Goal: Information Seeking & Learning: Learn about a topic

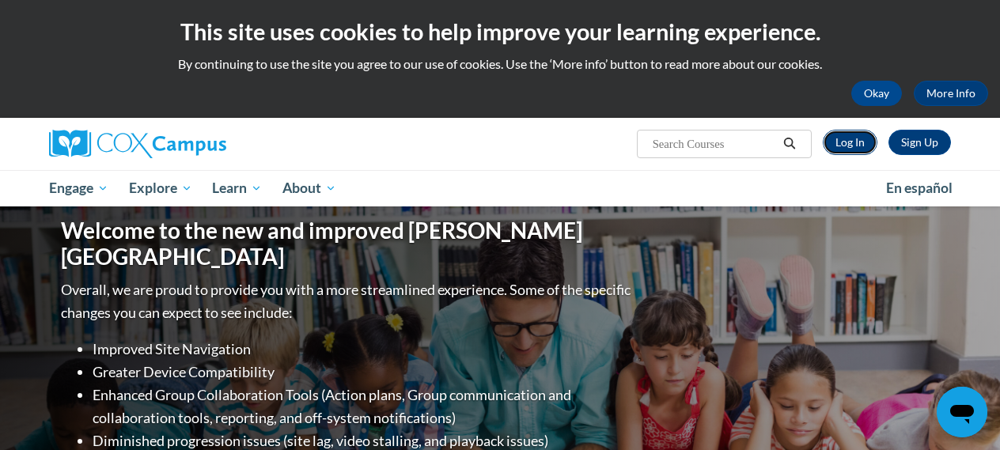
click at [846, 148] on link "Log In" at bounding box center [850, 142] width 55 height 25
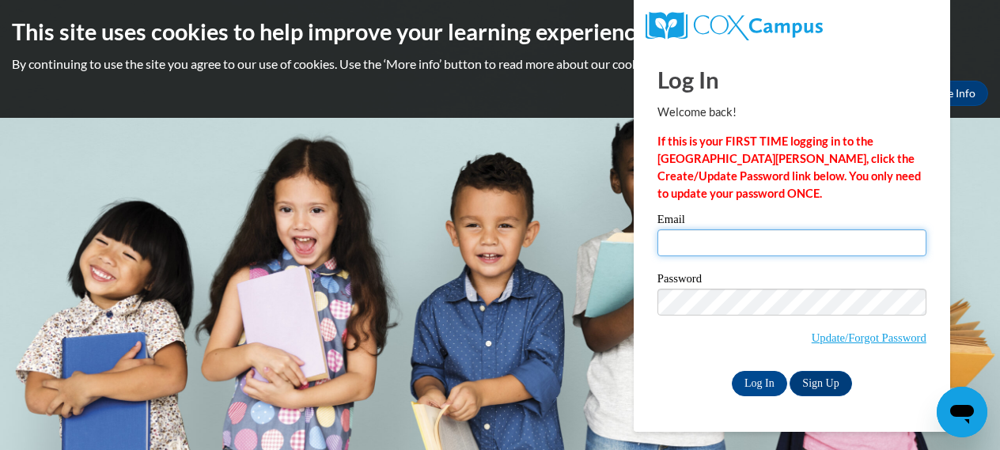
click at [708, 244] on input "Email" at bounding box center [791, 242] width 269 height 27
type input "[EMAIL_ADDRESS][DOMAIN_NAME]"
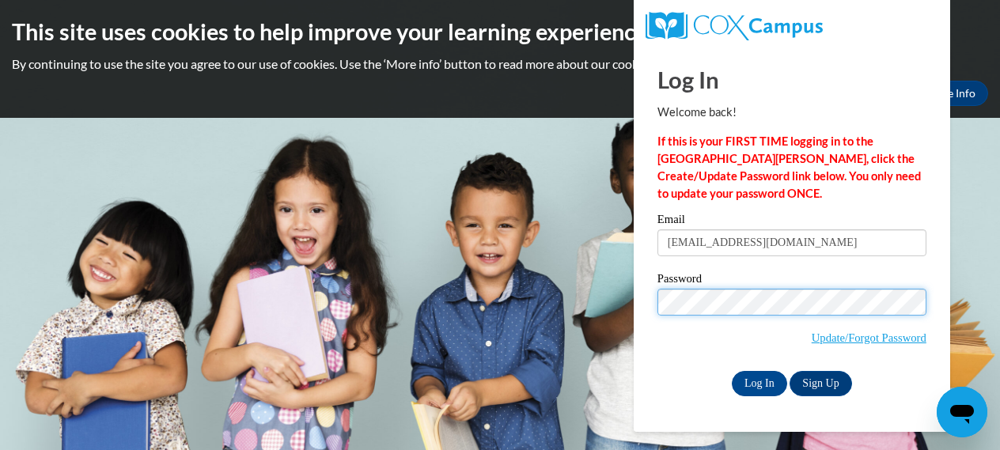
click at [732, 371] on input "Log In" at bounding box center [759, 383] width 55 height 25
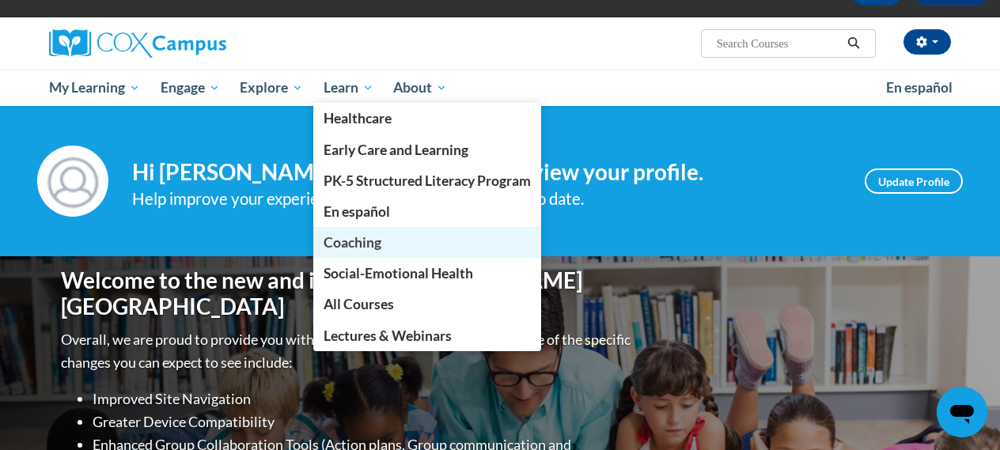
scroll to position [96, 0]
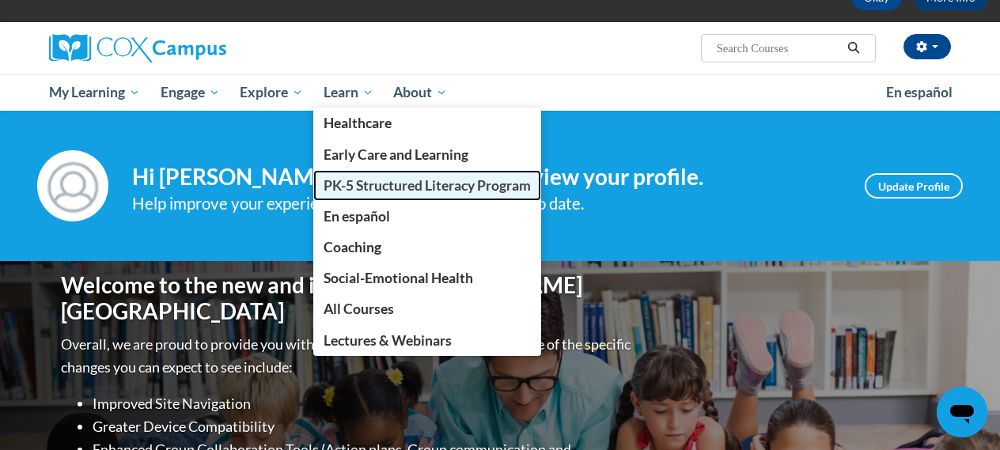
click at [346, 192] on span "PK-5 Structured Literacy Program" at bounding box center [427, 185] width 207 height 17
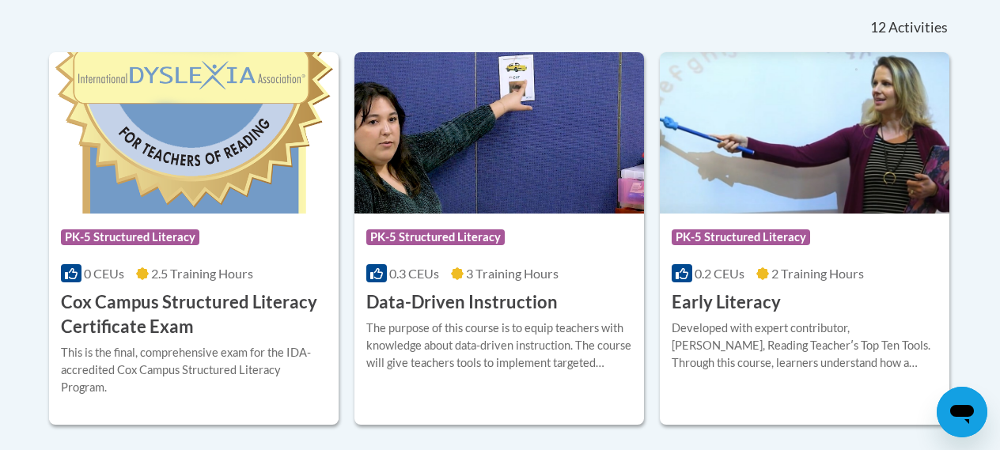
scroll to position [684, 0]
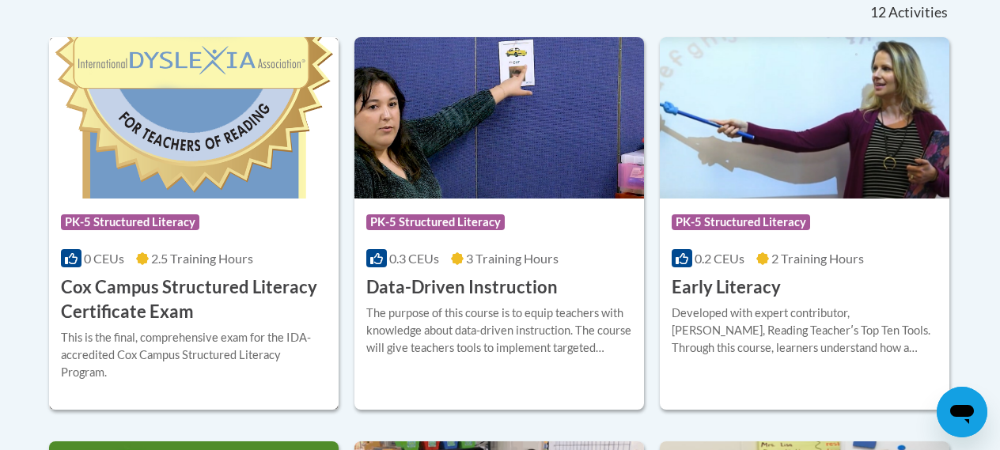
click at [148, 253] on icon at bounding box center [142, 258] width 13 height 13
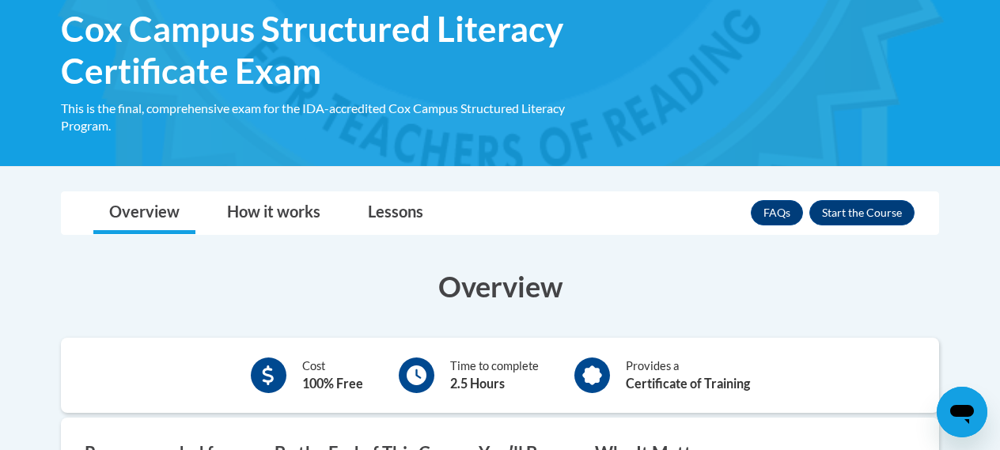
scroll to position [232, 0]
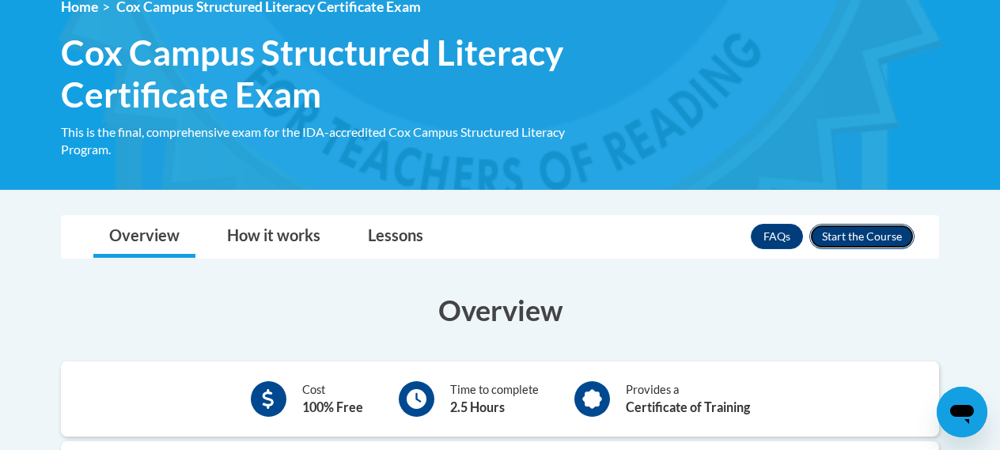
click at [861, 236] on button "Enroll" at bounding box center [861, 236] width 105 height 25
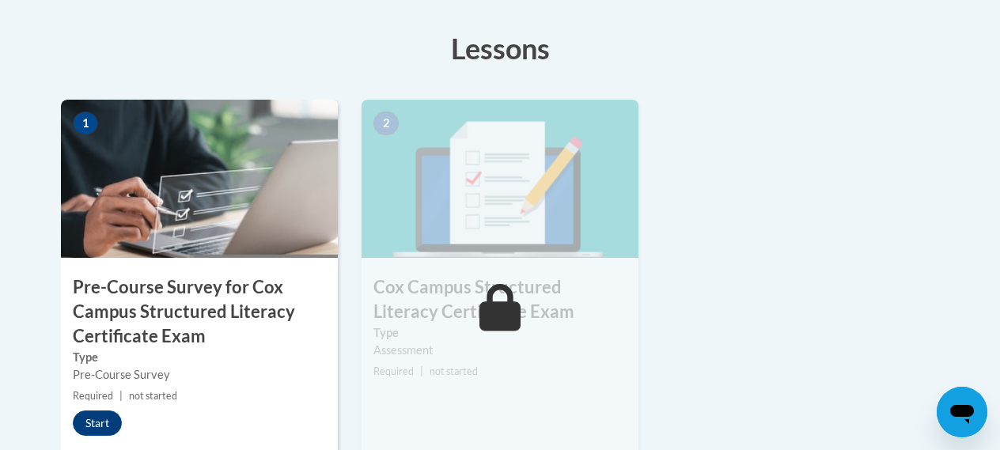
scroll to position [499, 0]
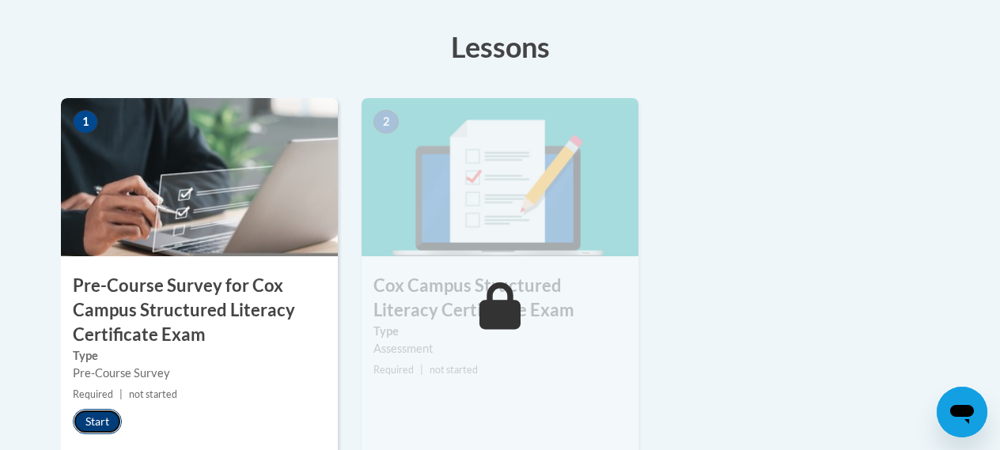
click at [89, 422] on button "Start" at bounding box center [97, 421] width 49 height 25
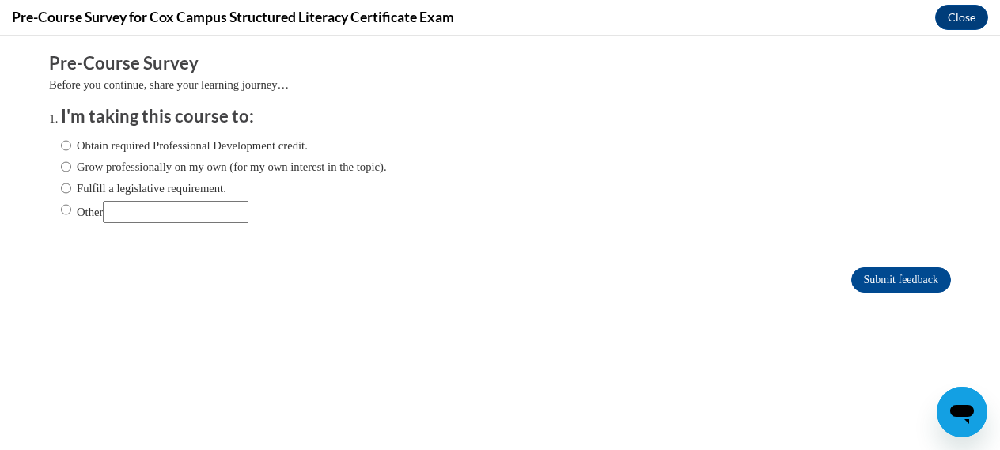
scroll to position [0, 0]
click at [70, 191] on input "Fulfill a legislative requirement." at bounding box center [66, 188] width 10 height 17
radio input "true"
click at [897, 278] on input "Submit feedback" at bounding box center [901, 279] width 100 height 25
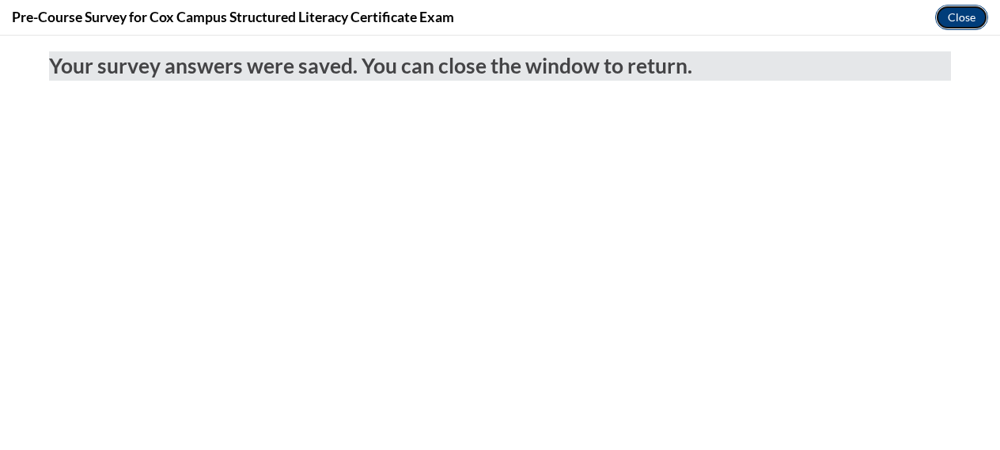
click at [961, 17] on button "Close" at bounding box center [961, 17] width 53 height 25
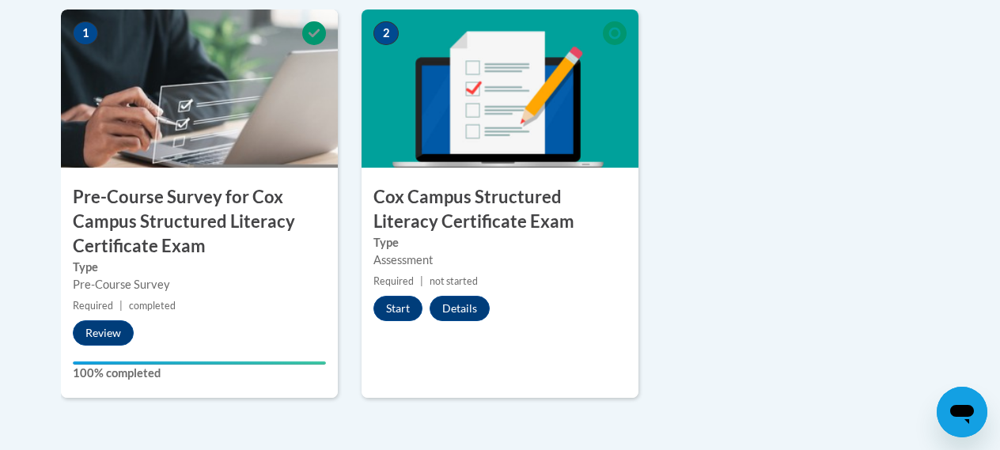
scroll to position [609, 0]
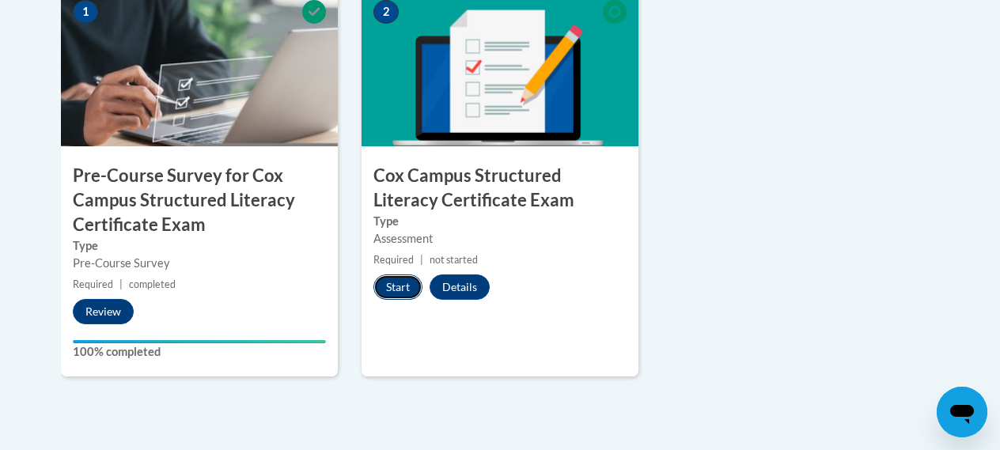
click at [398, 289] on button "Start" at bounding box center [397, 286] width 49 height 25
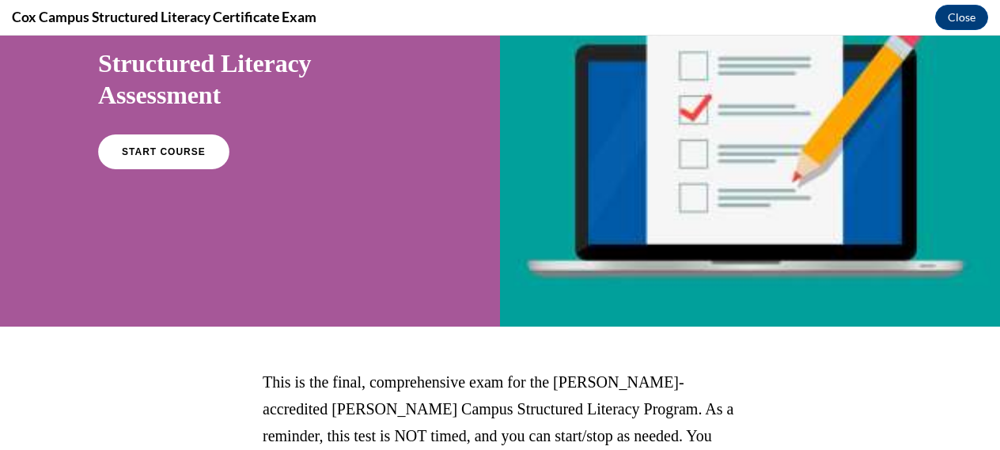
scroll to position [123, 0]
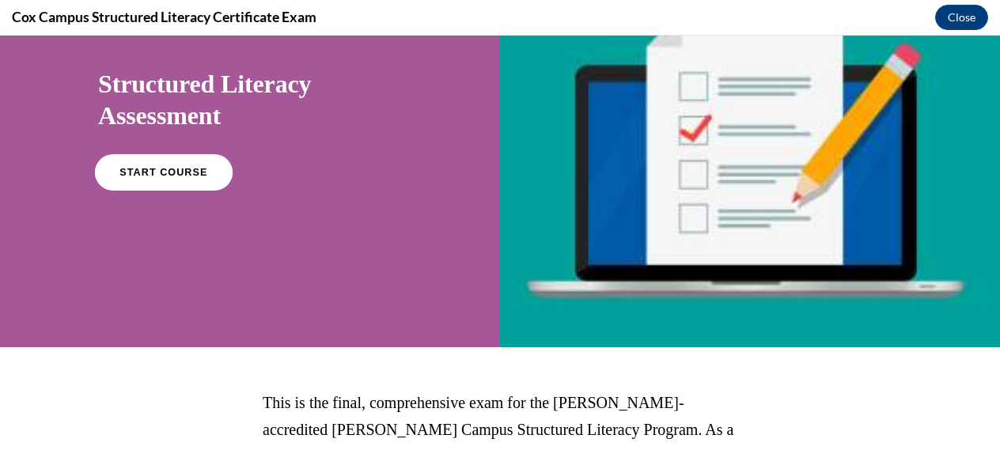
click at [151, 172] on span "START COURSE" at bounding box center [163, 173] width 88 height 12
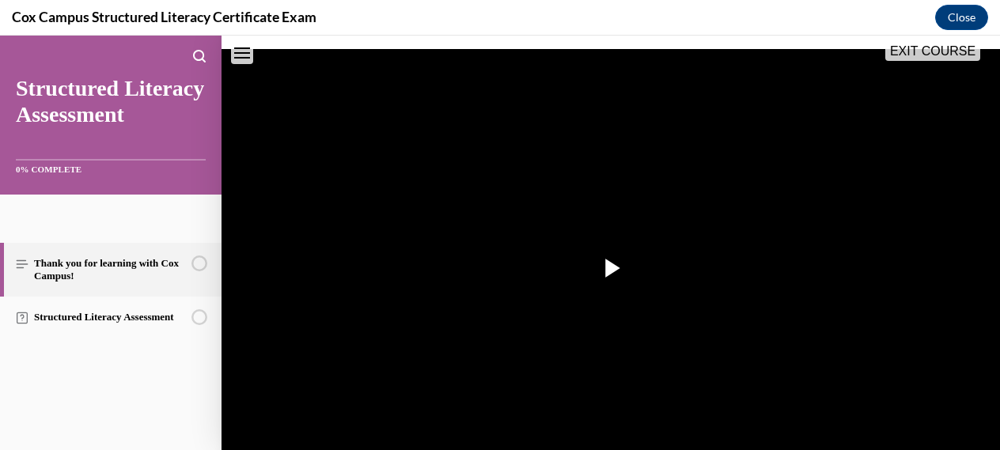
scroll to position [301, 0]
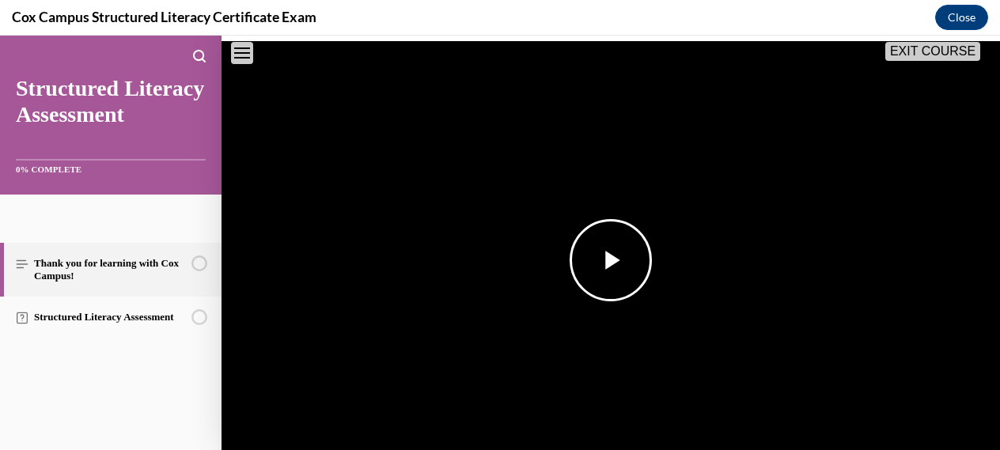
click at [611, 260] on span "Video player" at bounding box center [611, 260] width 0 height 0
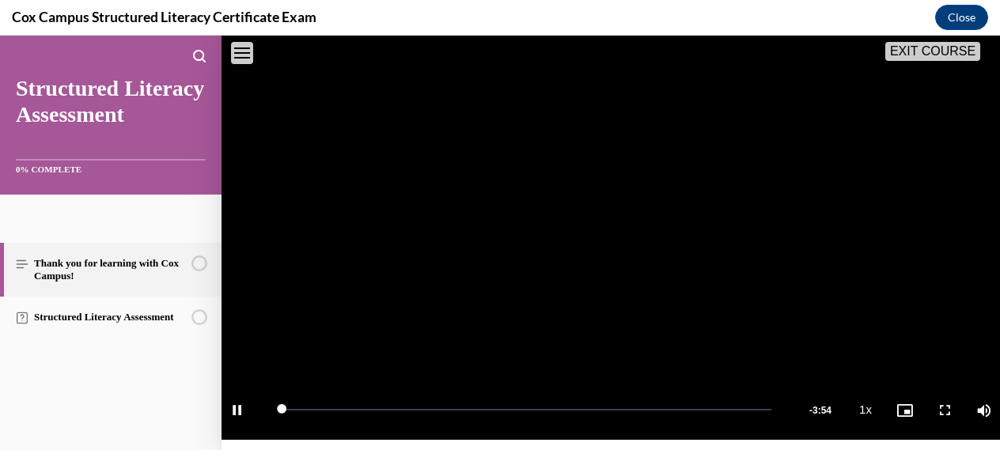
scroll to position [342, 0]
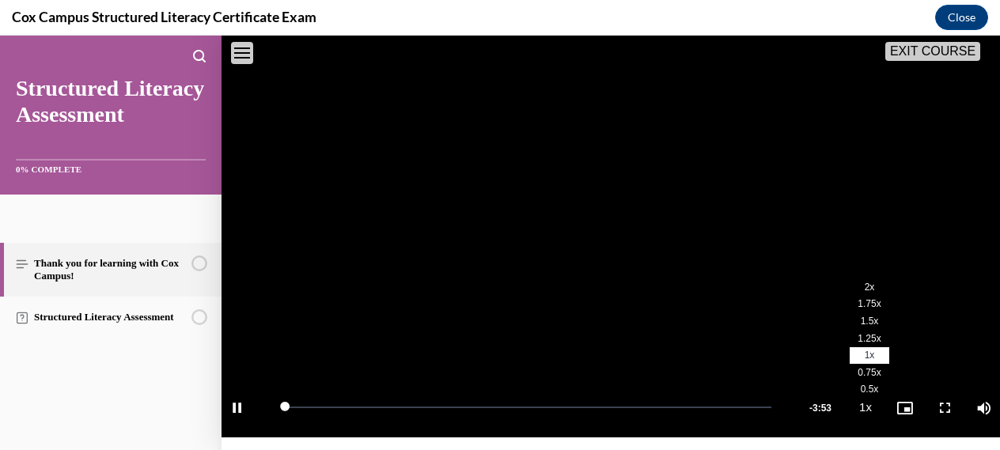
click at [877, 282] on li "2x" at bounding box center [870, 287] width 40 height 17
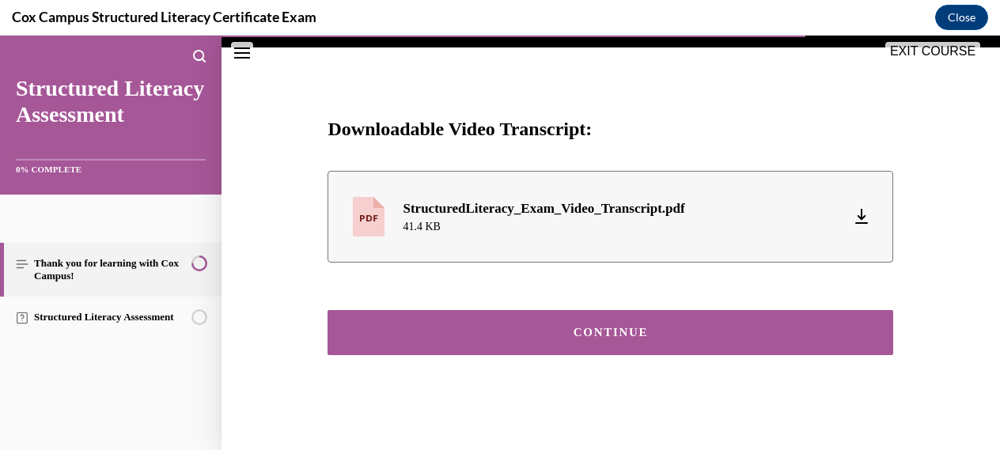
scroll to position [736, 0]
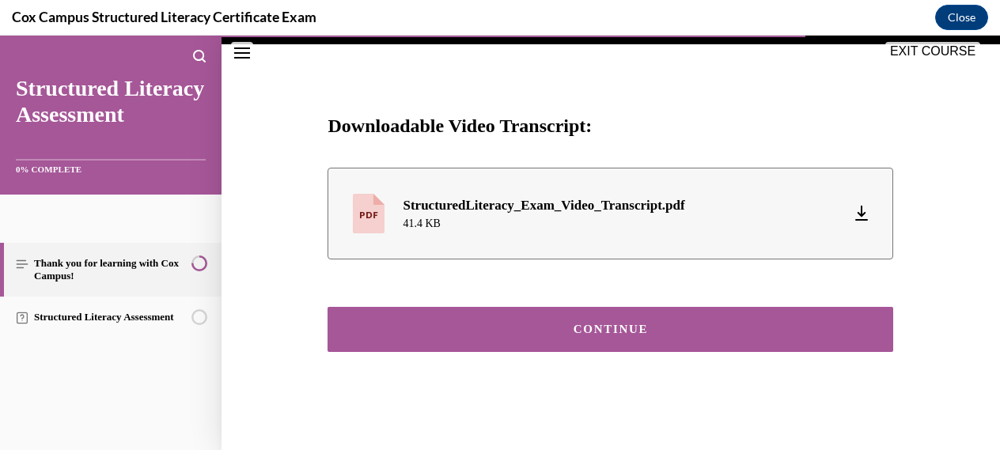
click at [616, 326] on div "CONTINUE" at bounding box center [610, 330] width 517 height 12
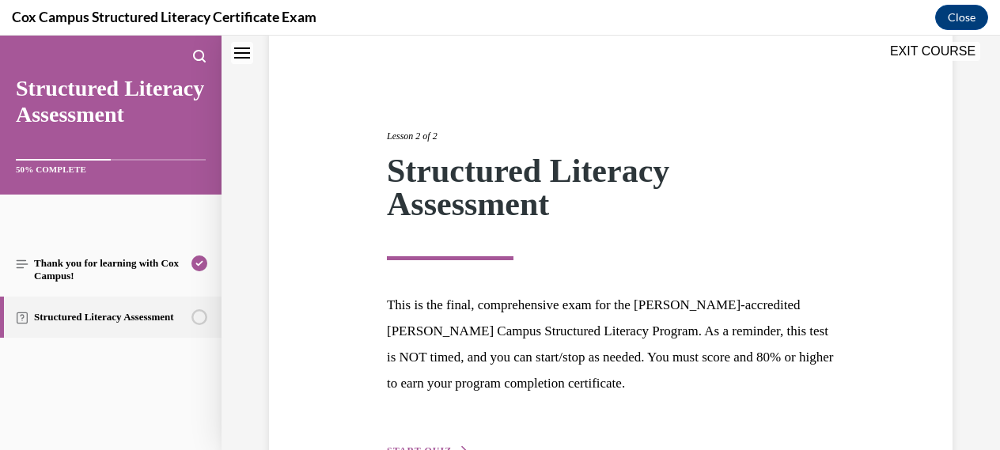
scroll to position [231, 0]
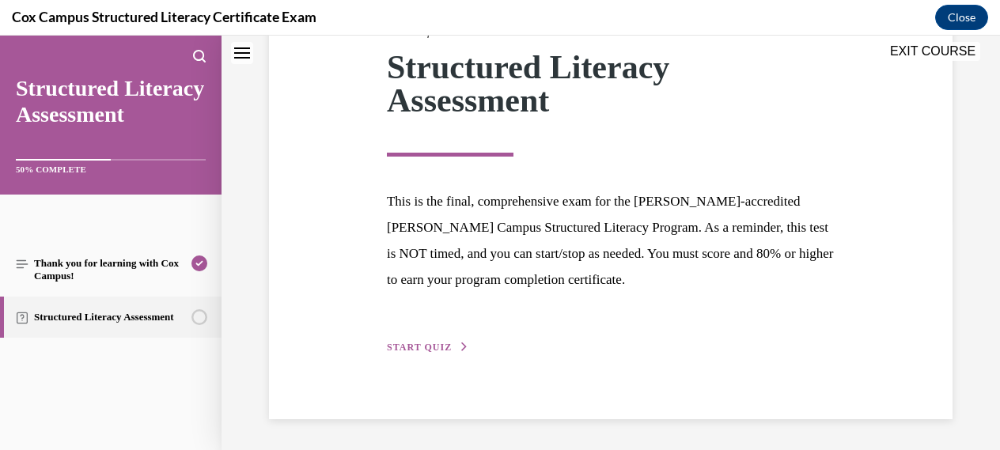
click at [418, 346] on span "START QUIZ" at bounding box center [419, 347] width 65 height 11
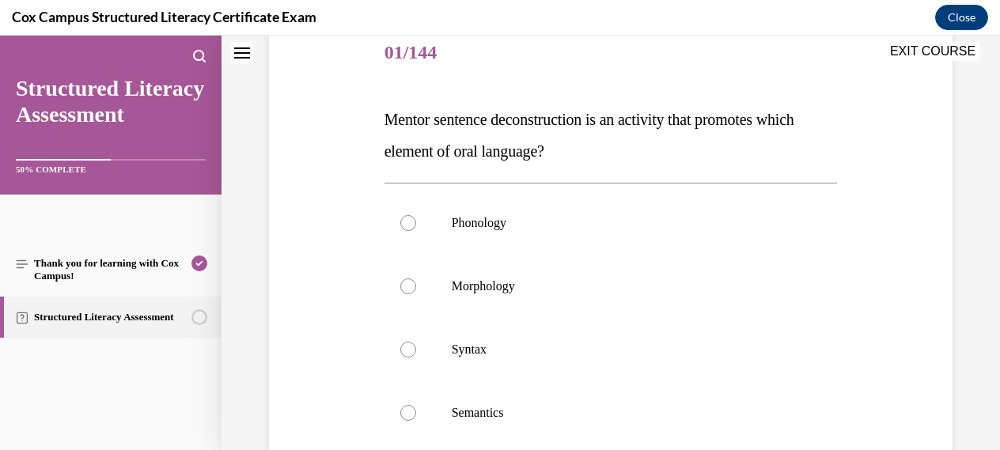
scroll to position [200, 0]
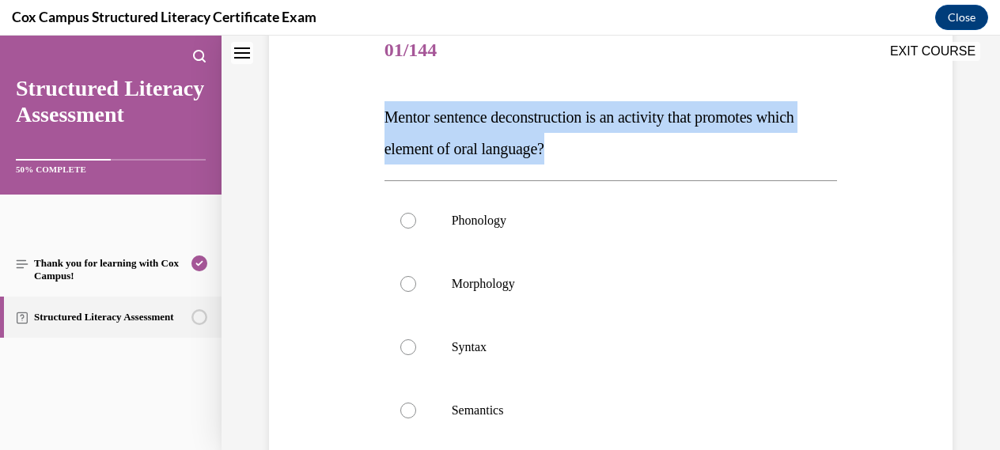
drag, startPoint x: 386, startPoint y: 119, endPoint x: 604, endPoint y: 152, distance: 220.0
click at [604, 152] on p "Mentor sentence deconstruction is an activity that promotes which element of or…" at bounding box center [610, 132] width 453 height 63
copy span "Mentor sentence deconstruction is an activity that promotes which element of or…"
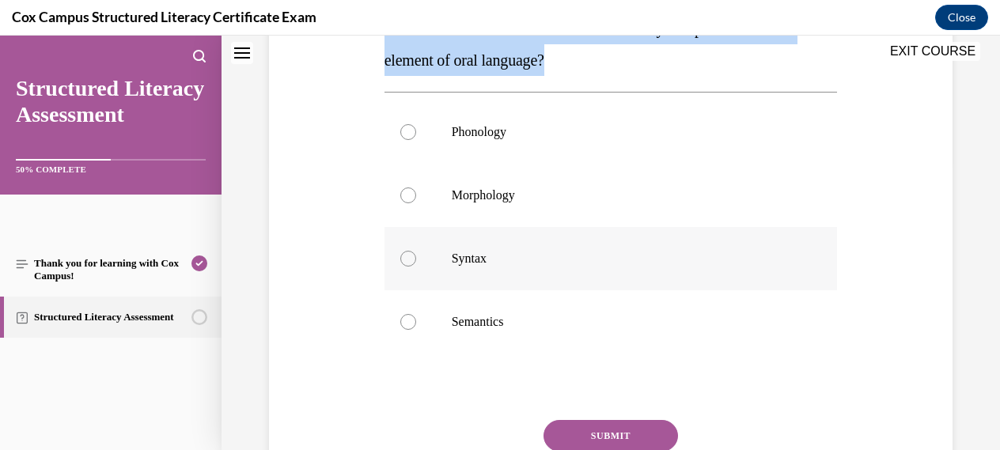
scroll to position [301, 0]
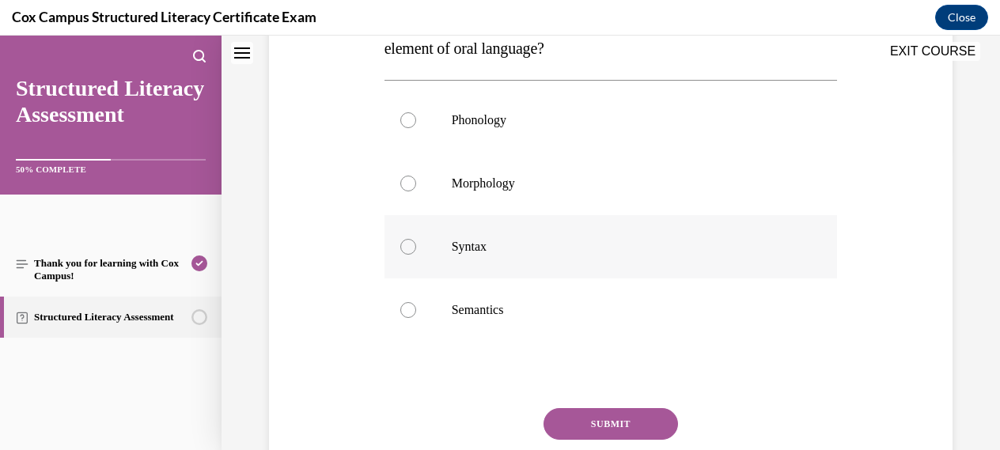
click at [408, 248] on div at bounding box center [408, 247] width 16 height 16
click at [408, 248] on input "Syntax" at bounding box center [408, 247] width 16 height 16
radio input "true"
click at [609, 422] on button "SUBMIT" at bounding box center [610, 424] width 134 height 32
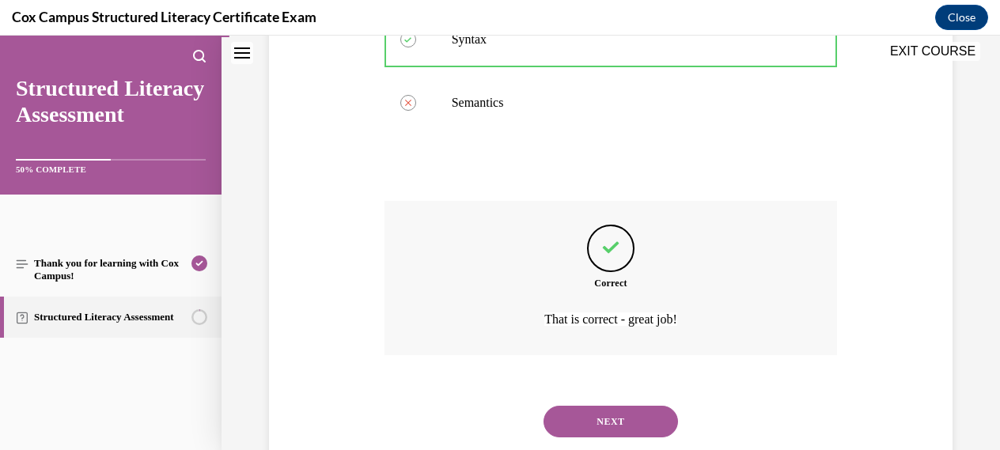
scroll to position [551, 0]
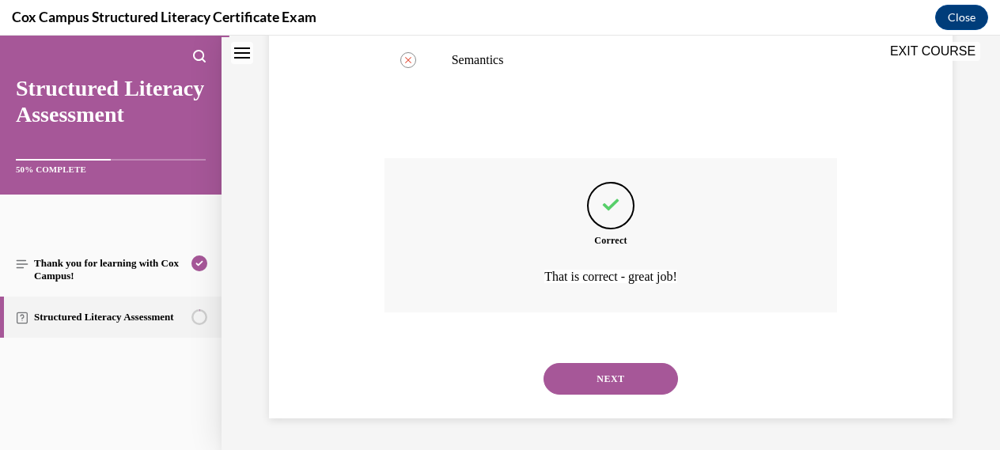
click at [607, 375] on button "NEXT" at bounding box center [610, 379] width 134 height 32
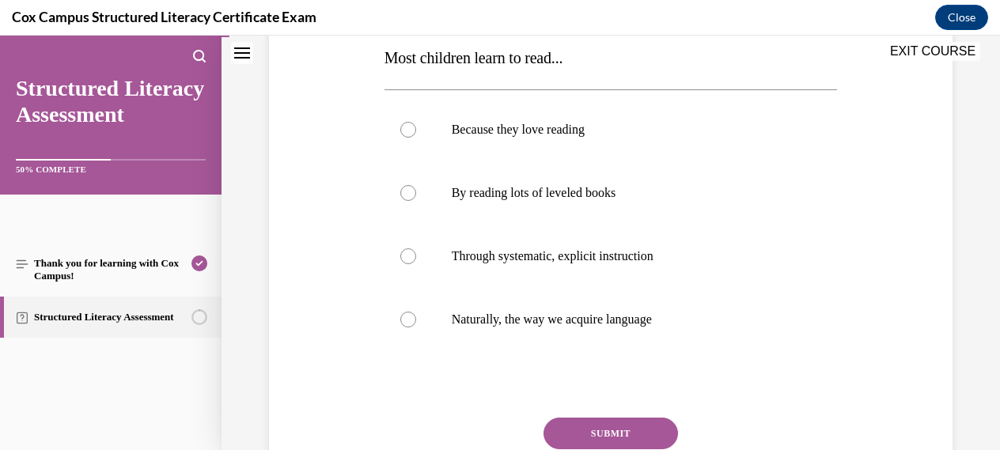
scroll to position [259, 0]
click at [410, 261] on div at bounding box center [408, 257] width 16 height 16
click at [410, 261] on input "Through systematic, explicit instruction" at bounding box center [408, 257] width 16 height 16
radio input "true"
click at [619, 433] on button "SUBMIT" at bounding box center [610, 434] width 134 height 32
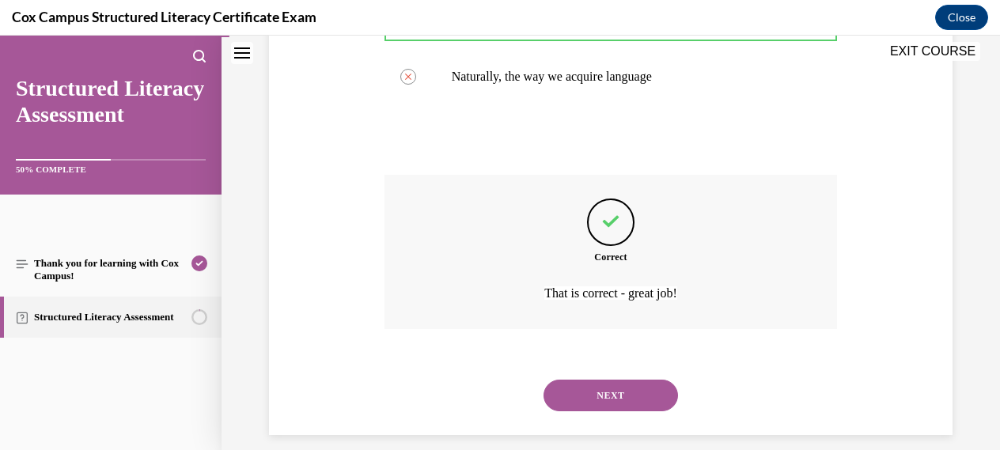
scroll to position [519, 0]
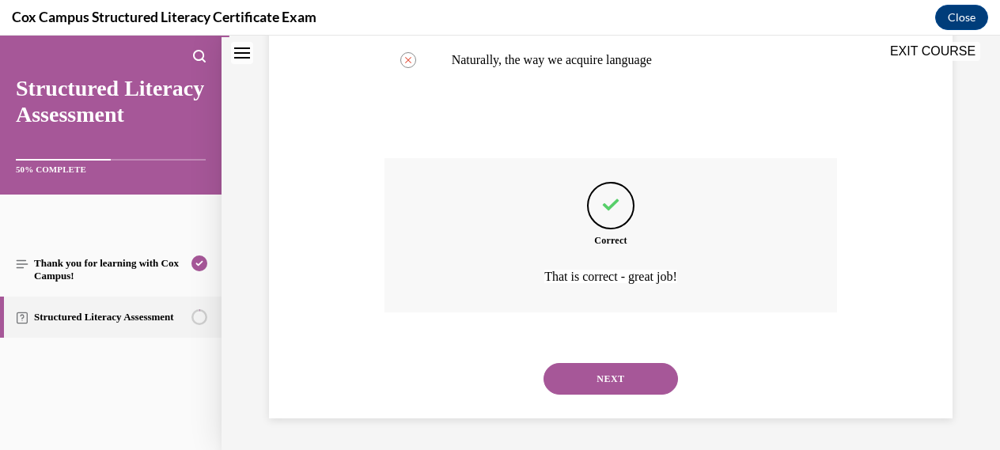
click at [611, 375] on button "NEXT" at bounding box center [610, 379] width 134 height 32
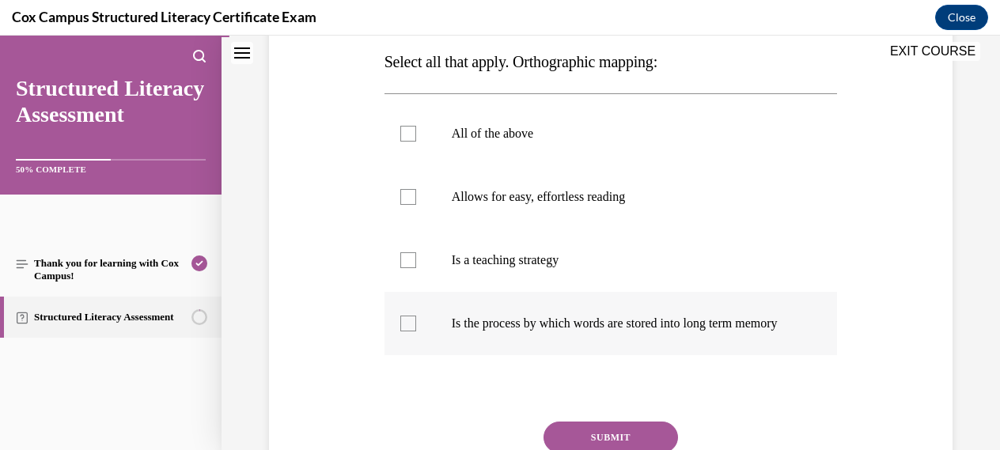
scroll to position [259, 0]
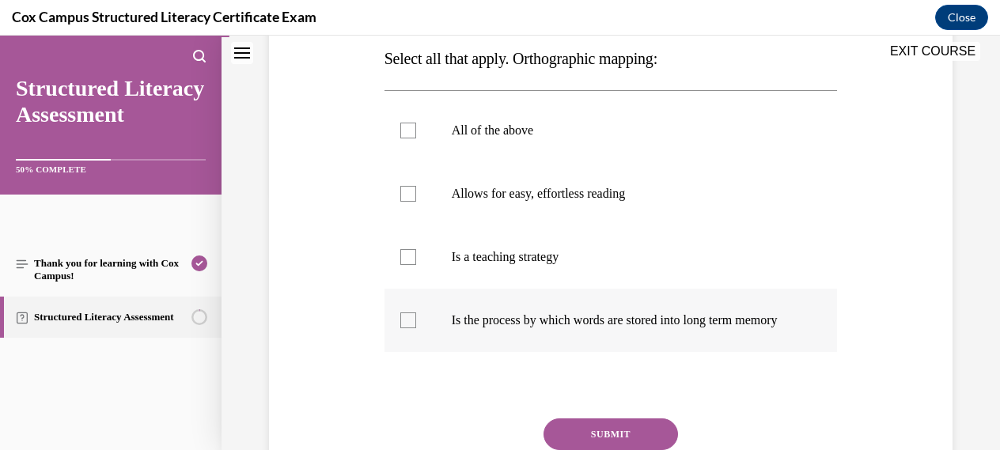
click at [407, 328] on div at bounding box center [408, 320] width 16 height 16
click at [407, 328] on input "Is the process by which words are stored into long term memory" at bounding box center [408, 320] width 16 height 16
checkbox input "true"
click at [411, 192] on div at bounding box center [408, 194] width 16 height 16
click at [411, 192] on input "Allows for easy, effortless reading" at bounding box center [408, 194] width 16 height 16
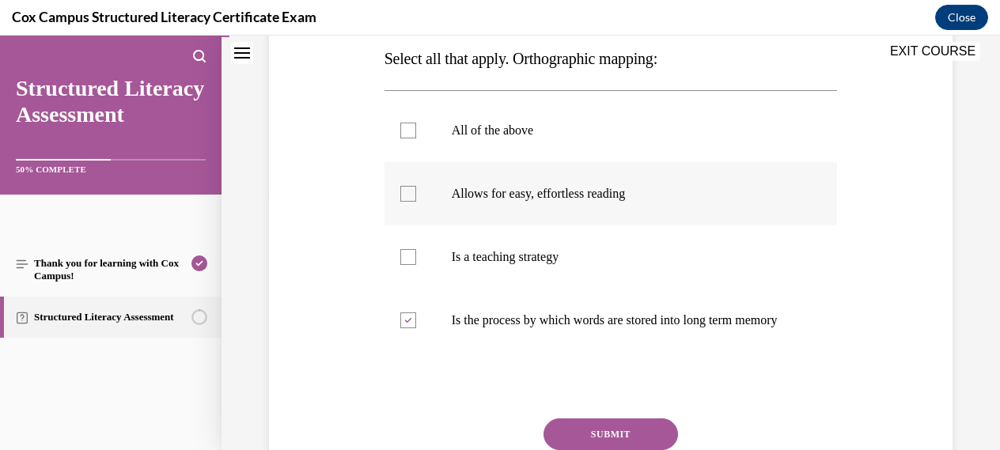
checkbox input "true"
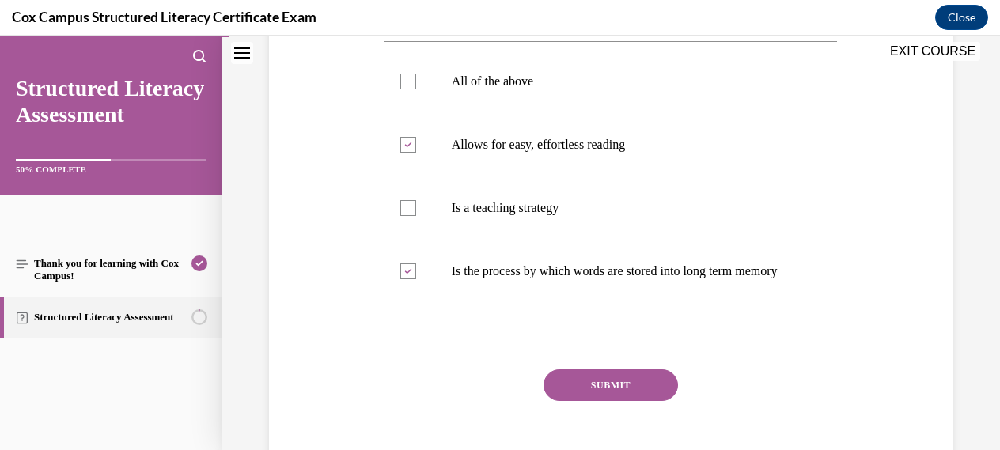
scroll to position [317, 0]
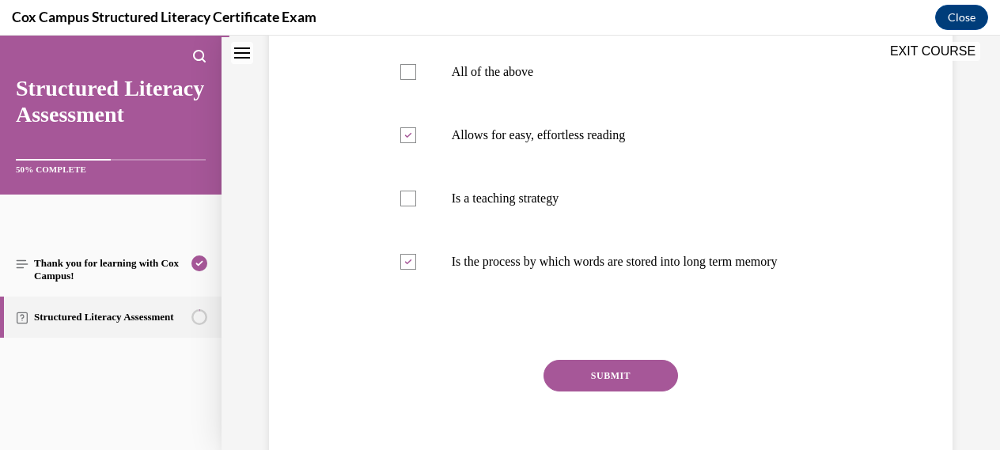
click at [606, 392] on button "SUBMIT" at bounding box center [610, 376] width 134 height 32
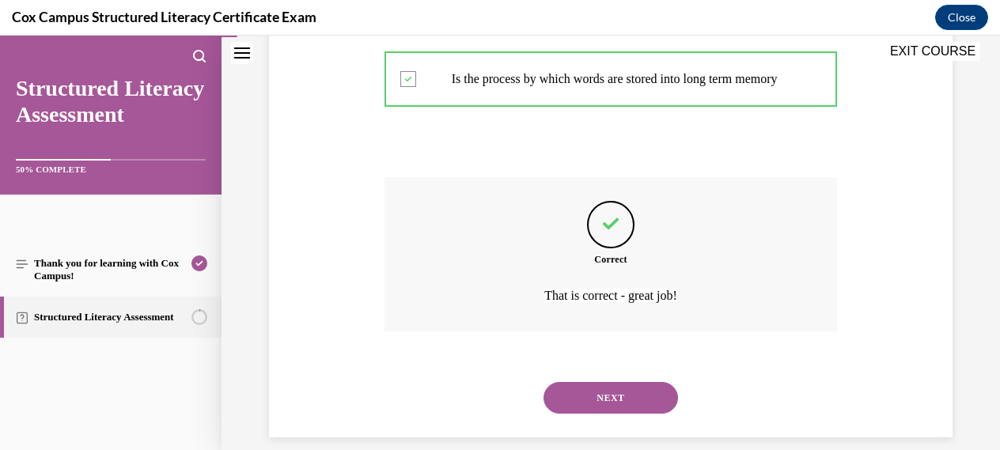
scroll to position [535, 0]
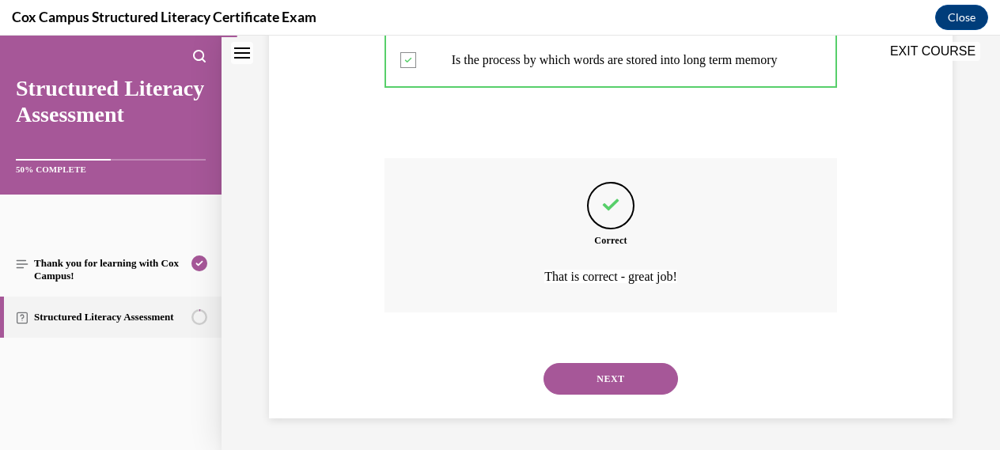
click at [605, 380] on button "NEXT" at bounding box center [610, 379] width 134 height 32
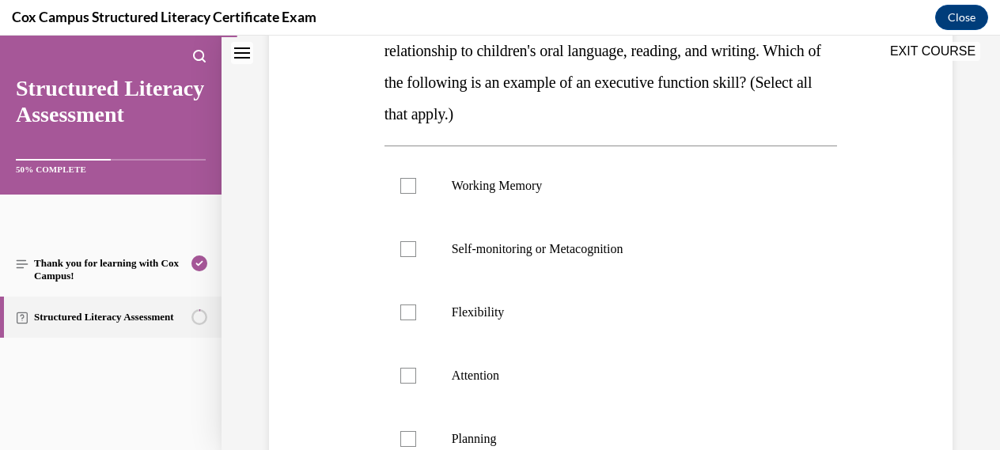
scroll to position [318, 0]
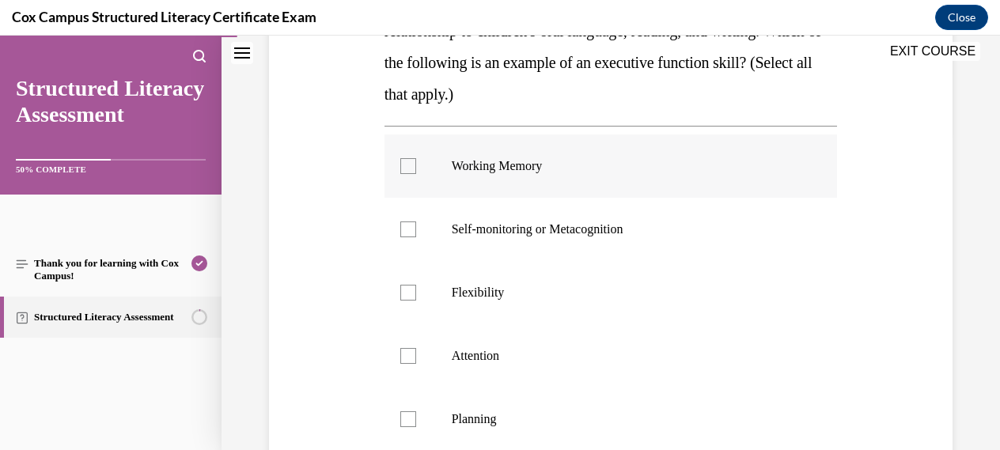
click at [409, 171] on div at bounding box center [408, 166] width 16 height 16
click at [409, 171] on input "Working Memory" at bounding box center [408, 166] width 16 height 16
checkbox input "true"
click at [407, 232] on div at bounding box center [408, 229] width 16 height 16
click at [407, 232] on input "Self-monitoring or Metacognition" at bounding box center [408, 229] width 16 height 16
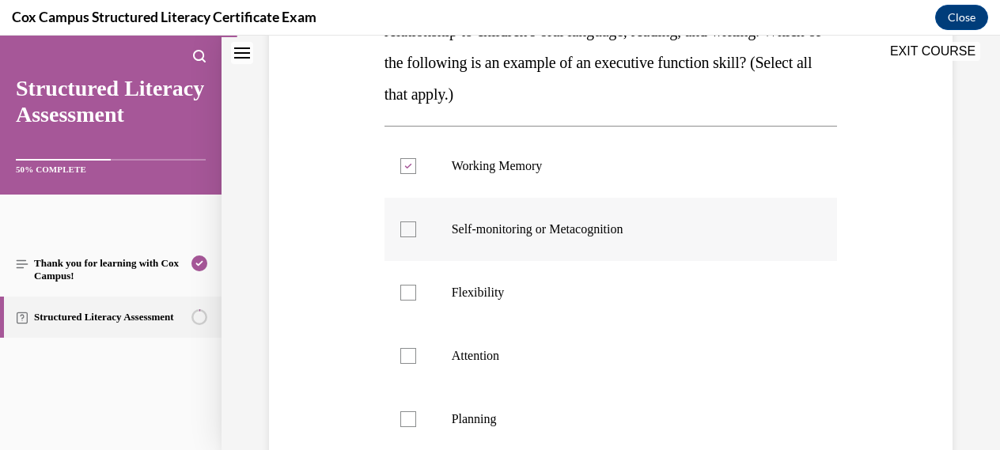
checkbox input "true"
click at [411, 293] on div at bounding box center [408, 293] width 16 height 16
click at [411, 293] on input "Flexibility" at bounding box center [408, 293] width 16 height 16
checkbox input "true"
click at [407, 369] on label "Attention" at bounding box center [610, 355] width 453 height 63
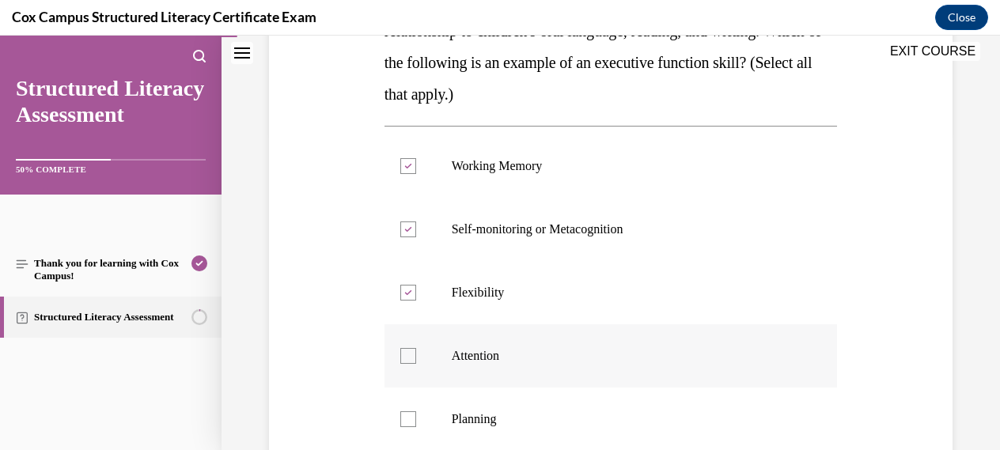
click at [407, 364] on input "Attention" at bounding box center [408, 356] width 16 height 16
checkbox input "true"
click at [412, 416] on div at bounding box center [408, 419] width 16 height 16
click at [412, 416] on input "Planning" at bounding box center [408, 419] width 16 height 16
checkbox input "true"
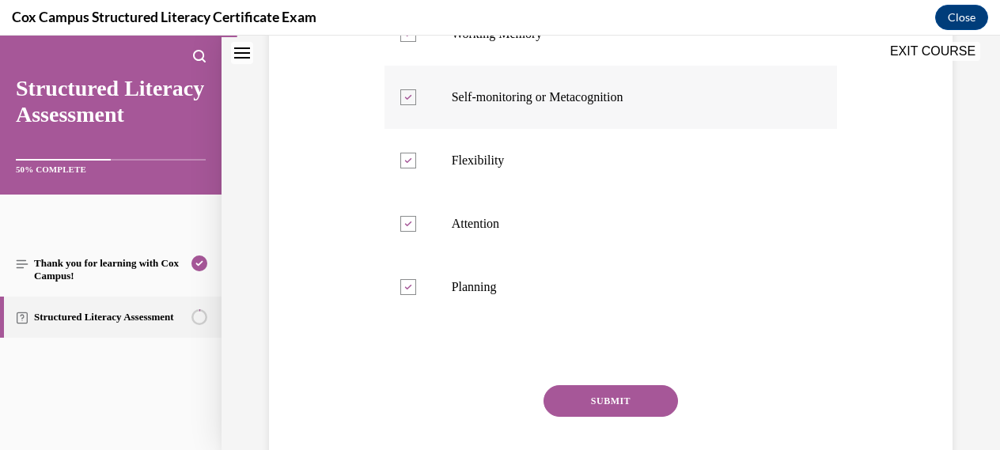
scroll to position [454, 0]
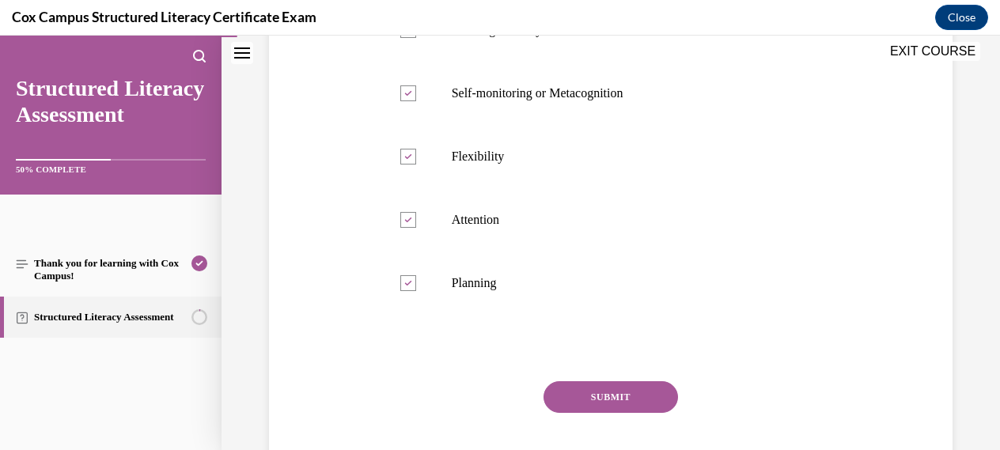
click at [592, 392] on button "SUBMIT" at bounding box center [610, 397] width 134 height 32
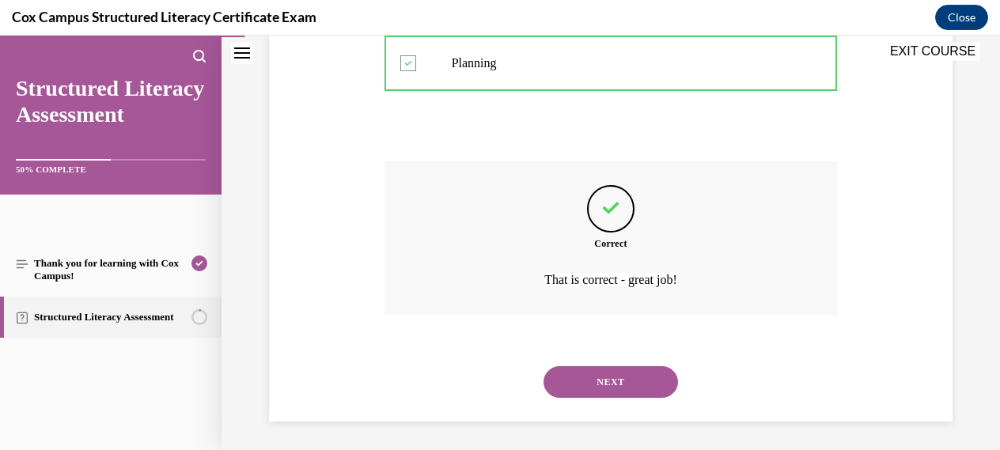
scroll to position [677, 0]
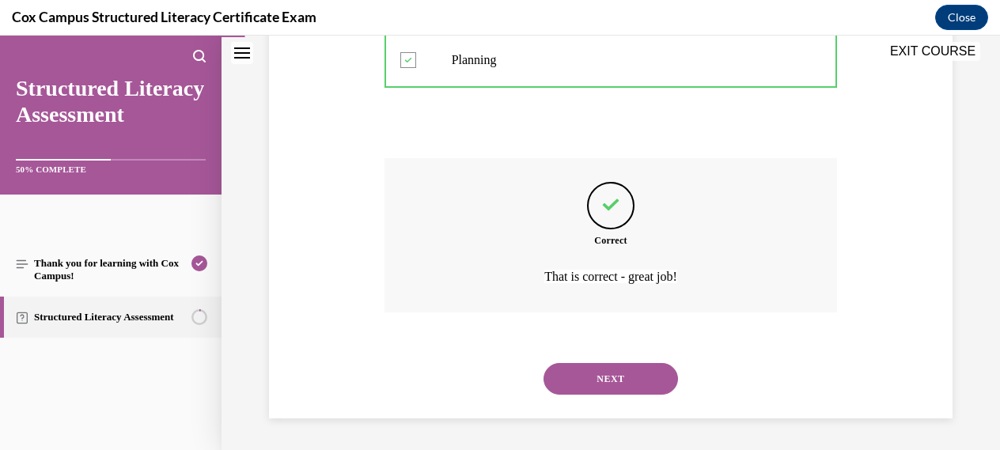
click at [596, 380] on button "NEXT" at bounding box center [610, 379] width 134 height 32
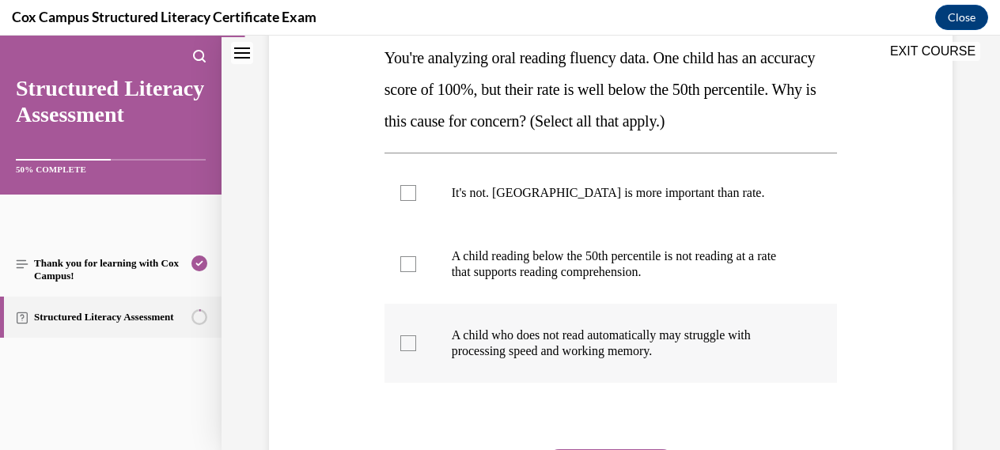
scroll to position [261, 0]
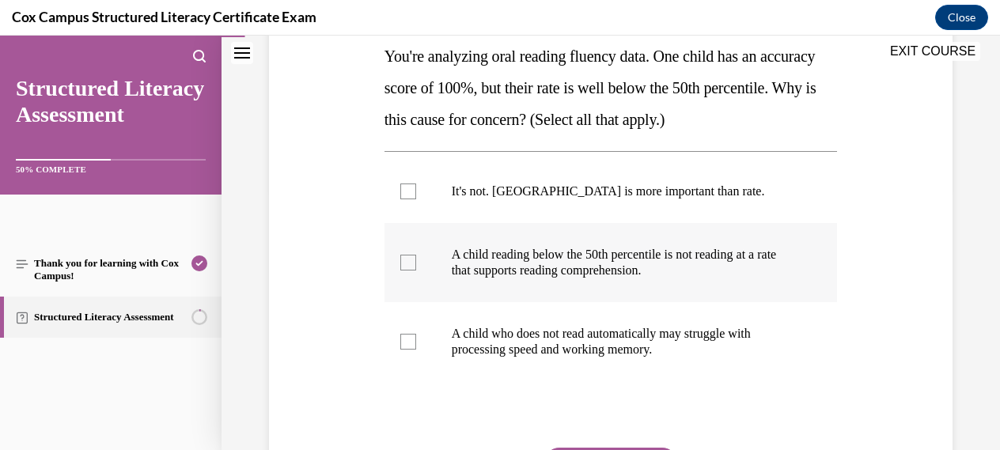
click at [408, 267] on div at bounding box center [408, 263] width 16 height 16
click at [408, 267] on input "A child reading below the 50th percentile is not reading at a rate that support…" at bounding box center [408, 263] width 16 height 16
checkbox input "true"
click at [408, 342] on div at bounding box center [408, 342] width 16 height 16
click at [408, 342] on input "A child who does not read automatically may struggle with processing speed and …" at bounding box center [408, 342] width 16 height 16
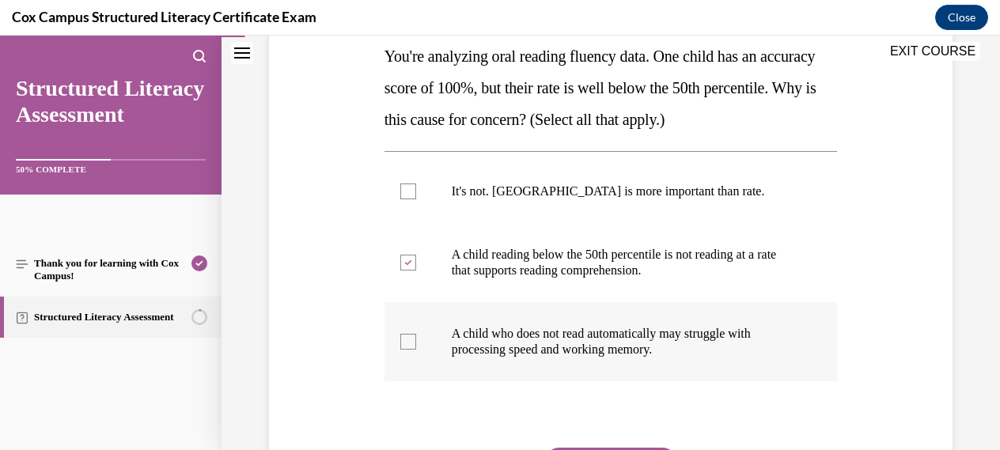
checkbox input "true"
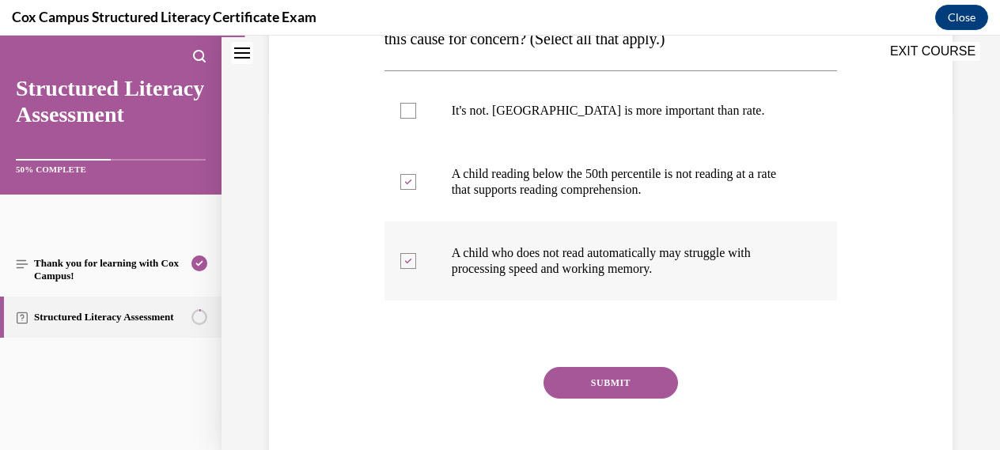
scroll to position [344, 0]
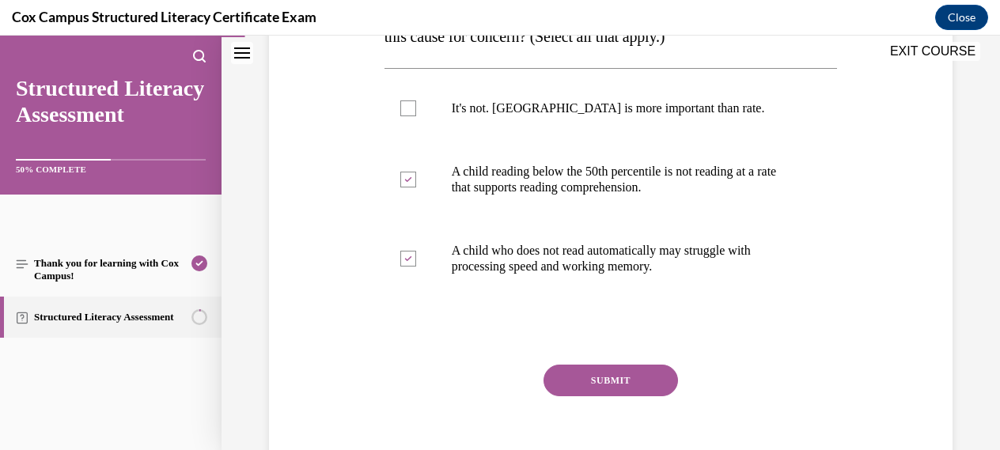
click at [611, 381] on button "SUBMIT" at bounding box center [610, 381] width 134 height 32
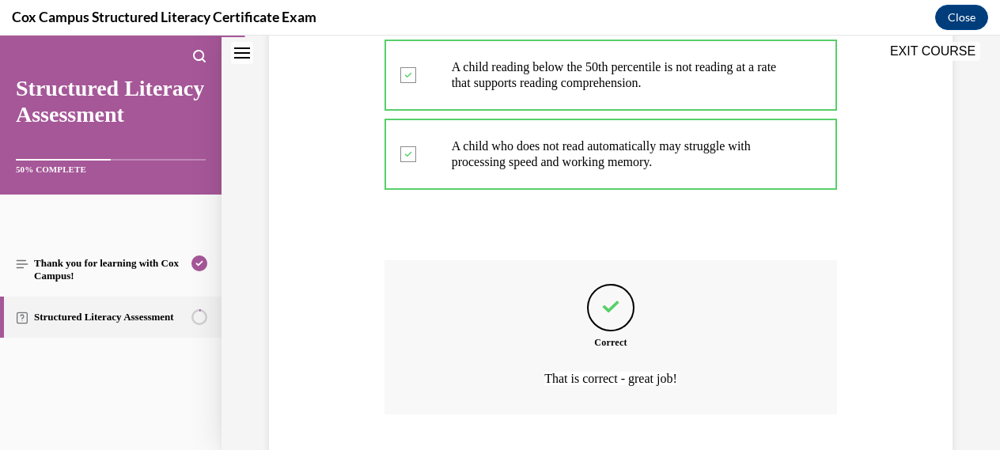
scroll to position [551, 0]
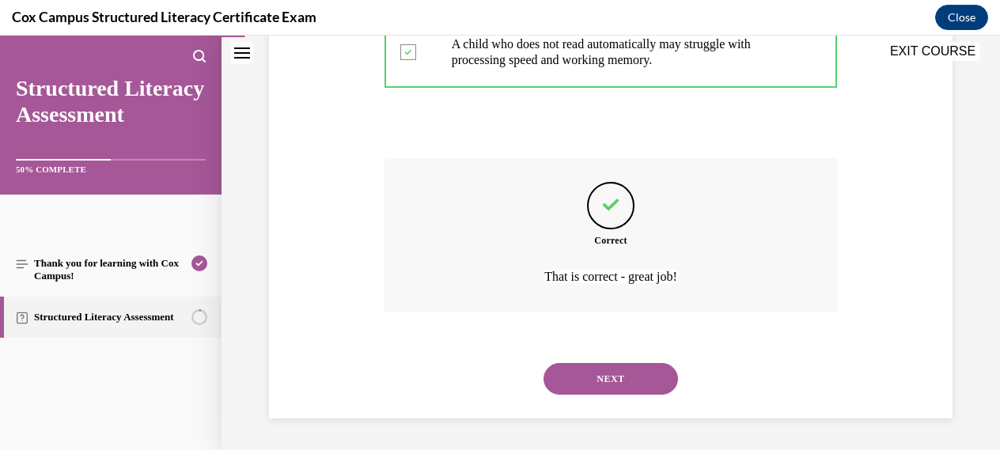
click at [622, 377] on button "NEXT" at bounding box center [610, 379] width 134 height 32
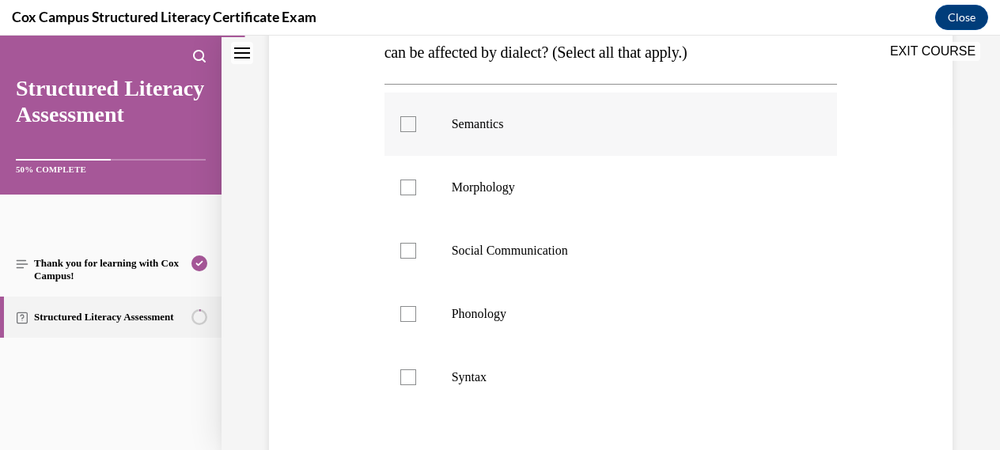
scroll to position [308, 0]
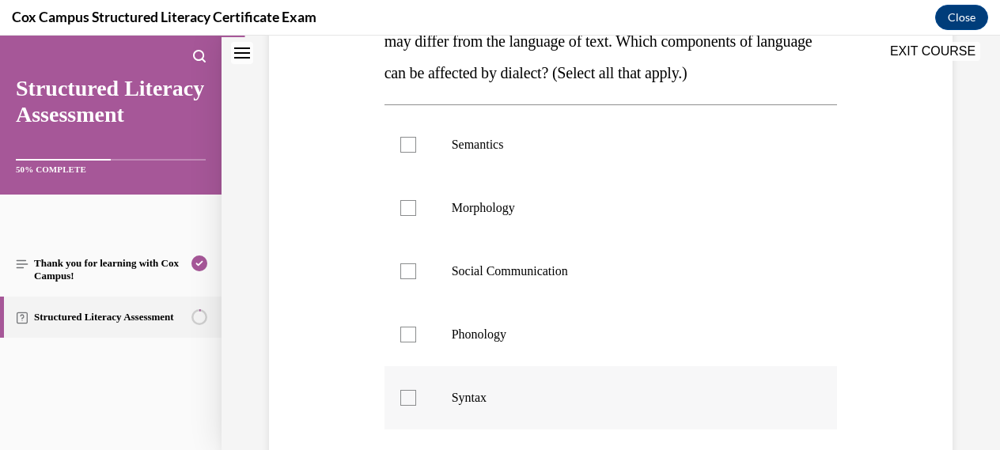
click at [411, 397] on div at bounding box center [408, 398] width 16 height 16
click at [411, 397] on input "Syntax" at bounding box center [408, 398] width 16 height 16
checkbox input "true"
click at [404, 144] on div at bounding box center [408, 145] width 16 height 16
click at [404, 144] on input "Semantics" at bounding box center [408, 145] width 16 height 16
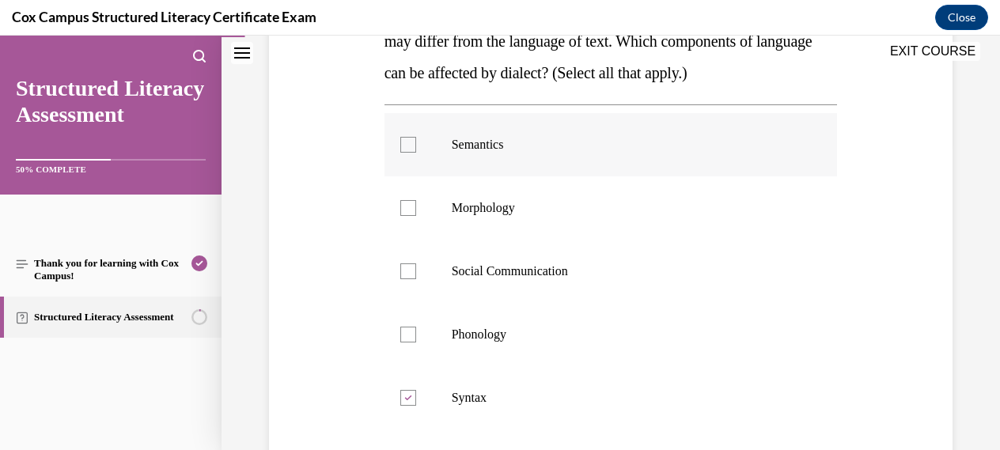
checkbox input "true"
click at [408, 275] on div at bounding box center [408, 271] width 16 height 16
click at [408, 275] on input "Social Communication" at bounding box center [408, 271] width 16 height 16
checkbox input "true"
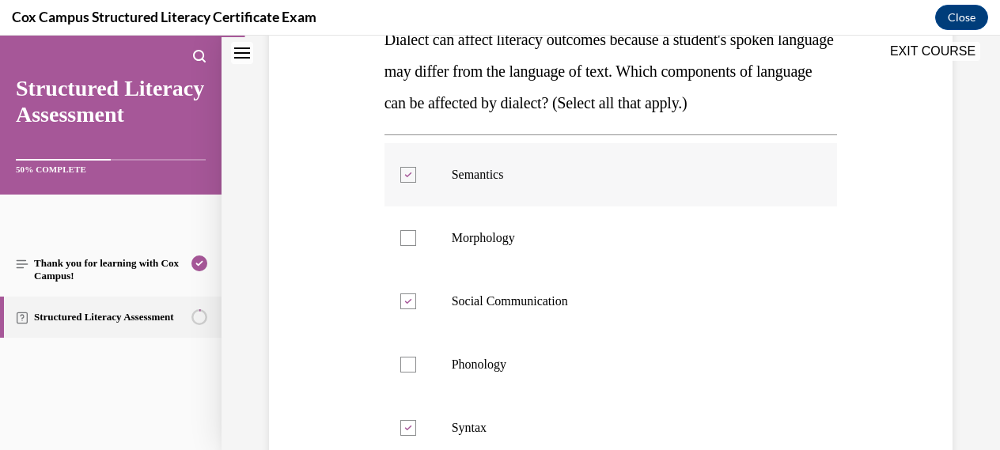
scroll to position [282, 0]
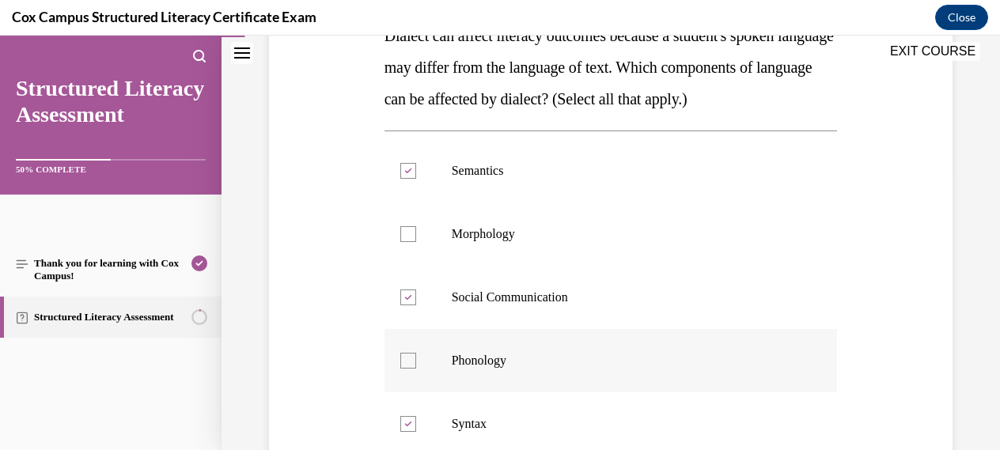
click at [412, 362] on div at bounding box center [408, 361] width 16 height 16
click at [412, 362] on input "Phonology" at bounding box center [408, 361] width 16 height 16
checkbox input "true"
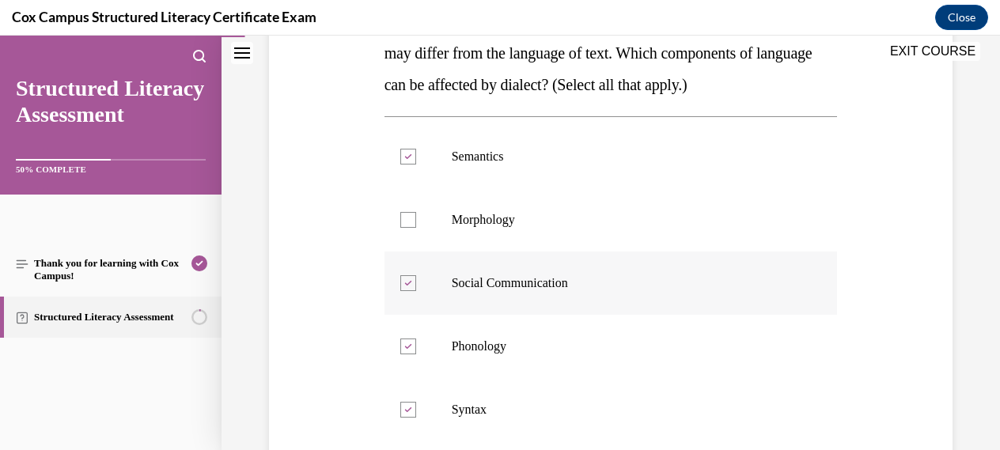
scroll to position [291, 0]
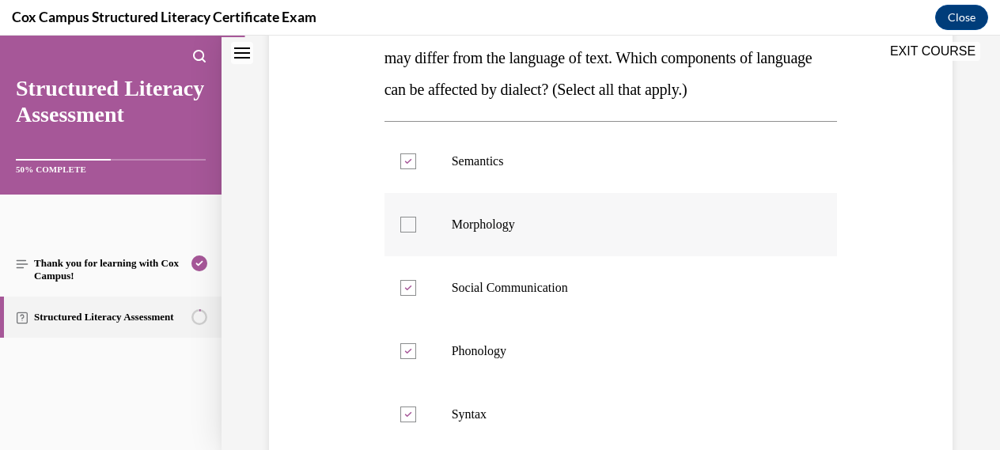
click at [404, 228] on div at bounding box center [408, 225] width 16 height 16
click at [404, 228] on input "Morphology" at bounding box center [408, 225] width 16 height 16
checkbox input "true"
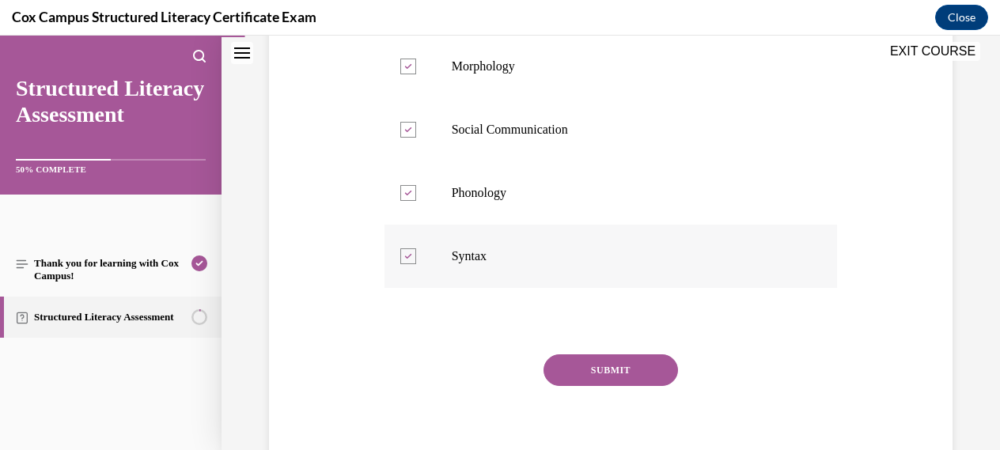
scroll to position [501, 0]
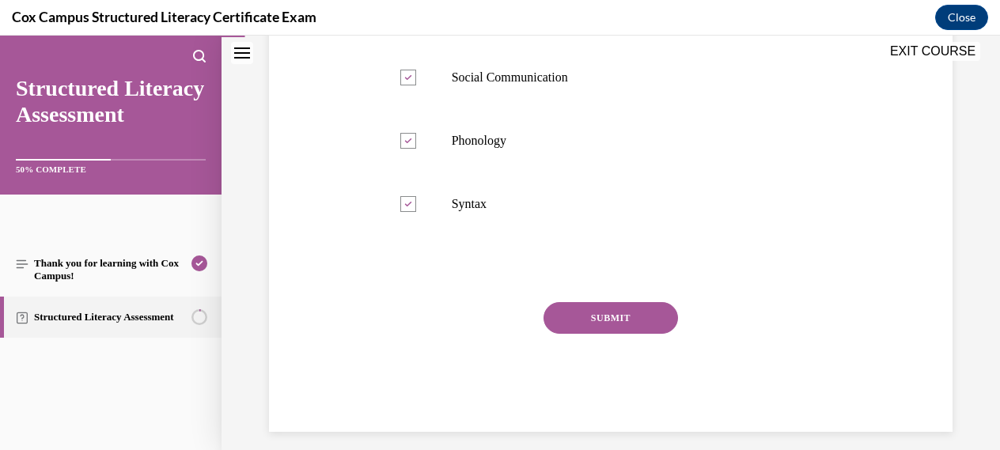
click at [615, 317] on button "SUBMIT" at bounding box center [610, 318] width 134 height 32
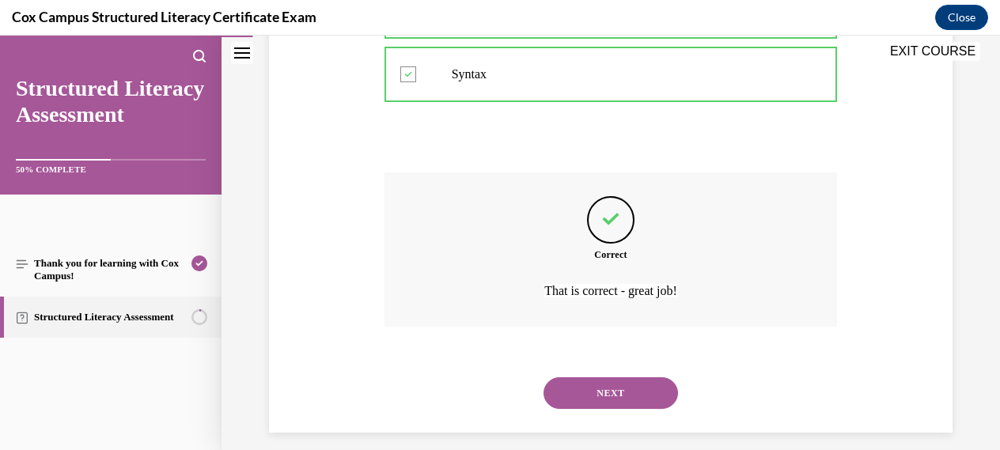
scroll to position [645, 0]
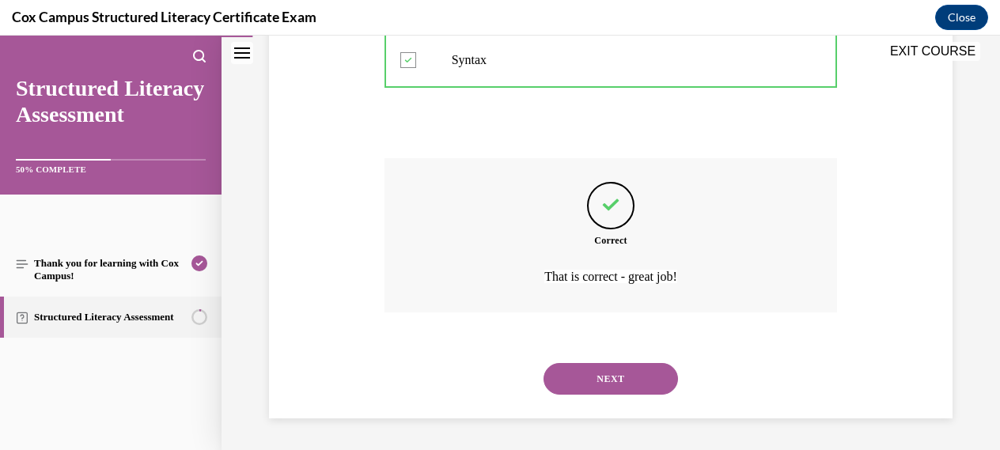
click at [601, 370] on button "NEXT" at bounding box center [610, 379] width 134 height 32
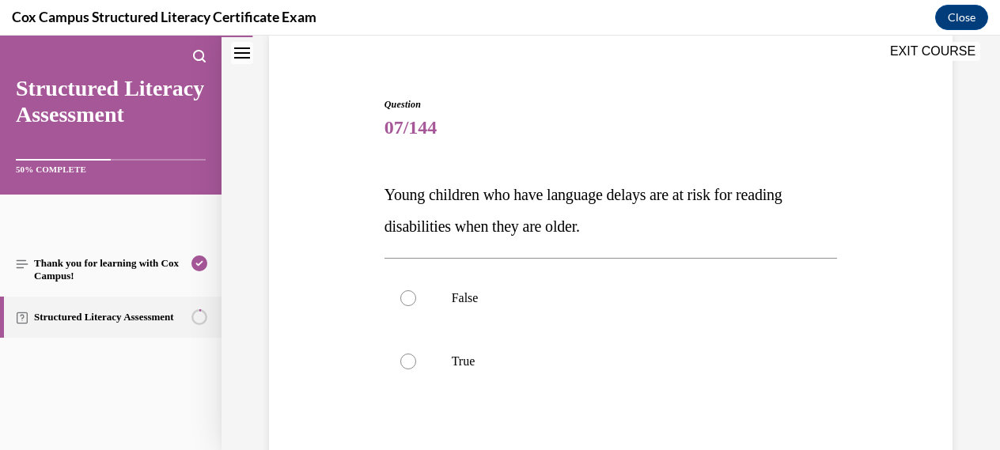
scroll to position [125, 0]
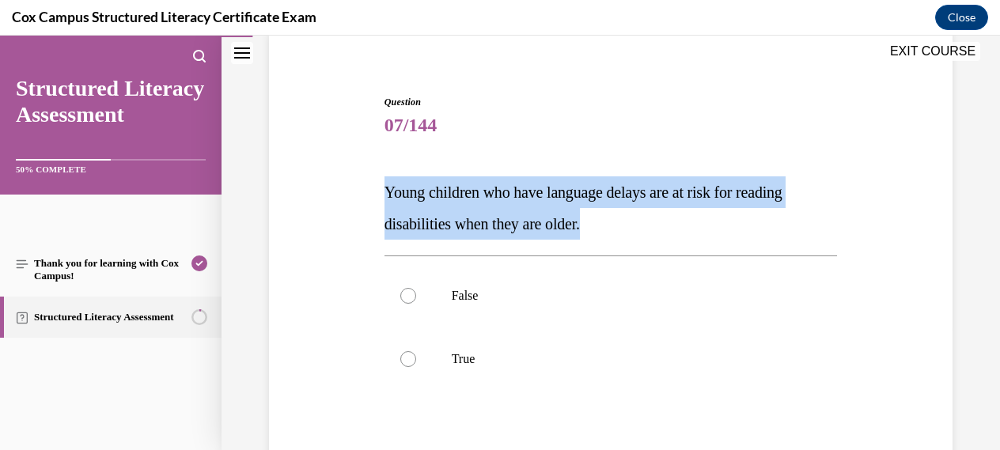
drag, startPoint x: 385, startPoint y: 191, endPoint x: 596, endPoint y: 224, distance: 213.7
click at [596, 224] on p "Young children who have language delays are at risk for reading disabilities wh…" at bounding box center [610, 207] width 453 height 63
copy span "Young children who have language delays are at risk for reading disabilities wh…"
click at [412, 359] on div at bounding box center [408, 359] width 16 height 16
click at [412, 359] on input "True" at bounding box center [408, 359] width 16 height 16
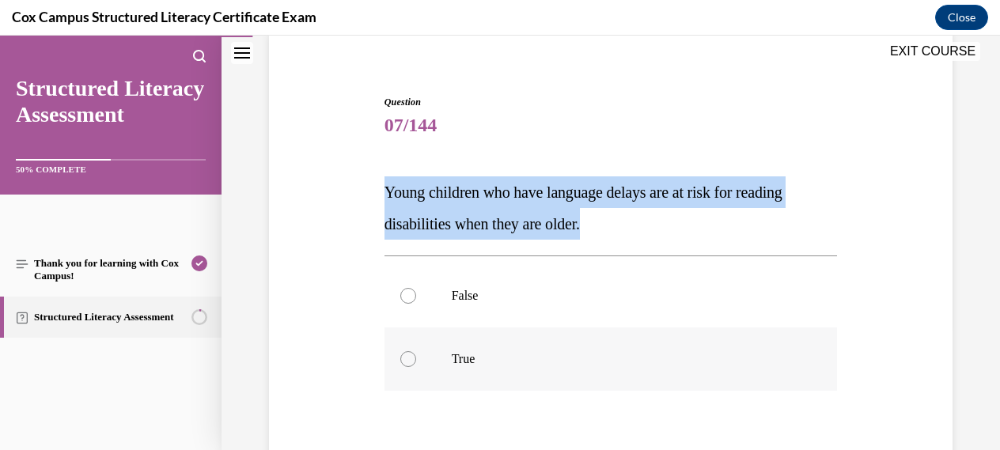
radio input "true"
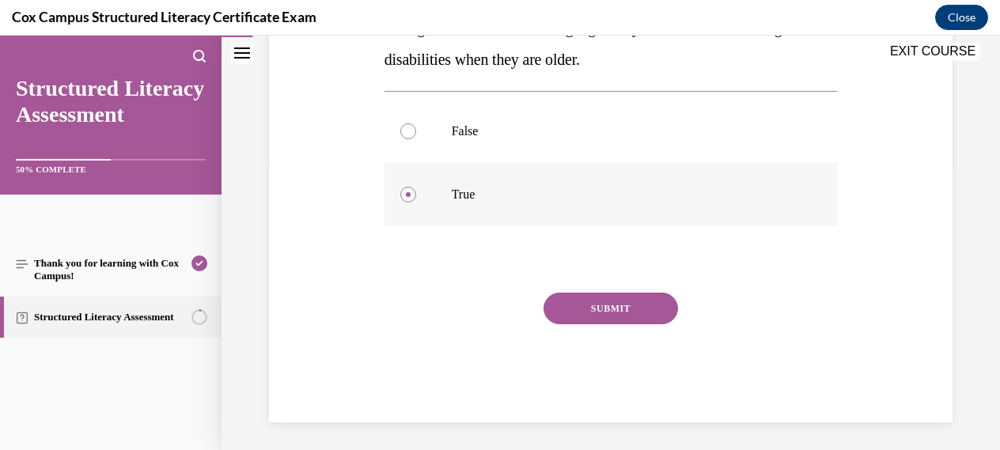
scroll to position [293, 0]
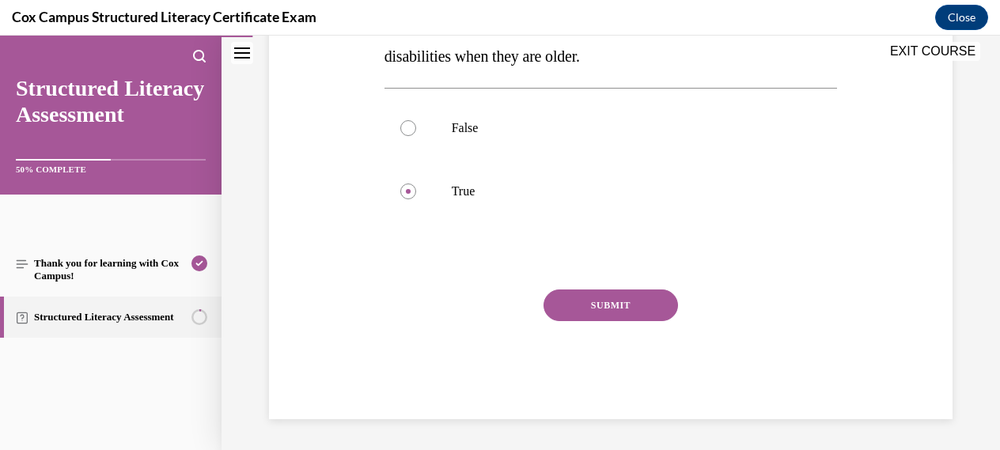
click at [616, 304] on button "SUBMIT" at bounding box center [610, 305] width 134 height 32
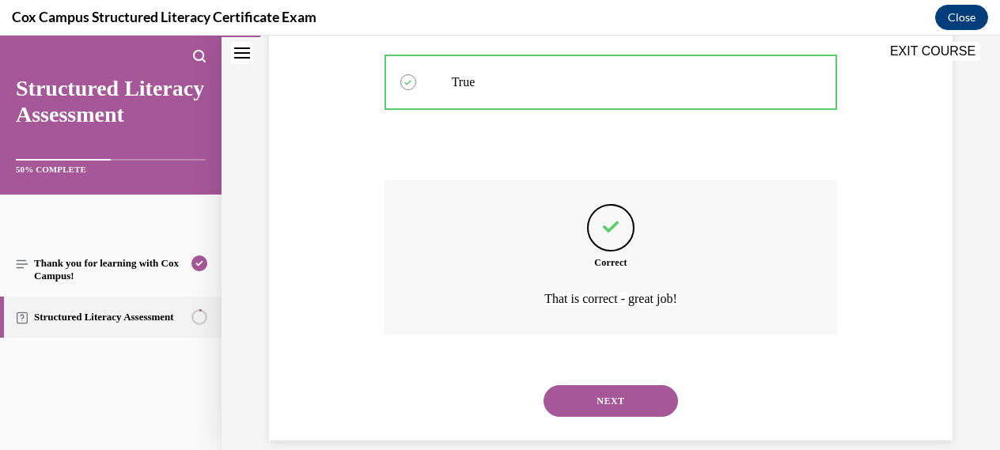
scroll to position [424, 0]
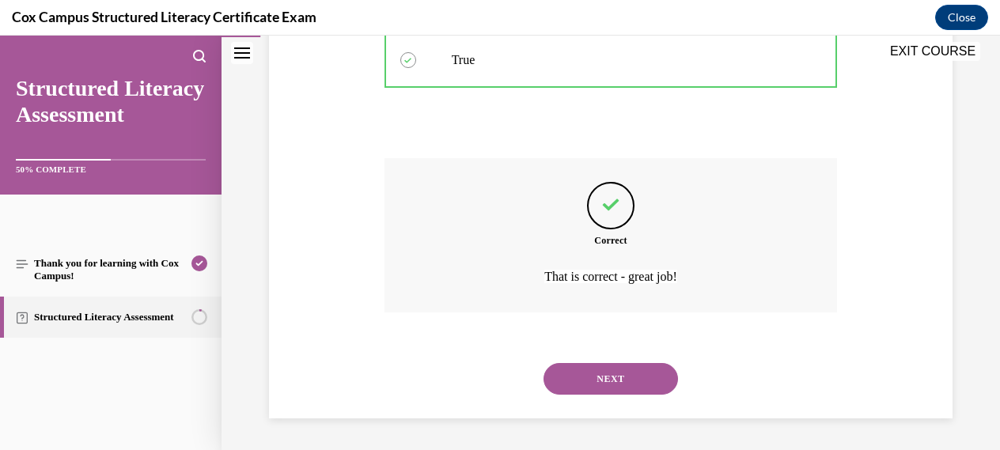
click at [611, 379] on button "NEXT" at bounding box center [610, 379] width 134 height 32
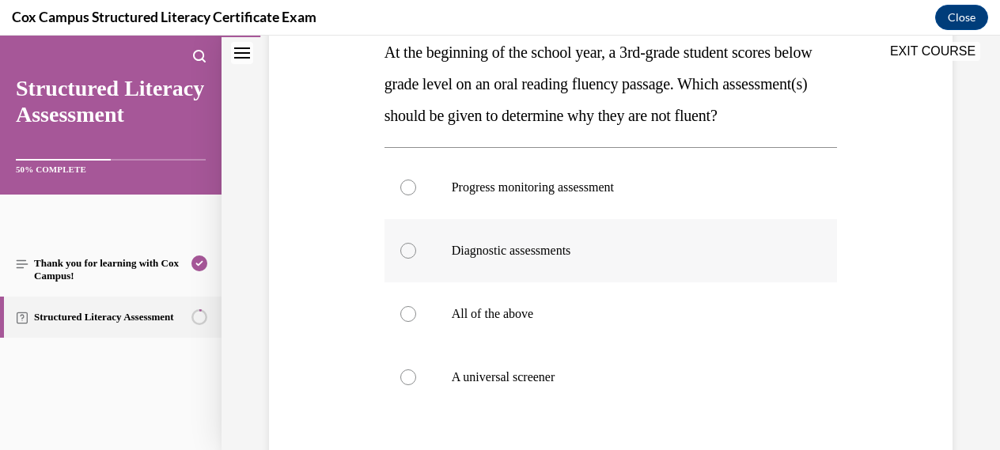
scroll to position [255, 0]
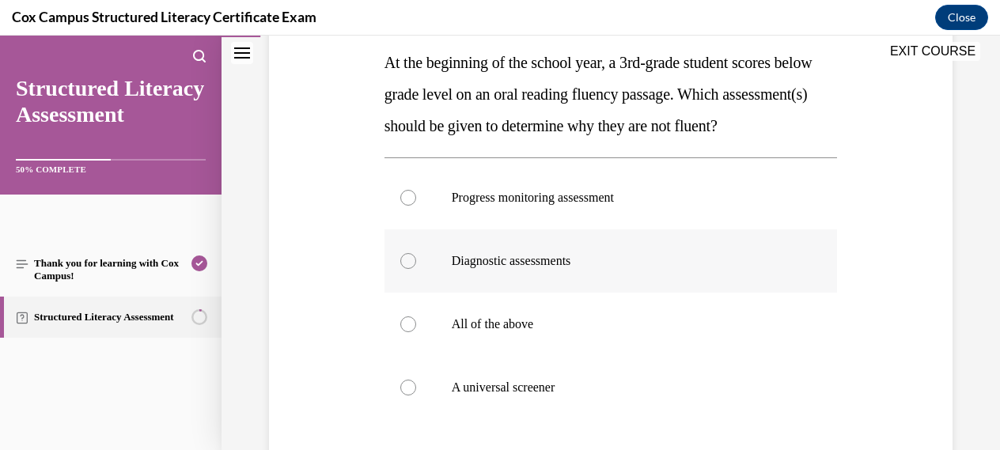
click at [406, 269] on div at bounding box center [408, 261] width 16 height 16
click at [406, 269] on input "Diagnostic assessments" at bounding box center [408, 261] width 16 height 16
radio input "true"
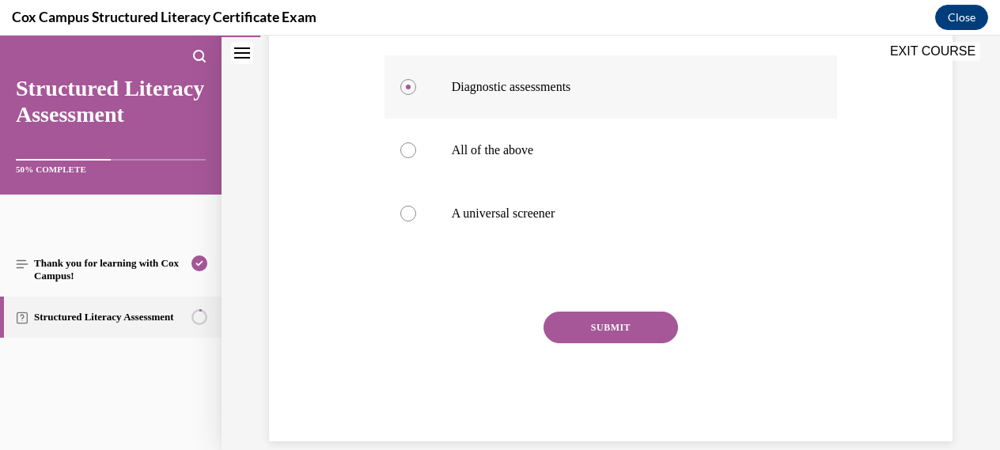
scroll to position [448, 0]
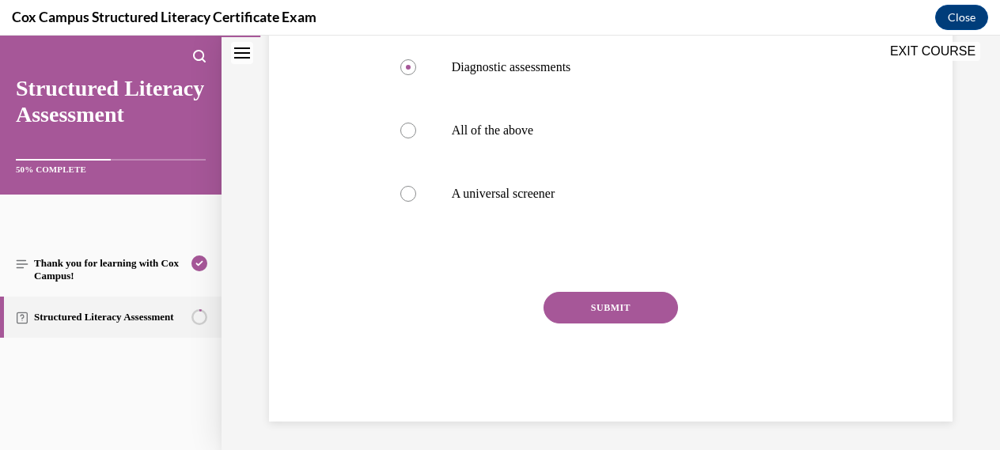
click at [608, 324] on button "SUBMIT" at bounding box center [610, 308] width 134 height 32
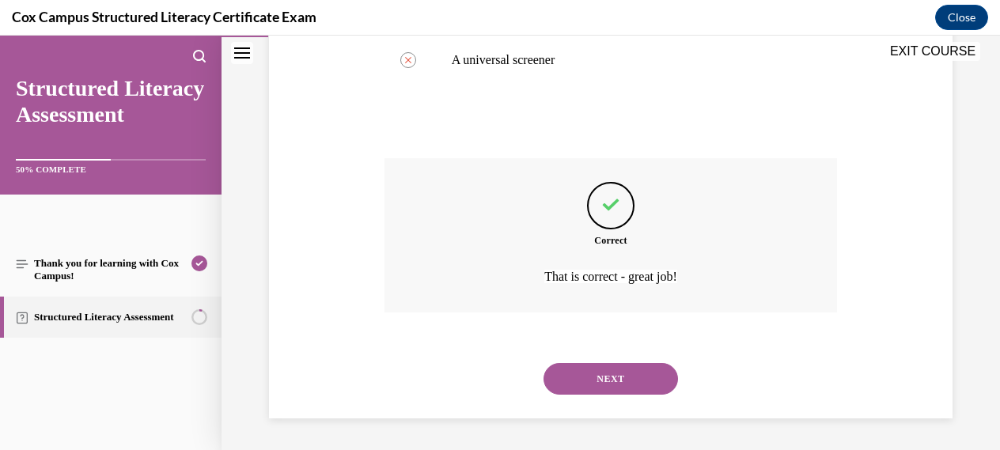
scroll to position [614, 0]
click at [602, 380] on button "NEXT" at bounding box center [610, 379] width 134 height 32
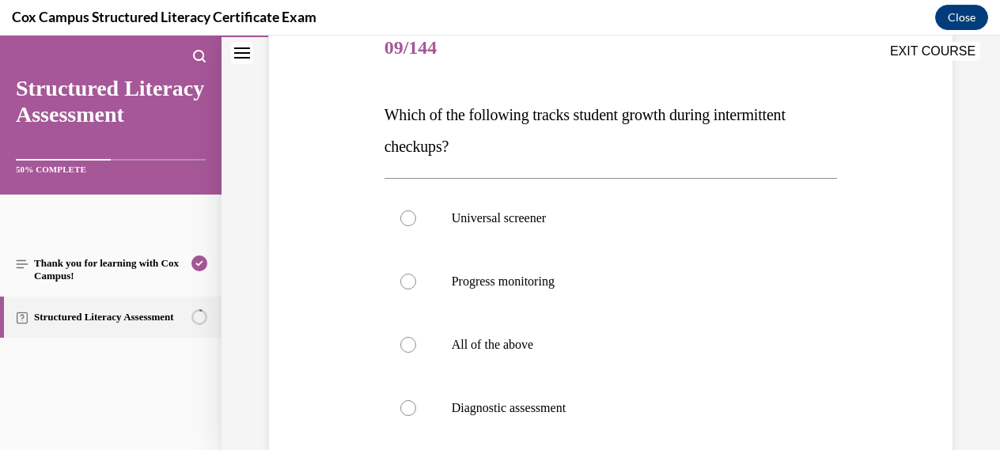
scroll to position [205, 0]
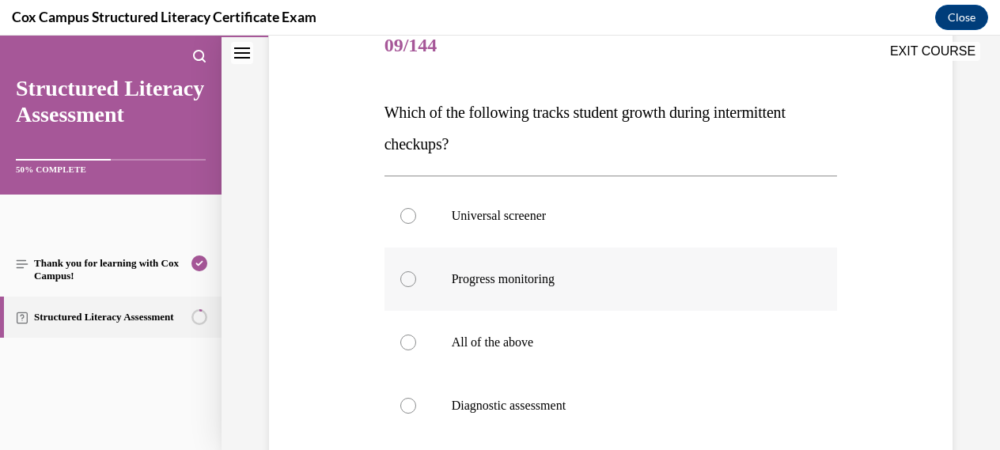
click at [407, 282] on div at bounding box center [408, 279] width 16 height 16
click at [407, 282] on input "Progress monitoring" at bounding box center [408, 279] width 16 height 16
radio input "true"
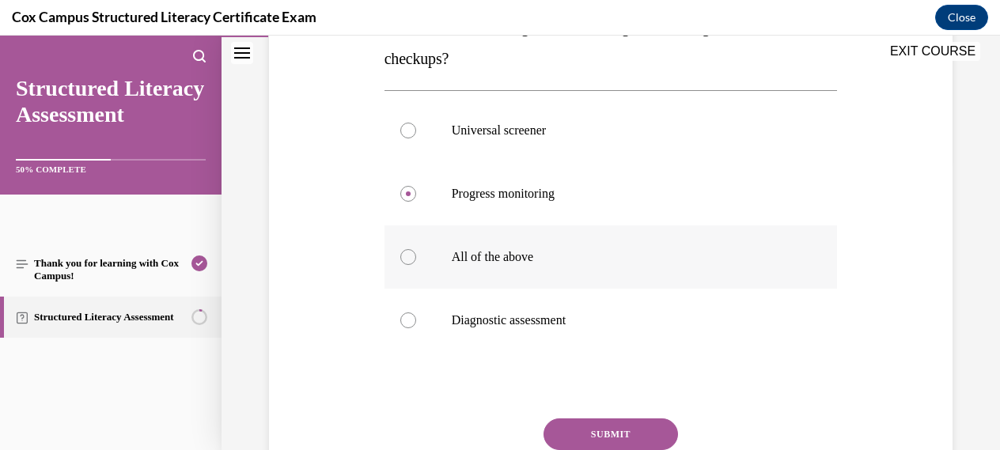
scroll to position [354, 0]
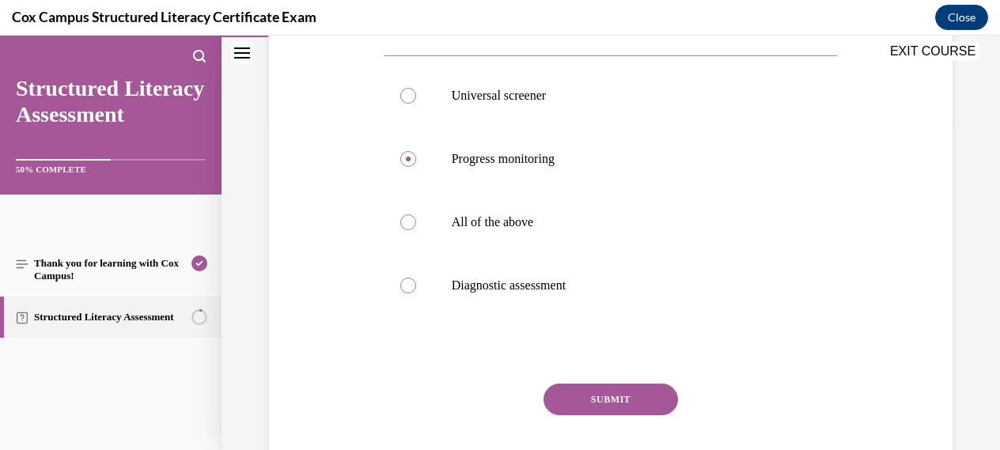
click at [619, 401] on button "SUBMIT" at bounding box center [610, 400] width 134 height 32
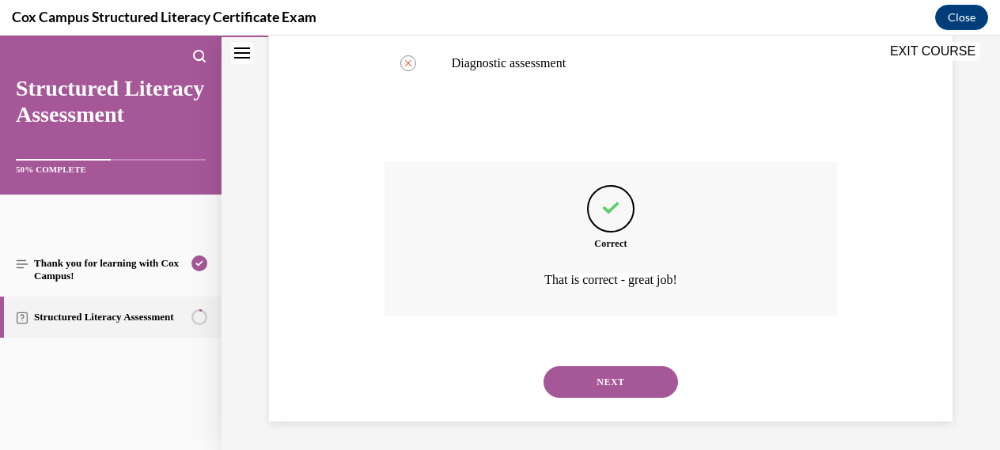
scroll to position [551, 0]
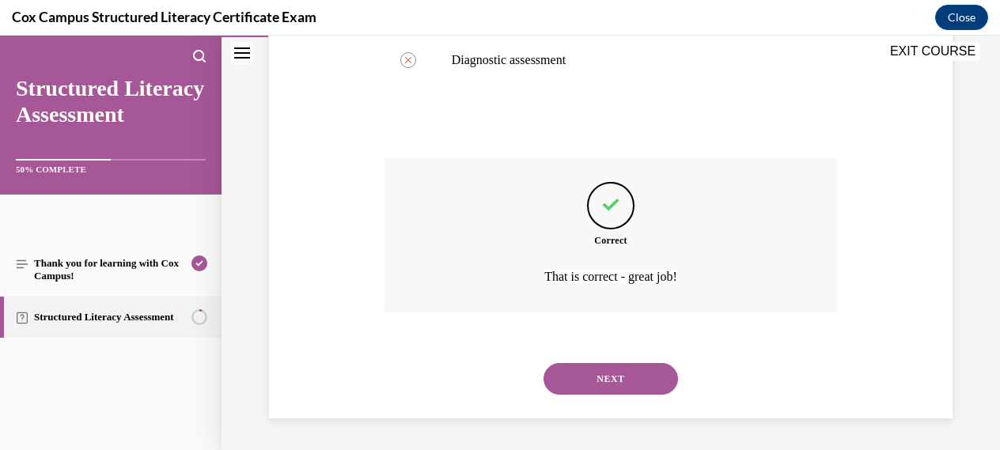
click at [611, 379] on button "NEXT" at bounding box center [610, 379] width 134 height 32
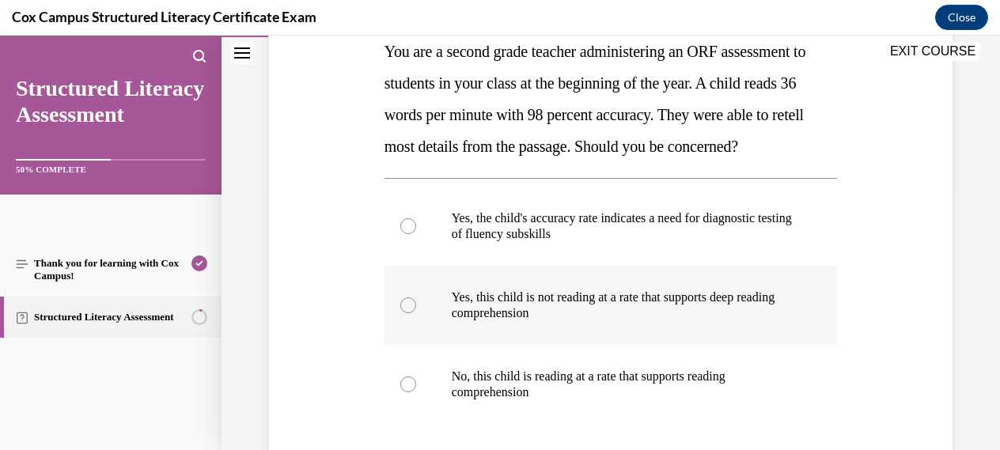
scroll to position [264, 0]
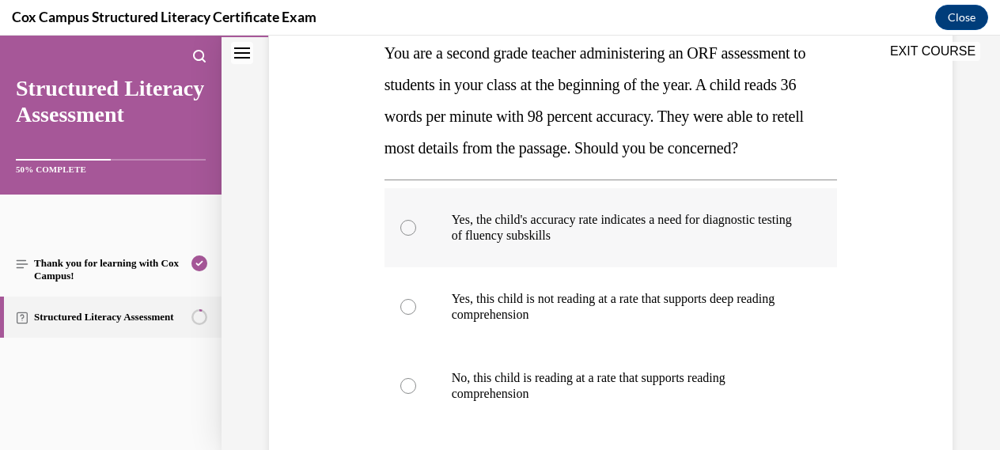
click at [410, 230] on div at bounding box center [408, 228] width 16 height 16
click at [410, 230] on input "Yes, the child's accuracy rate indicates a need for diagnostic testing of fluen…" at bounding box center [408, 228] width 16 height 16
radio input "true"
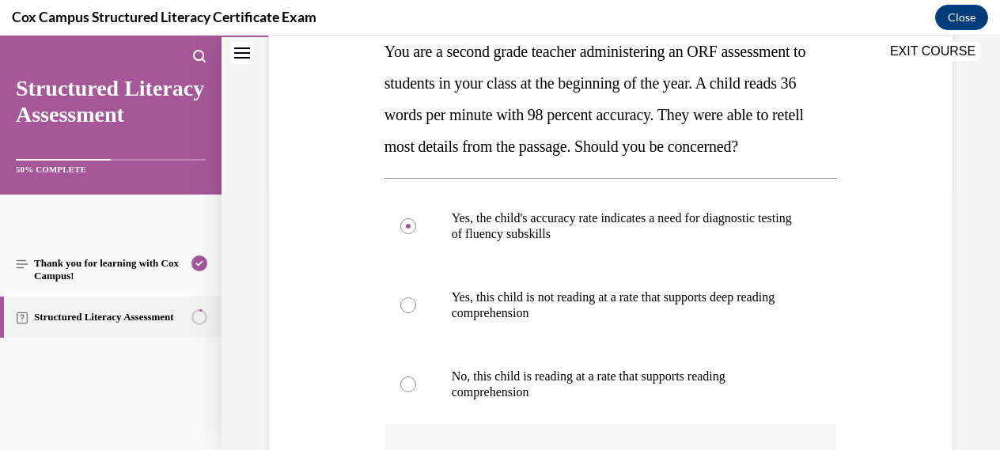
scroll to position [261, 0]
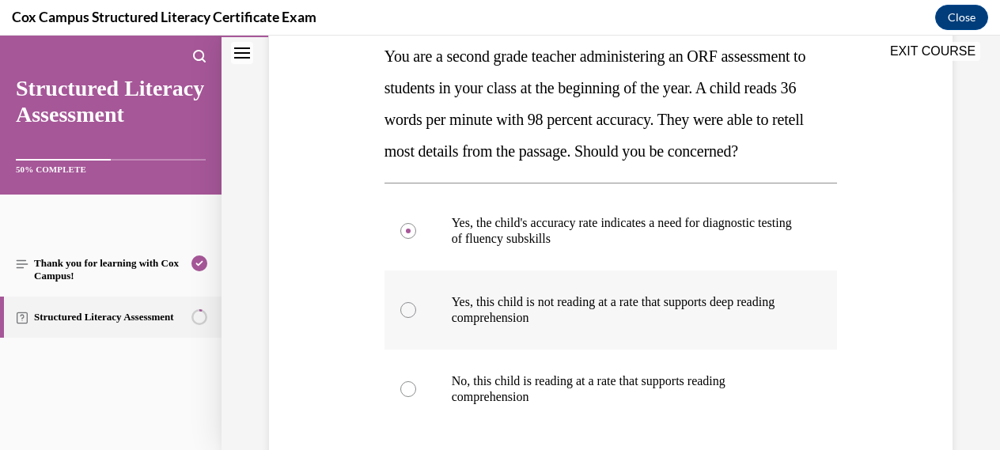
click at [403, 312] on div at bounding box center [408, 310] width 16 height 16
click at [403, 312] on input "Yes, this child is not reading at a rate that supports deep reading comprehensi…" at bounding box center [408, 310] width 16 height 16
radio input "true"
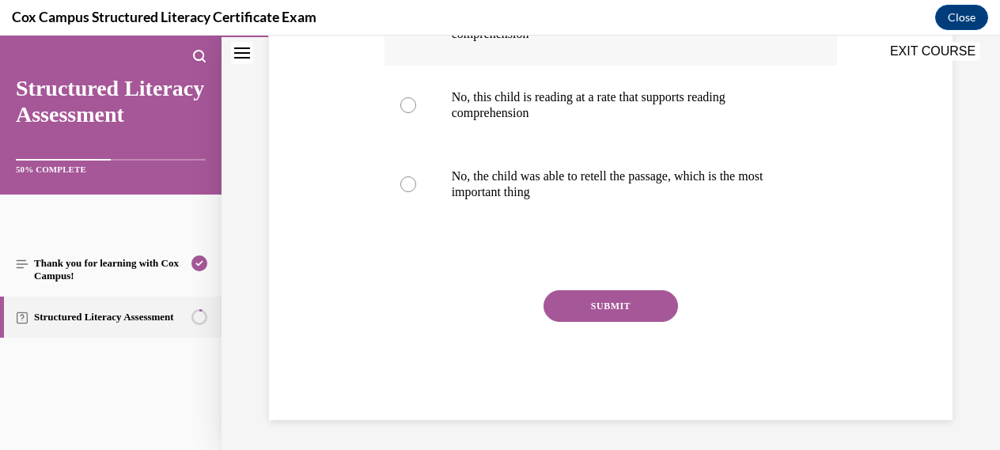
scroll to position [547, 0]
click at [621, 302] on button "SUBMIT" at bounding box center [610, 305] width 134 height 32
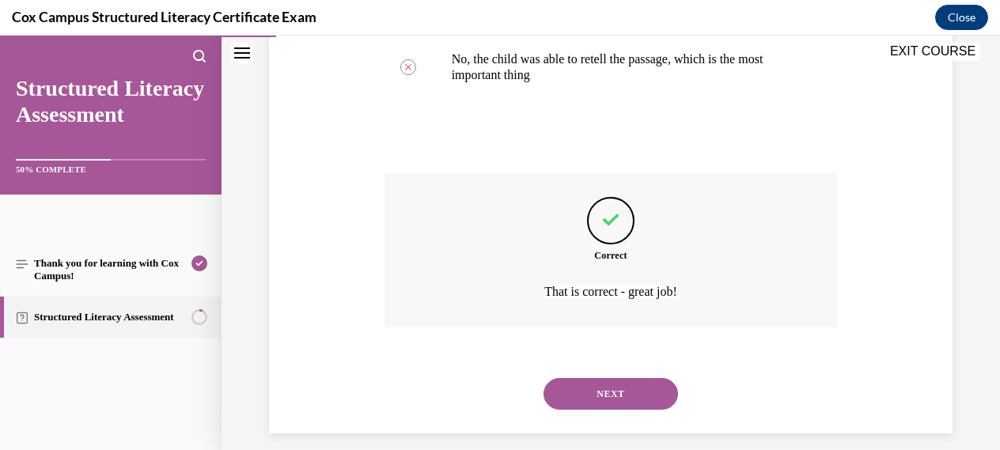
scroll to position [677, 0]
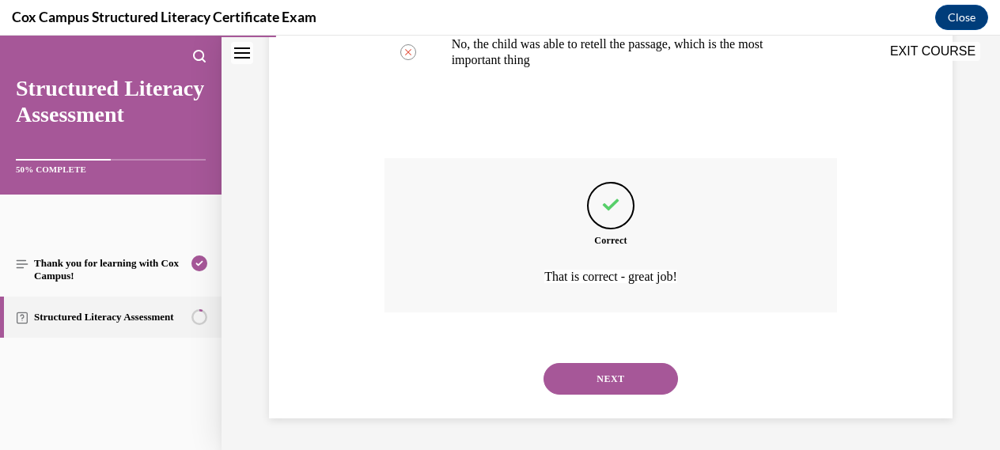
click at [600, 379] on button "NEXT" at bounding box center [610, 379] width 134 height 32
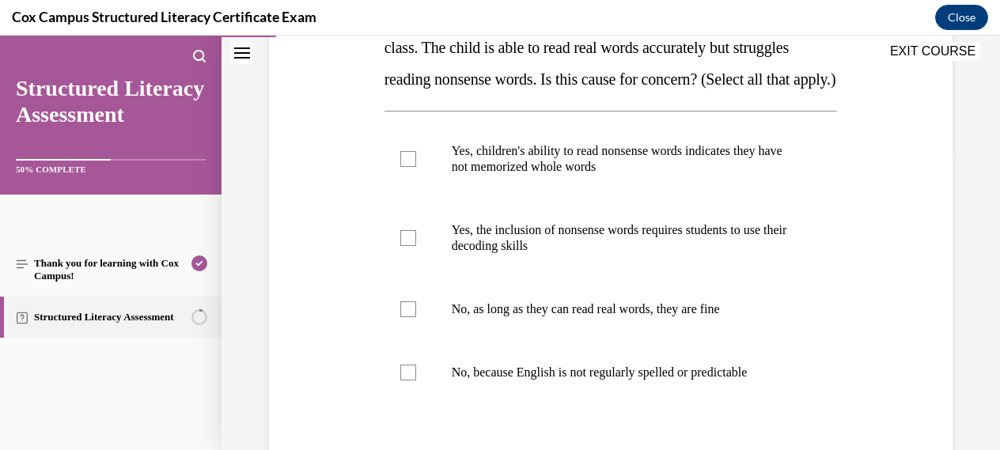
scroll to position [300, 0]
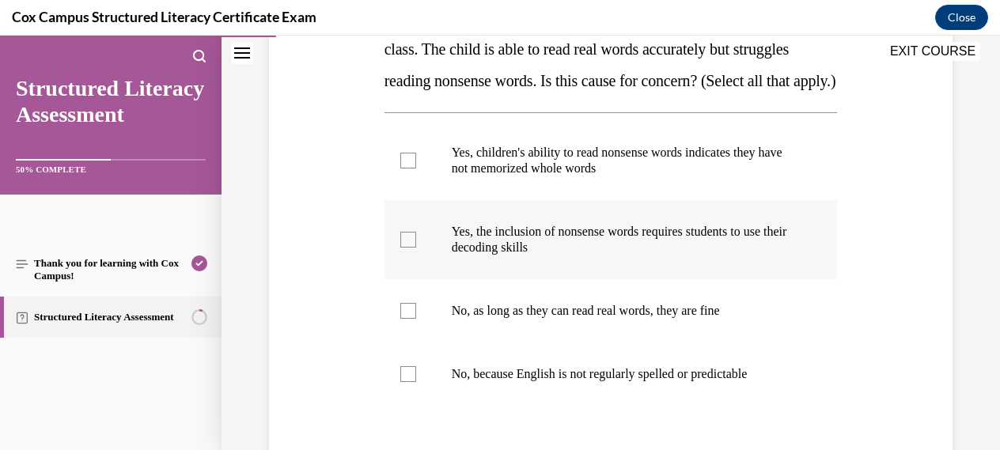
click at [408, 248] on div at bounding box center [408, 240] width 16 height 16
click at [408, 248] on input "Yes, the inclusion of nonsense words requires students to use their decoding sk…" at bounding box center [408, 240] width 16 height 16
checkbox input "true"
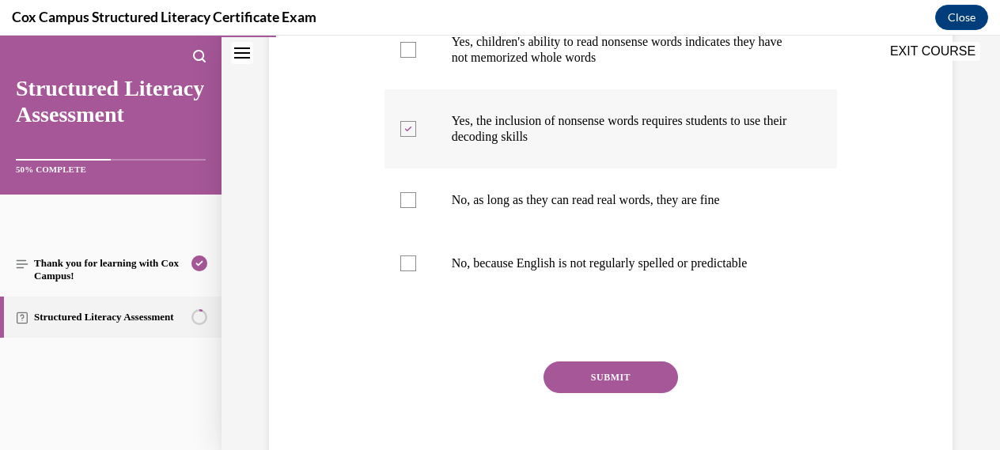
scroll to position [416, 0]
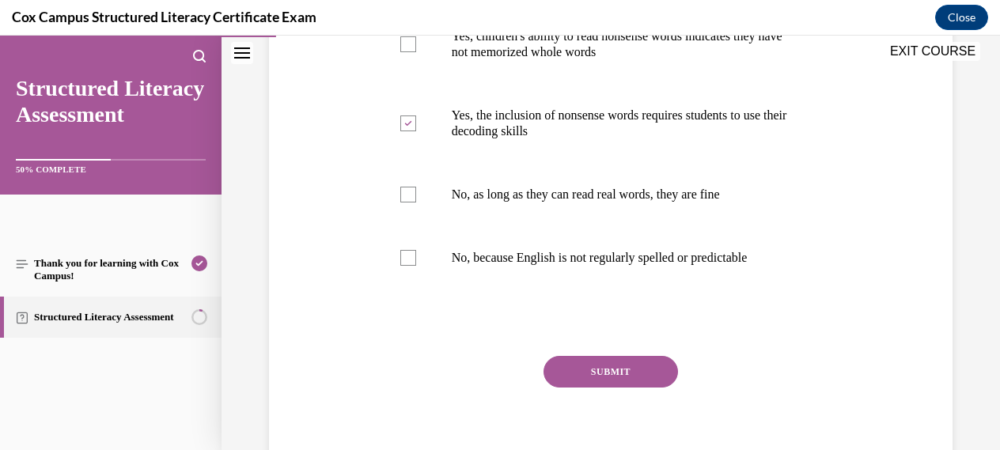
click at [608, 388] on button "SUBMIT" at bounding box center [610, 372] width 134 height 32
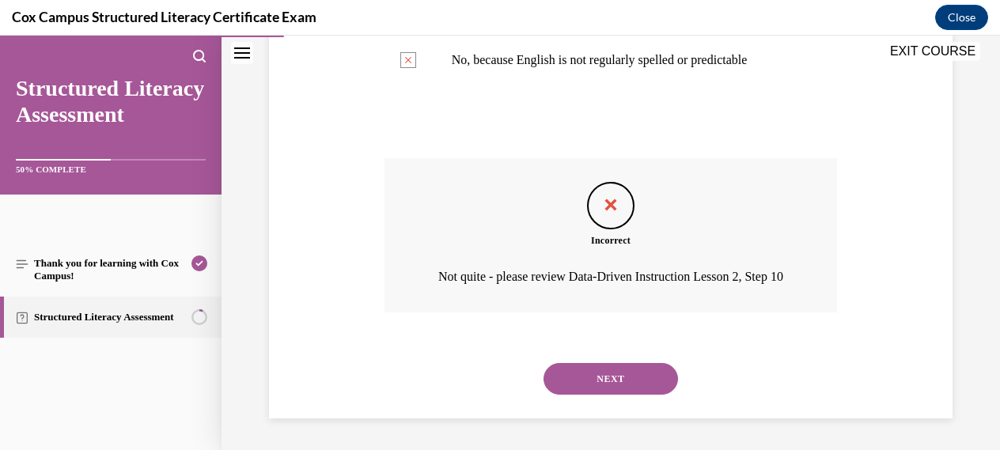
scroll to position [667, 0]
click at [620, 377] on button "NEXT" at bounding box center [610, 379] width 134 height 32
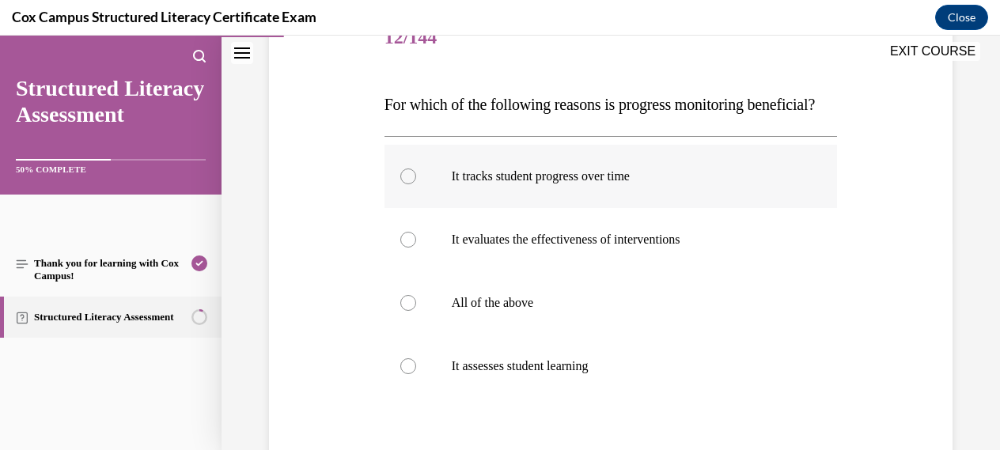
scroll to position [214, 0]
click at [412, 310] on div at bounding box center [408, 302] width 16 height 16
click at [412, 310] on input "All of the above" at bounding box center [408, 302] width 16 height 16
radio input "true"
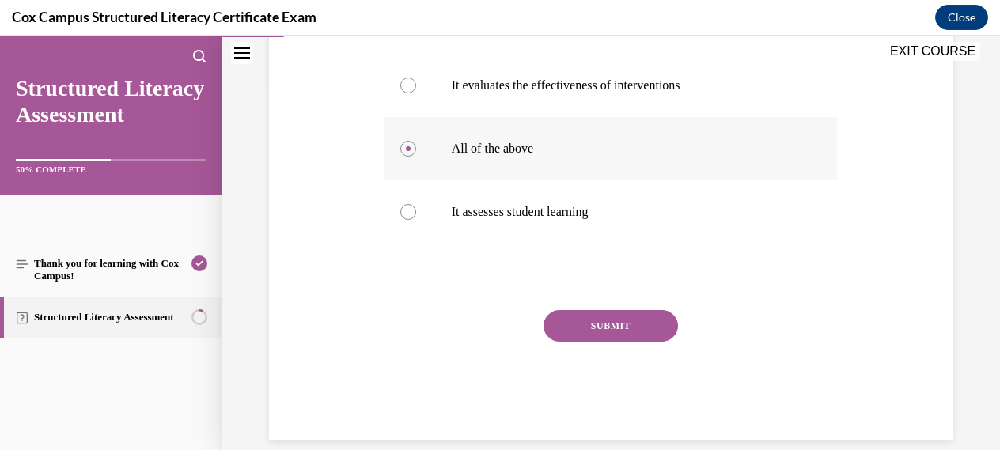
scroll to position [388, 0]
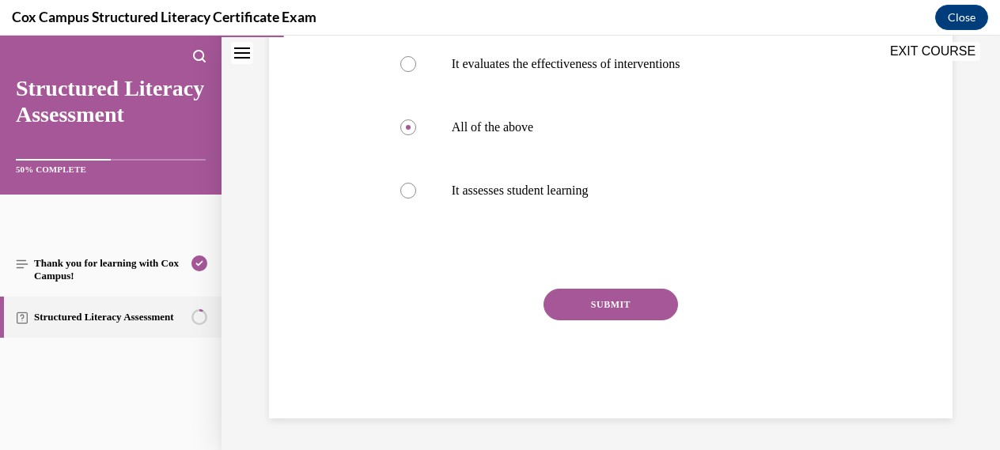
click at [616, 320] on button "SUBMIT" at bounding box center [610, 305] width 134 height 32
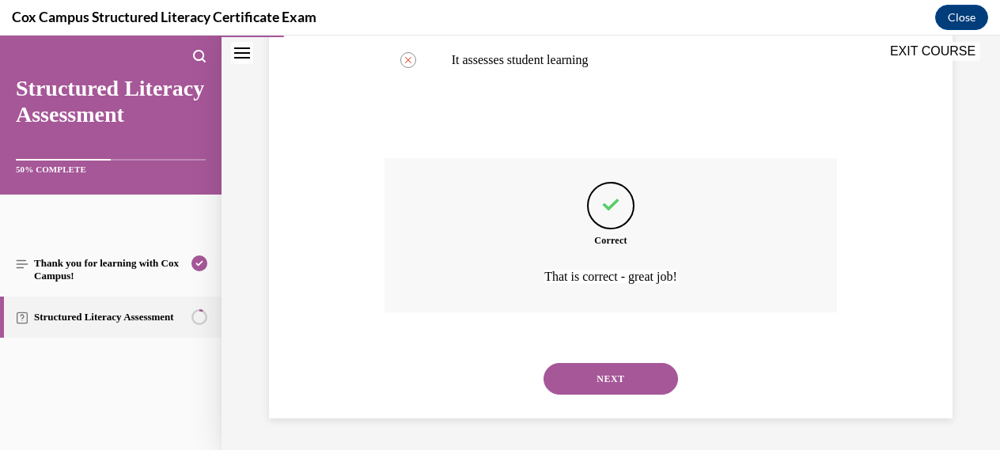
scroll to position [551, 0]
click at [608, 378] on button "NEXT" at bounding box center [610, 379] width 134 height 32
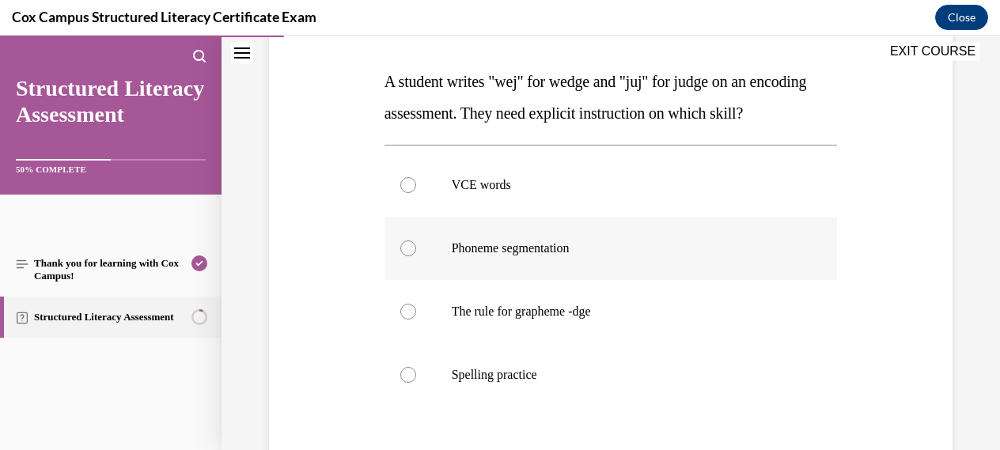
scroll to position [244, 0]
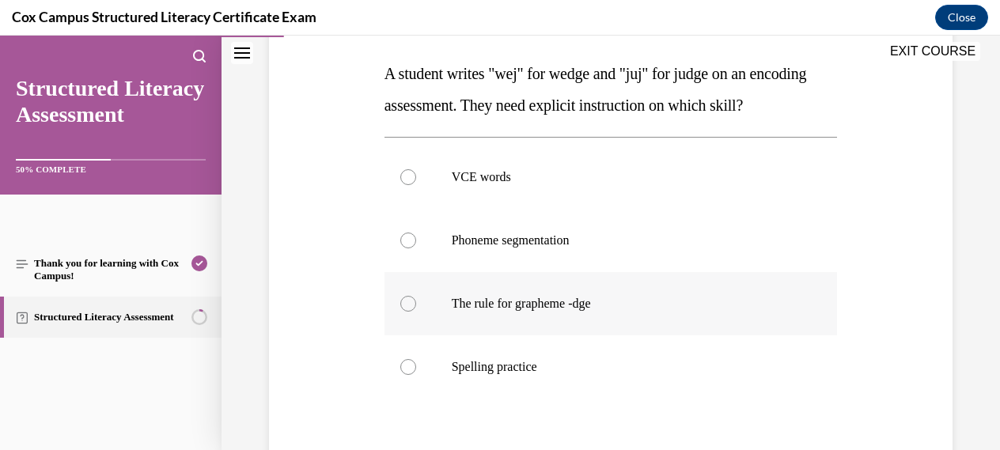
click at [414, 303] on div at bounding box center [408, 304] width 16 height 16
click at [414, 303] on input "The rule for grapheme -dge" at bounding box center [408, 304] width 16 height 16
radio input "true"
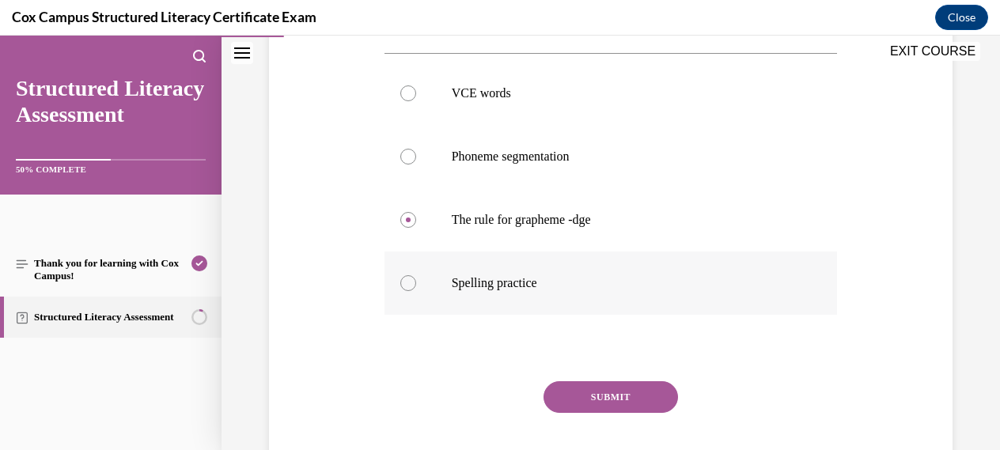
scroll to position [332, 0]
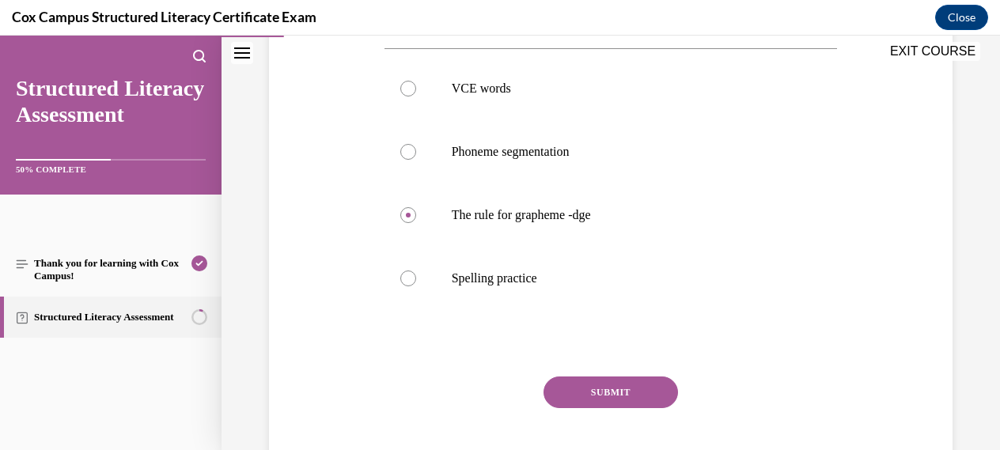
click at [606, 392] on button "SUBMIT" at bounding box center [610, 393] width 134 height 32
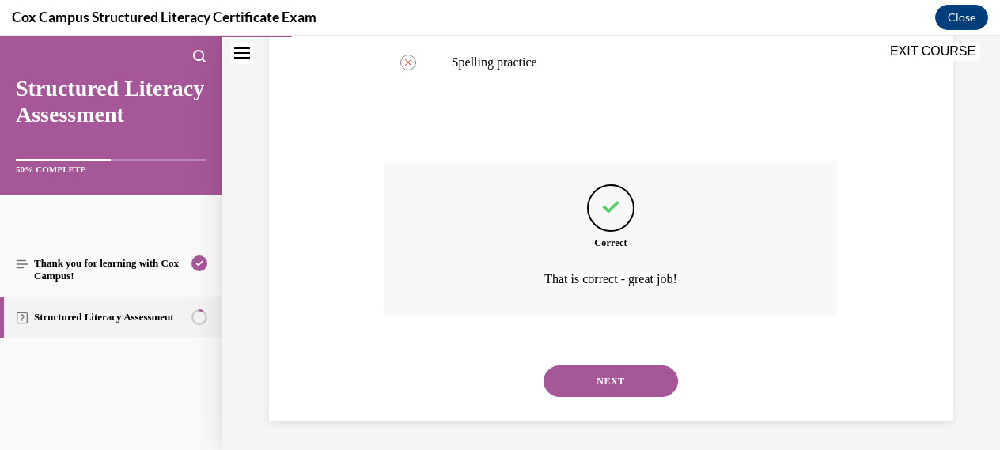
scroll to position [551, 0]
click at [607, 377] on button "NEXT" at bounding box center [610, 379] width 134 height 32
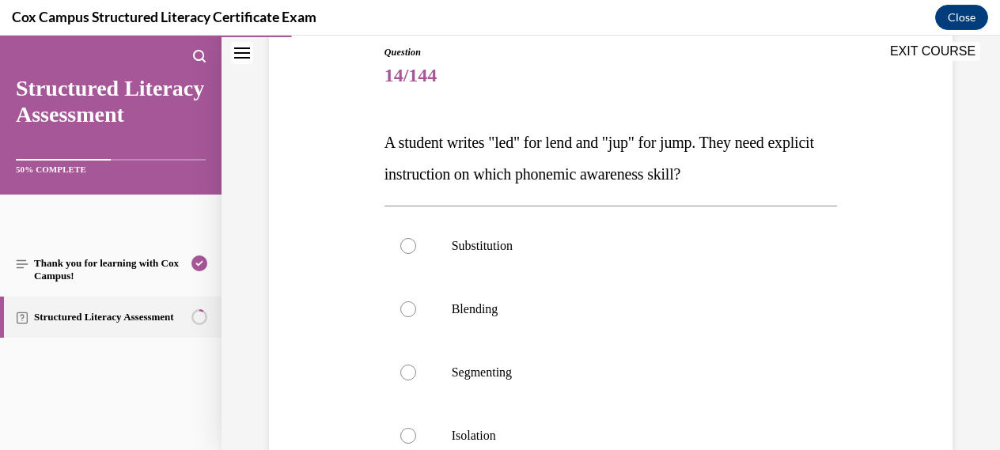
scroll to position [172, 0]
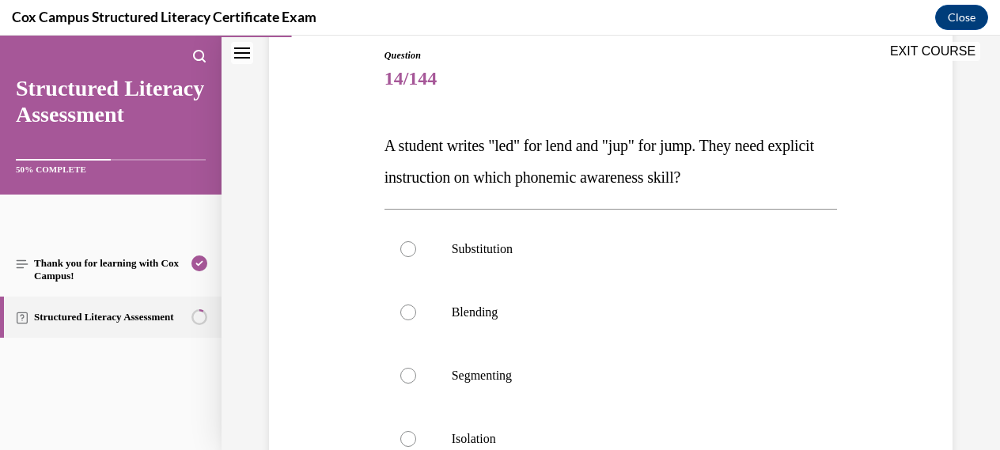
click at [385, 146] on span "A student writes "led" for lend and "jup" for jump. They need explicit instruct…" at bounding box center [598, 161] width 429 height 49
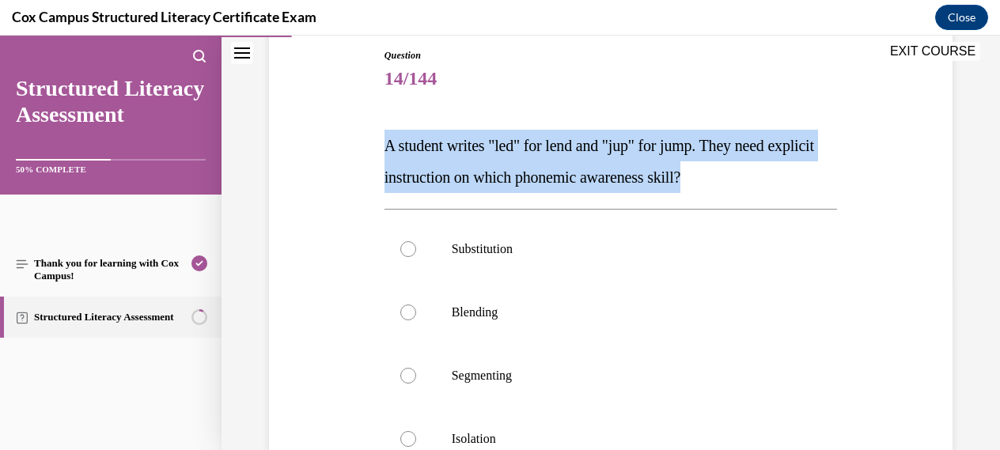
drag, startPoint x: 385, startPoint y: 146, endPoint x: 765, endPoint y: 179, distance: 381.0
click at [765, 179] on p "A student writes "led" for lend and "jup" for jump. They need explicit instruct…" at bounding box center [610, 161] width 453 height 63
copy span "A student writes "led" for lend and "jup" for jump. They need explicit instruct…"
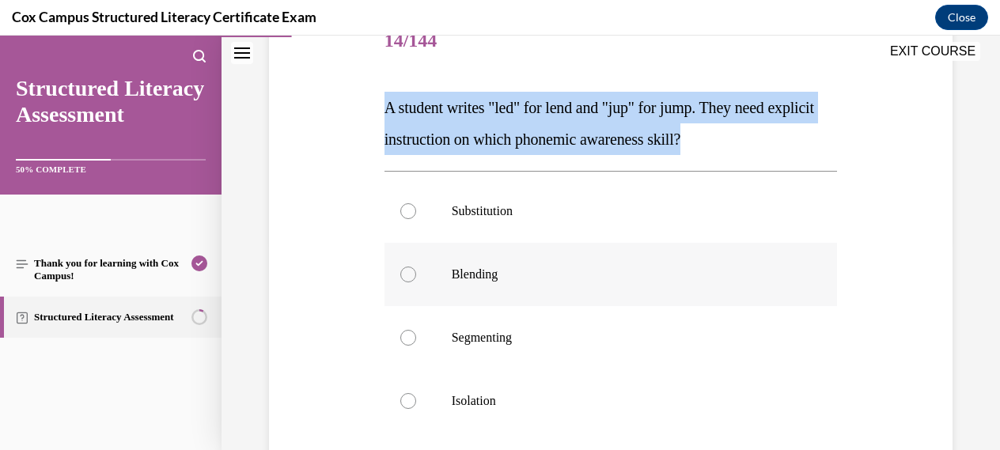
scroll to position [215, 0]
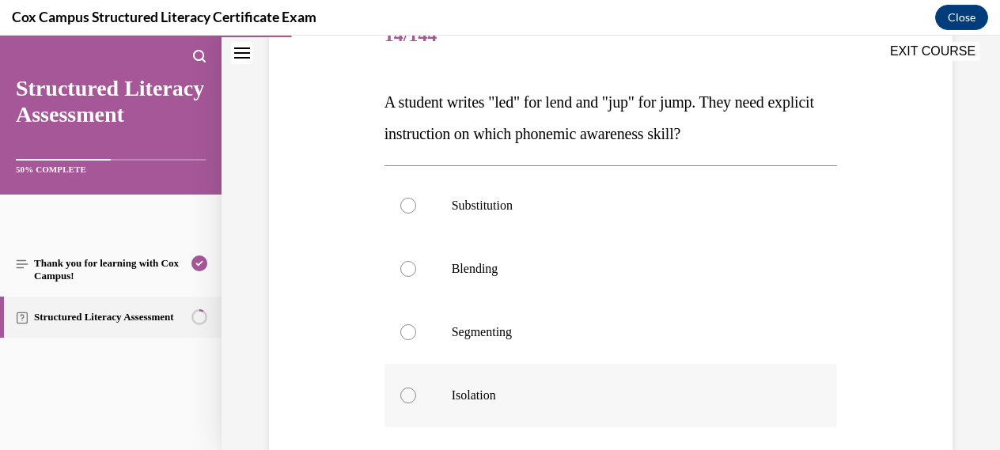
click at [408, 399] on div at bounding box center [408, 396] width 16 height 16
click at [408, 399] on input "Isolation" at bounding box center [408, 396] width 16 height 16
radio input "true"
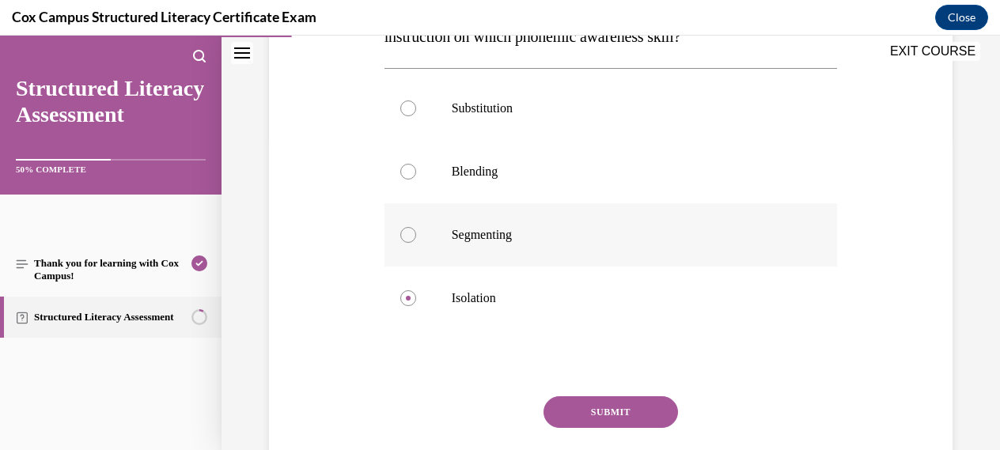
scroll to position [320, 0]
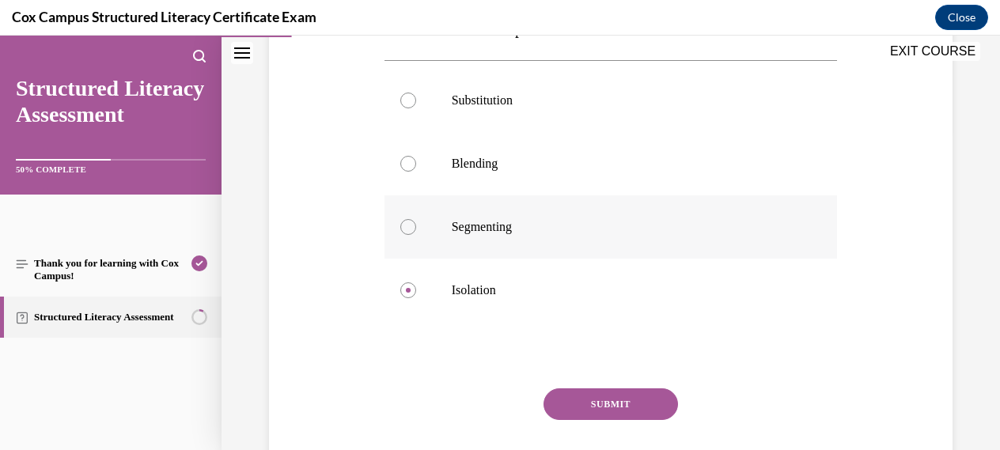
click at [411, 229] on div at bounding box center [408, 227] width 16 height 16
click at [411, 229] on input "Segmenting" at bounding box center [408, 227] width 16 height 16
radio input "true"
click at [608, 403] on button "SUBMIT" at bounding box center [610, 404] width 134 height 32
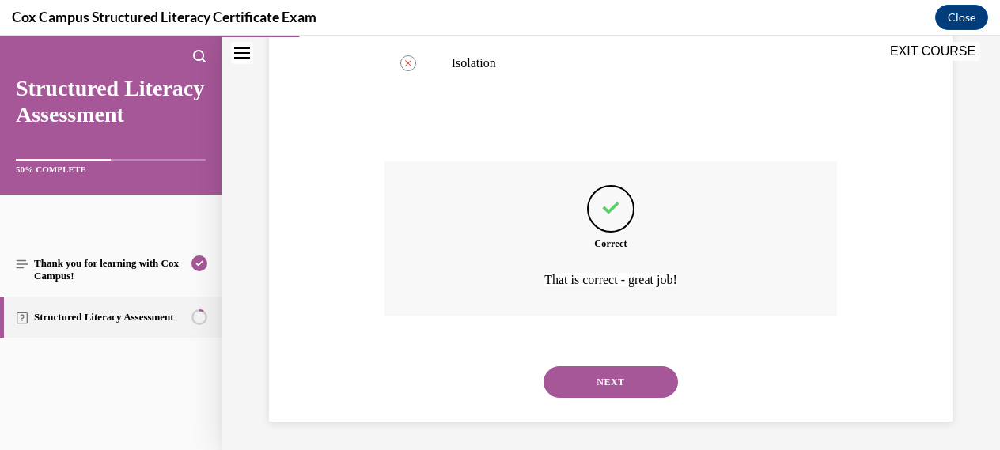
scroll to position [551, 0]
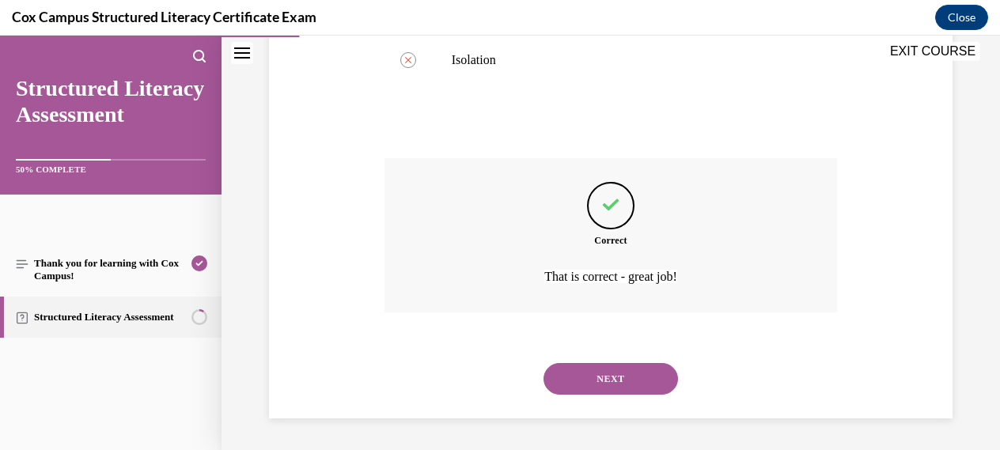
click at [600, 380] on button "NEXT" at bounding box center [610, 379] width 134 height 32
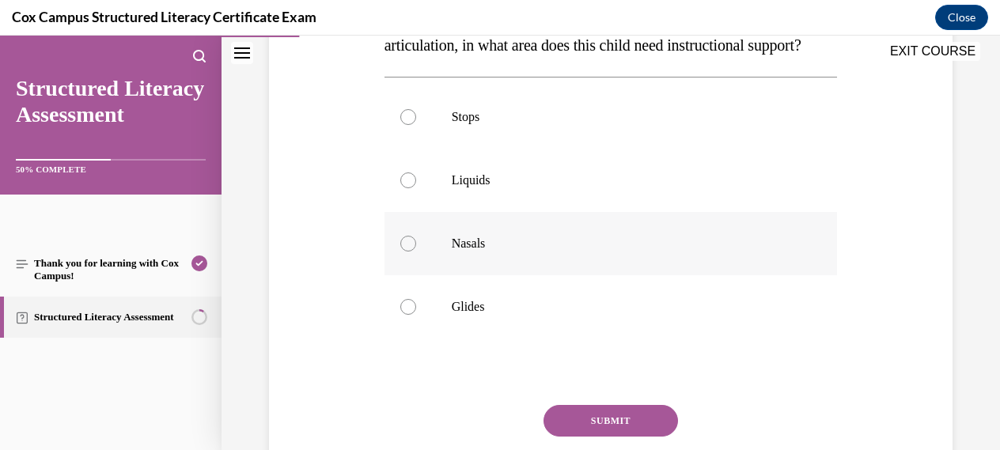
scroll to position [326, 0]
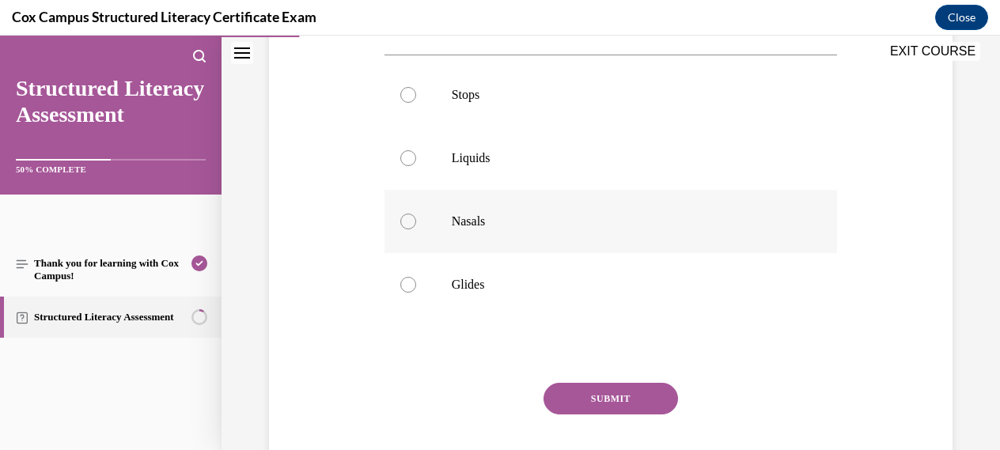
click at [407, 229] on div at bounding box center [408, 222] width 16 height 16
click at [407, 229] on input "Nasals" at bounding box center [408, 222] width 16 height 16
radio input "true"
click at [600, 414] on button "SUBMIT" at bounding box center [610, 399] width 134 height 32
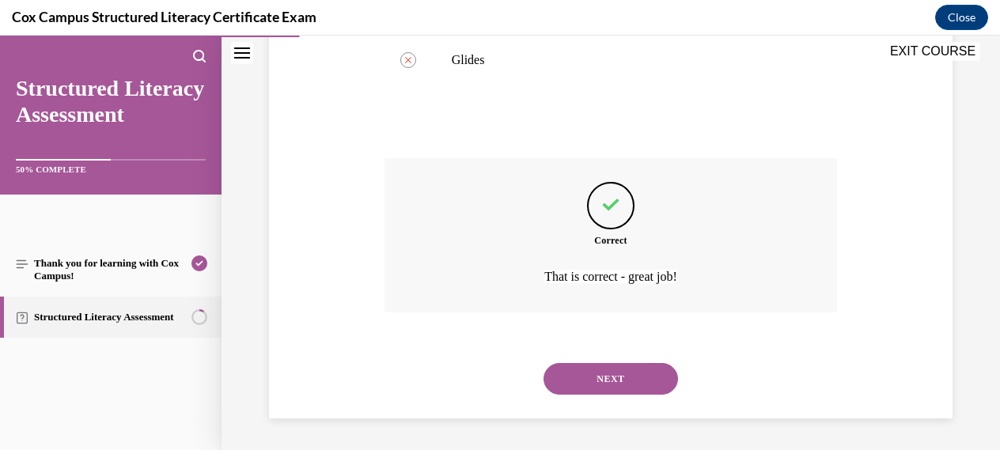
scroll to position [582, 0]
click at [610, 382] on button "NEXT" at bounding box center [610, 379] width 134 height 32
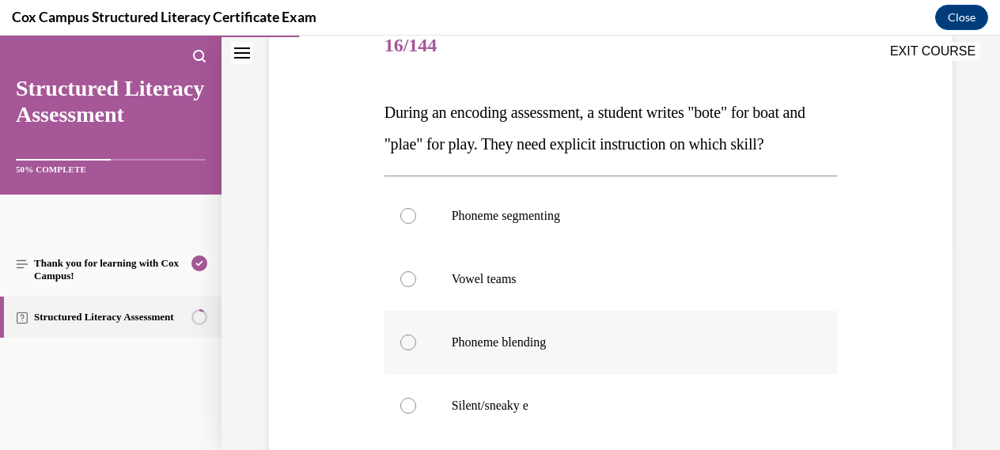
scroll to position [220, 0]
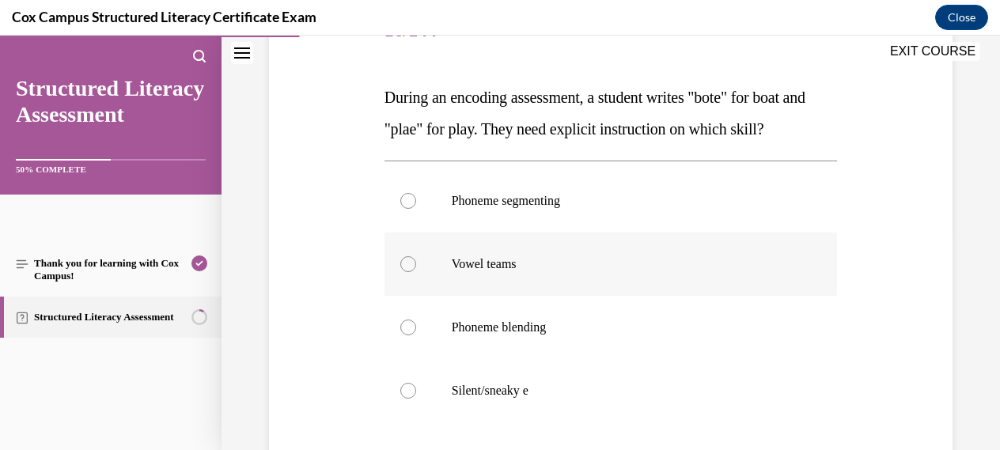
click at [407, 262] on div at bounding box center [408, 264] width 16 height 16
click at [407, 262] on input "Vowel teams" at bounding box center [408, 264] width 16 height 16
radio input "true"
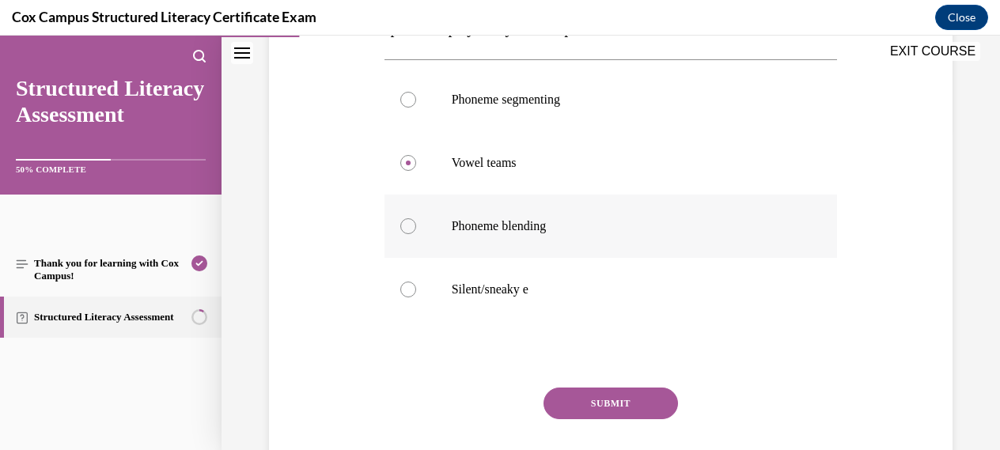
scroll to position [322, 0]
click at [610, 395] on button "SUBMIT" at bounding box center [610, 403] width 134 height 32
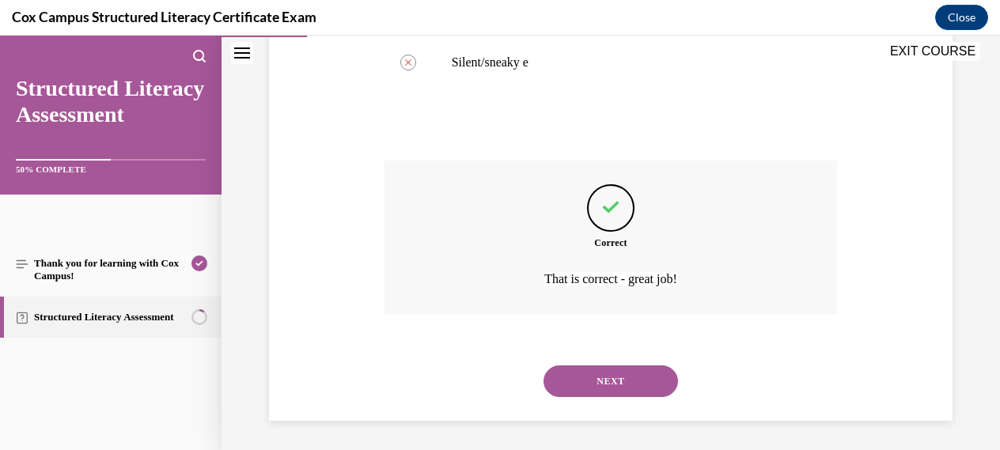
scroll to position [551, 0]
click at [607, 377] on button "NEXT" at bounding box center [610, 379] width 134 height 32
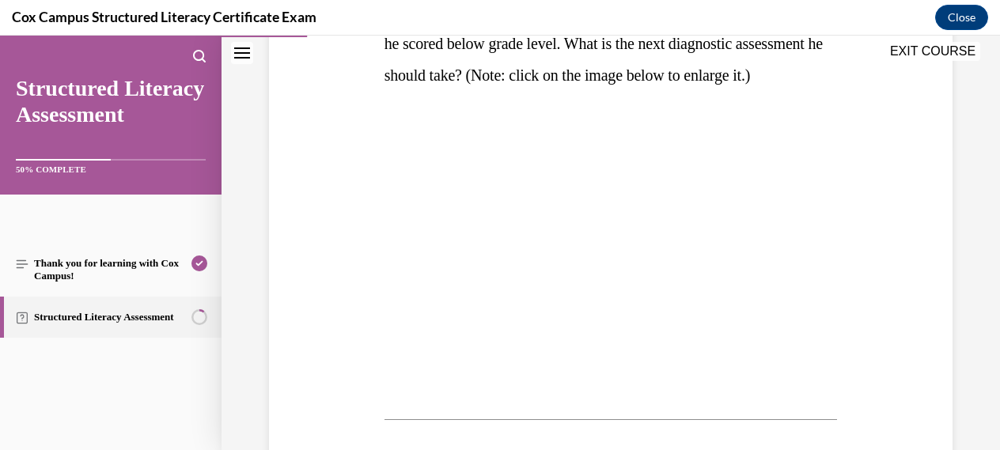
scroll to position [312, 0]
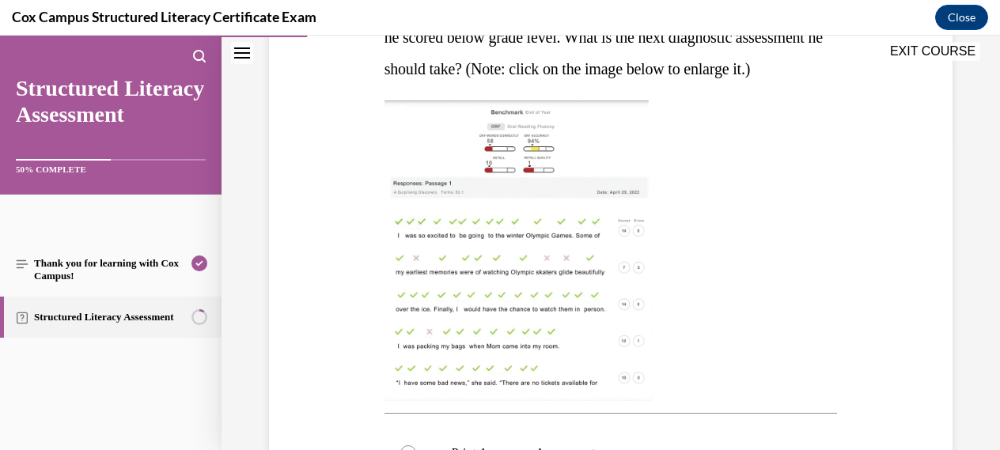
click at [534, 282] on img at bounding box center [518, 250] width 268 height 301
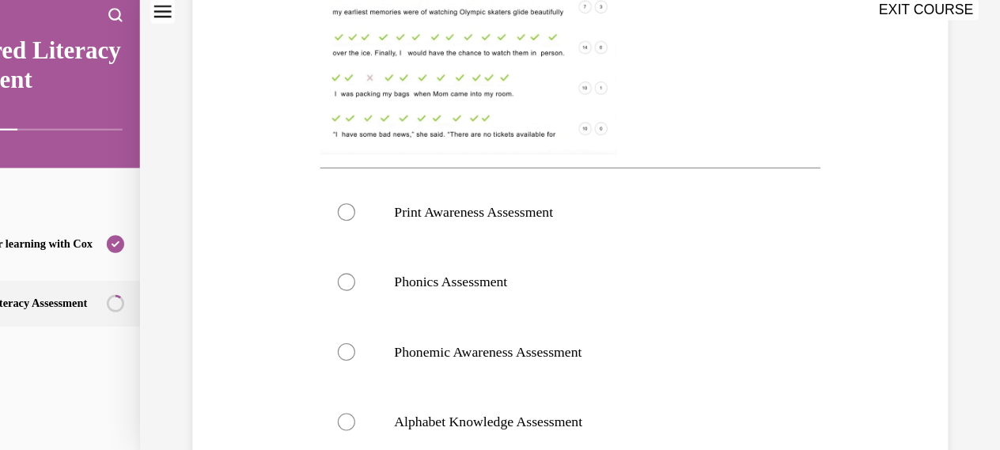
scroll to position [607, 0]
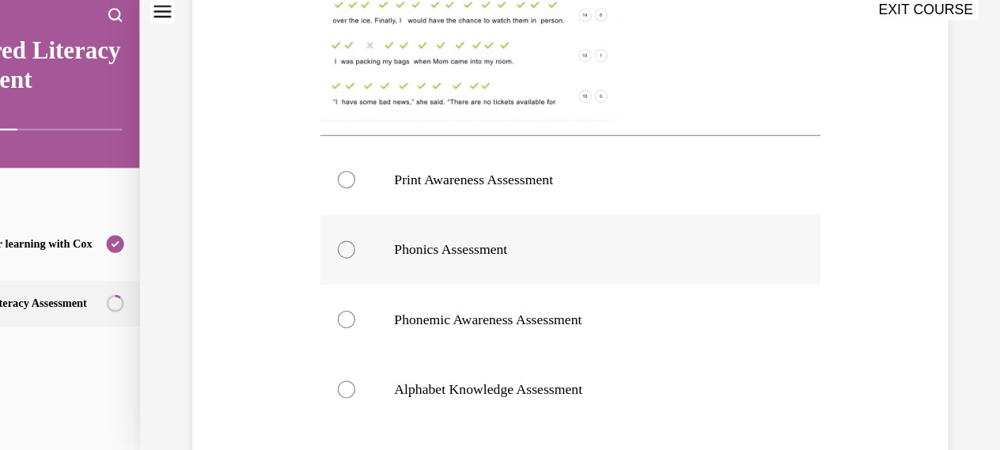
click at [303, 226] on div at bounding box center [304, 226] width 16 height 16
click at [303, 226] on input "Phonics Assessment" at bounding box center [304, 226] width 16 height 16
radio input "true"
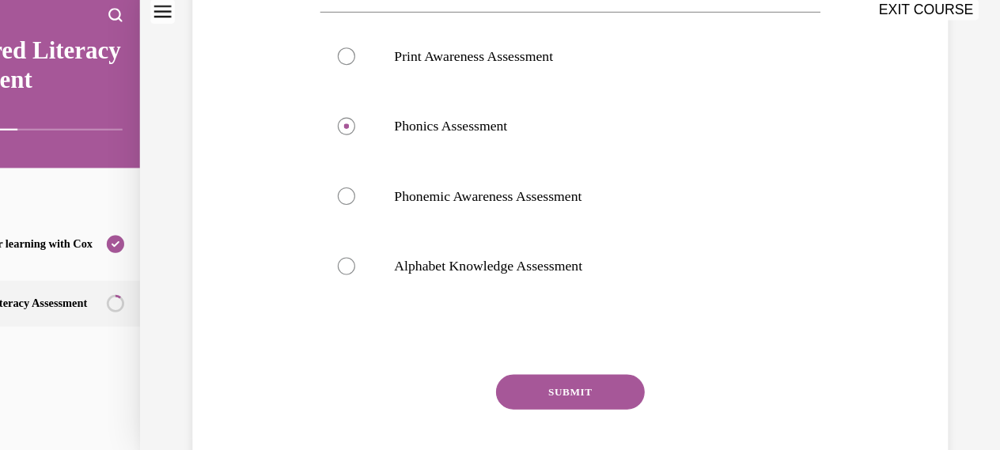
click at [517, 350] on button "SUBMIT" at bounding box center [506, 355] width 134 height 32
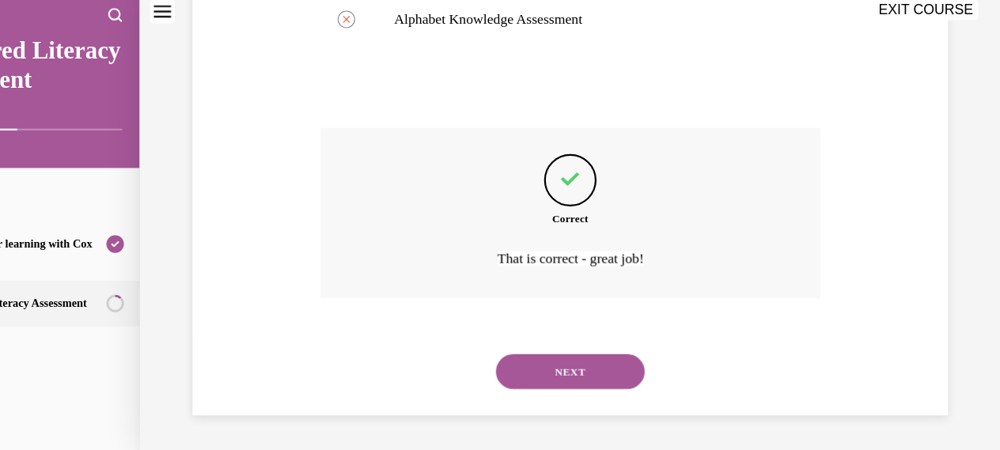
click at [506, 332] on button "NEXT" at bounding box center [505, 336] width 134 height 32
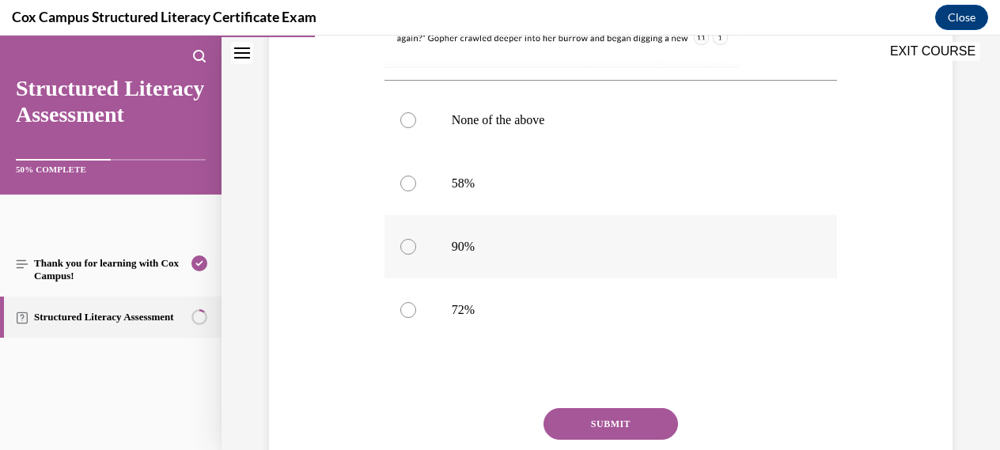
click at [405, 248] on div at bounding box center [408, 247] width 16 height 16
click at [405, 248] on input "90%" at bounding box center [408, 247] width 16 height 16
radio input "true"
click at [608, 426] on button "SUBMIT" at bounding box center [610, 424] width 134 height 32
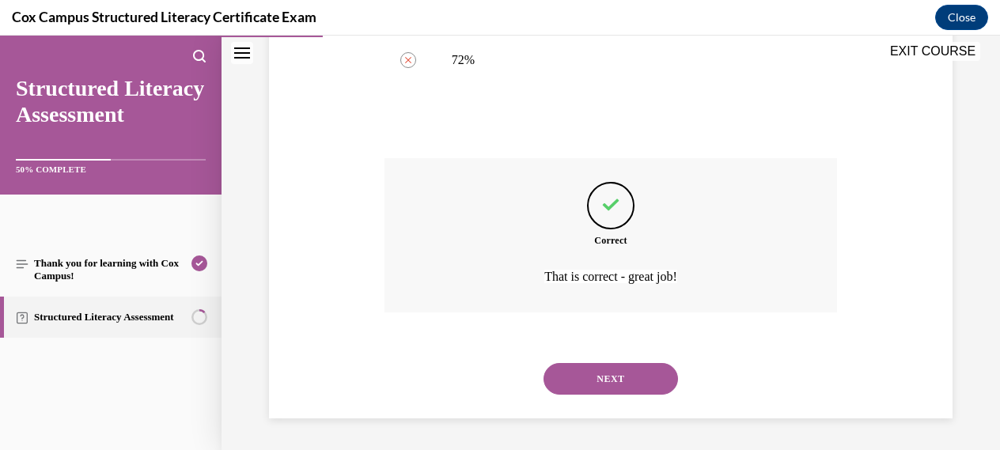
click at [611, 376] on button "NEXT" at bounding box center [610, 379] width 134 height 32
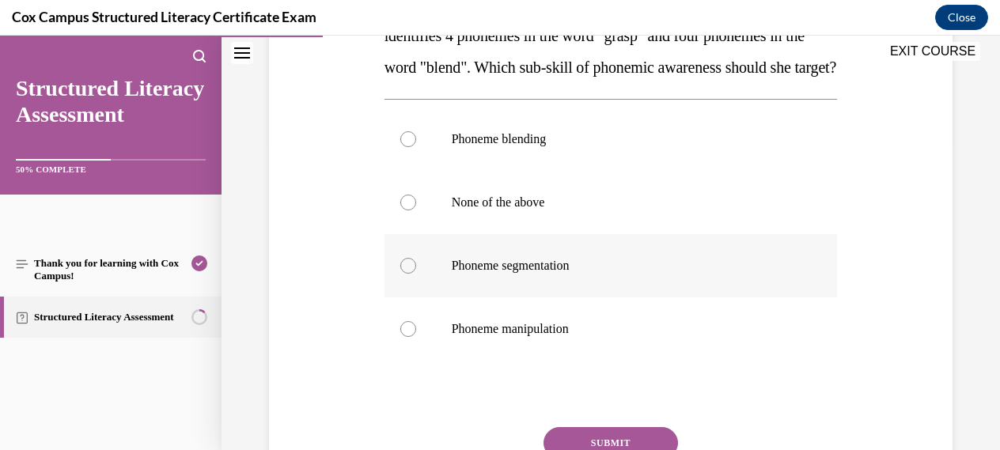
scroll to position [319, 0]
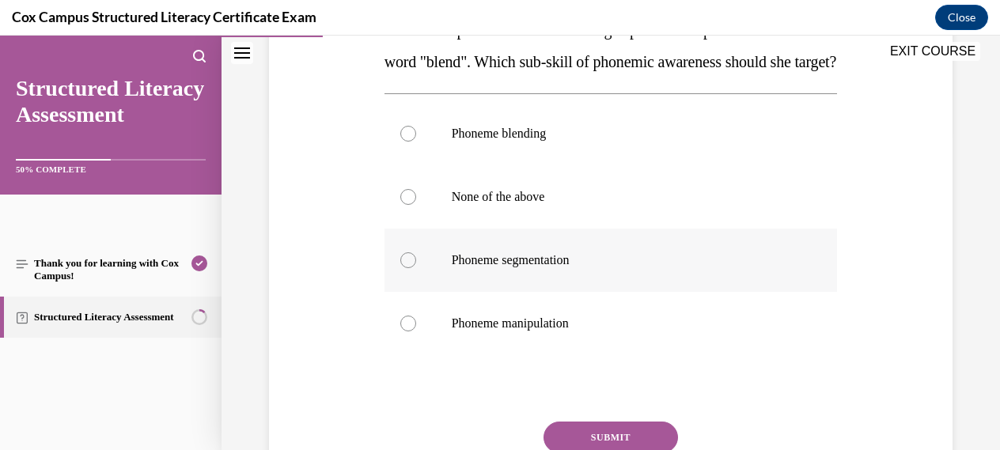
click at [411, 268] on div at bounding box center [408, 260] width 16 height 16
click at [411, 268] on input "Phoneme segmentation" at bounding box center [408, 260] width 16 height 16
radio input "true"
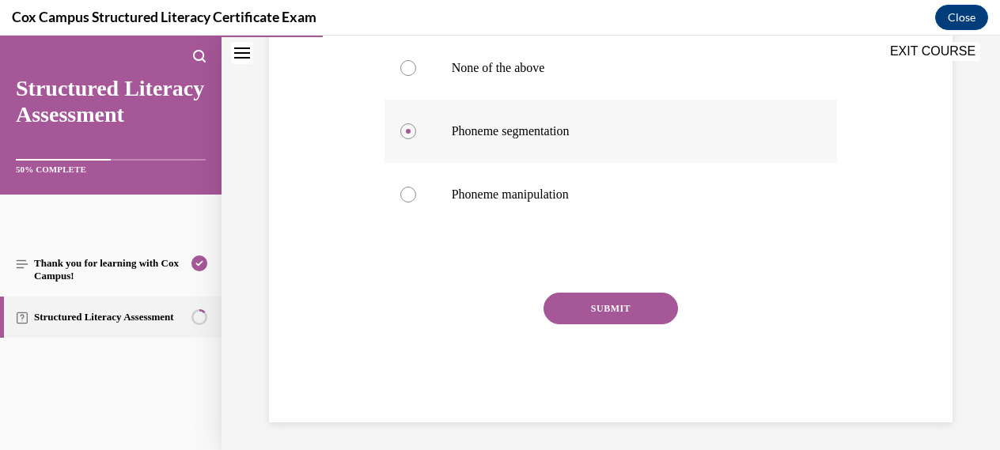
scroll to position [455, 0]
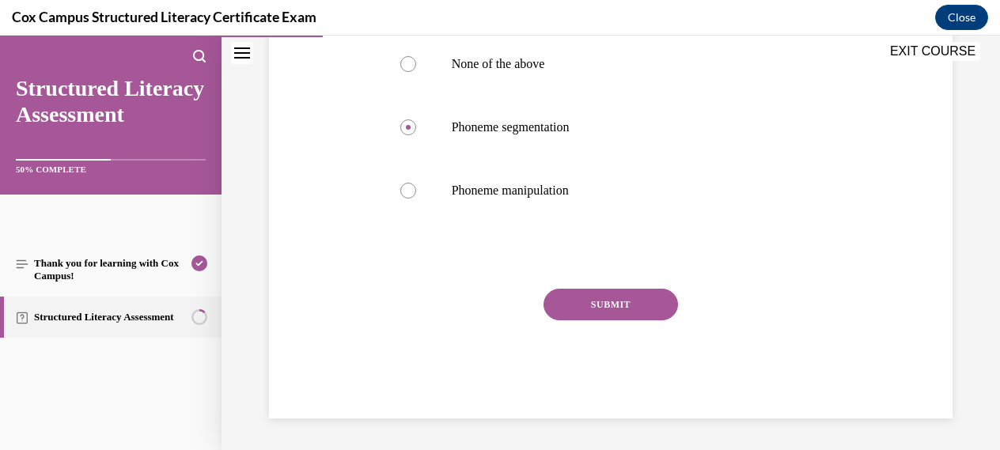
click at [607, 320] on button "SUBMIT" at bounding box center [610, 305] width 134 height 32
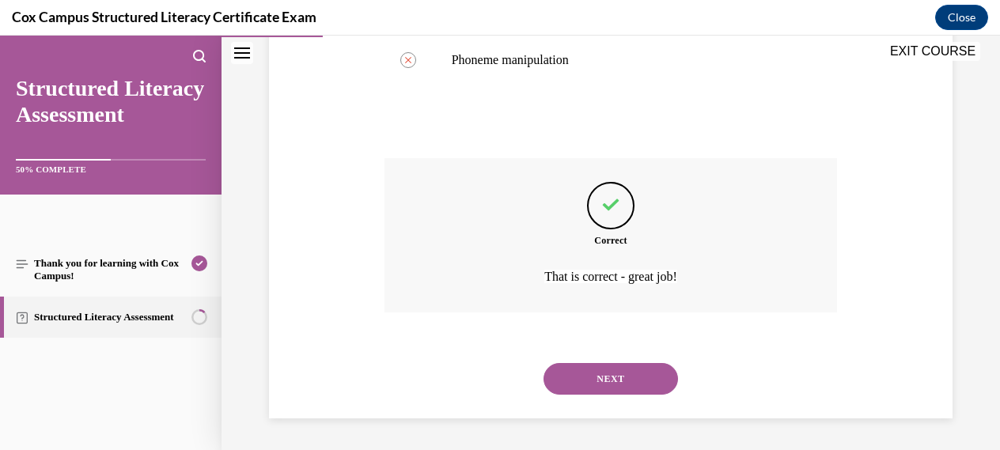
scroll to position [614, 0]
click at [605, 374] on button "NEXT" at bounding box center [610, 379] width 134 height 32
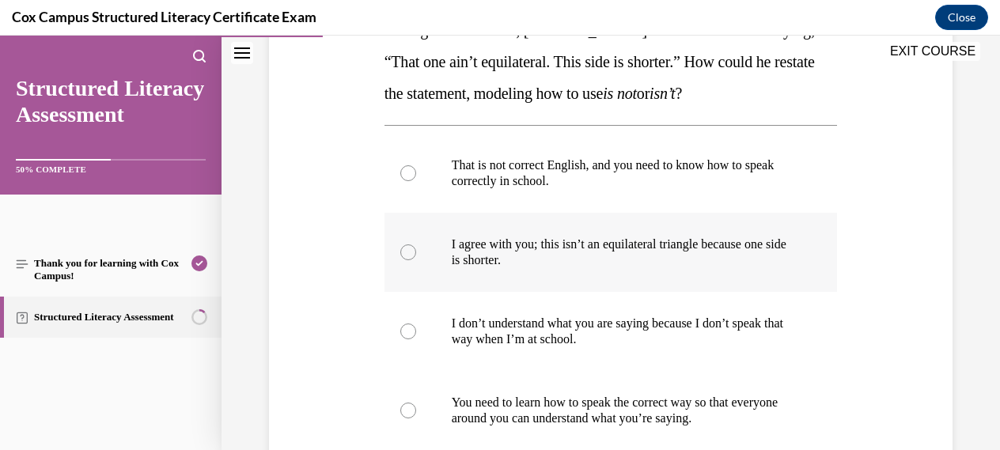
scroll to position [291, 0]
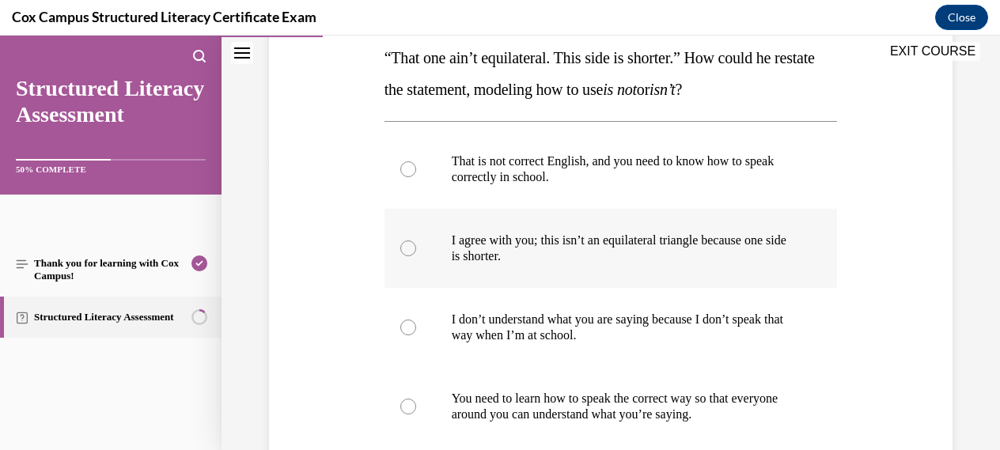
click at [403, 255] on label "I agree with you; this isn’t an equilateral triangle because one side is shorte…" at bounding box center [610, 248] width 453 height 79
click at [403, 255] on input "I agree with you; this isn’t an equilateral triangle because one side is shorte…" at bounding box center [408, 248] width 16 height 16
radio input "true"
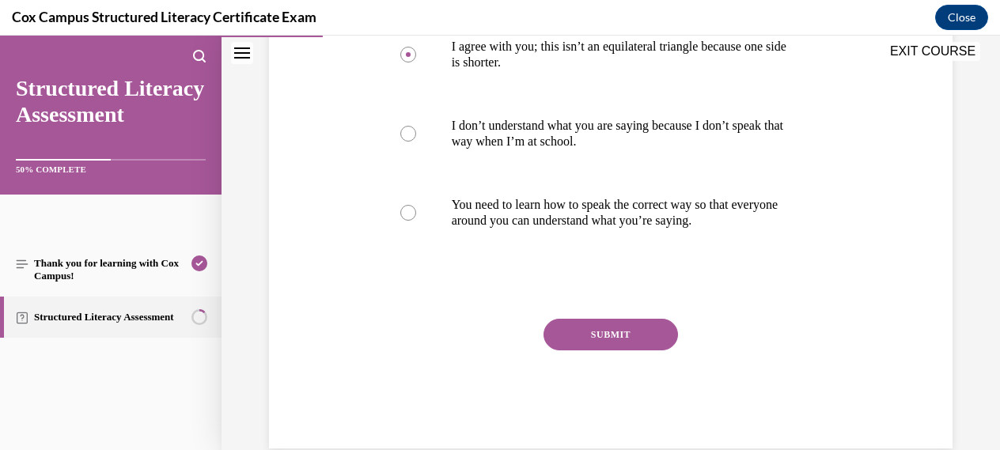
scroll to position [505, 0]
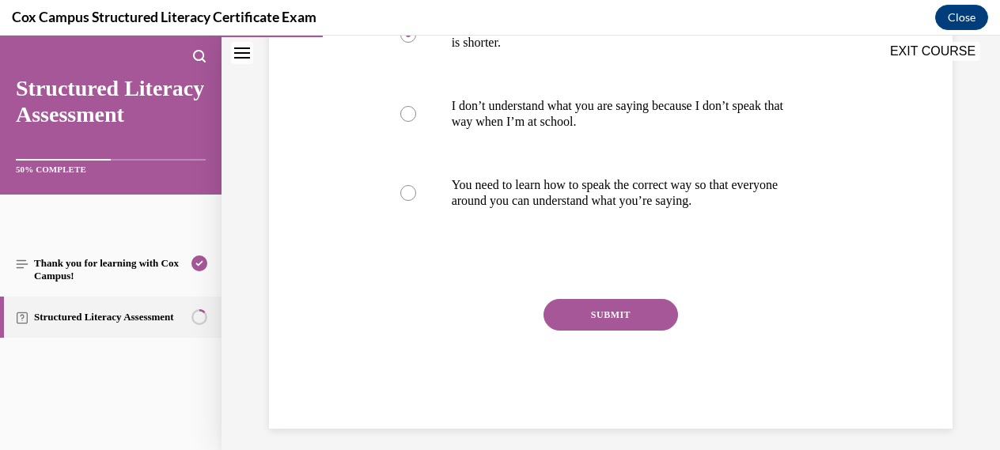
click at [606, 314] on button "SUBMIT" at bounding box center [610, 315] width 134 height 32
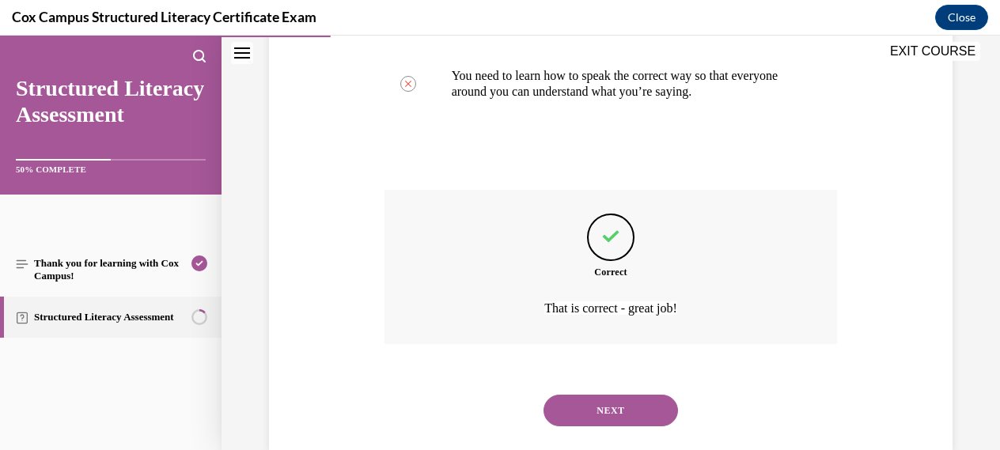
scroll to position [645, 0]
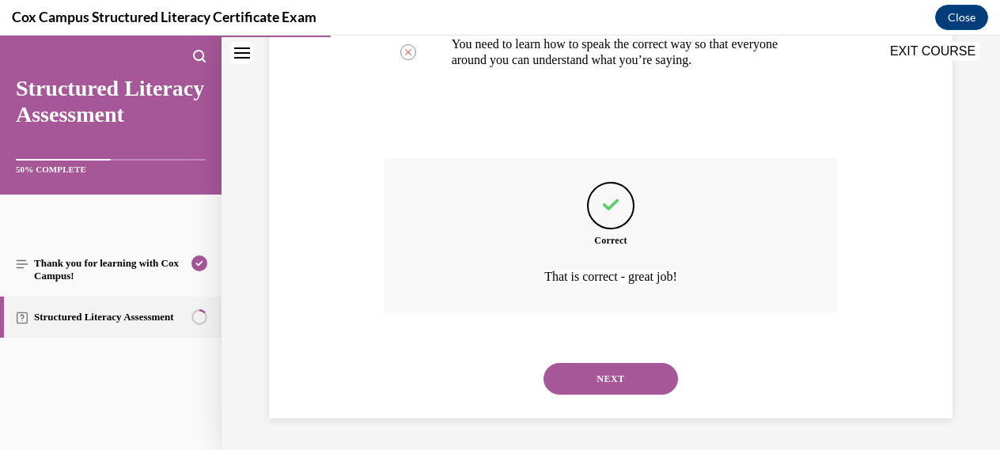
click at [604, 379] on button "NEXT" at bounding box center [610, 379] width 134 height 32
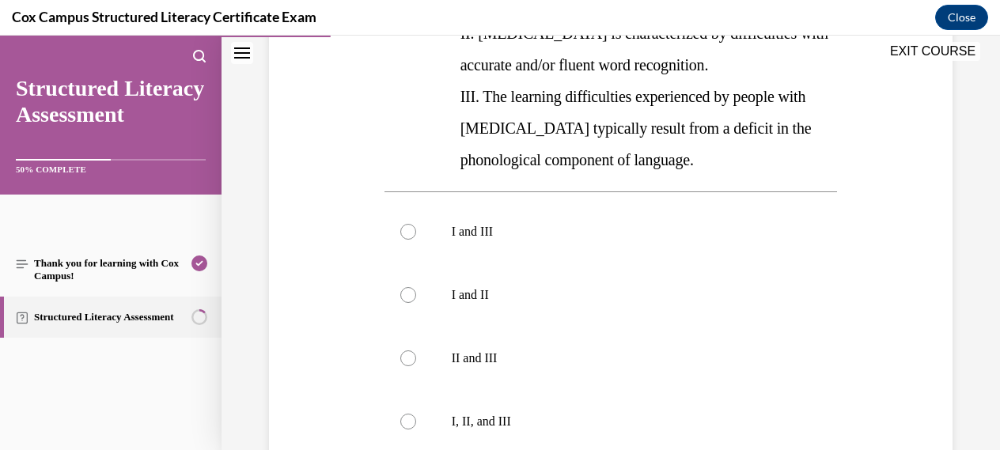
scroll to position [422, 0]
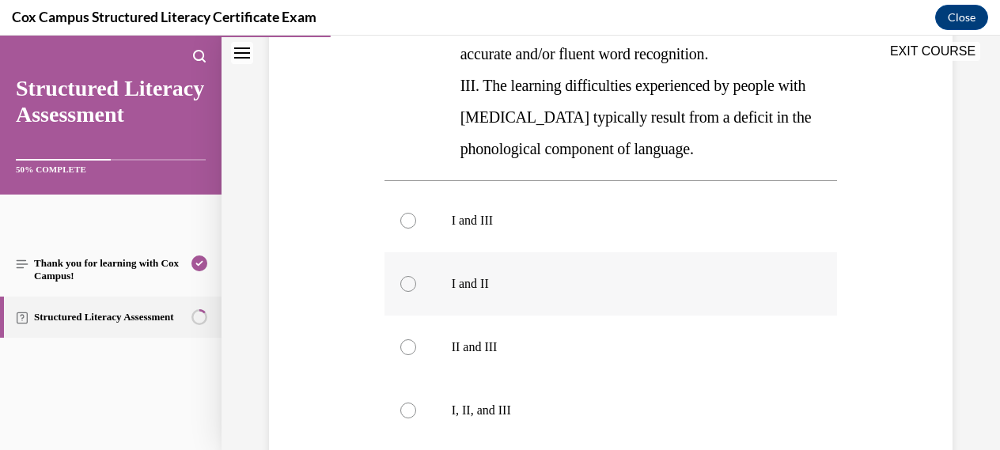
click at [412, 289] on div at bounding box center [408, 284] width 16 height 16
click at [412, 289] on input "I and II" at bounding box center [408, 284] width 16 height 16
radio input "true"
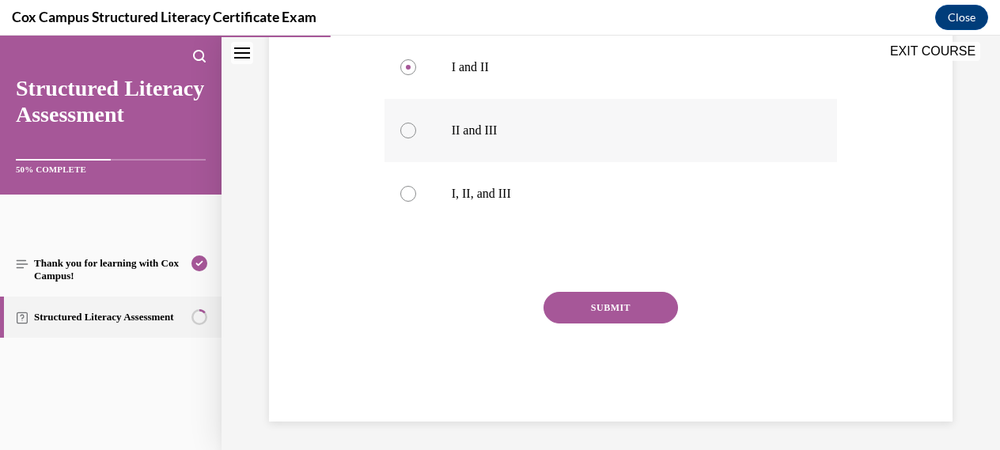
scroll to position [641, 0]
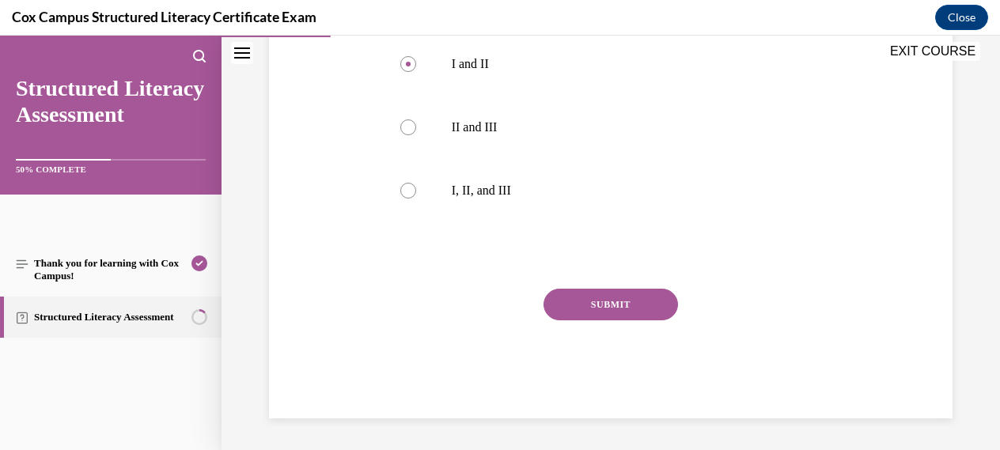
click at [603, 305] on button "SUBMIT" at bounding box center [610, 305] width 134 height 32
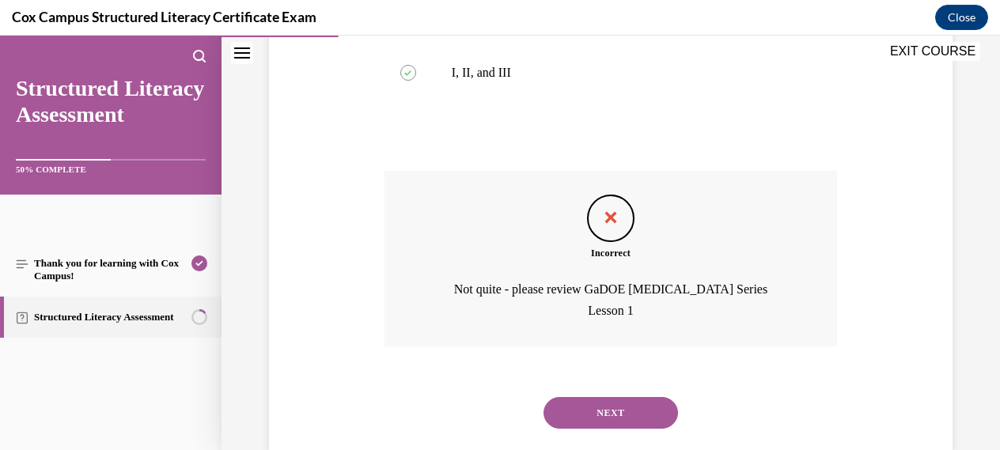
scroll to position [772, 0]
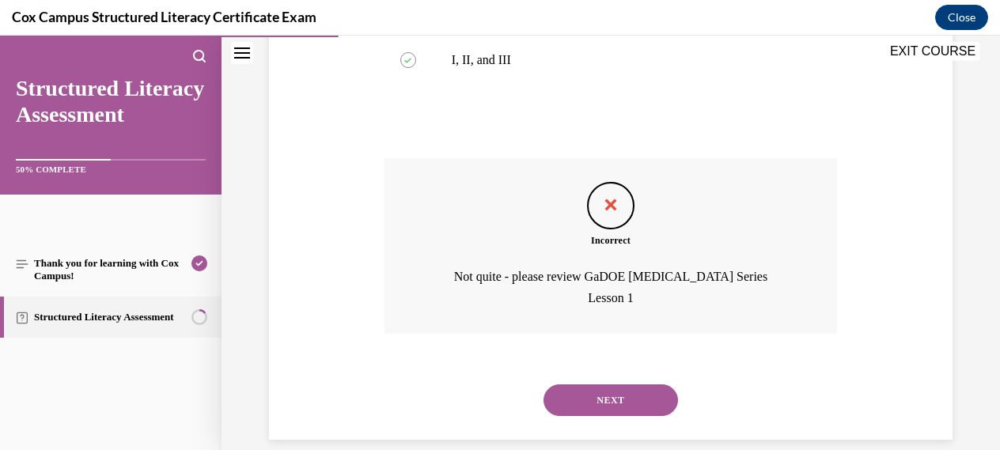
click at [611, 384] on button "NEXT" at bounding box center [610, 400] width 134 height 32
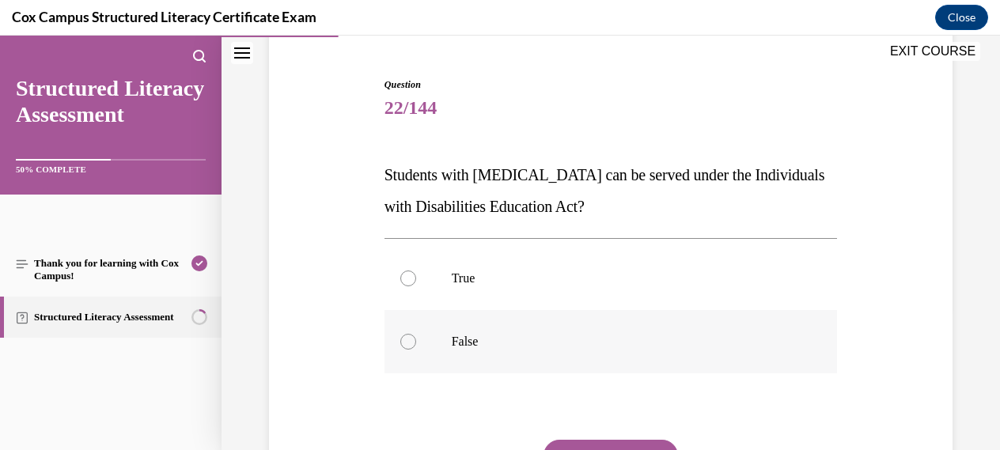
scroll to position [145, 0]
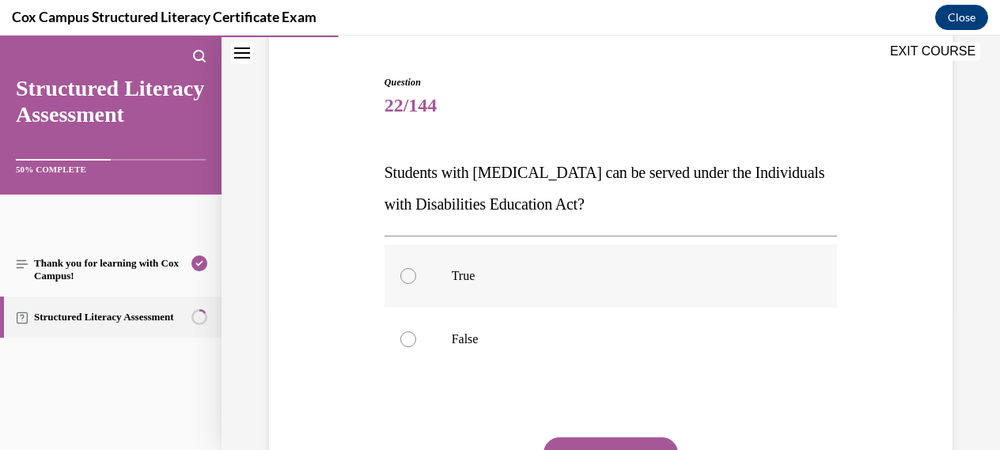
click at [405, 276] on div at bounding box center [408, 276] width 16 height 16
click at [405, 276] on input "True" at bounding box center [408, 276] width 16 height 16
radio input "true"
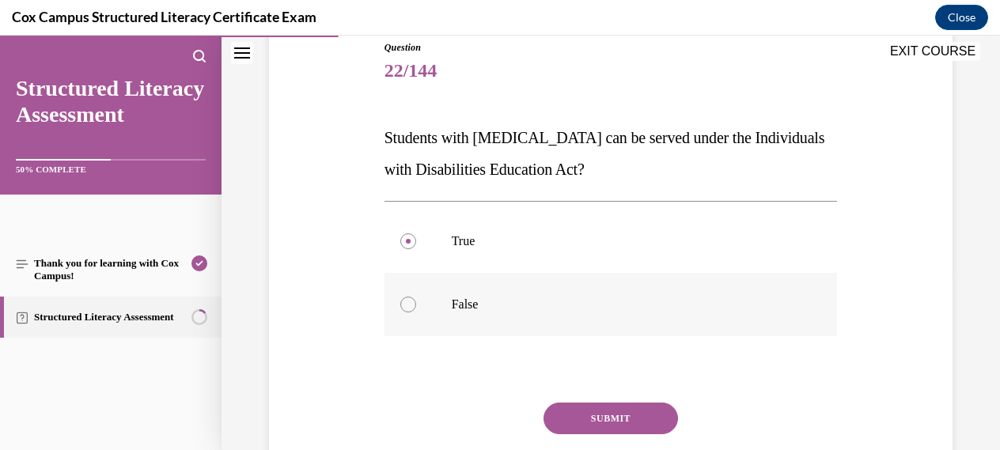
scroll to position [184, 0]
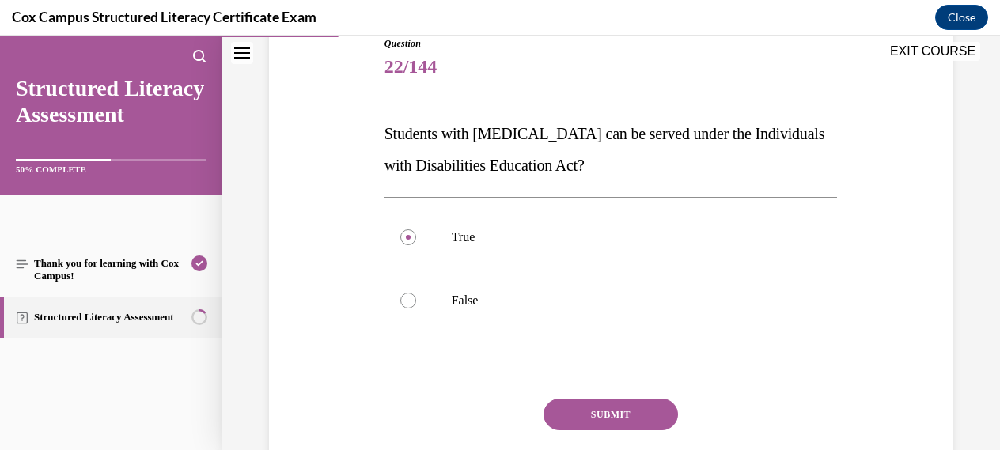
click at [594, 416] on button "SUBMIT" at bounding box center [610, 415] width 134 height 32
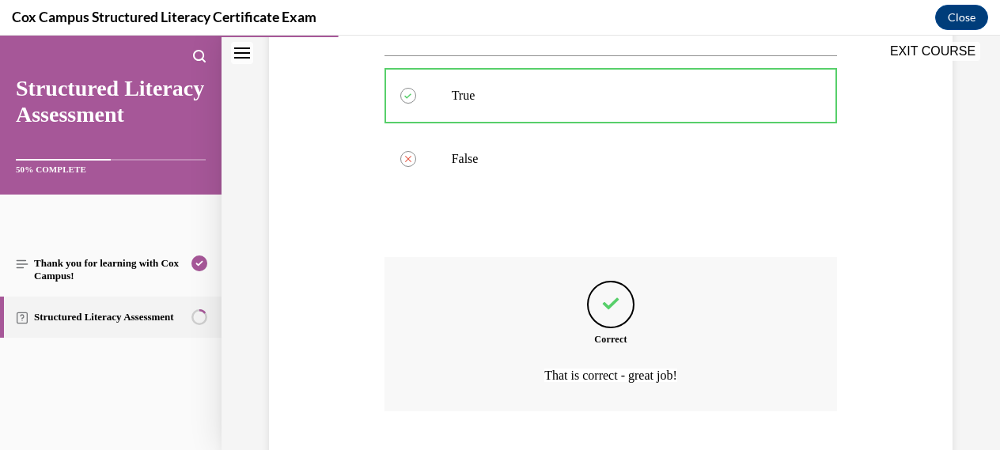
scroll to position [424, 0]
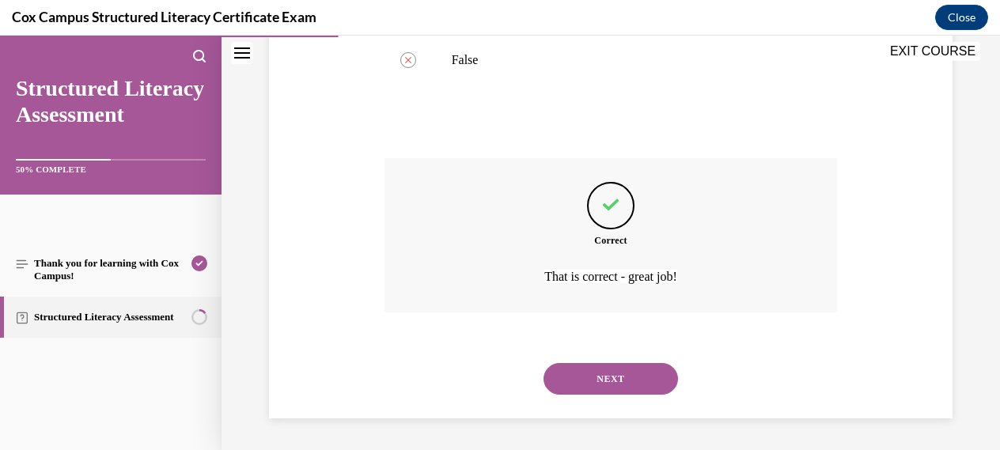
click at [617, 373] on button "NEXT" at bounding box center [610, 379] width 134 height 32
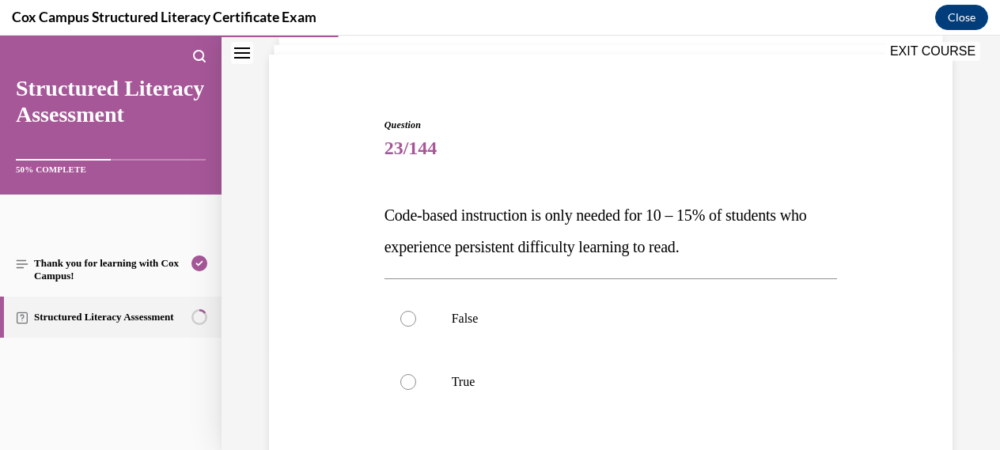
scroll to position [105, 0]
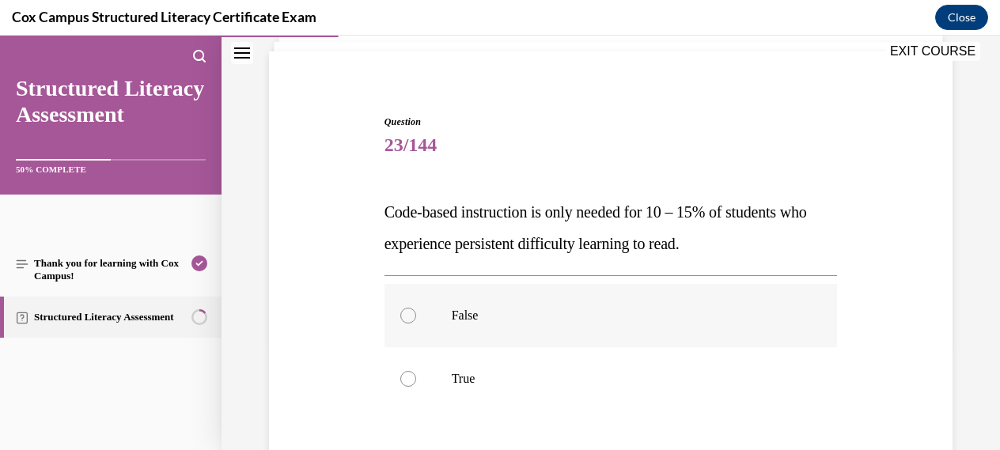
click at [408, 315] on div at bounding box center [408, 316] width 16 height 16
click at [408, 315] on input "False" at bounding box center [408, 316] width 16 height 16
radio input "true"
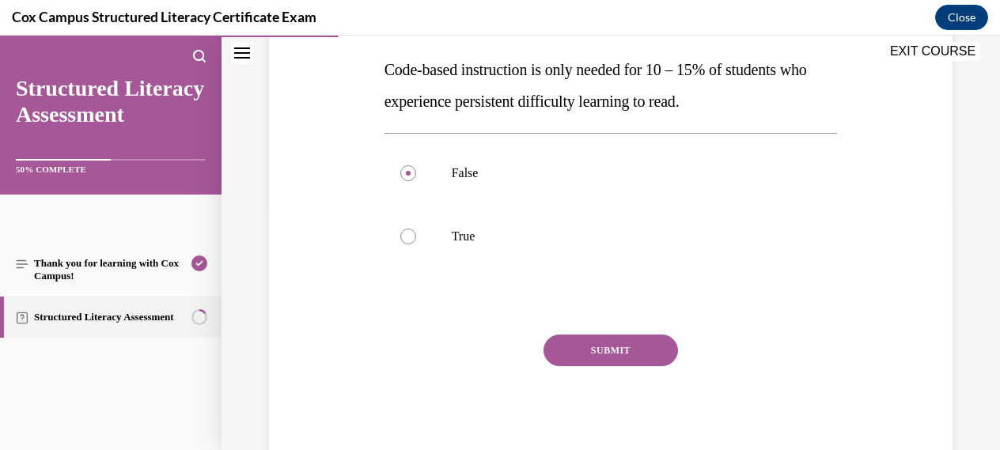
click at [624, 350] on button "SUBMIT" at bounding box center [610, 351] width 134 height 32
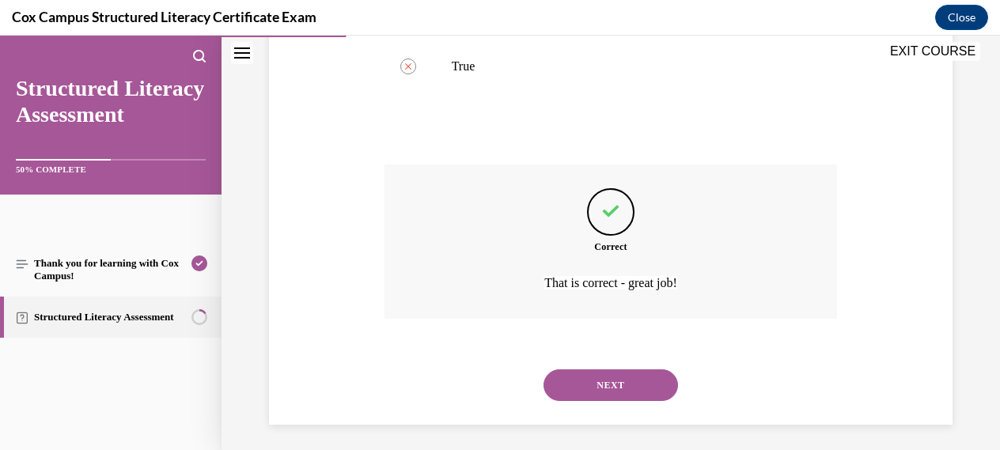
scroll to position [424, 0]
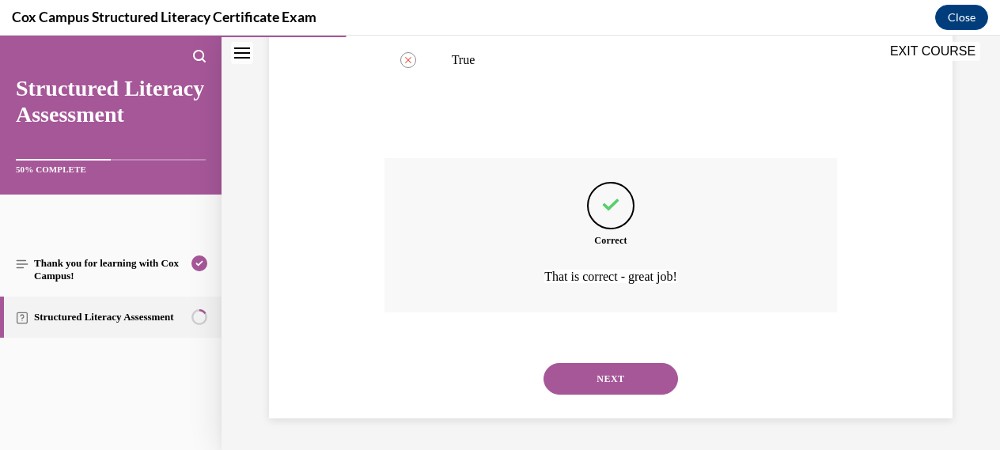
click at [613, 377] on button "NEXT" at bounding box center [610, 379] width 134 height 32
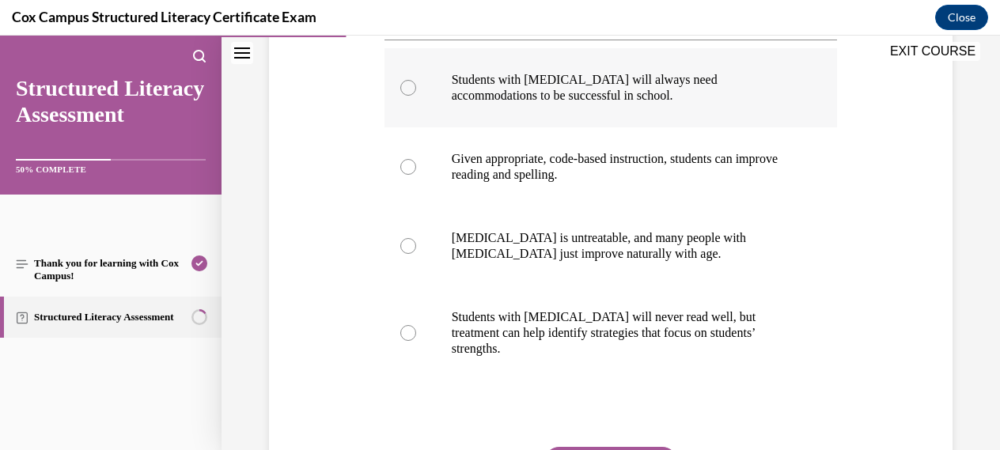
scroll to position [349, 0]
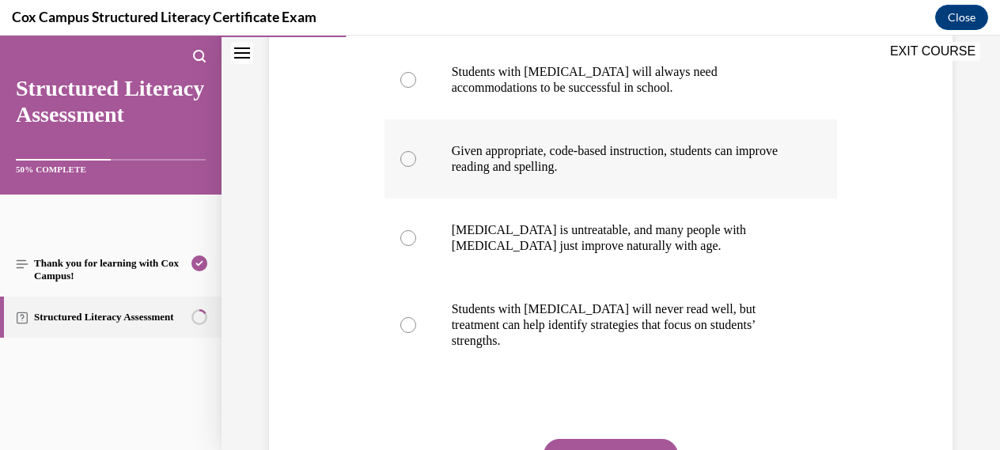
click at [409, 159] on div at bounding box center [408, 159] width 16 height 16
click at [409, 159] on input "Given appropriate, code-based instruction, students can improve reading and spe…" at bounding box center [408, 159] width 16 height 16
radio input "true"
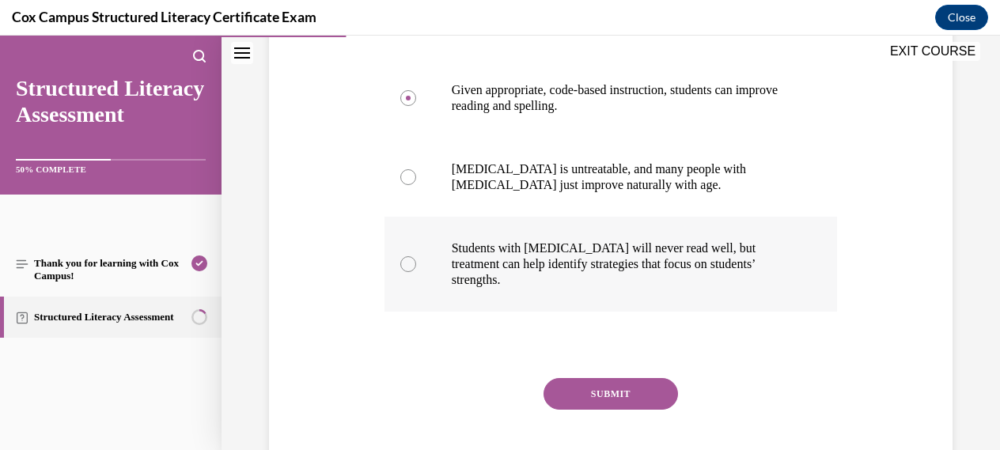
scroll to position [413, 0]
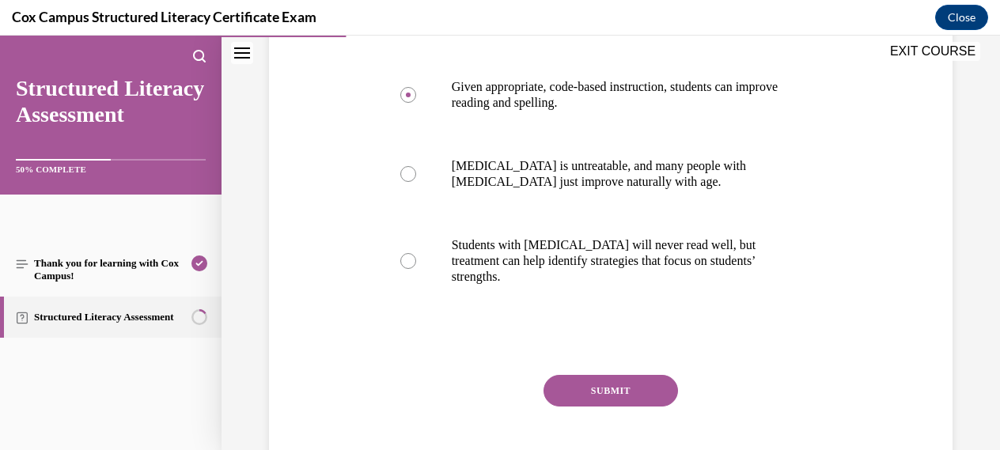
click at [610, 377] on button "SUBMIT" at bounding box center [610, 391] width 134 height 32
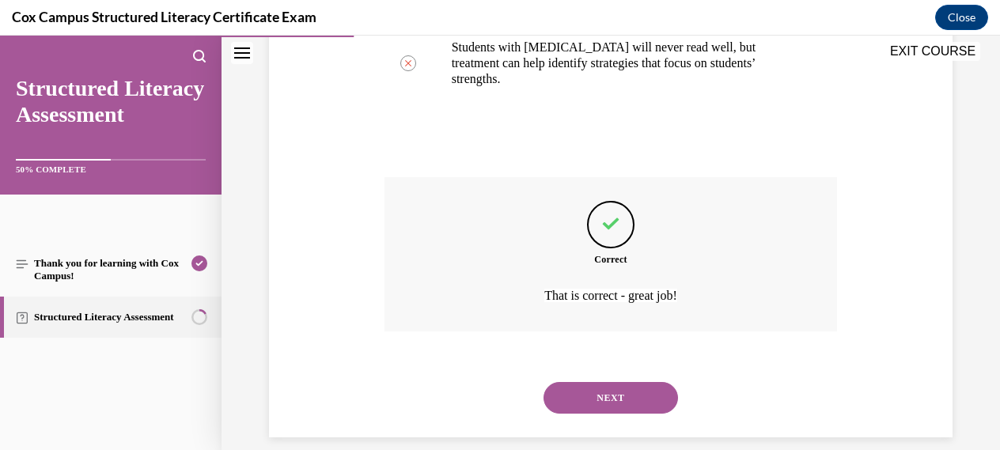
scroll to position [614, 0]
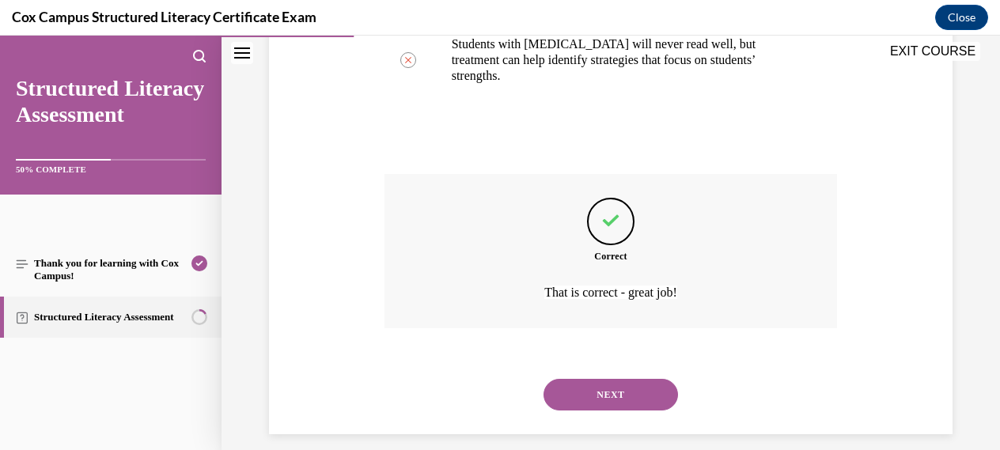
click at [613, 380] on button "NEXT" at bounding box center [610, 395] width 134 height 32
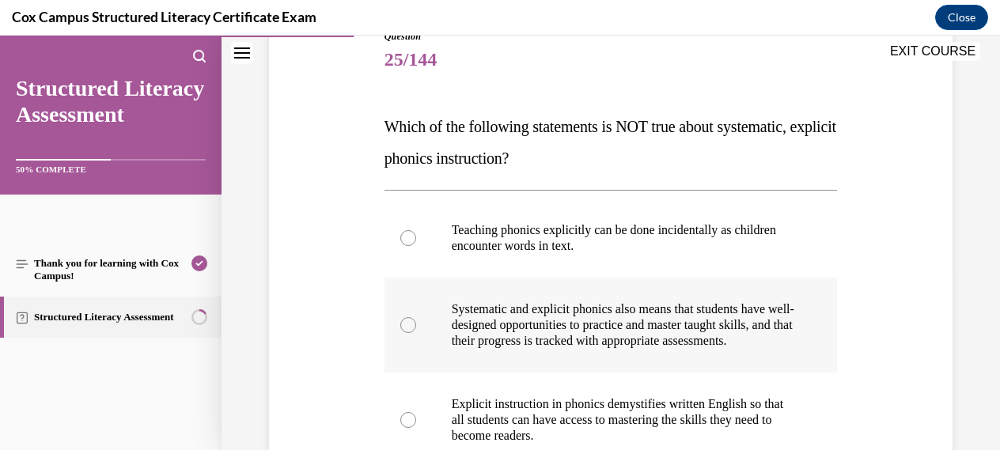
scroll to position [195, 0]
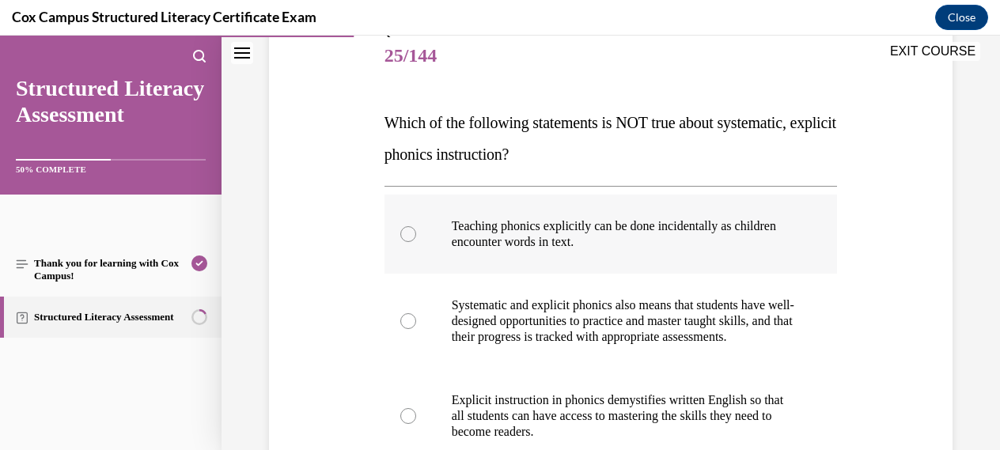
click at [403, 236] on div at bounding box center [408, 234] width 16 height 16
click at [403, 236] on input "Teaching phonics explicitly can be done incidentally as children encounter word…" at bounding box center [408, 234] width 16 height 16
radio input "true"
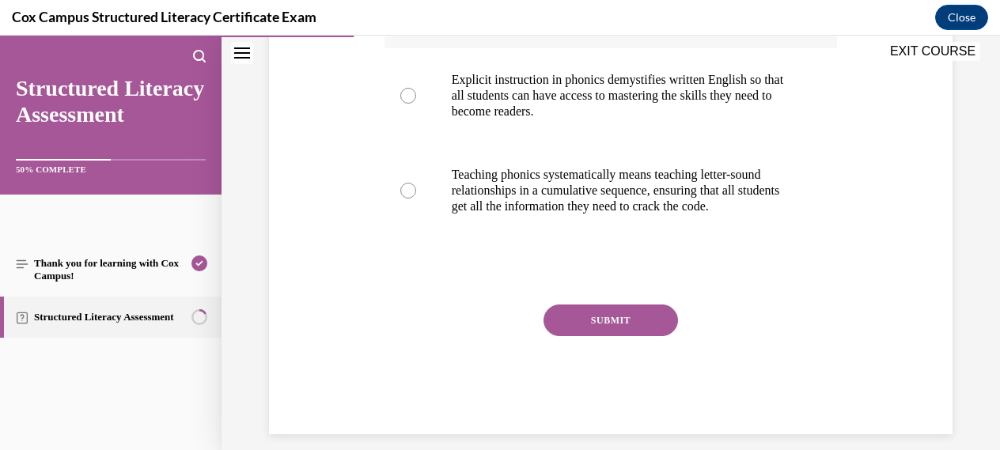
scroll to position [520, 0]
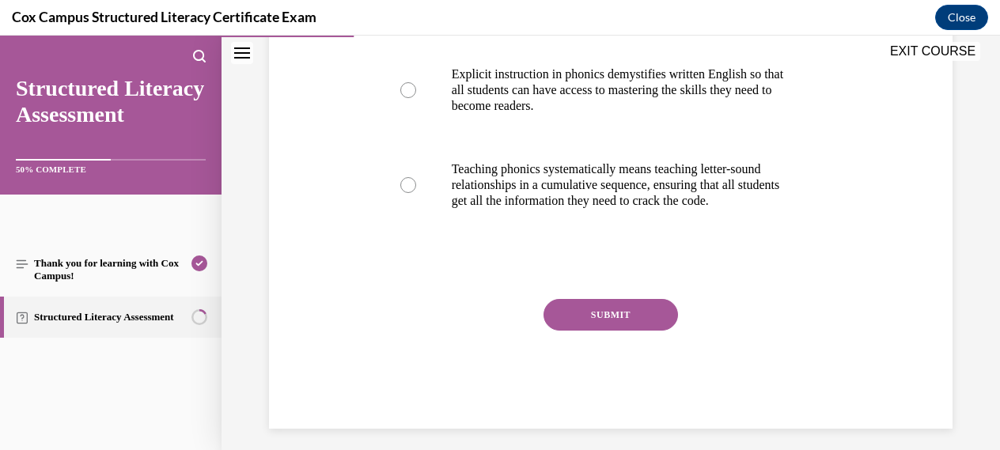
click at [614, 327] on button "SUBMIT" at bounding box center [610, 315] width 134 height 32
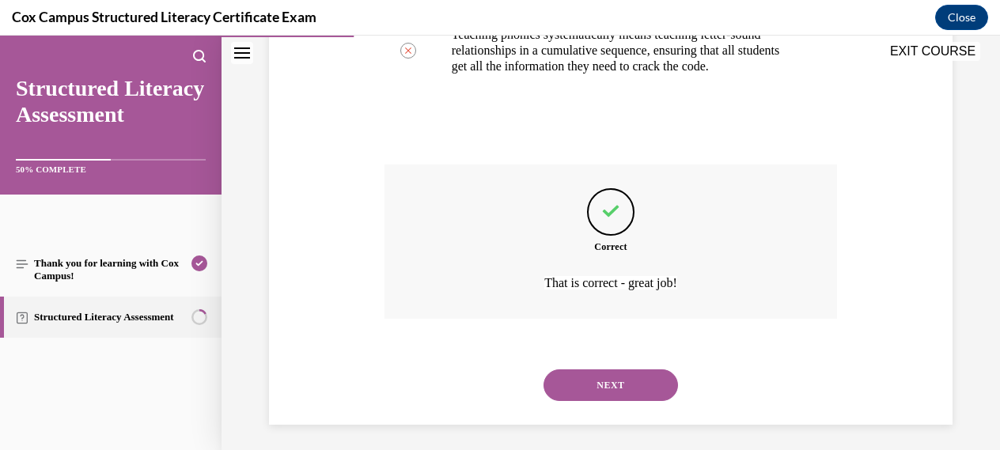
scroll to position [677, 0]
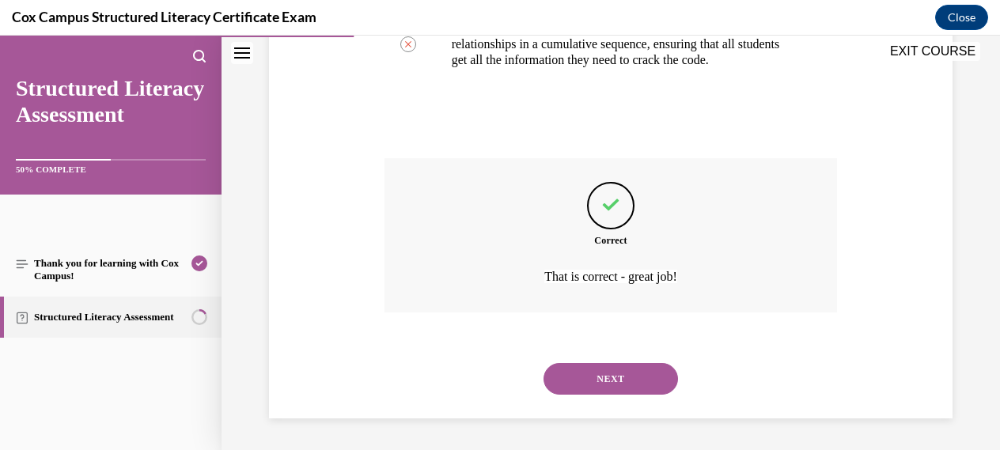
click at [600, 377] on button "NEXT" at bounding box center [610, 379] width 134 height 32
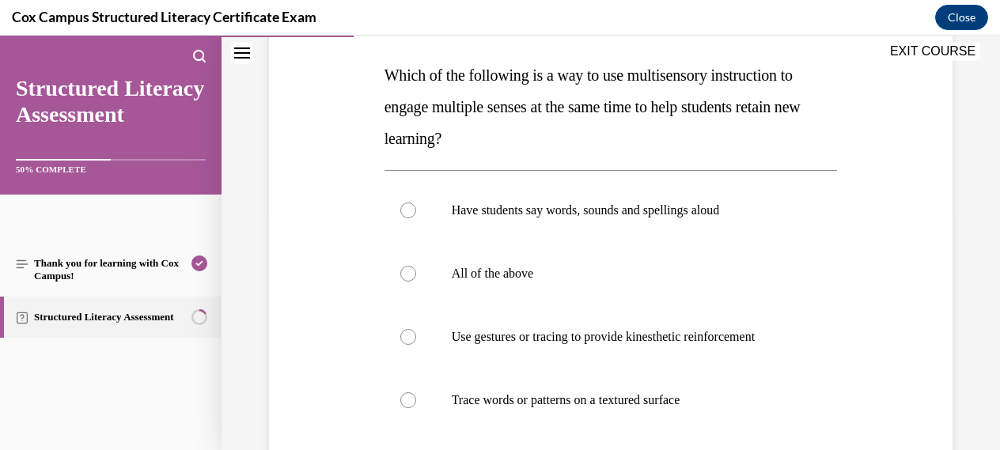
scroll to position [248, 0]
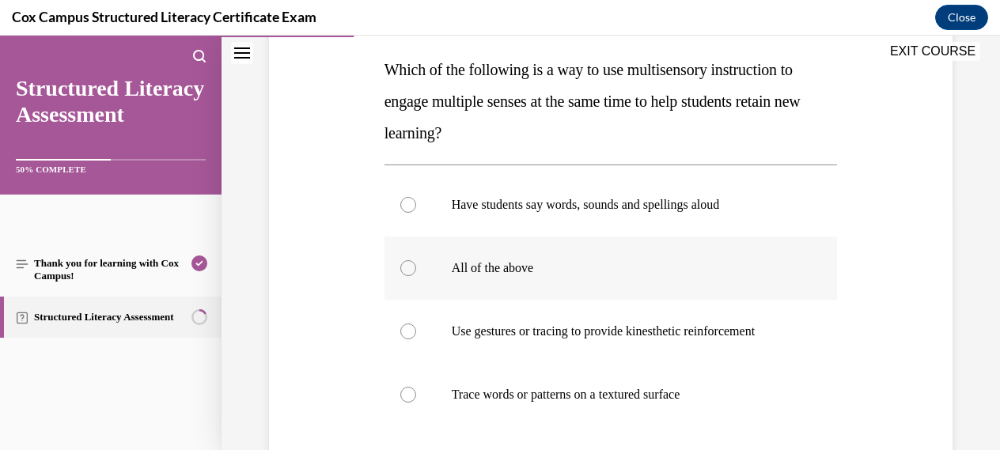
click at [406, 264] on div at bounding box center [408, 268] width 16 height 16
click at [406, 264] on input "All of the above" at bounding box center [408, 268] width 16 height 16
radio input "true"
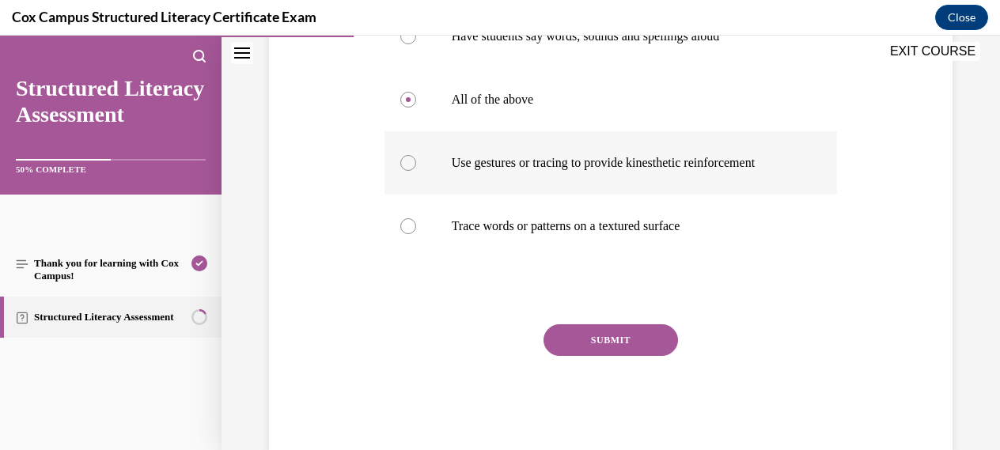
scroll to position [452, 0]
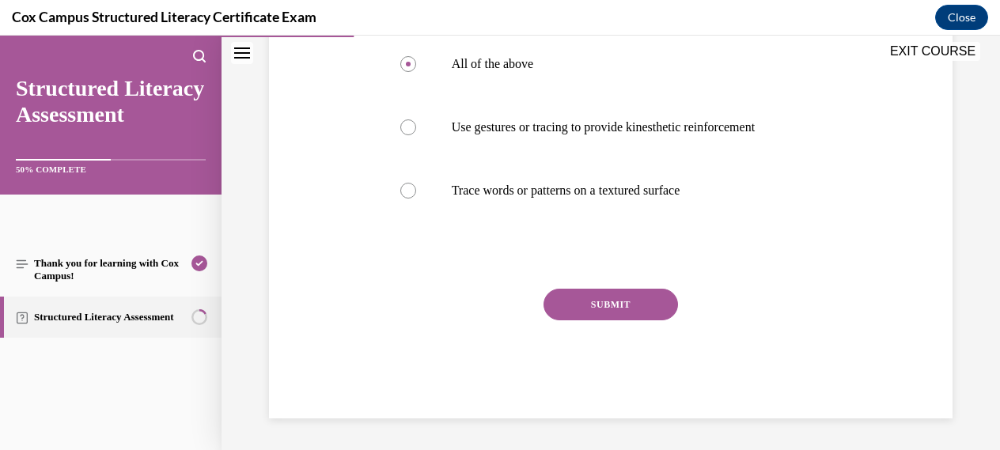
click at [613, 303] on button "SUBMIT" at bounding box center [610, 305] width 134 height 32
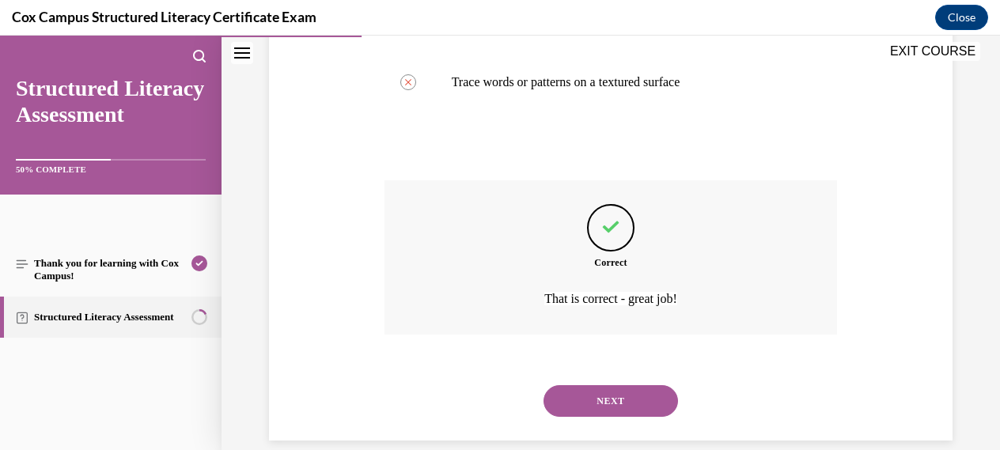
scroll to position [582, 0]
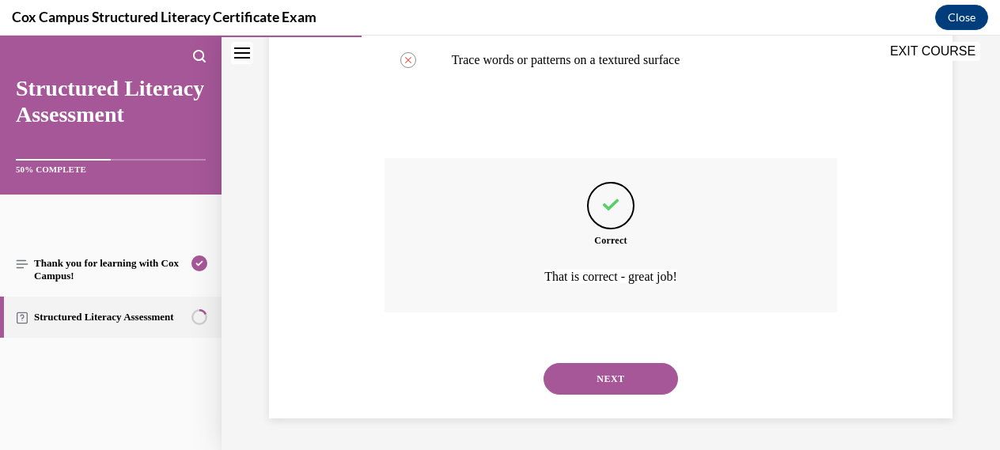
click at [607, 368] on button "NEXT" at bounding box center [610, 379] width 134 height 32
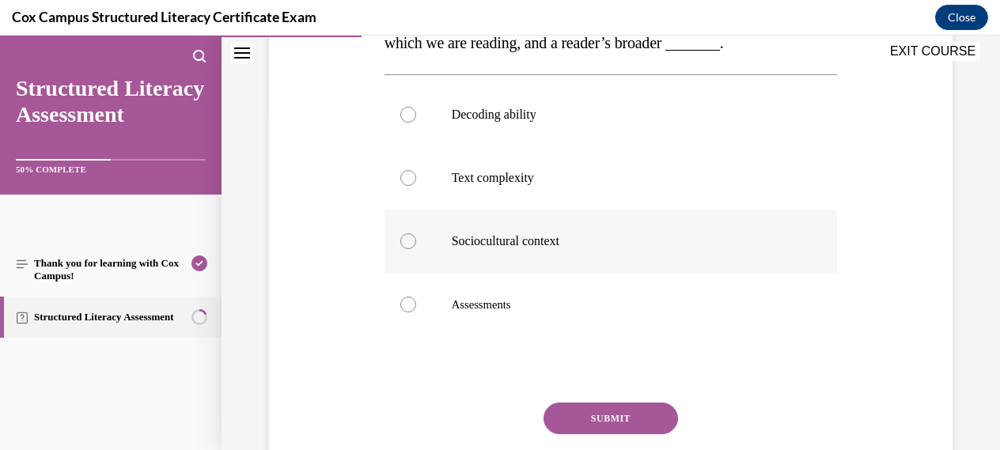
scroll to position [347, 0]
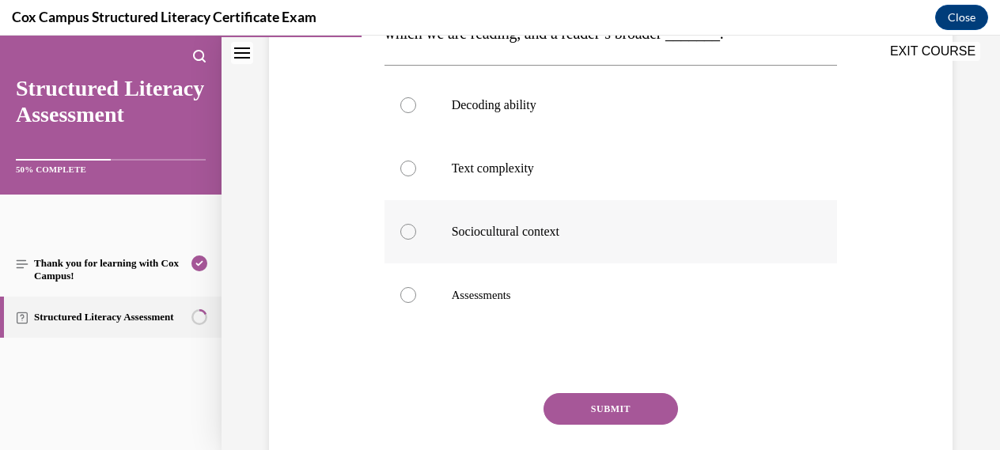
click at [411, 240] on div at bounding box center [408, 232] width 16 height 16
click at [411, 240] on input "Sociocultural context" at bounding box center [408, 232] width 16 height 16
radio input "true"
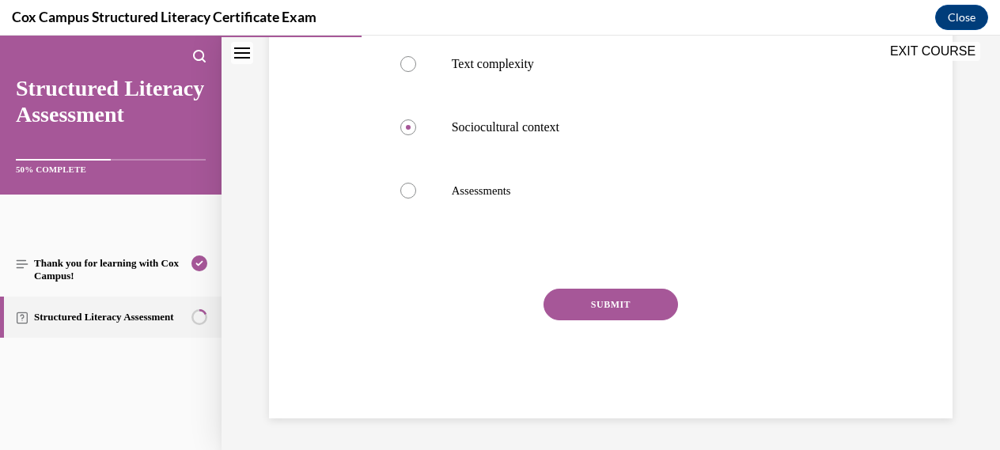
click at [614, 320] on button "SUBMIT" at bounding box center [610, 305] width 134 height 32
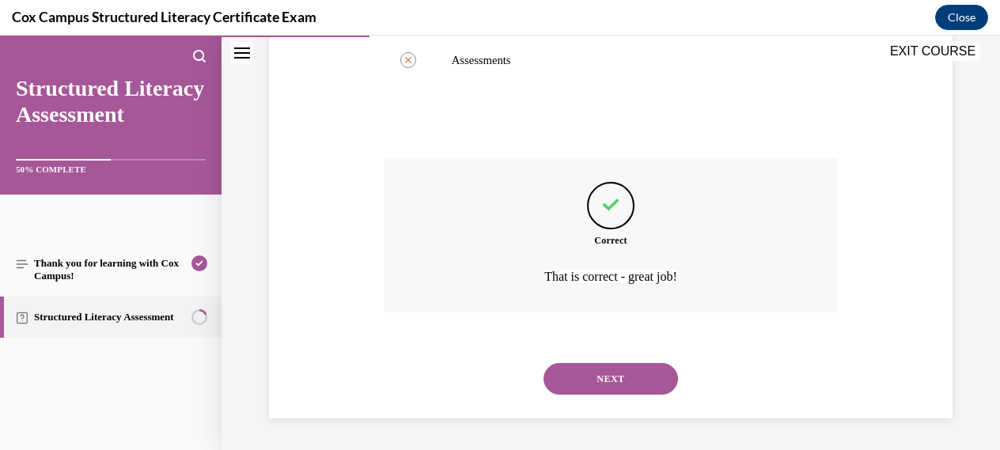
scroll to position [614, 0]
click at [602, 384] on button "NEXT" at bounding box center [610, 379] width 134 height 32
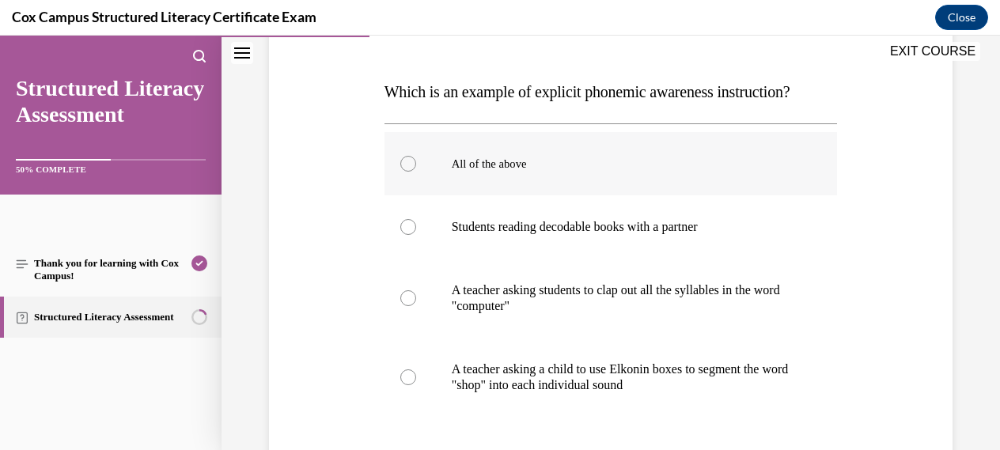
scroll to position [228, 0]
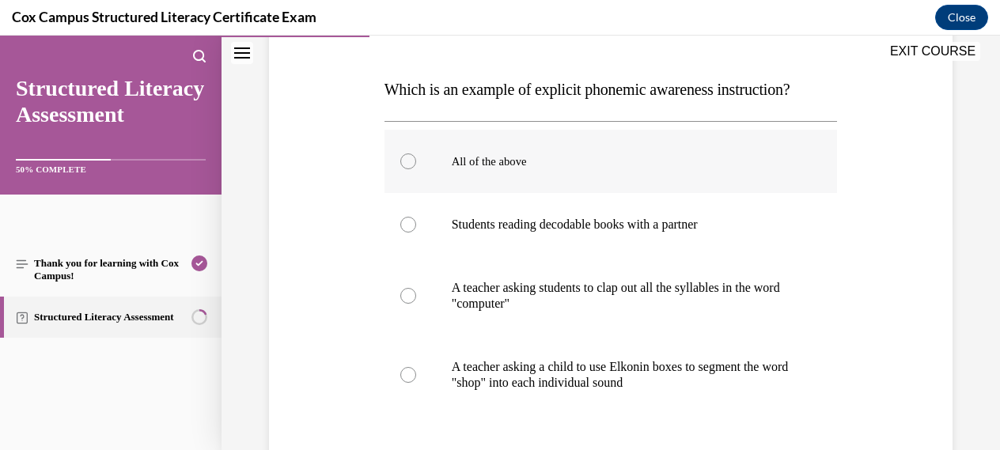
click at [407, 163] on div at bounding box center [408, 161] width 16 height 16
click at [407, 163] on input "All of the above" at bounding box center [408, 161] width 16 height 16
radio input "true"
click at [407, 165] on div at bounding box center [408, 161] width 16 height 16
click at [407, 165] on input "All of the above" at bounding box center [408, 161] width 16 height 16
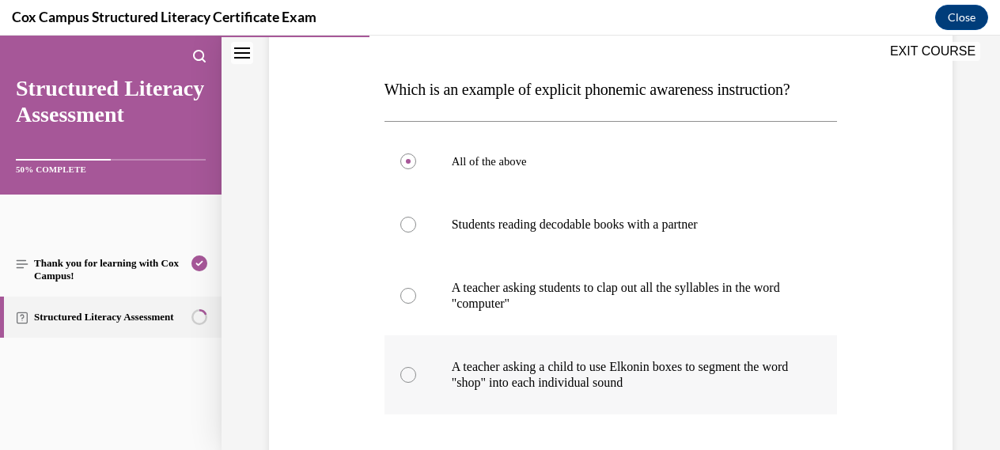
click at [408, 374] on div at bounding box center [408, 375] width 16 height 16
click at [408, 374] on input "A teacher asking a child to use Elkonin boxes to segment the word "shop" into e…" at bounding box center [408, 375] width 16 height 16
radio input "true"
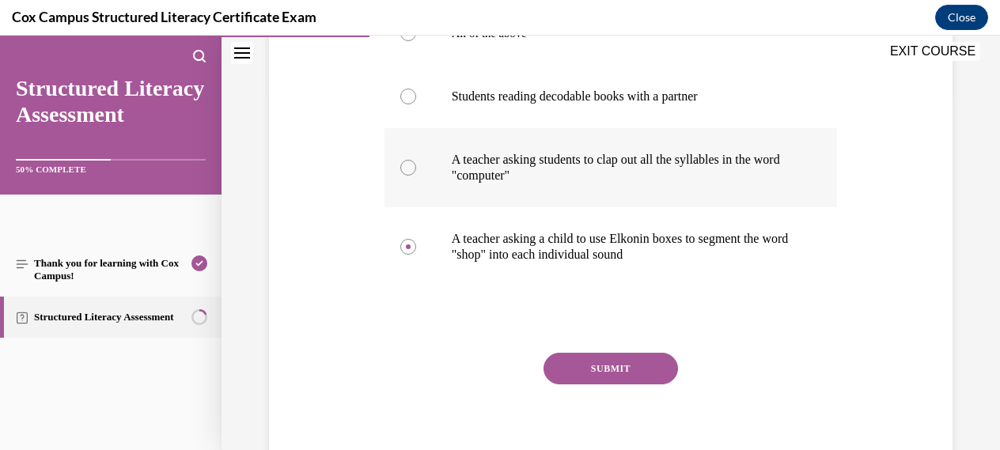
scroll to position [420, 0]
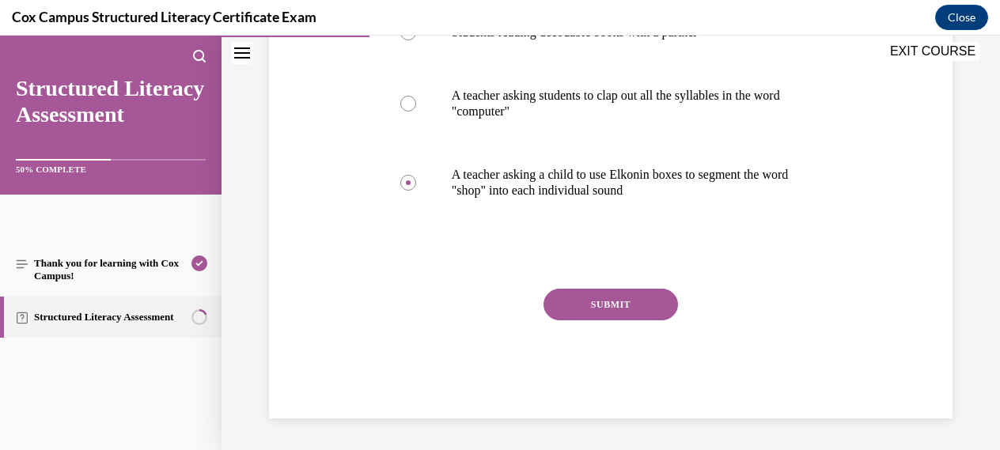
click at [613, 300] on button "SUBMIT" at bounding box center [610, 305] width 134 height 32
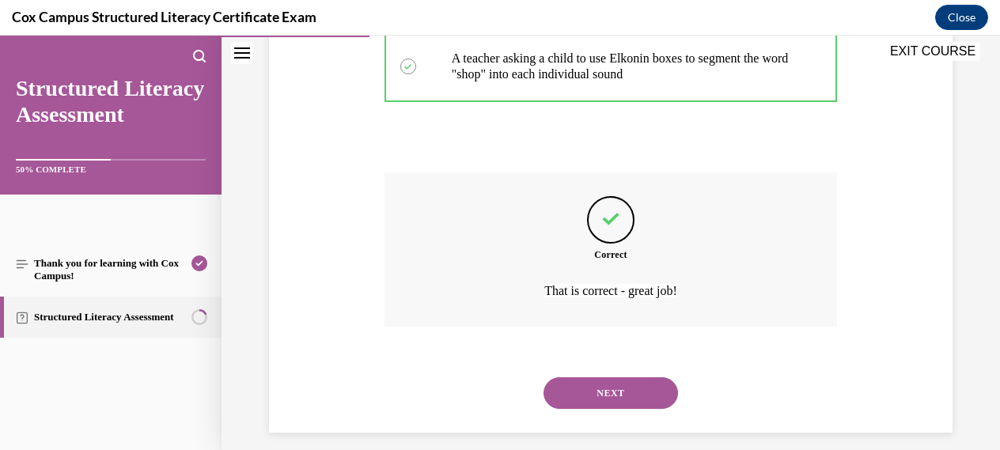
scroll to position [551, 0]
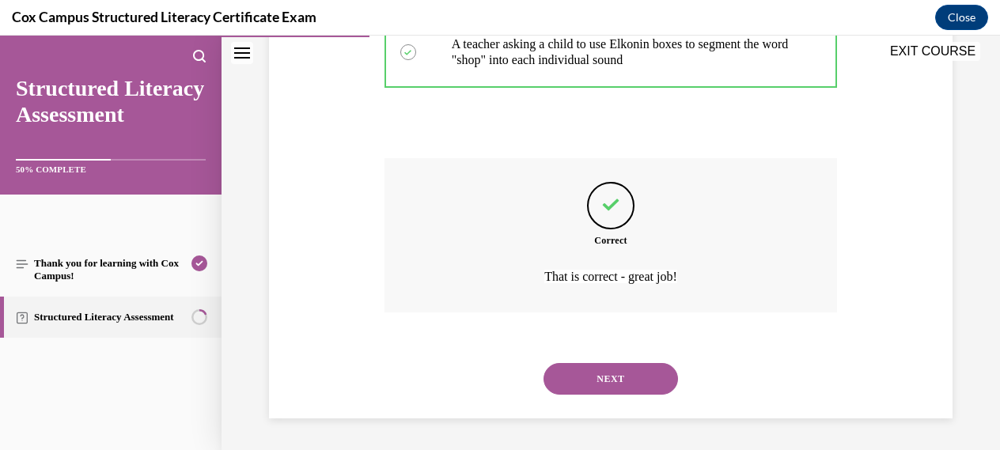
click at [599, 380] on button "NEXT" at bounding box center [610, 379] width 134 height 32
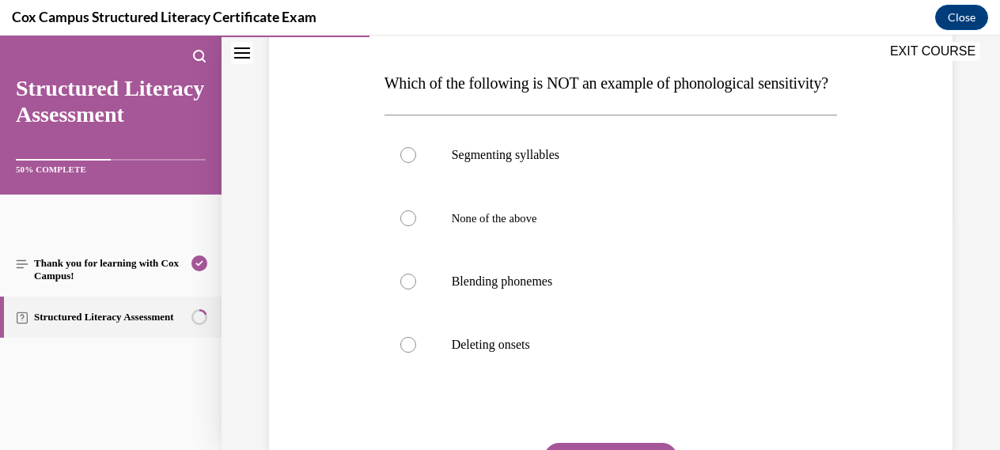
scroll to position [235, 0]
click at [406, 289] on div at bounding box center [408, 281] width 16 height 16
click at [406, 289] on input "Blending phonemes" at bounding box center [408, 281] width 16 height 16
radio input "true"
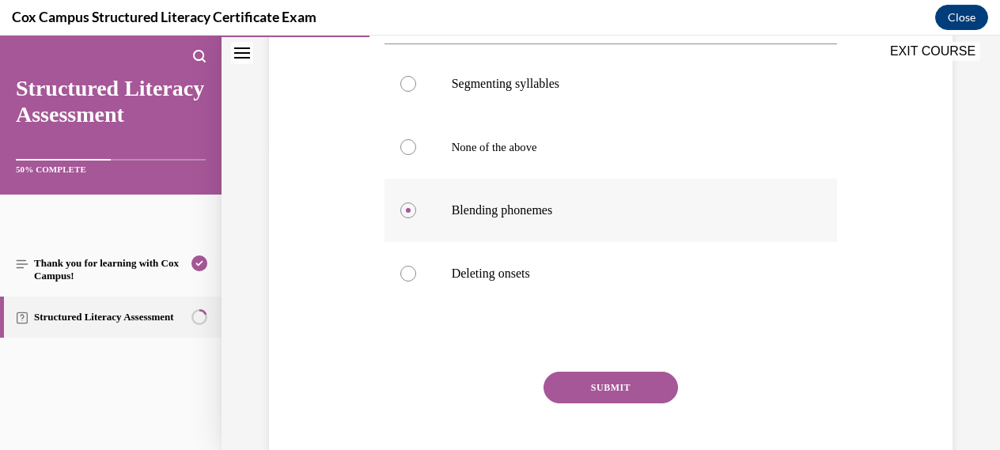
scroll to position [306, 0]
click at [618, 403] on button "SUBMIT" at bounding box center [610, 387] width 134 height 32
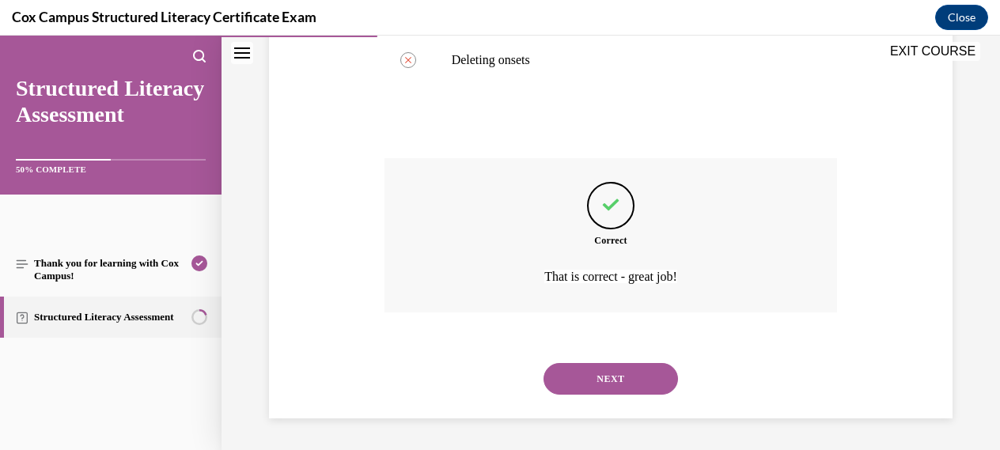
scroll to position [551, 0]
click at [603, 377] on button "NEXT" at bounding box center [610, 379] width 134 height 32
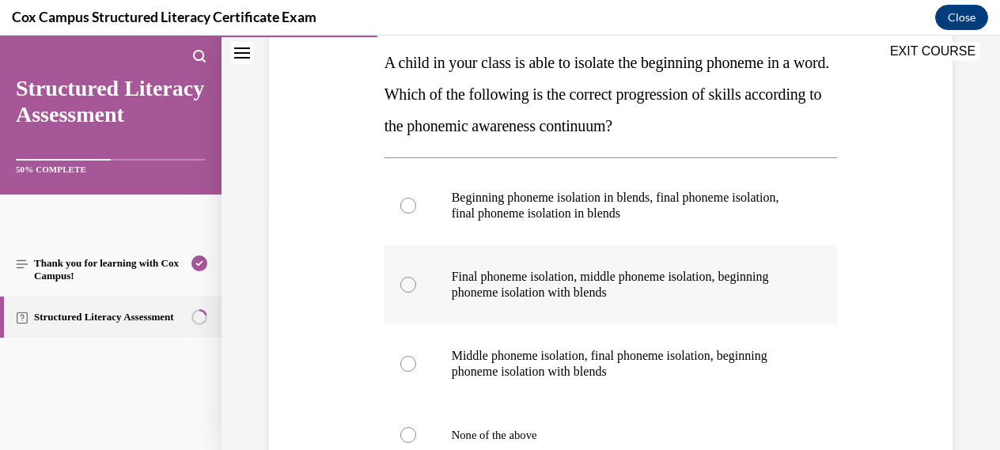
scroll to position [247, 0]
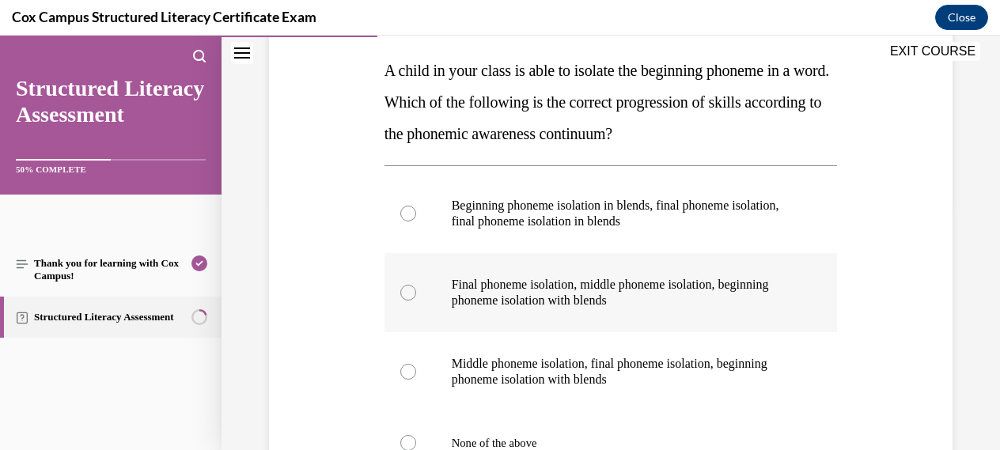
click at [405, 294] on div at bounding box center [408, 293] width 16 height 16
click at [405, 294] on input "Final phoneme isolation, middle phoneme isolation, beginning phoneme isolation …" at bounding box center [408, 293] width 16 height 16
radio input "true"
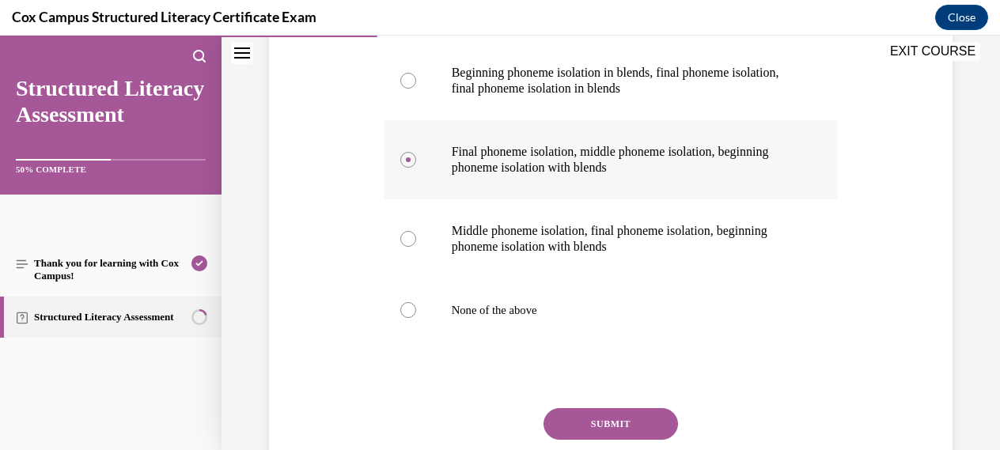
scroll to position [408, 0]
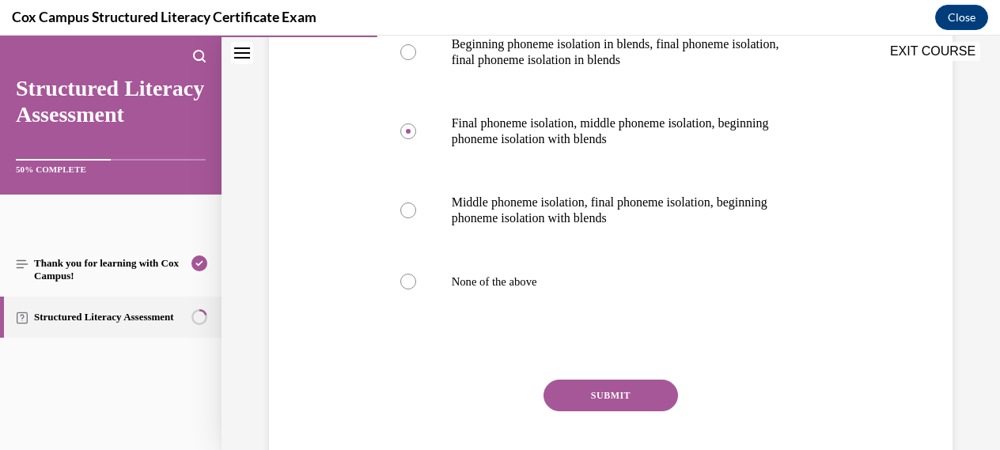
click at [604, 396] on button "SUBMIT" at bounding box center [610, 396] width 134 height 32
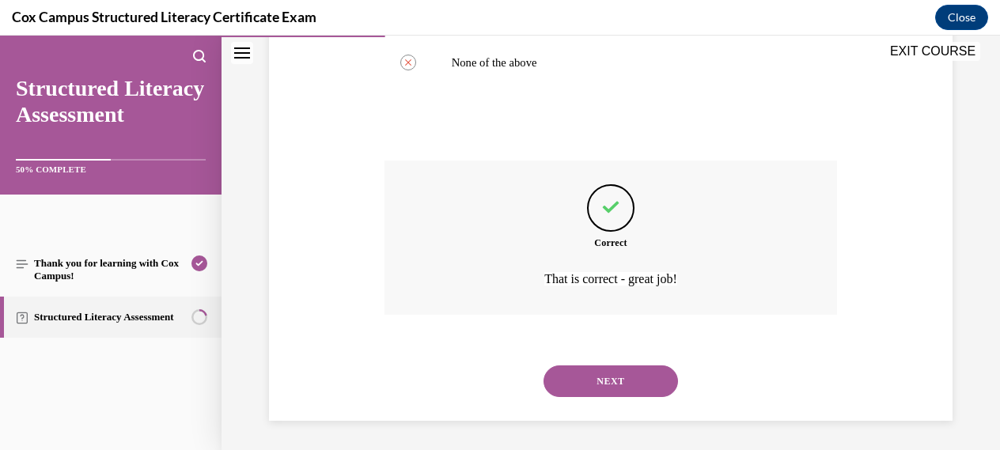
scroll to position [630, 0]
click at [600, 378] on button "NEXT" at bounding box center [610, 379] width 134 height 32
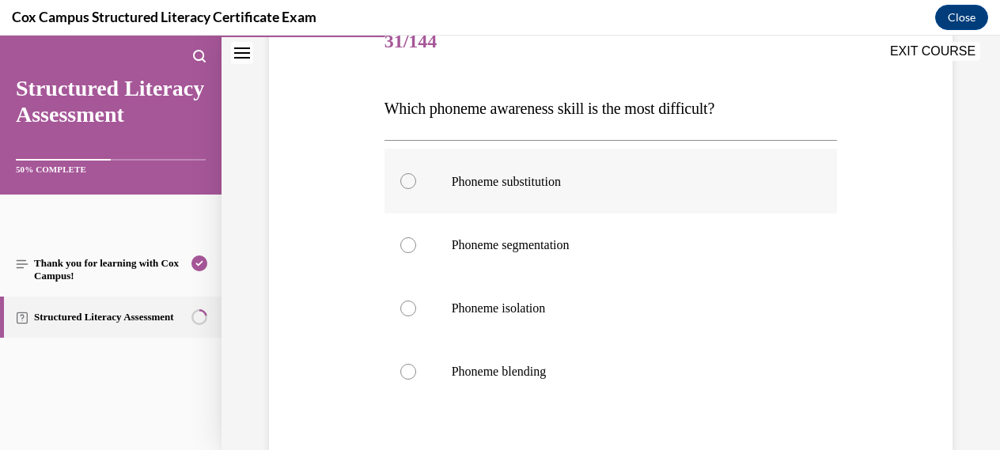
scroll to position [207, 0]
click at [407, 186] on div at bounding box center [408, 183] width 16 height 16
click at [407, 186] on input "Phoneme substitution" at bounding box center [408, 183] width 16 height 16
radio input "true"
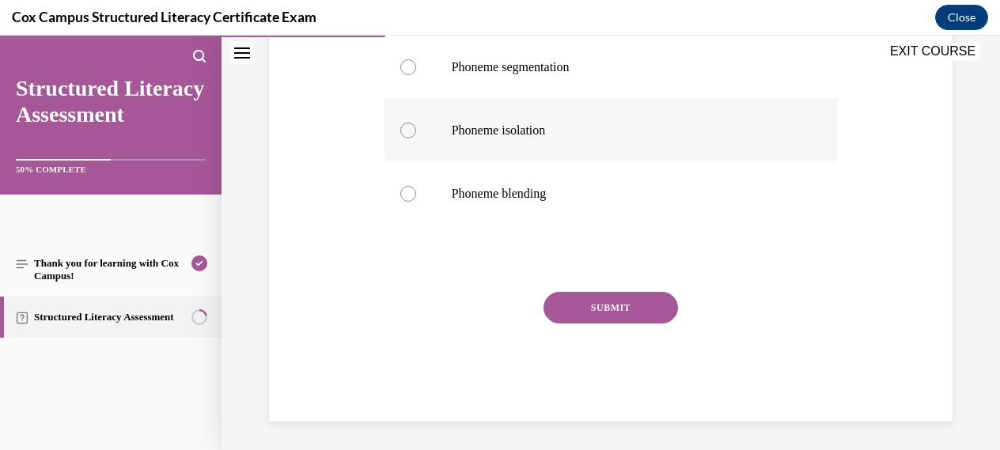
scroll to position [389, 0]
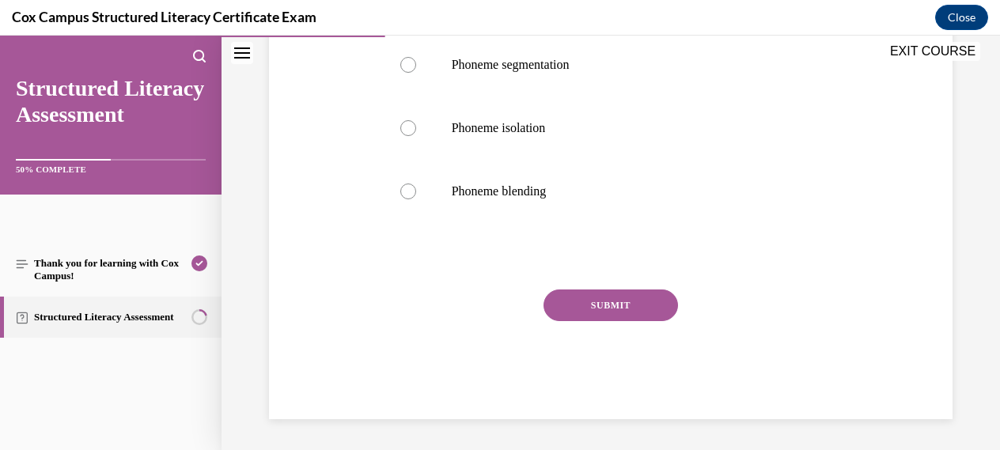
click at [600, 303] on button "SUBMIT" at bounding box center [610, 305] width 134 height 32
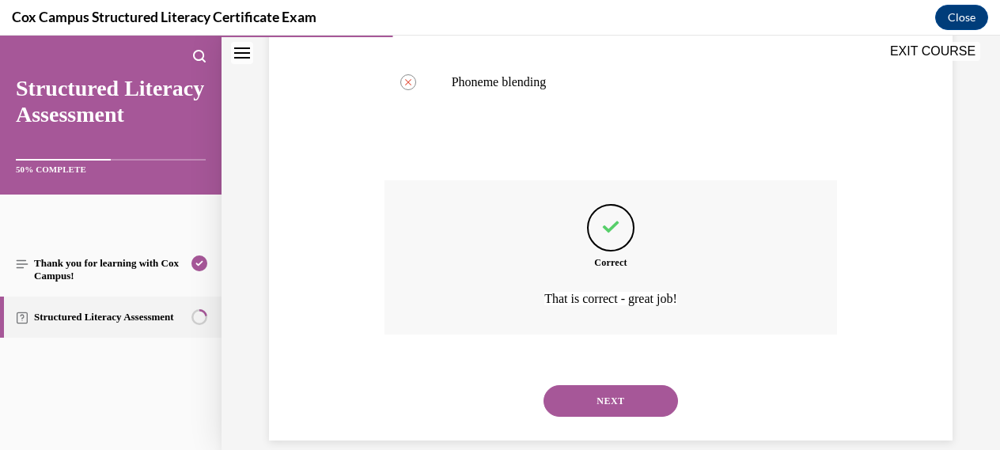
scroll to position [520, 0]
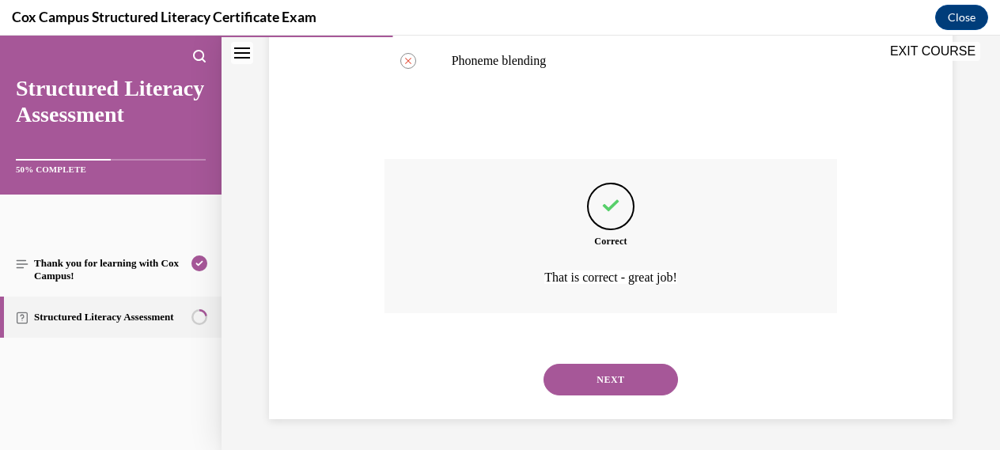
click at [598, 380] on button "NEXT" at bounding box center [610, 380] width 134 height 32
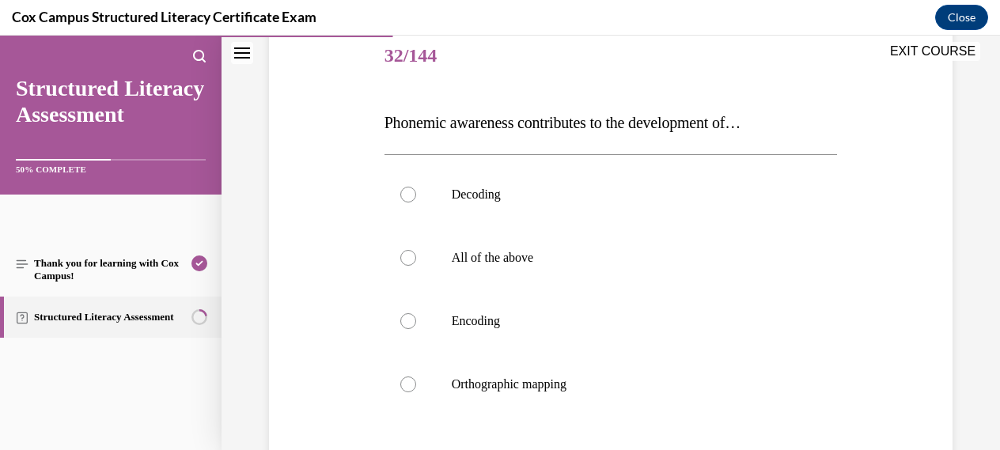
scroll to position [192, 0]
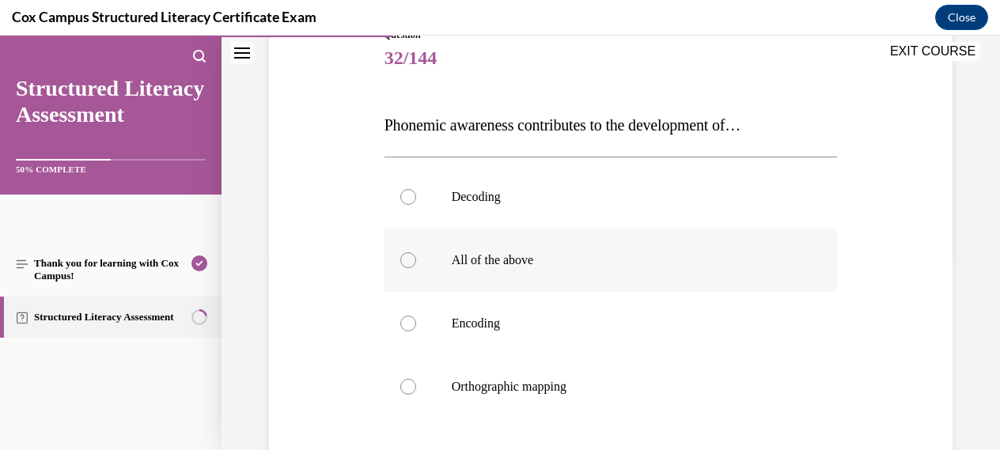
click at [409, 260] on div at bounding box center [408, 260] width 16 height 16
click at [409, 260] on input "All of the above" at bounding box center [408, 260] width 16 height 16
radio input "true"
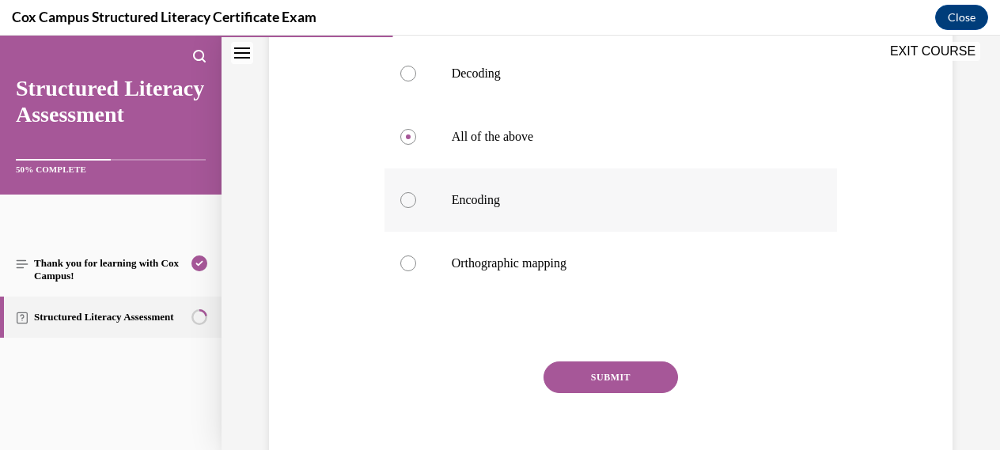
scroll to position [339, 0]
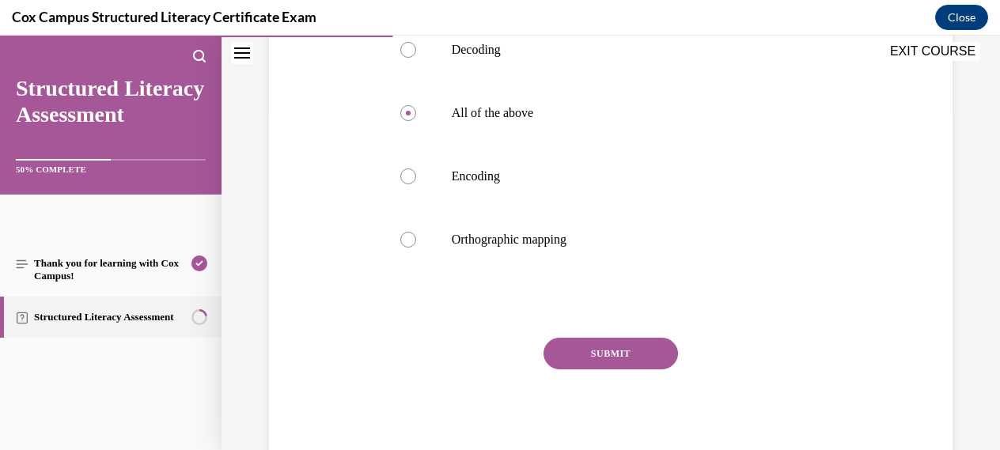
click at [609, 354] on button "SUBMIT" at bounding box center [610, 354] width 134 height 32
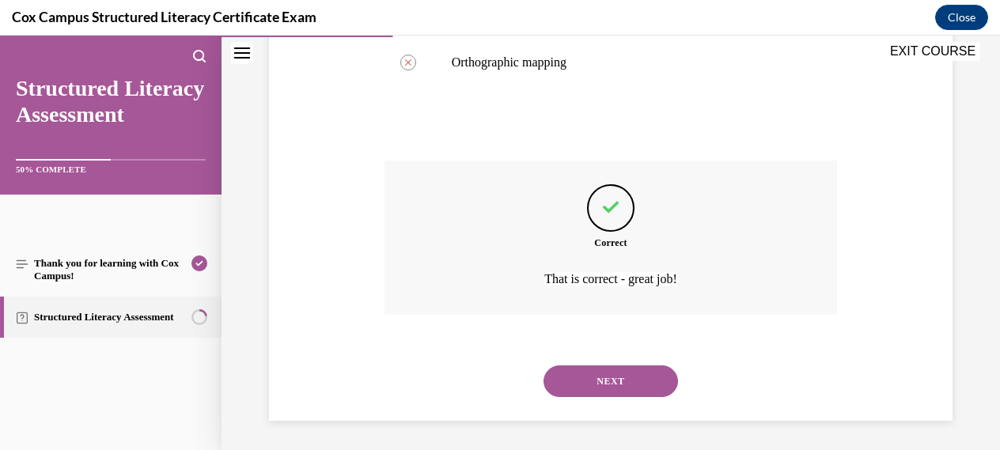
scroll to position [519, 0]
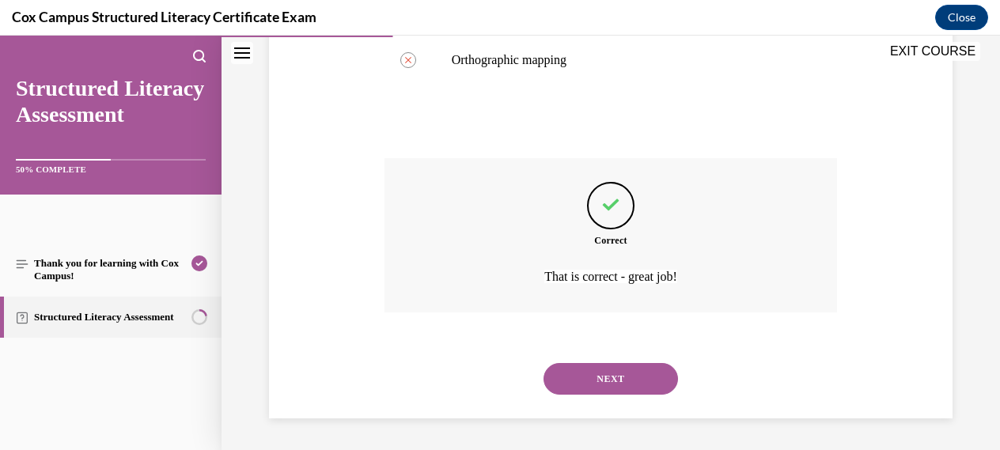
click at [607, 377] on button "NEXT" at bounding box center [610, 379] width 134 height 32
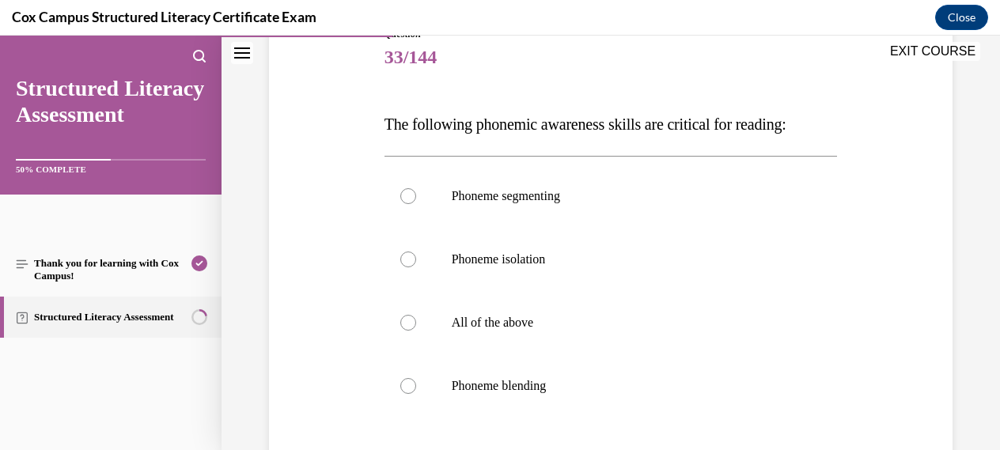
scroll to position [195, 0]
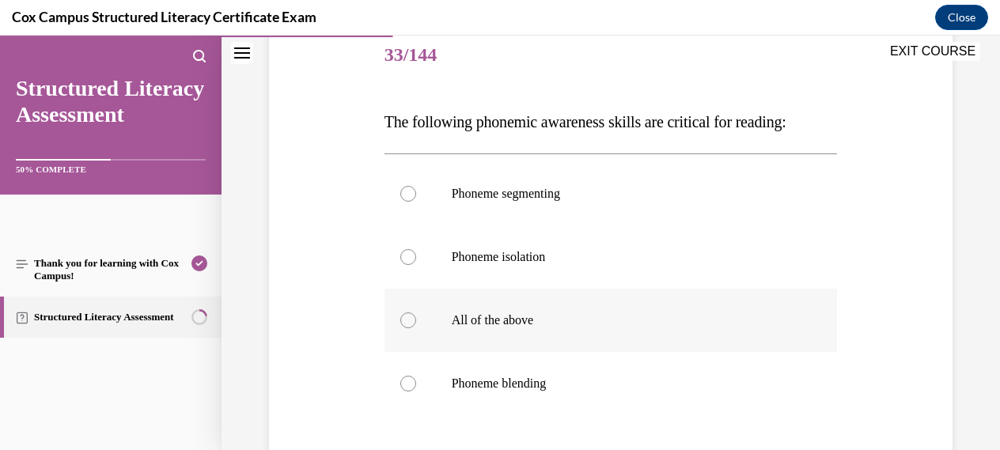
click at [407, 322] on div at bounding box center [408, 320] width 16 height 16
click at [407, 322] on input "All of the above" at bounding box center [408, 320] width 16 height 16
radio input "true"
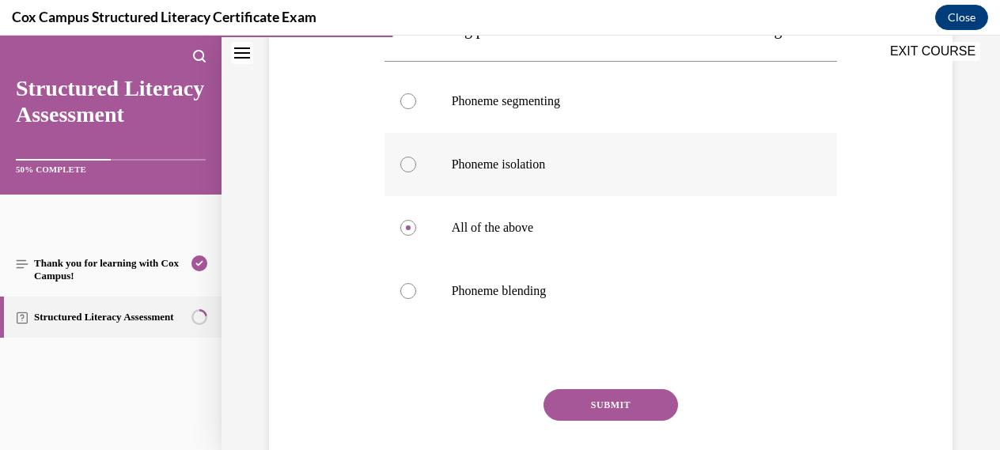
scroll to position [306, 0]
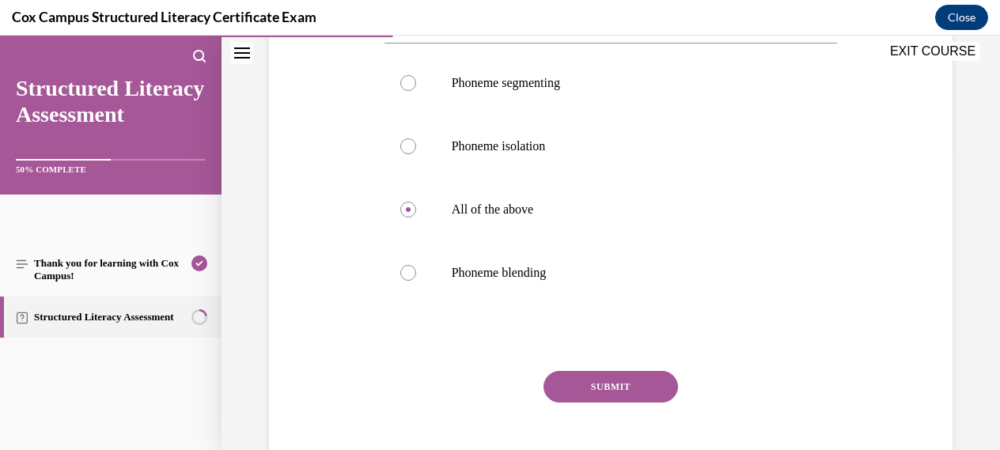
click at [626, 384] on button "SUBMIT" at bounding box center [610, 387] width 134 height 32
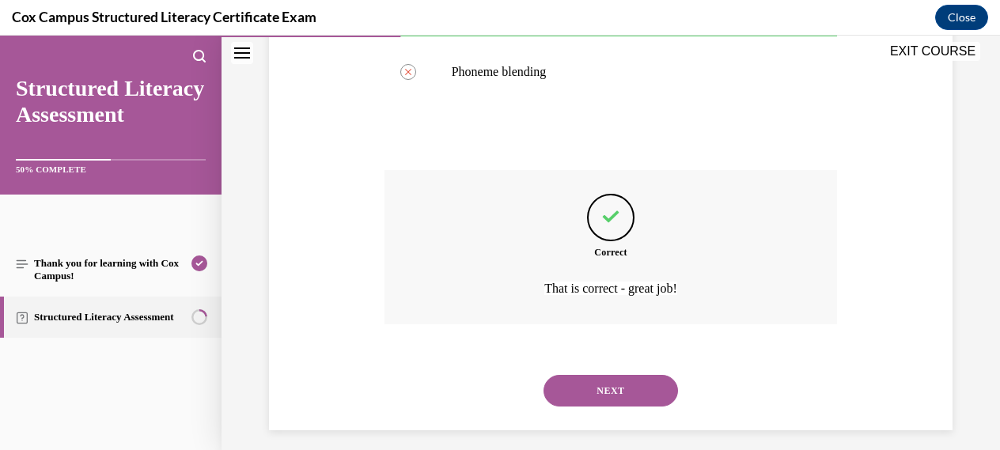
scroll to position [519, 0]
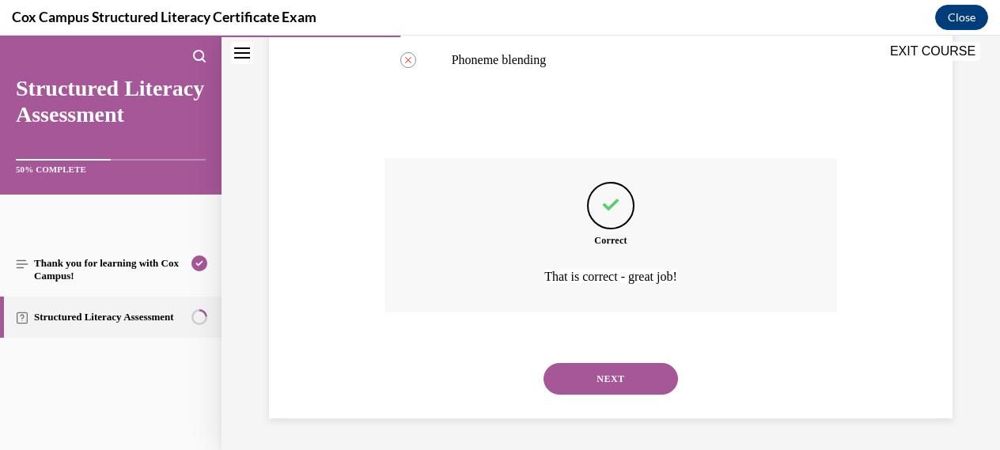
click at [613, 377] on button "NEXT" at bounding box center [610, 379] width 134 height 32
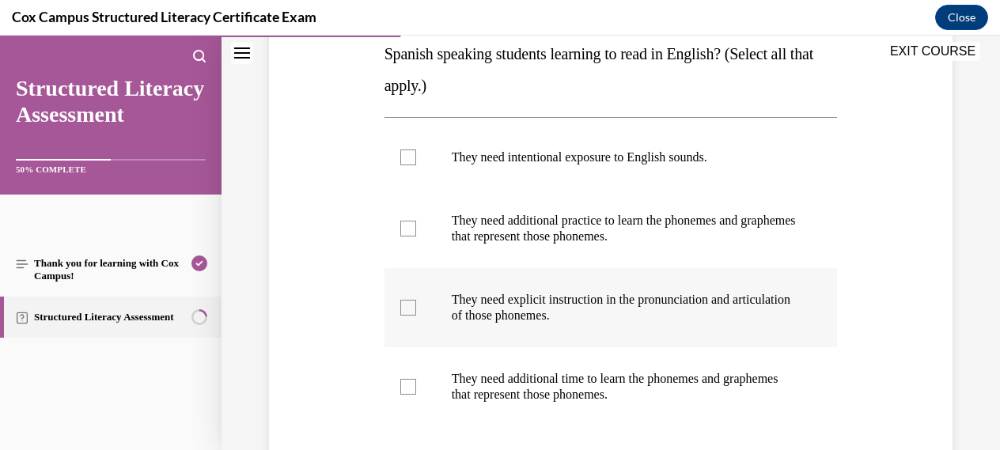
scroll to position [297, 0]
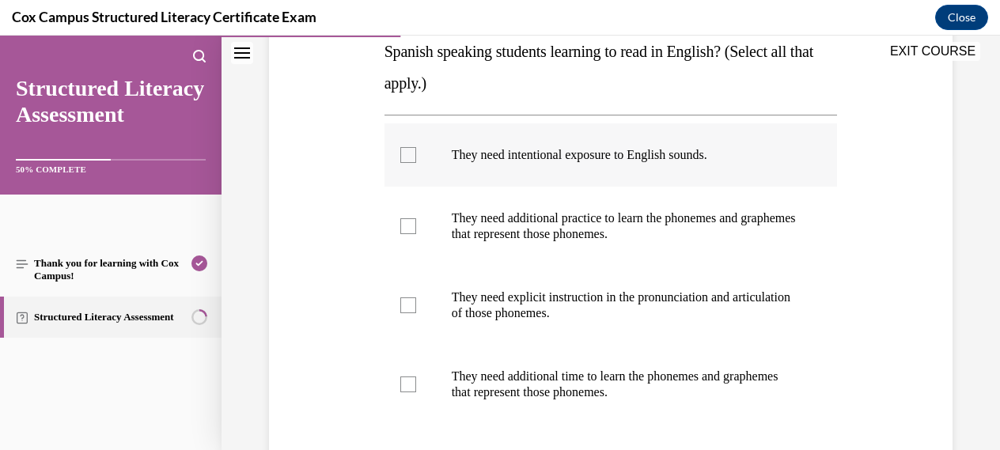
click at [407, 157] on div at bounding box center [408, 155] width 16 height 16
click at [407, 157] on input "They need intentional exposure to English sounds." at bounding box center [408, 155] width 16 height 16
checkbox input "true"
click at [407, 230] on div at bounding box center [408, 226] width 16 height 16
click at [407, 230] on input "They need additional practice to learn the phonemes and graphemes that represen…" at bounding box center [408, 226] width 16 height 16
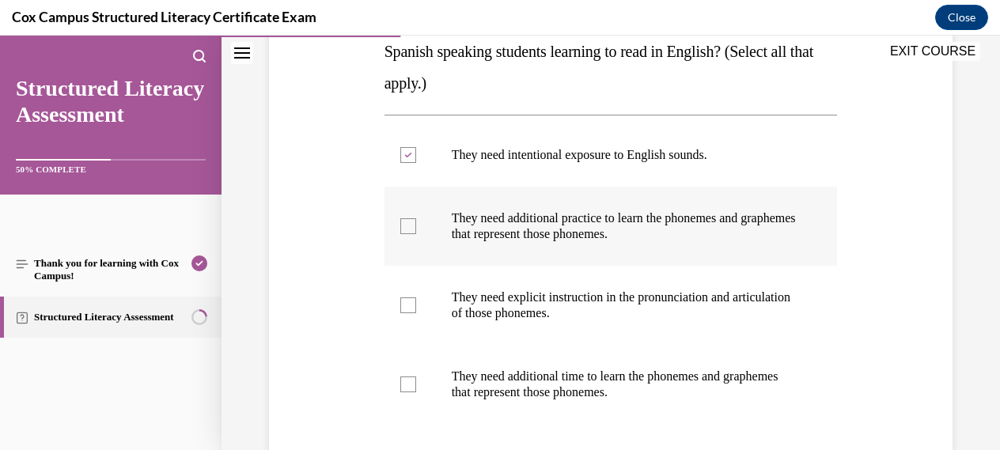
checkbox input "true"
click at [411, 307] on div at bounding box center [408, 305] width 16 height 16
click at [411, 307] on input "They need explicit instruction in the pronunciation and articulation of those p…" at bounding box center [408, 305] width 16 height 16
checkbox input "true"
click at [411, 381] on div at bounding box center [408, 385] width 16 height 16
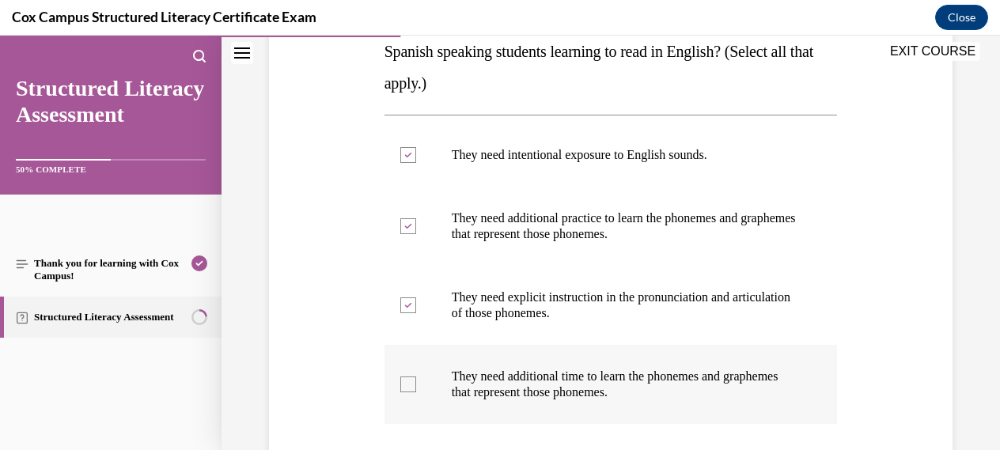
click at [411, 381] on input "They need additional time to learn the phonemes and graphemes that represent th…" at bounding box center [408, 385] width 16 height 16
checkbox input "true"
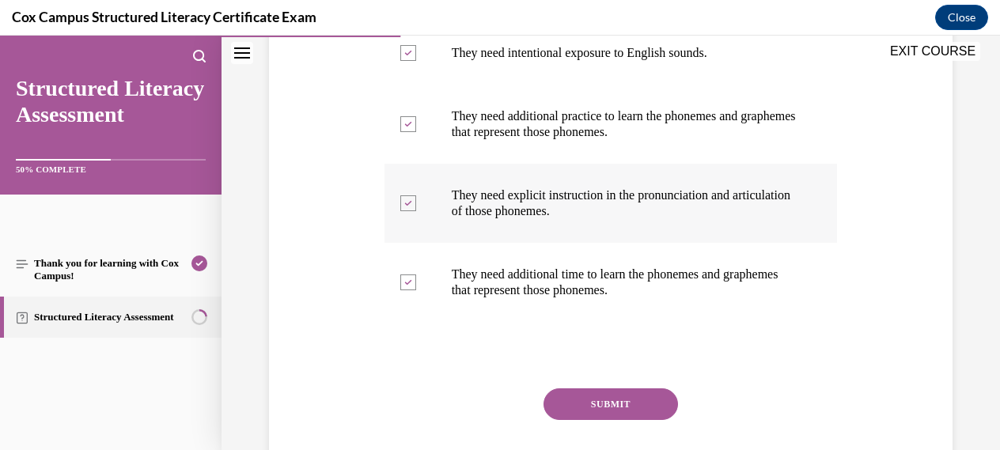
scroll to position [407, 0]
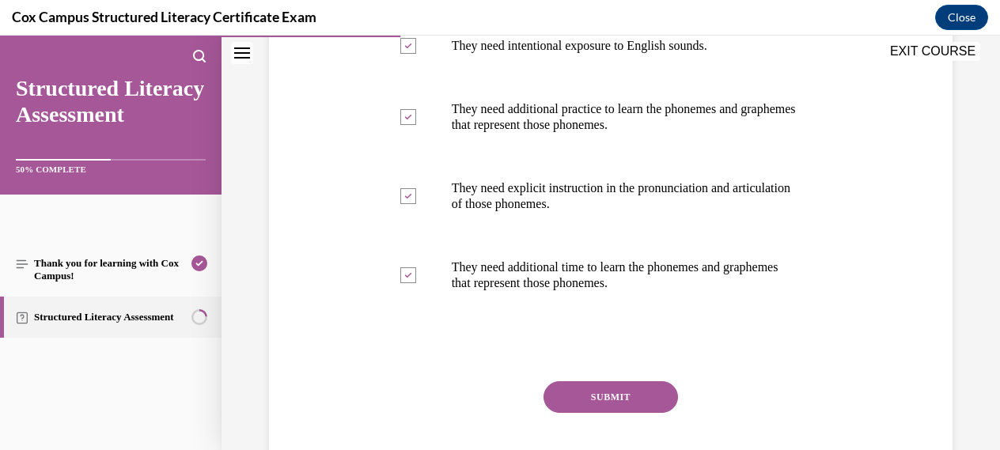
click at [607, 399] on button "SUBMIT" at bounding box center [610, 397] width 134 height 32
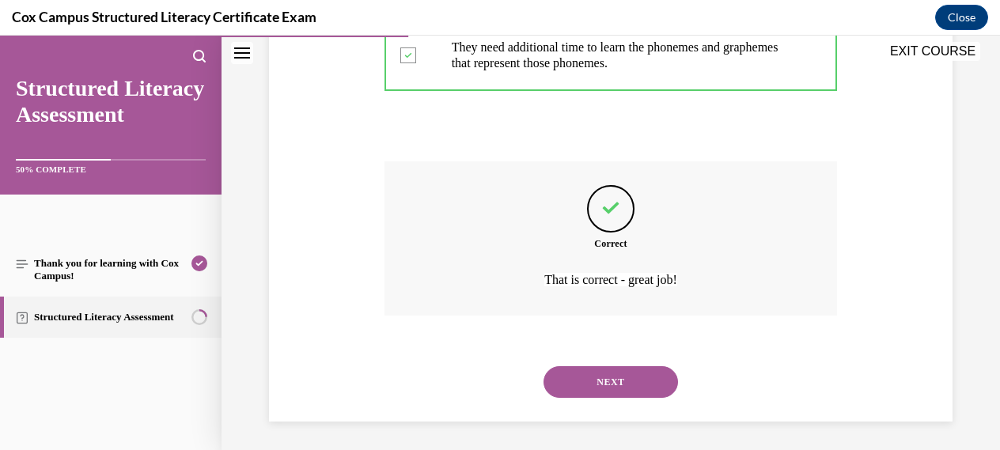
scroll to position [630, 0]
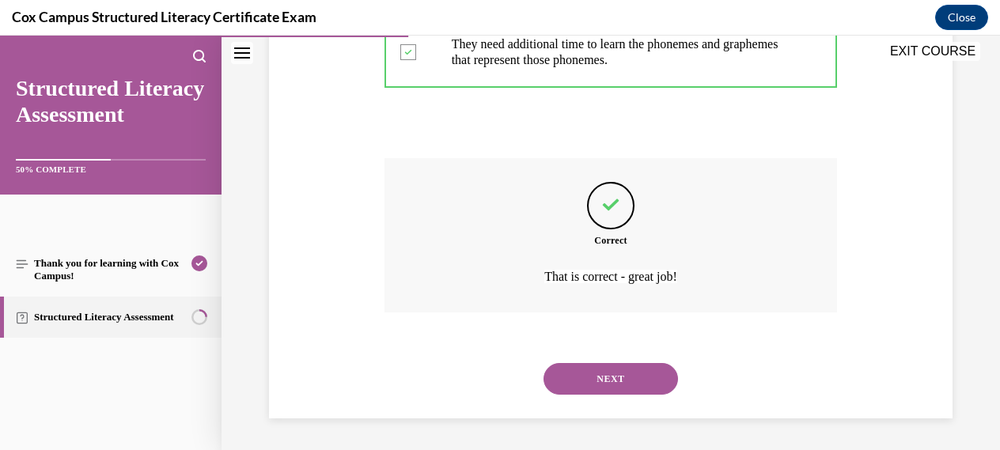
click at [608, 381] on button "NEXT" at bounding box center [610, 379] width 134 height 32
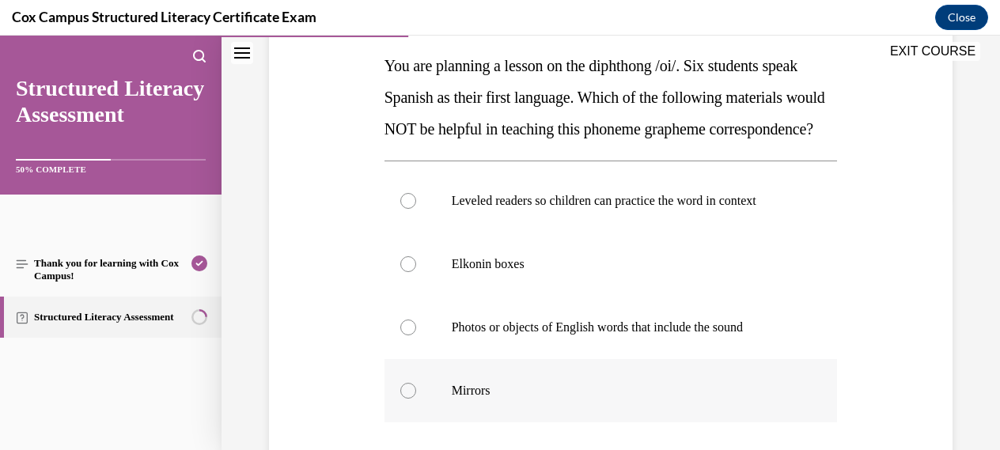
scroll to position [257, 0]
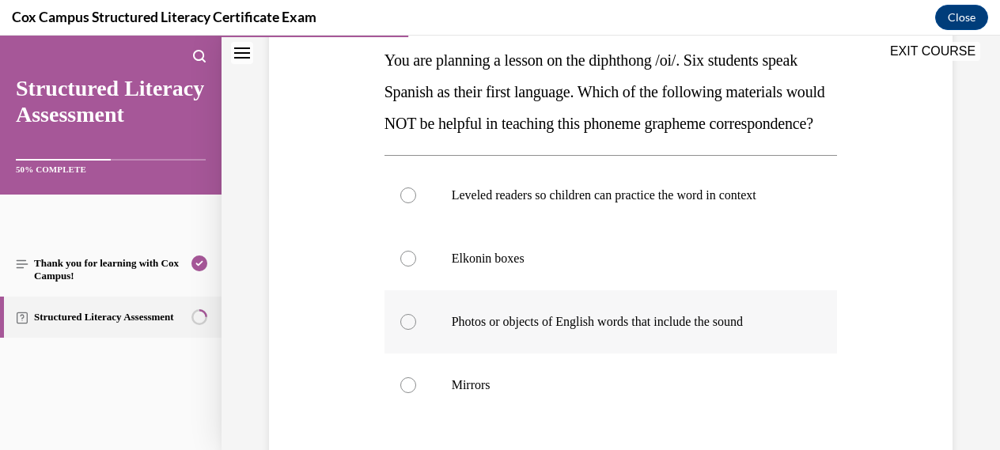
click at [411, 354] on label "Photos or objects of English words that include the sound" at bounding box center [610, 321] width 453 height 63
click at [411, 330] on input "Photos or objects of English words that include the sound" at bounding box center [408, 322] width 16 height 16
radio input "true"
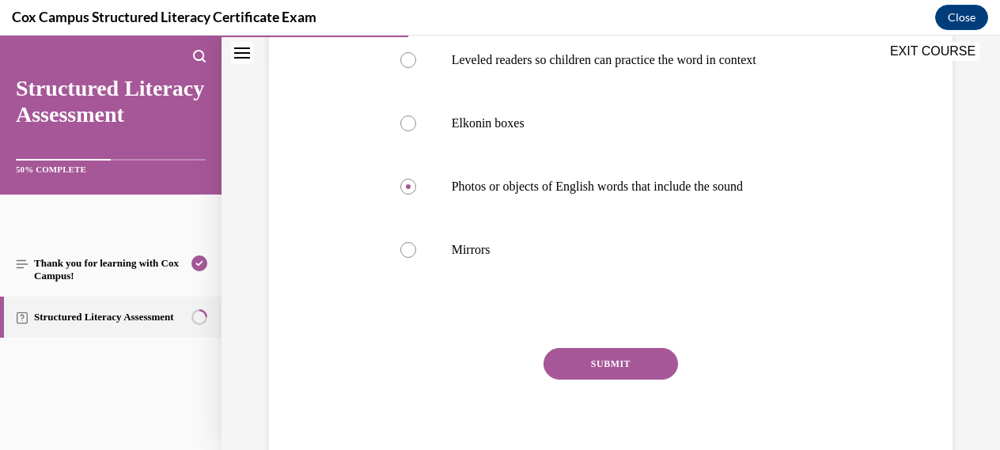
click at [611, 380] on button "SUBMIT" at bounding box center [610, 364] width 134 height 32
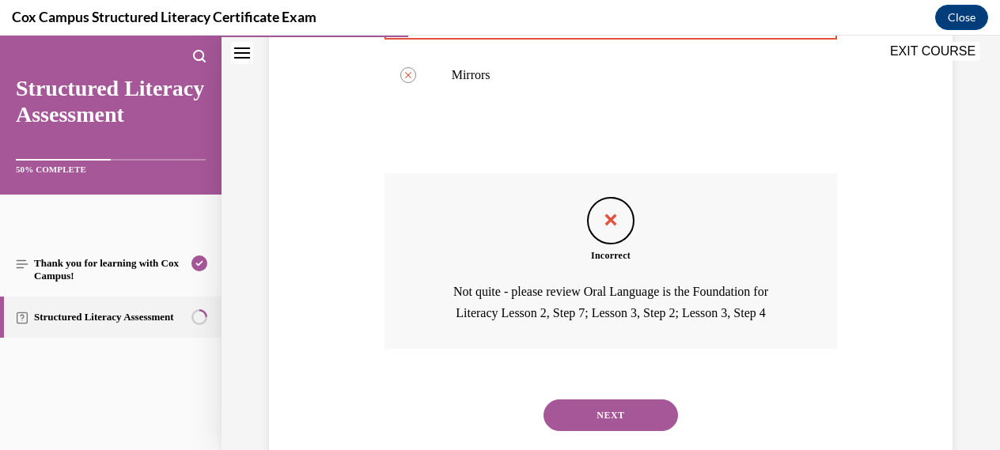
scroll to position [630, 0]
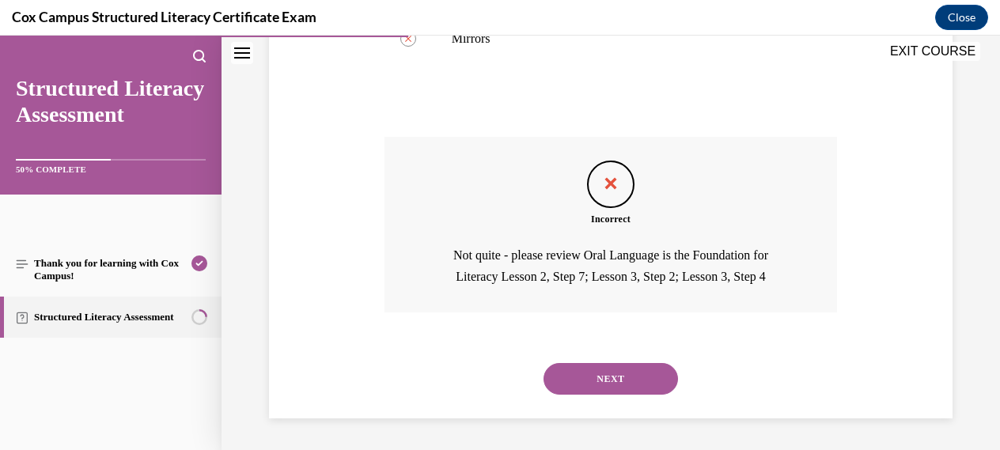
click at [615, 380] on button "NEXT" at bounding box center [610, 379] width 134 height 32
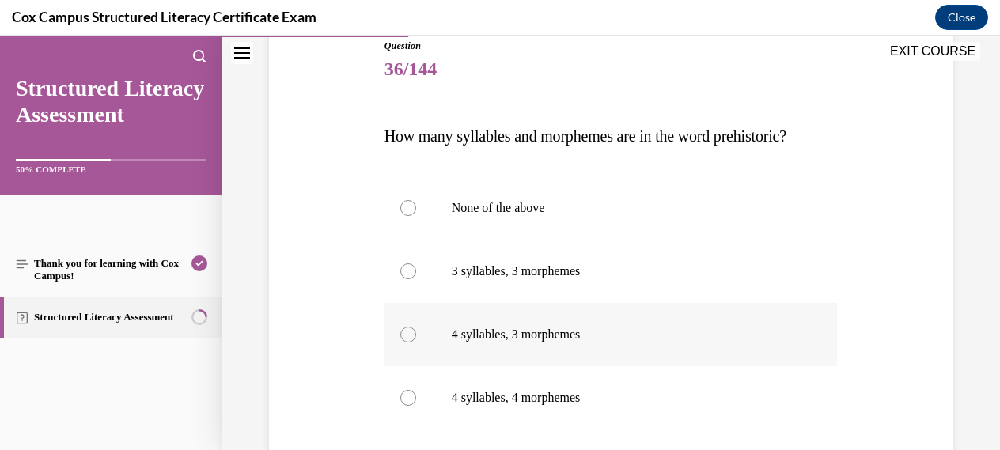
scroll to position [197, 0]
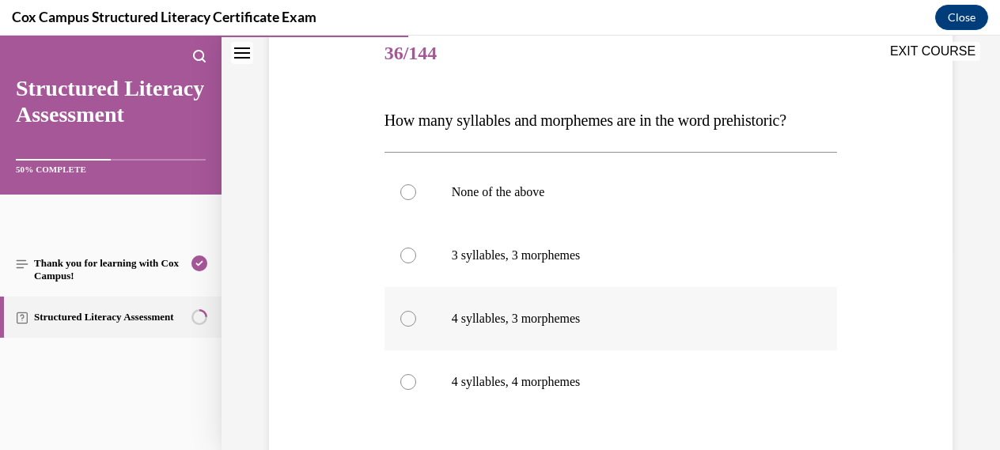
click at [408, 320] on div at bounding box center [408, 319] width 16 height 16
click at [408, 320] on input "4 syllables, 3 morphemes" at bounding box center [408, 319] width 16 height 16
radio input "true"
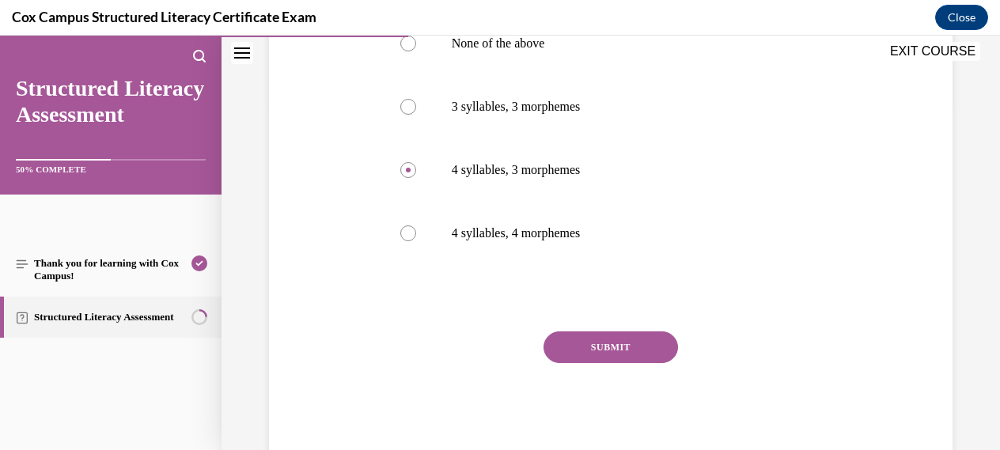
click at [614, 346] on button "SUBMIT" at bounding box center [610, 347] width 134 height 32
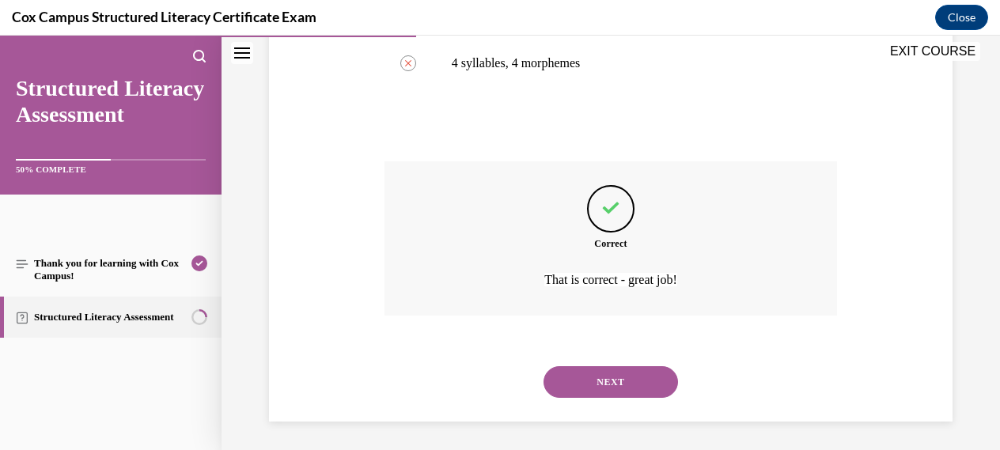
scroll to position [519, 0]
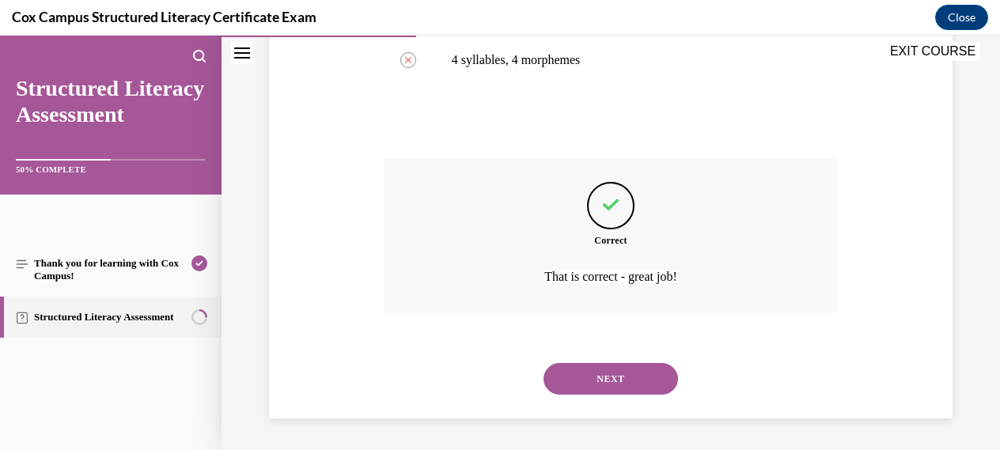
click at [612, 376] on button "NEXT" at bounding box center [610, 379] width 134 height 32
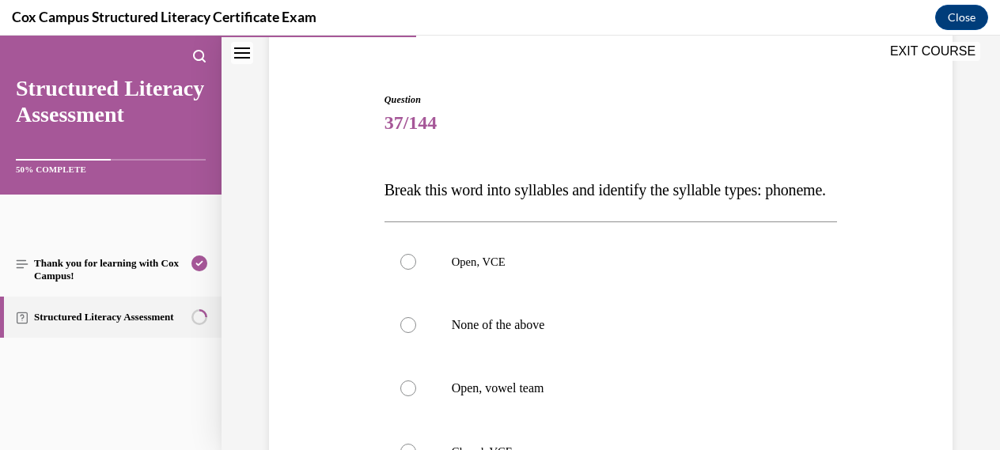
scroll to position [243, 0]
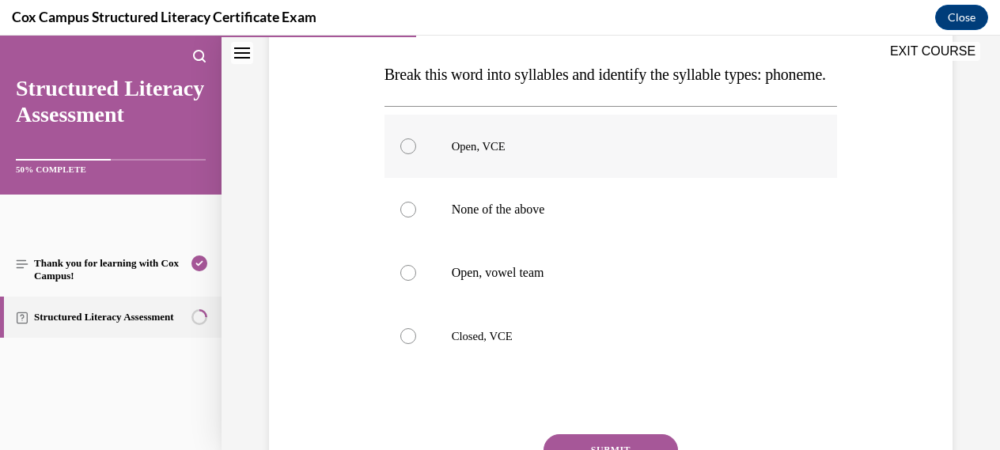
click at [407, 154] on div at bounding box center [408, 146] width 16 height 16
click at [407, 154] on input "Open, VCE" at bounding box center [408, 146] width 16 height 16
radio input "true"
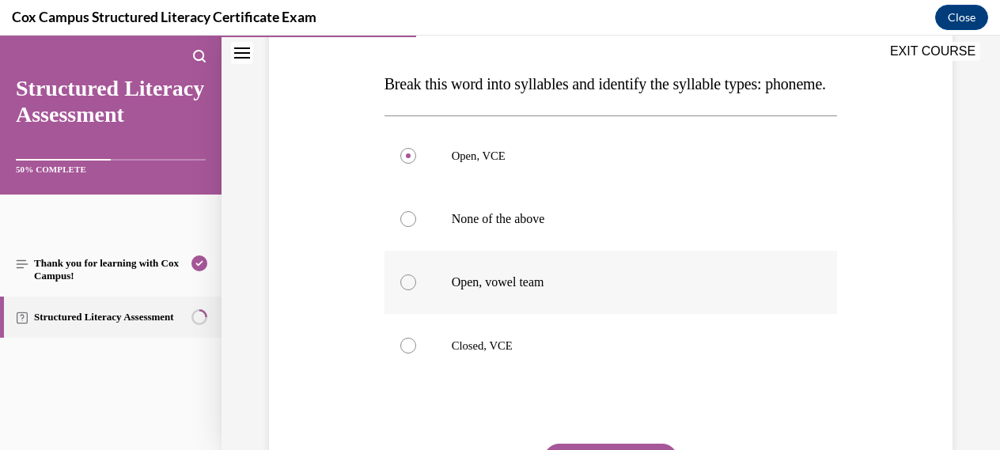
scroll to position [233, 0]
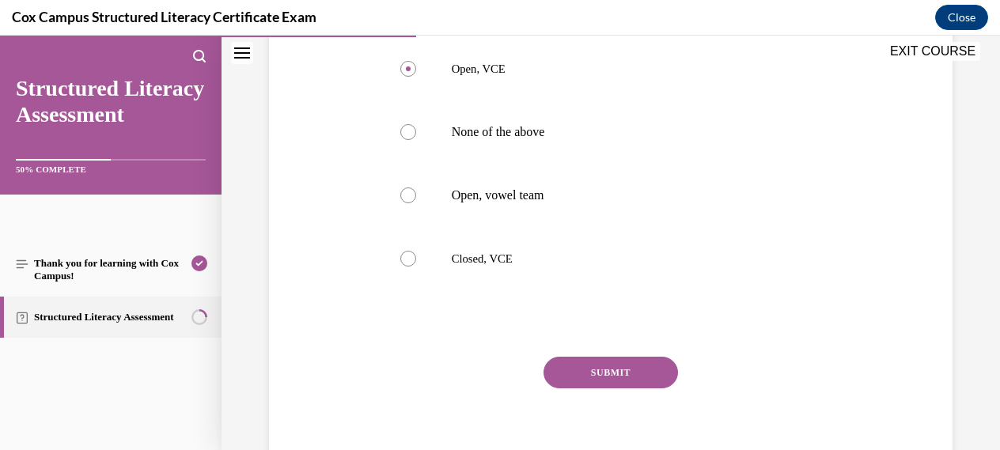
click at [595, 388] on button "SUBMIT" at bounding box center [610, 373] width 134 height 32
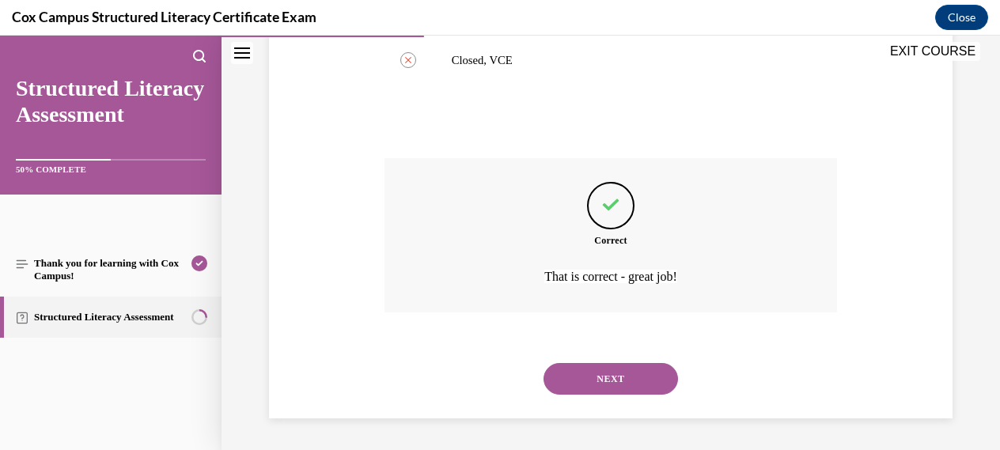
scroll to position [551, 0]
click at [603, 379] on button "NEXT" at bounding box center [610, 379] width 134 height 32
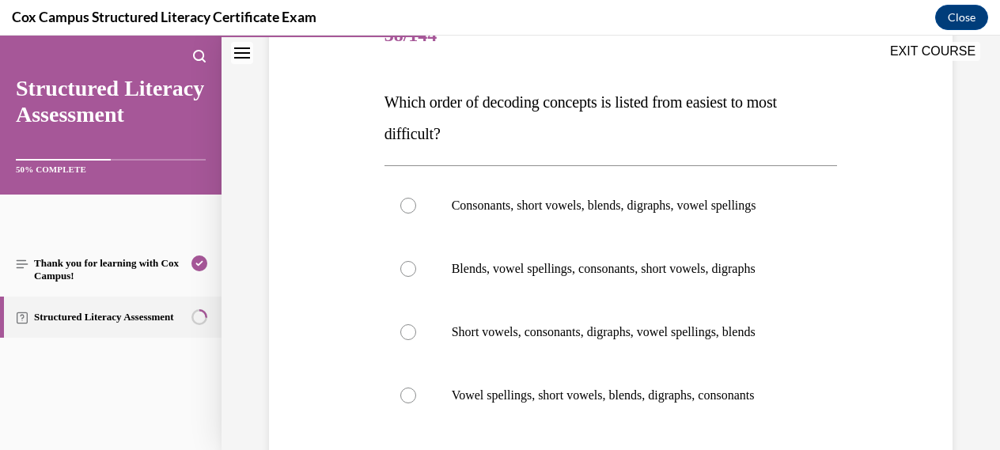
scroll to position [220, 0]
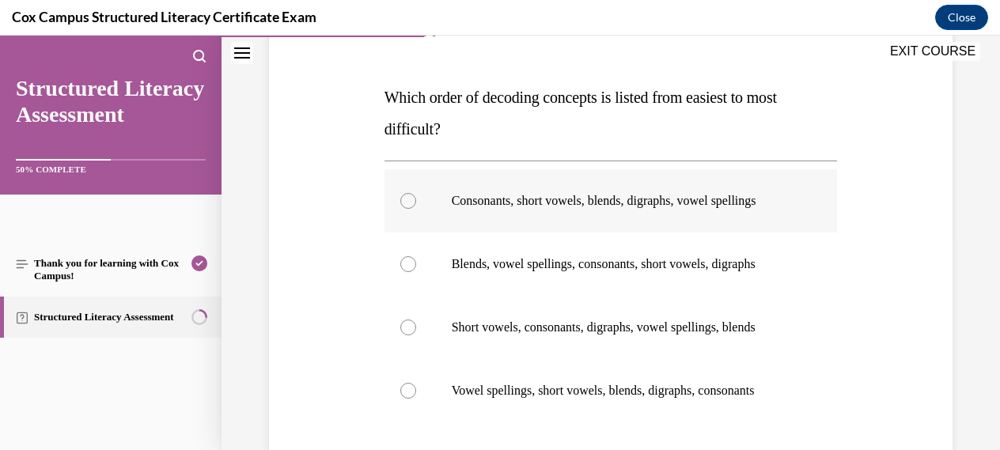
click at [411, 202] on div at bounding box center [408, 201] width 16 height 16
click at [411, 202] on input "Consonants, short vowels, blends, digraphs, vowel spellings" at bounding box center [408, 201] width 16 height 16
radio input "true"
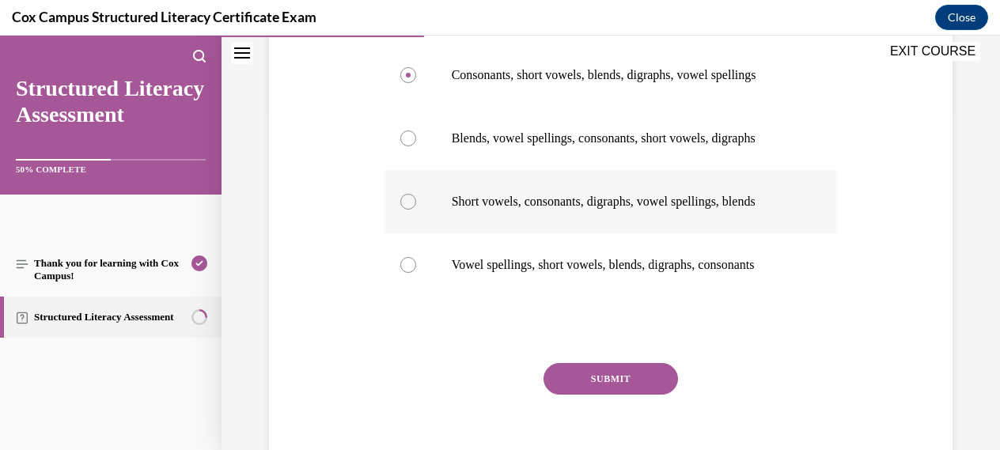
scroll to position [348, 0]
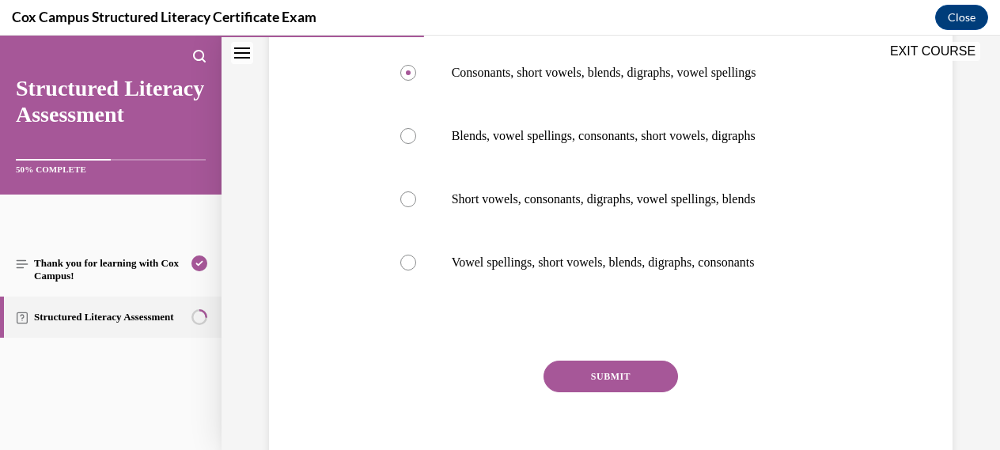
click at [615, 373] on button "SUBMIT" at bounding box center [610, 377] width 134 height 32
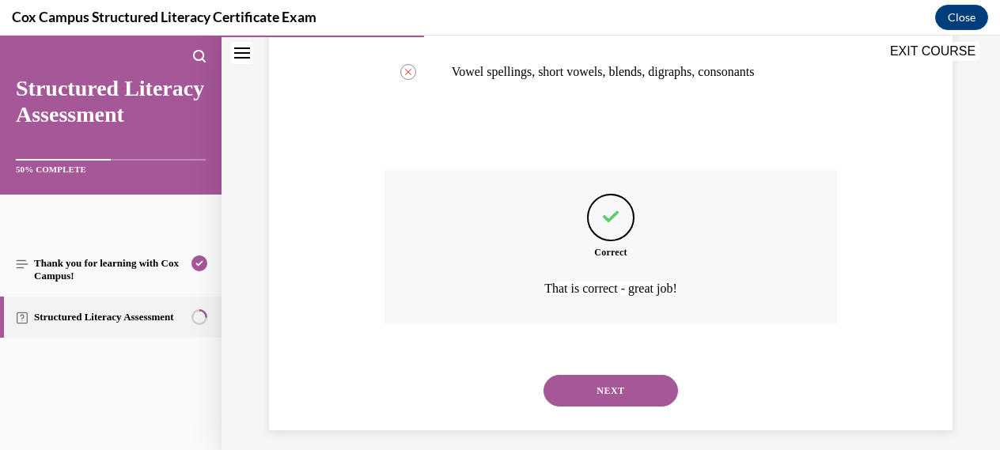
scroll to position [551, 0]
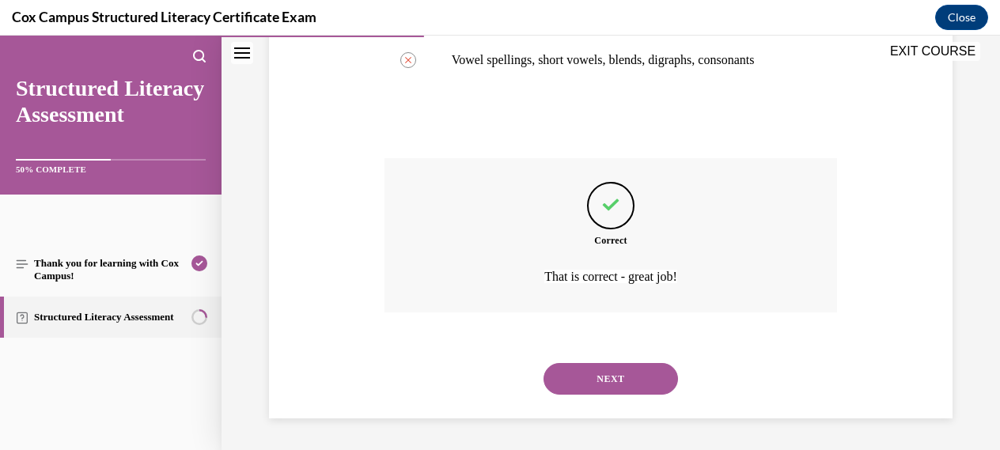
click at [606, 381] on button "NEXT" at bounding box center [610, 379] width 134 height 32
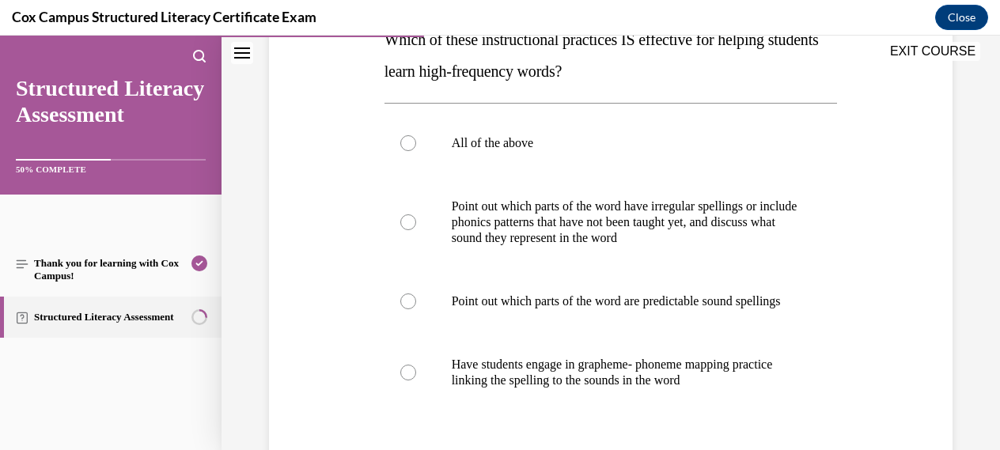
scroll to position [282, 0]
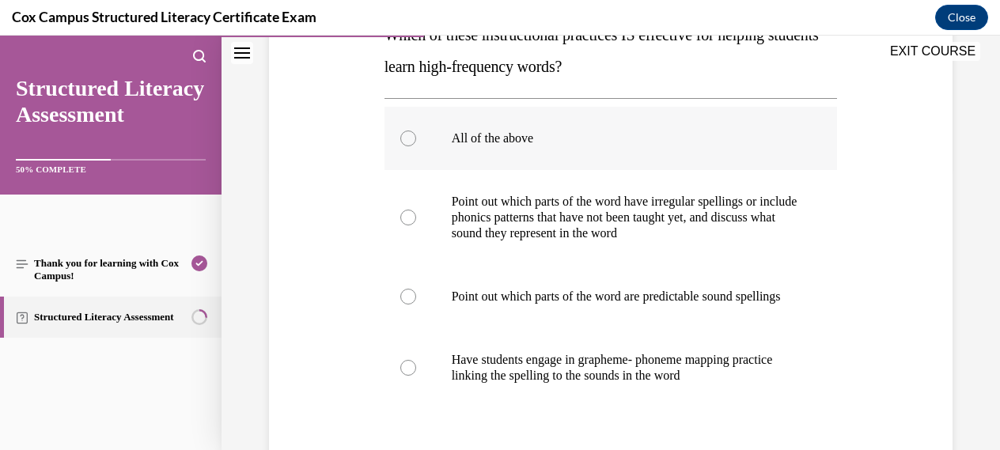
click at [405, 135] on div at bounding box center [408, 139] width 16 height 16
click at [405, 135] on input "All of the above" at bounding box center [408, 139] width 16 height 16
radio input "true"
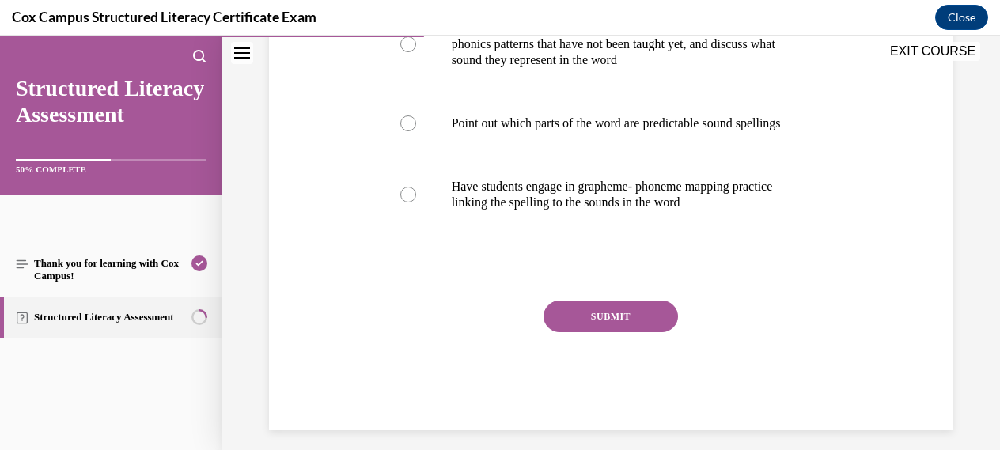
click at [591, 332] on button "SUBMIT" at bounding box center [610, 317] width 134 height 32
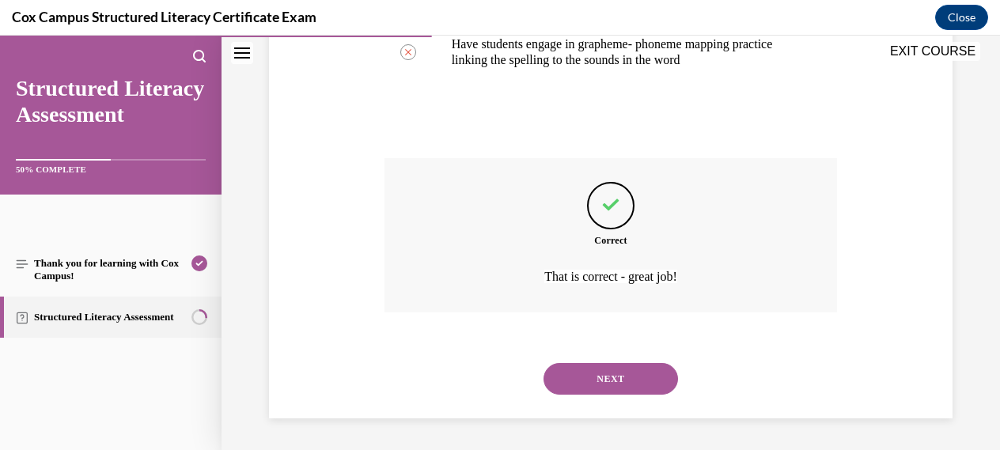
scroll to position [614, 0]
click at [604, 379] on button "NEXT" at bounding box center [610, 379] width 134 height 32
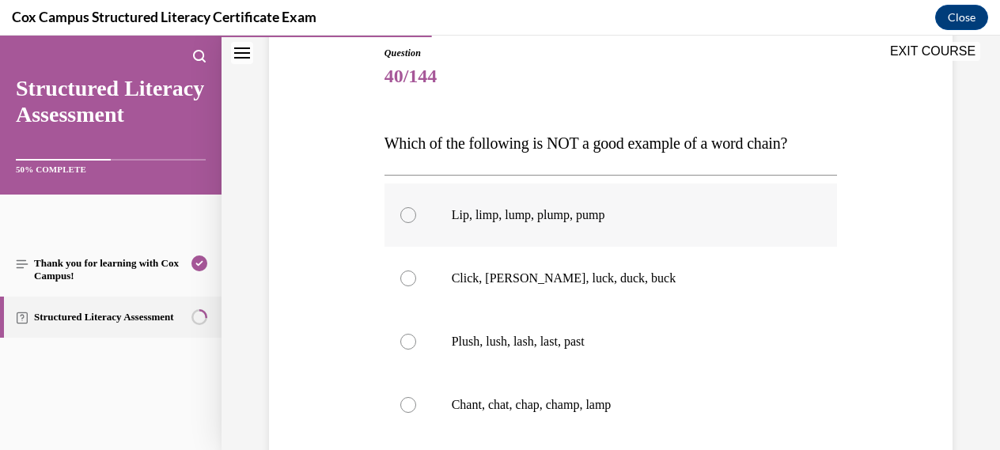
scroll to position [177, 0]
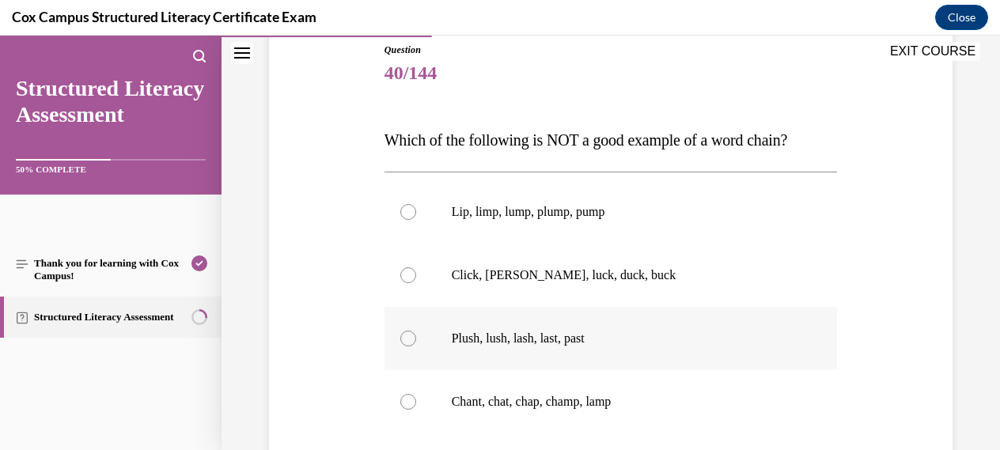
click at [410, 336] on div at bounding box center [408, 339] width 16 height 16
click at [410, 336] on input "Plush, lush, lash, last, past" at bounding box center [408, 339] width 16 height 16
radio input "true"
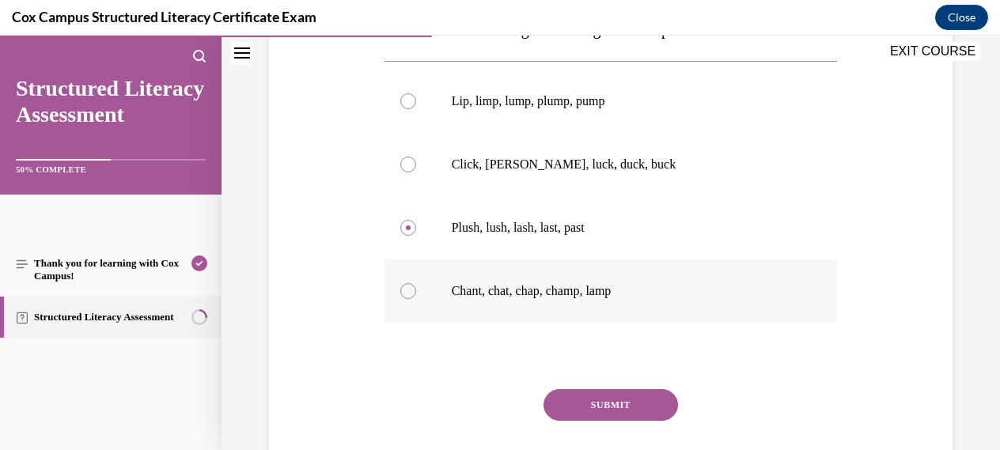
scroll to position [338, 0]
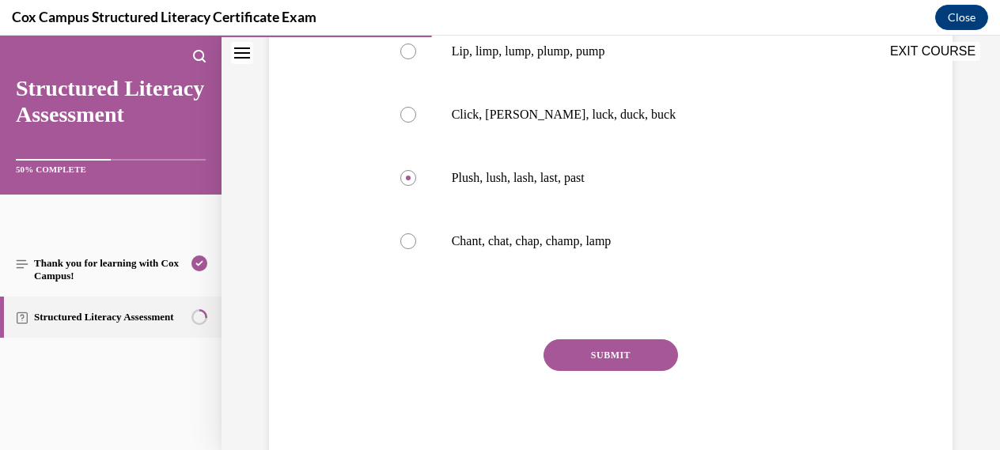
click at [615, 354] on button "SUBMIT" at bounding box center [610, 355] width 134 height 32
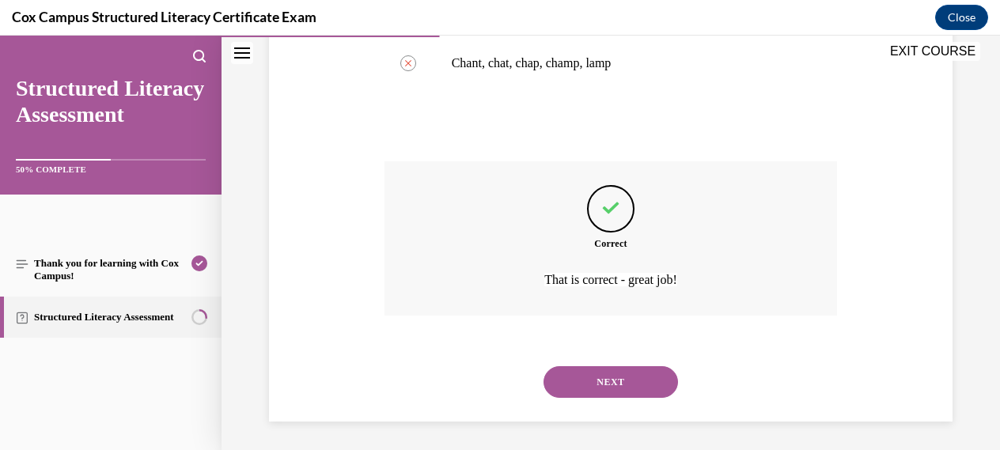
scroll to position [519, 0]
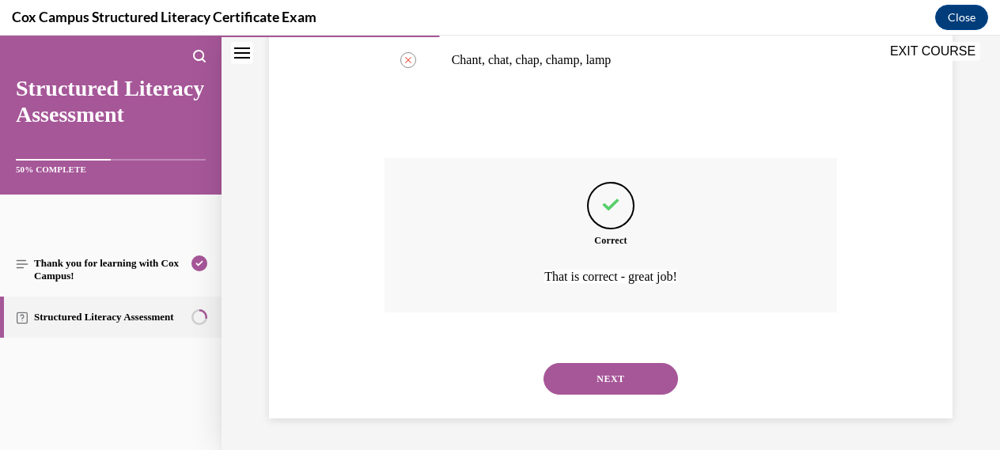
click at [609, 378] on button "NEXT" at bounding box center [610, 379] width 134 height 32
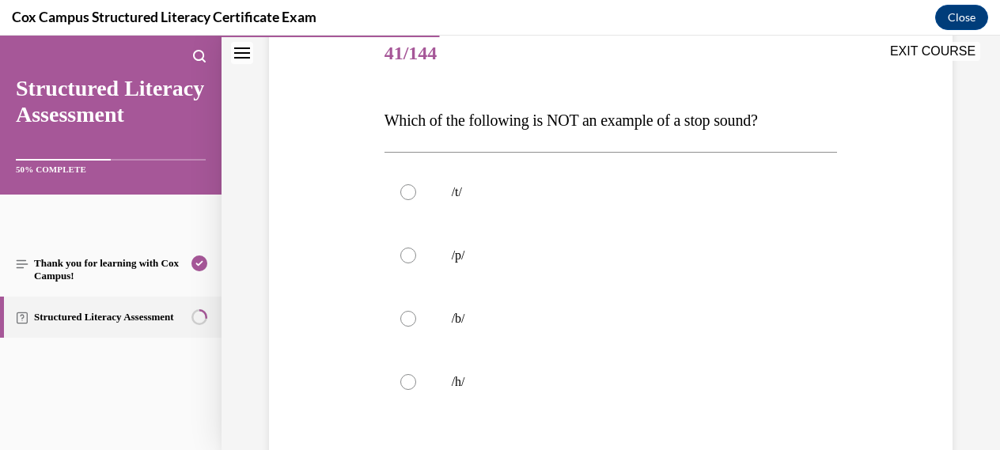
scroll to position [199, 0]
click at [412, 380] on div at bounding box center [408, 381] width 16 height 16
click at [412, 380] on input "/h/" at bounding box center [408, 381] width 16 height 16
radio input "true"
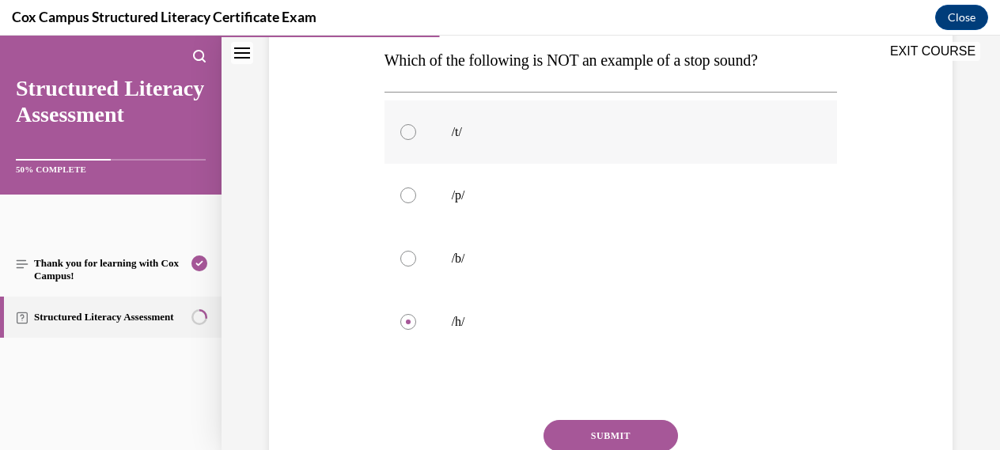
scroll to position [278, 0]
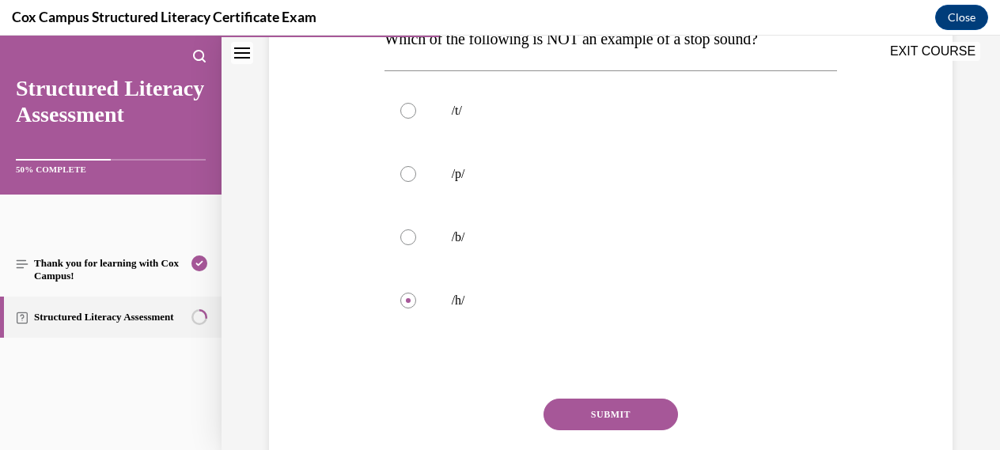
click at [604, 407] on button "SUBMIT" at bounding box center [610, 415] width 134 height 32
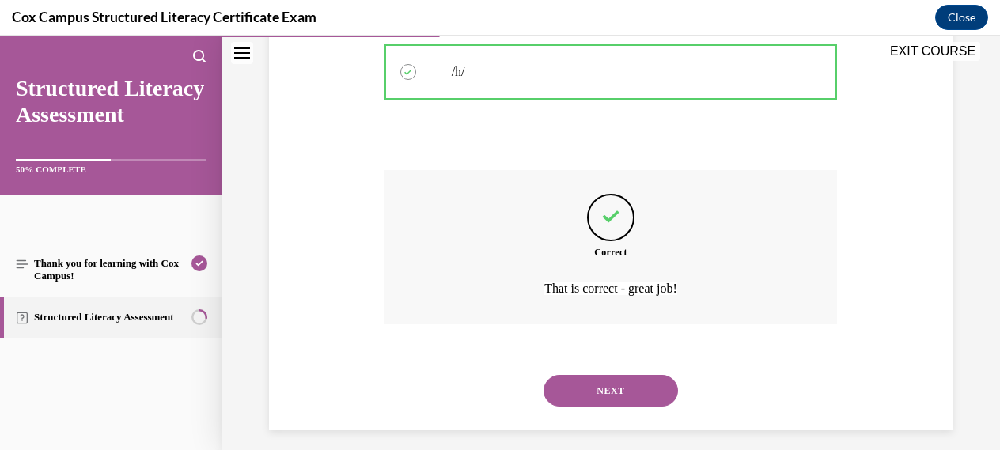
scroll to position [519, 0]
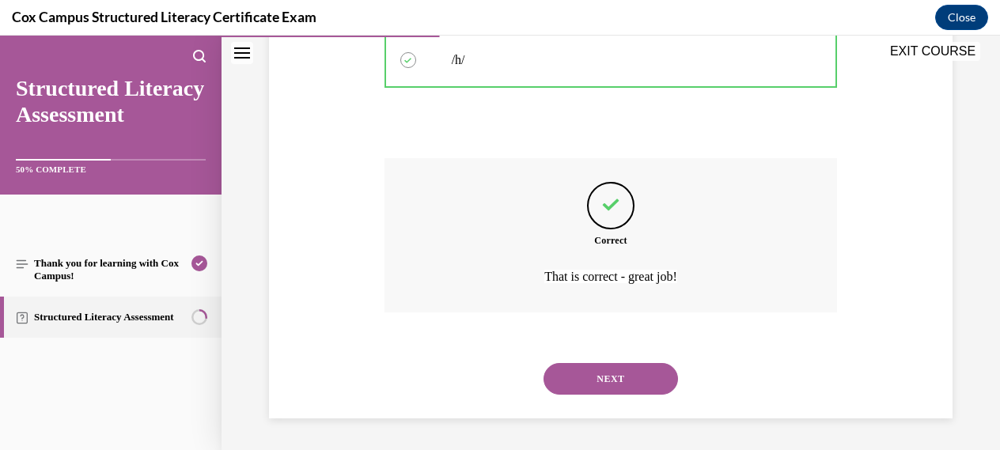
click at [604, 379] on button "NEXT" at bounding box center [610, 379] width 134 height 32
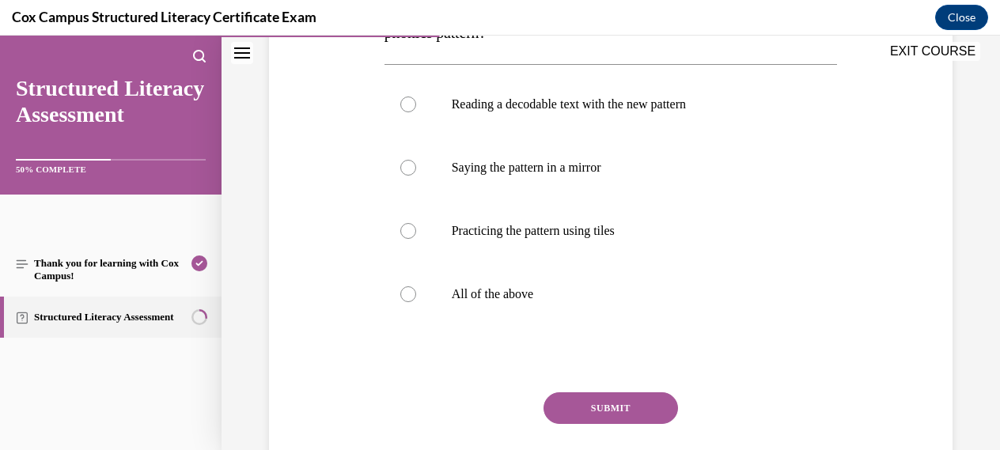
scroll to position [333, 0]
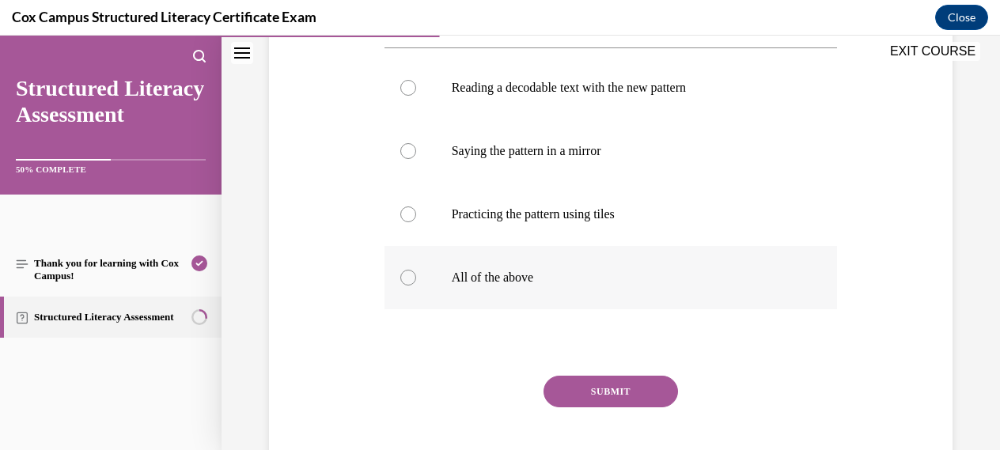
click at [413, 278] on div at bounding box center [408, 278] width 16 height 16
click at [413, 278] on input "All of the above" at bounding box center [408, 278] width 16 height 16
radio input "true"
click at [616, 391] on button "SUBMIT" at bounding box center [610, 392] width 134 height 32
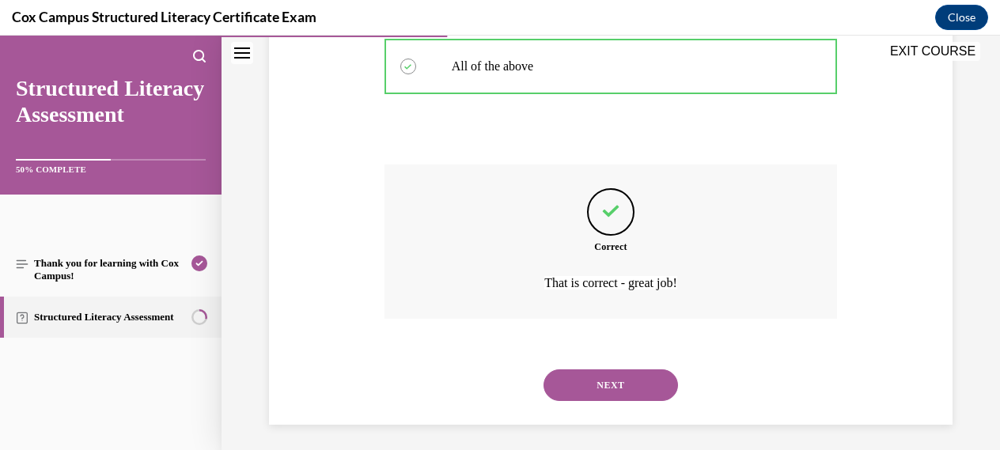
scroll to position [551, 0]
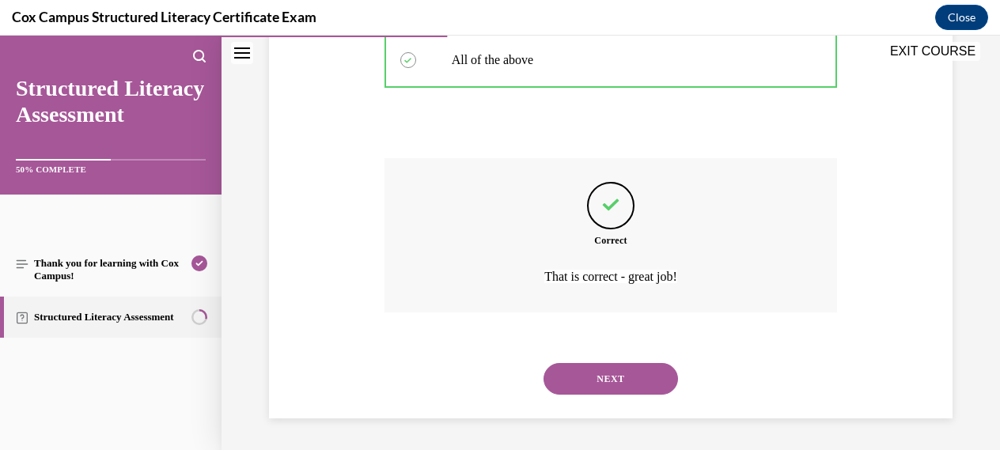
click at [616, 380] on button "NEXT" at bounding box center [610, 379] width 134 height 32
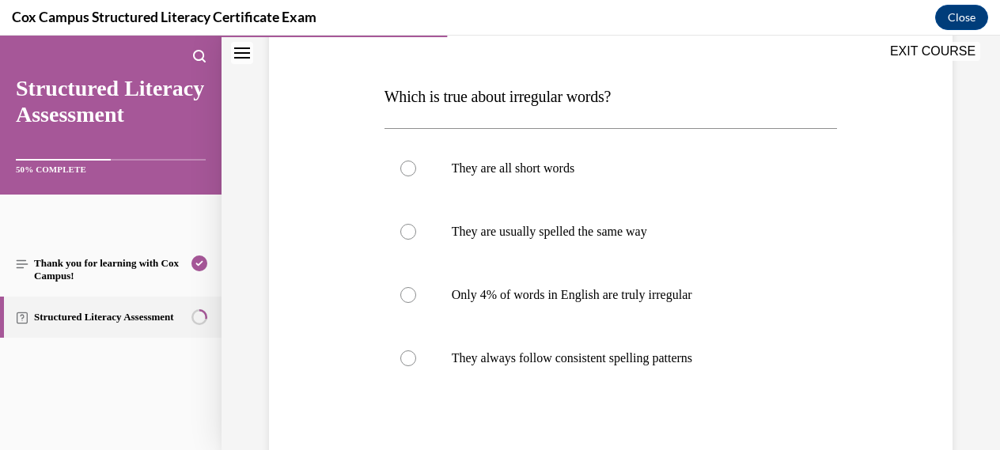
scroll to position [224, 0]
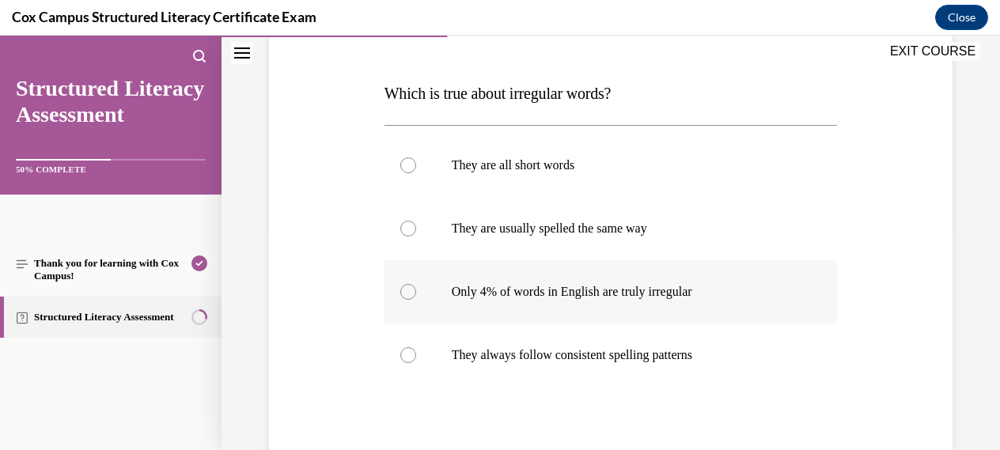
click at [407, 290] on div at bounding box center [408, 292] width 16 height 16
click at [407, 290] on input "Only 4% of words in English are truly irregular" at bounding box center [408, 292] width 16 height 16
radio input "true"
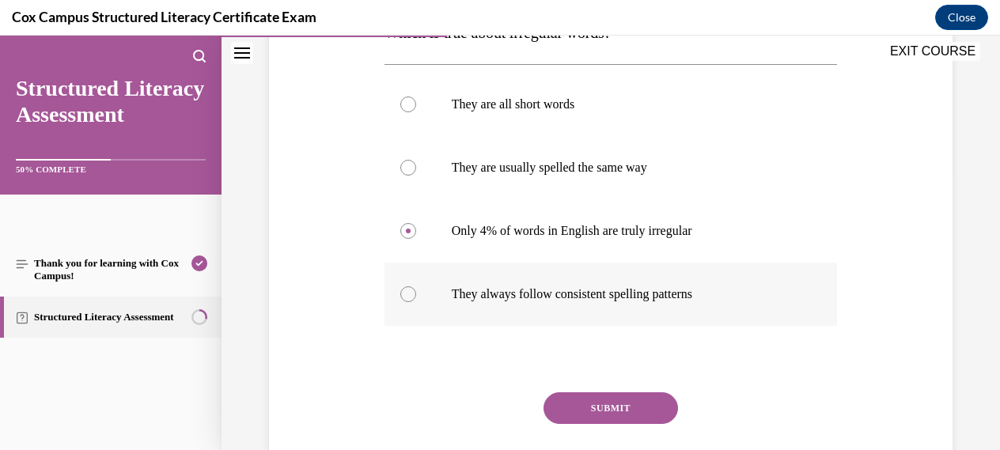
scroll to position [293, 0]
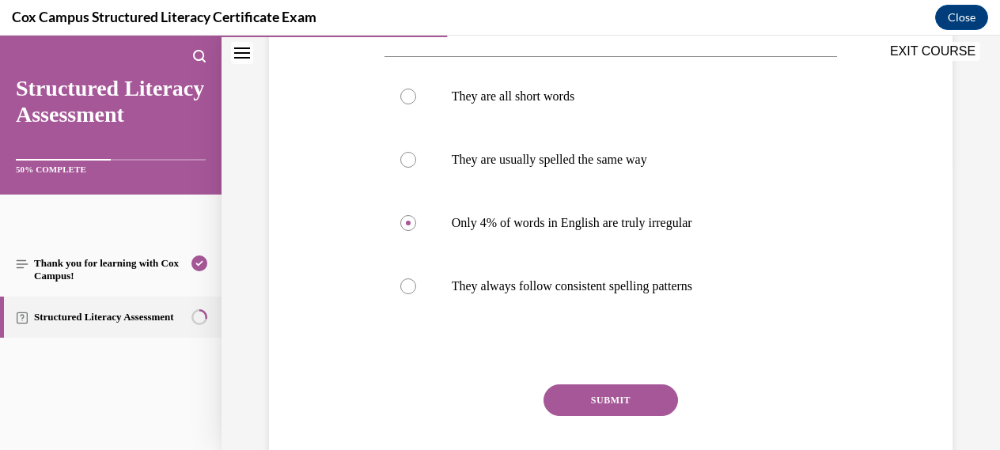
click at [610, 398] on button "SUBMIT" at bounding box center [610, 400] width 134 height 32
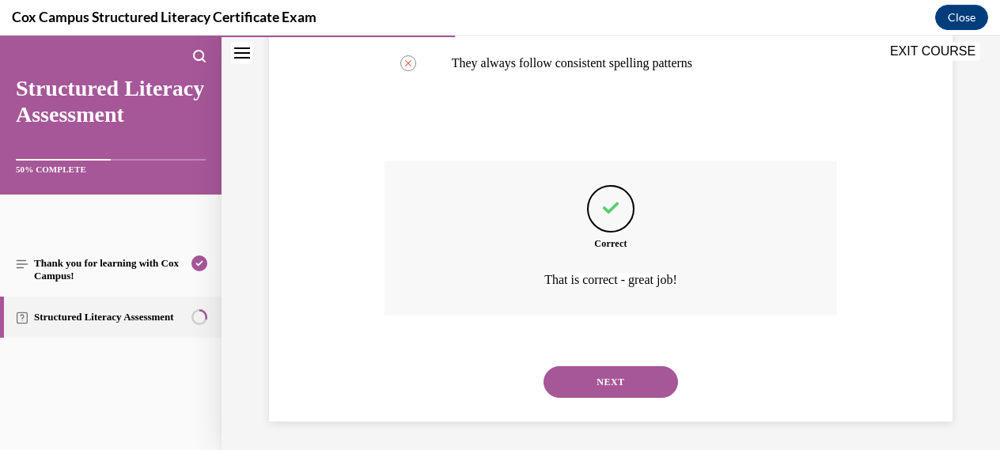
scroll to position [519, 0]
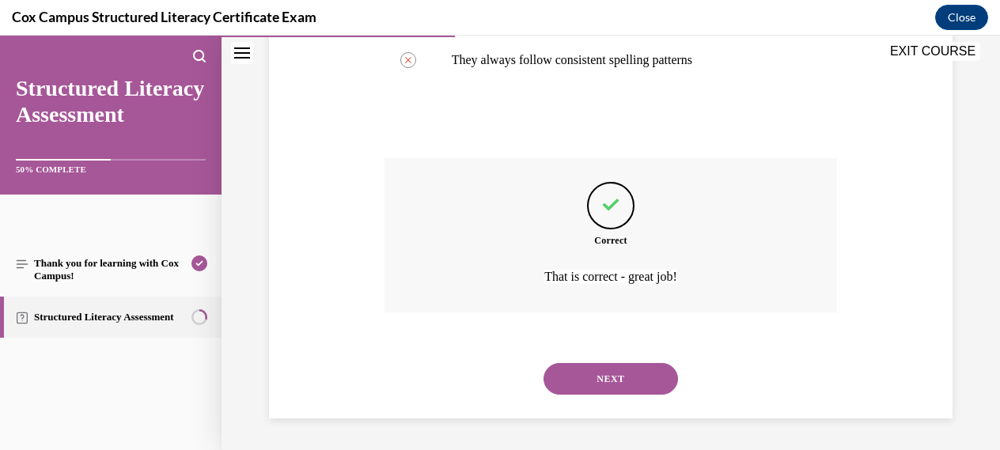
click at [608, 373] on button "NEXT" at bounding box center [610, 379] width 134 height 32
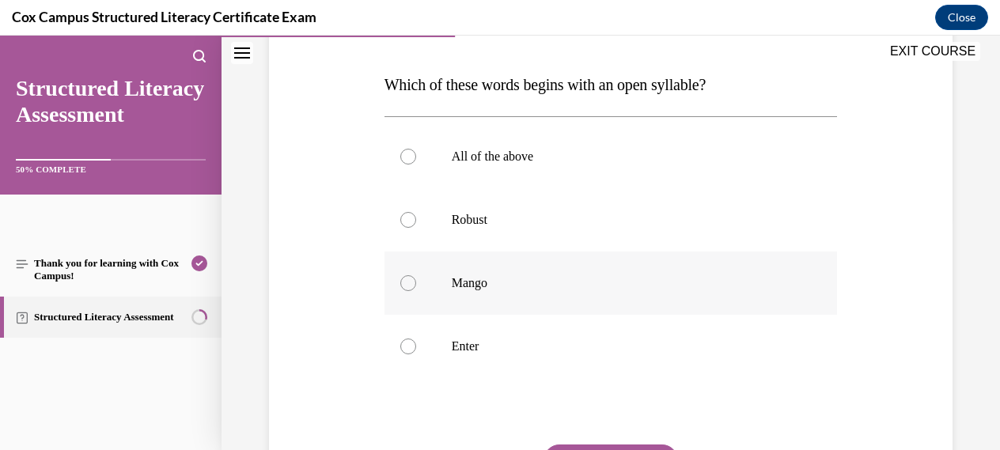
scroll to position [233, 0]
click at [406, 221] on div at bounding box center [408, 219] width 16 height 16
click at [406, 221] on input "Robust" at bounding box center [408, 219] width 16 height 16
radio input "true"
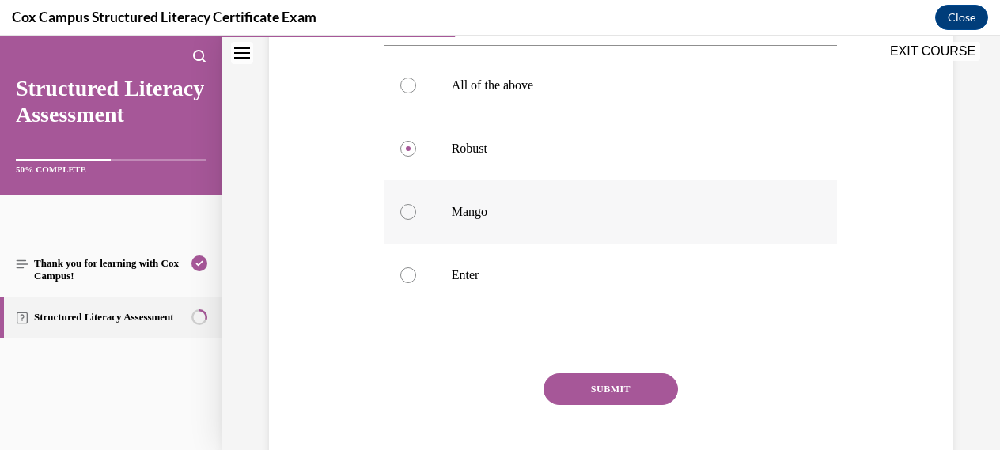
scroll to position [308, 0]
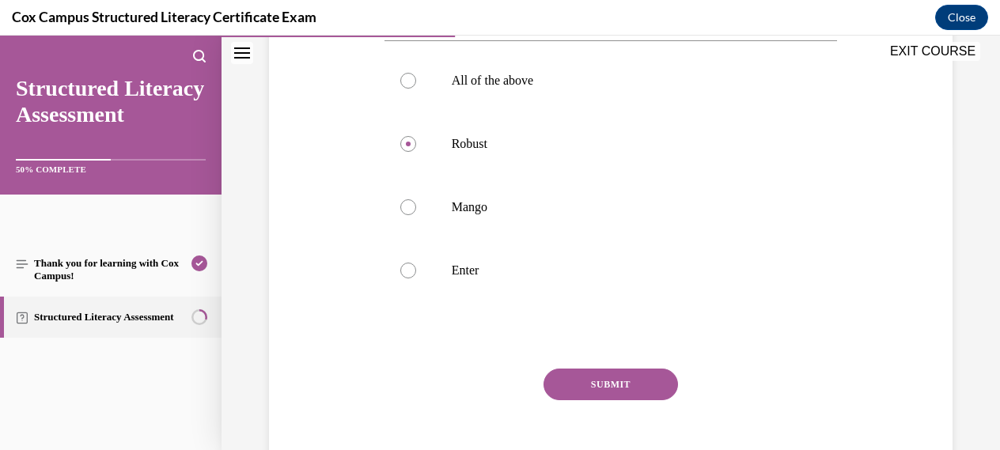
click at [611, 383] on button "SUBMIT" at bounding box center [610, 385] width 134 height 32
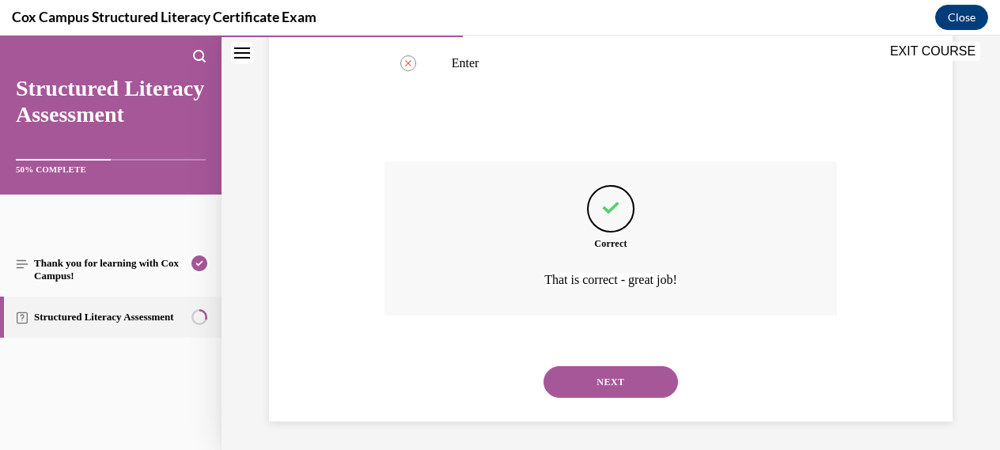
scroll to position [519, 0]
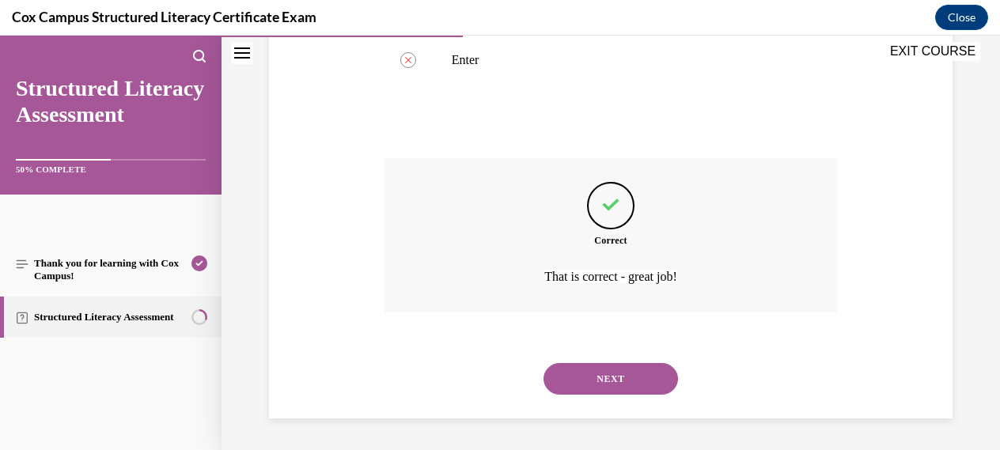
click at [607, 378] on button "NEXT" at bounding box center [610, 379] width 134 height 32
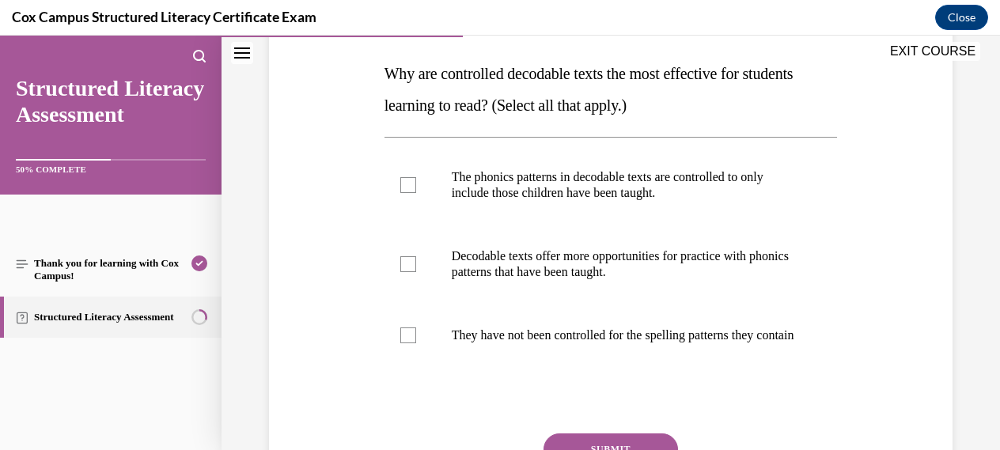
scroll to position [240, 0]
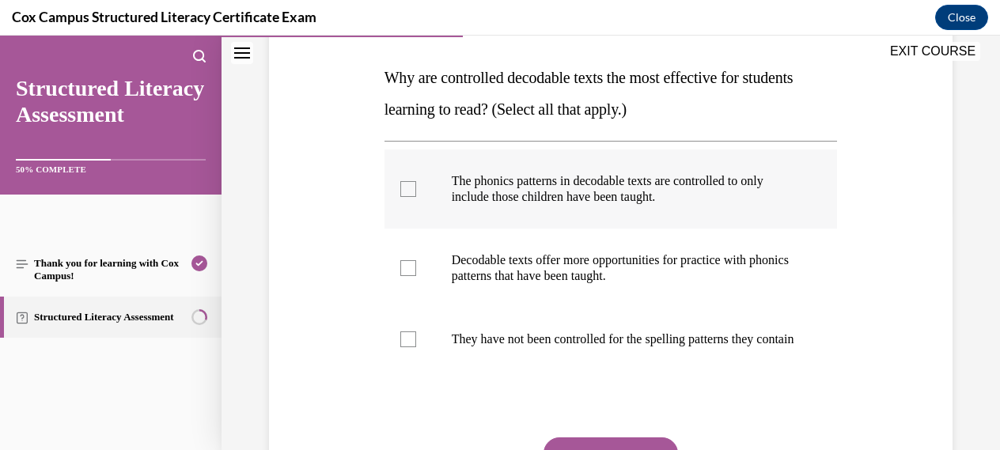
click at [411, 189] on div at bounding box center [408, 189] width 16 height 16
click at [411, 189] on input "The phonics patterns in decodable texts are controlled to only include those ch…" at bounding box center [408, 189] width 16 height 16
checkbox input "true"
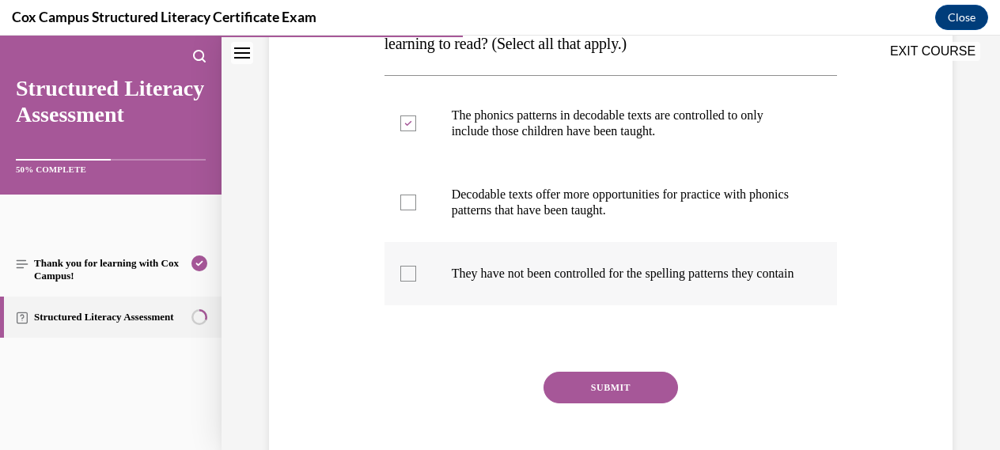
scroll to position [308, 0]
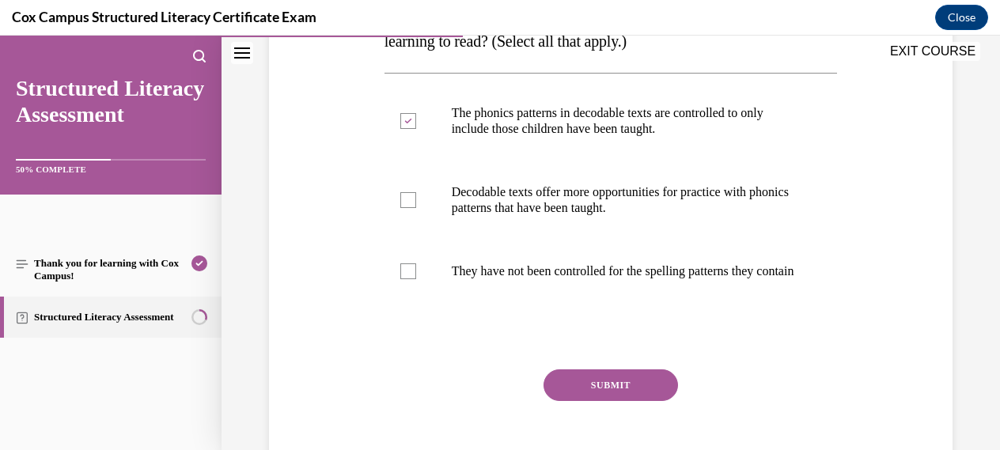
click at [608, 401] on button "SUBMIT" at bounding box center [610, 385] width 134 height 32
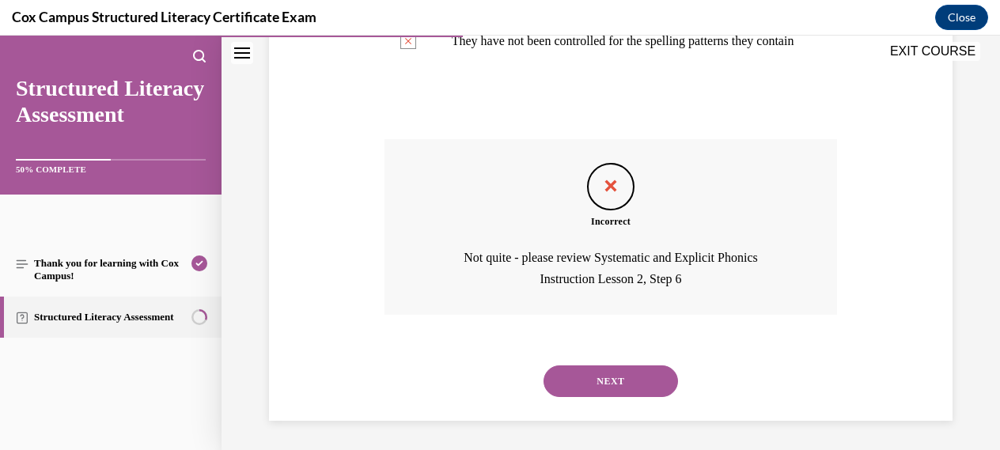
scroll to position [556, 0]
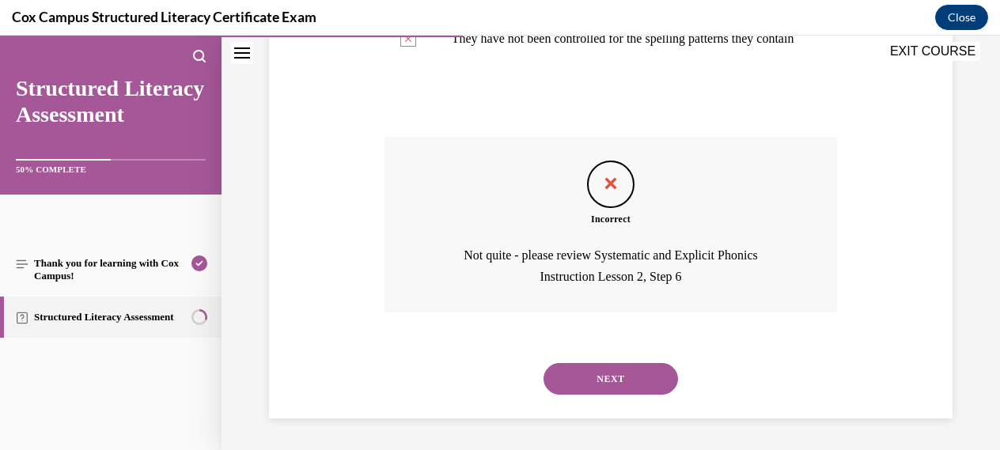
click at [607, 372] on button "NEXT" at bounding box center [610, 379] width 134 height 32
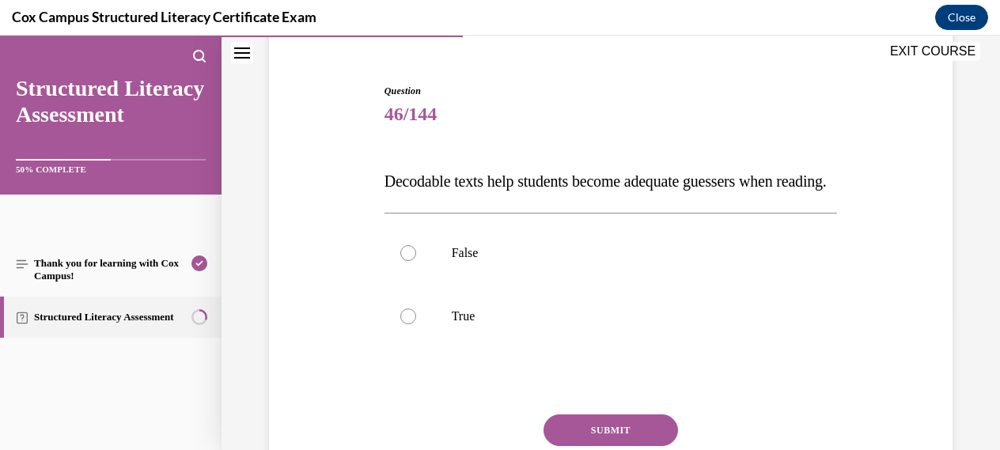
scroll to position [138, 0]
click at [408, 259] on div at bounding box center [408, 252] width 16 height 16
click at [408, 259] on input "False" at bounding box center [408, 252] width 16 height 16
radio input "true"
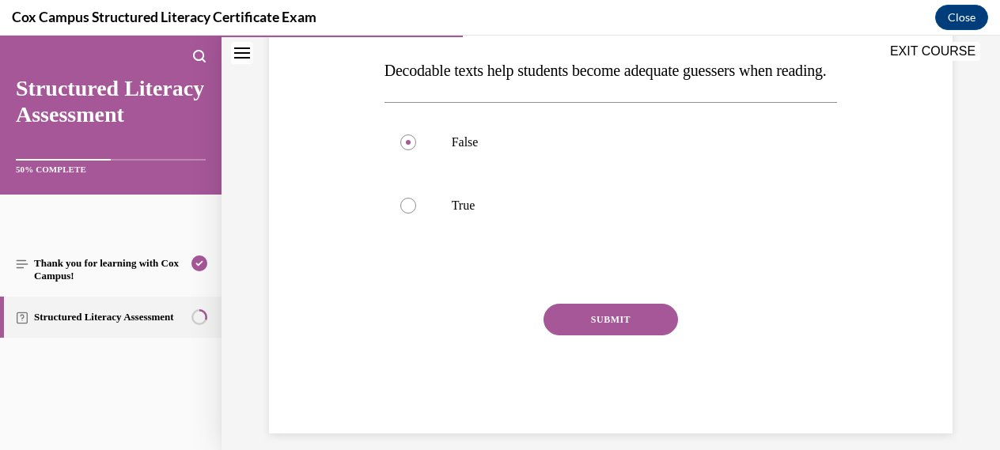
click at [609, 335] on button "SUBMIT" at bounding box center [610, 320] width 134 height 32
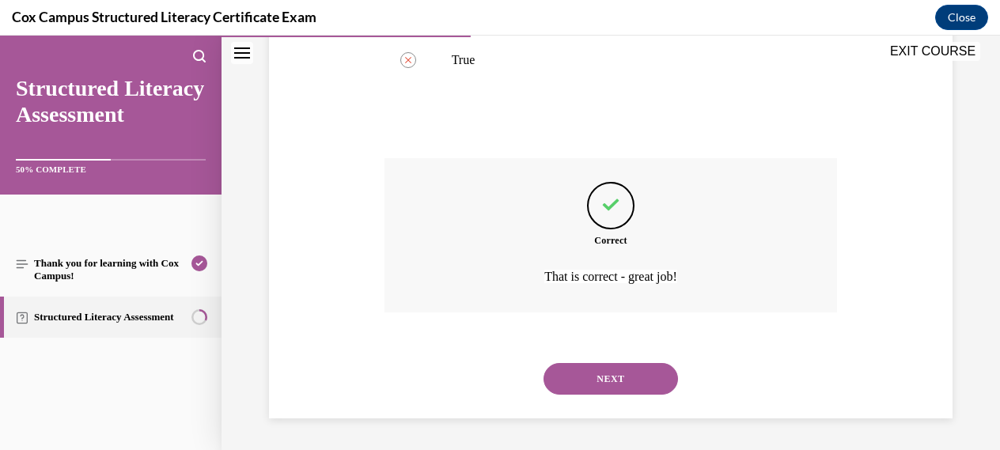
scroll to position [424, 0]
click at [616, 377] on button "NEXT" at bounding box center [610, 379] width 134 height 32
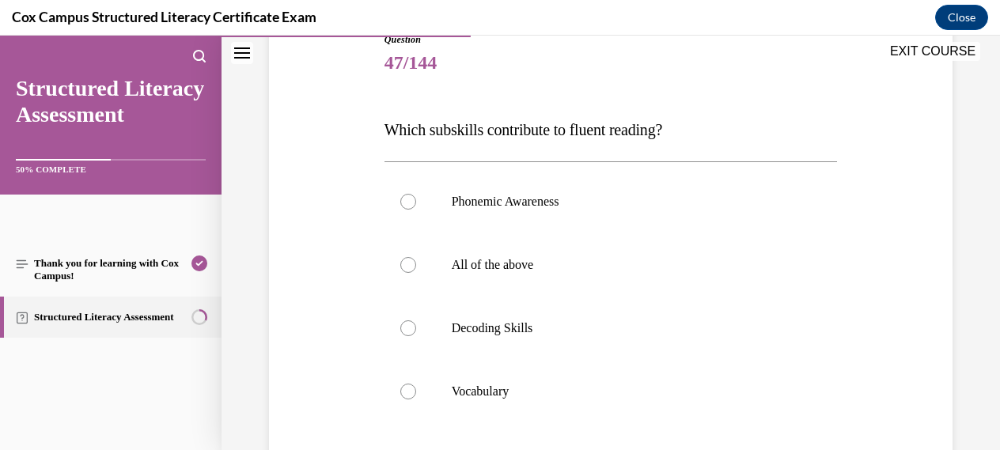
scroll to position [191, 0]
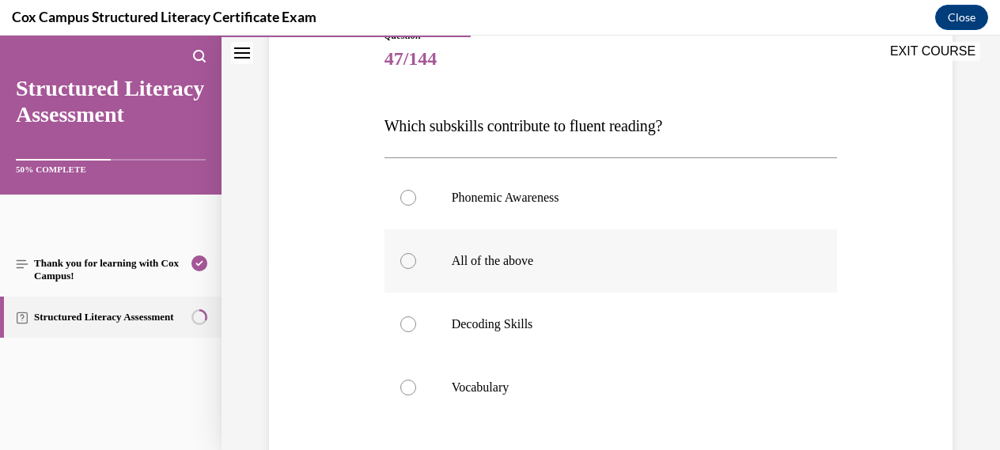
click at [403, 262] on div at bounding box center [408, 261] width 16 height 16
click at [403, 262] on input "All of the above" at bounding box center [408, 261] width 16 height 16
radio input "true"
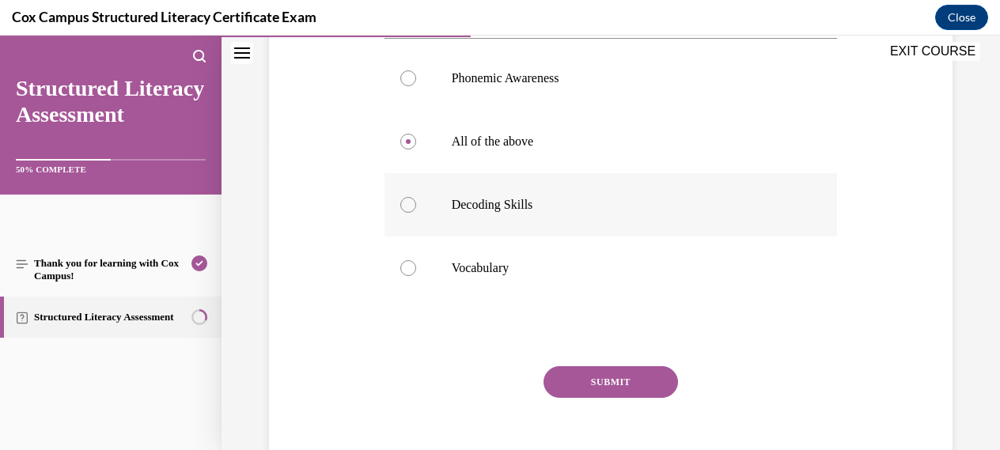
scroll to position [312, 0]
click at [607, 383] on button "SUBMIT" at bounding box center [610, 381] width 134 height 32
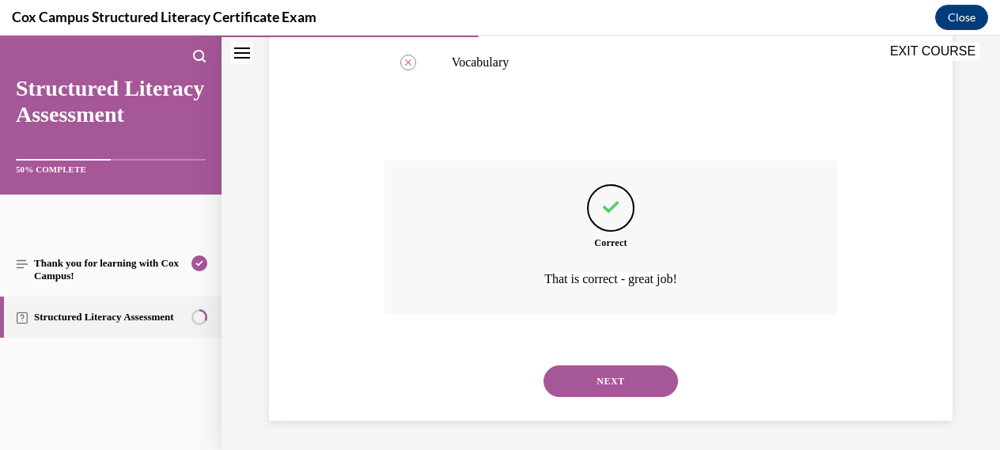
scroll to position [519, 0]
click at [607, 388] on button "NEXT" at bounding box center [610, 379] width 134 height 32
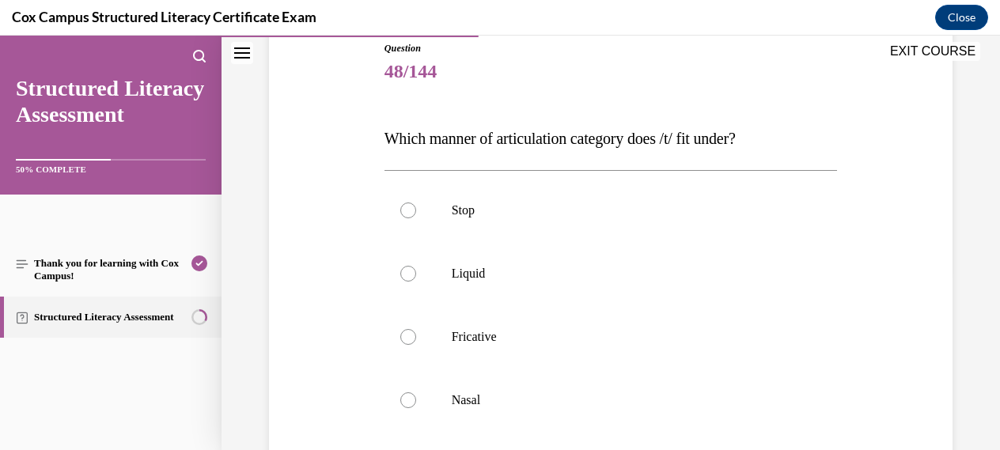
scroll to position [181, 0]
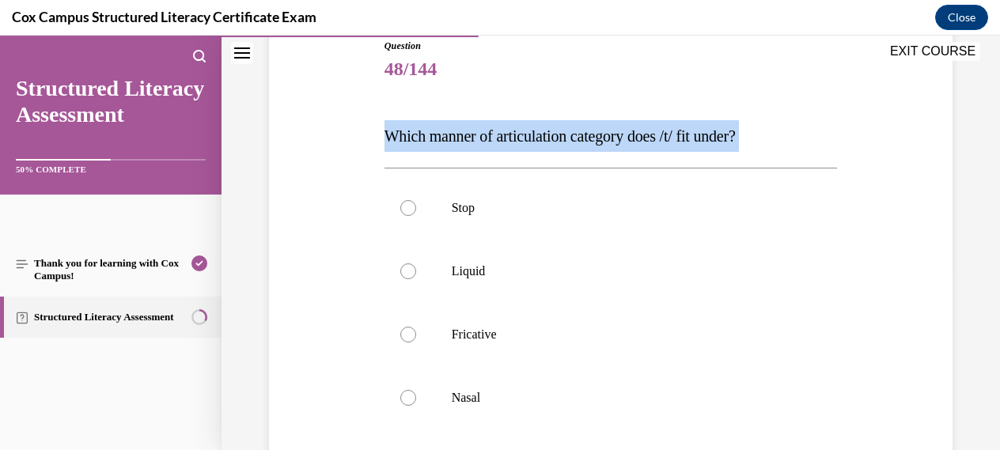
drag, startPoint x: 385, startPoint y: 134, endPoint x: 748, endPoint y: 157, distance: 363.8
click at [748, 157] on div "Question 48/144 Which manner of articulation category does /t/ fit under? Stop …" at bounding box center [610, 332] width 453 height 587
copy div "Which manner of articulation category does /t/ fit under?"
click at [408, 209] on div at bounding box center [408, 208] width 16 height 16
click at [408, 209] on input "Stop" at bounding box center [408, 208] width 16 height 16
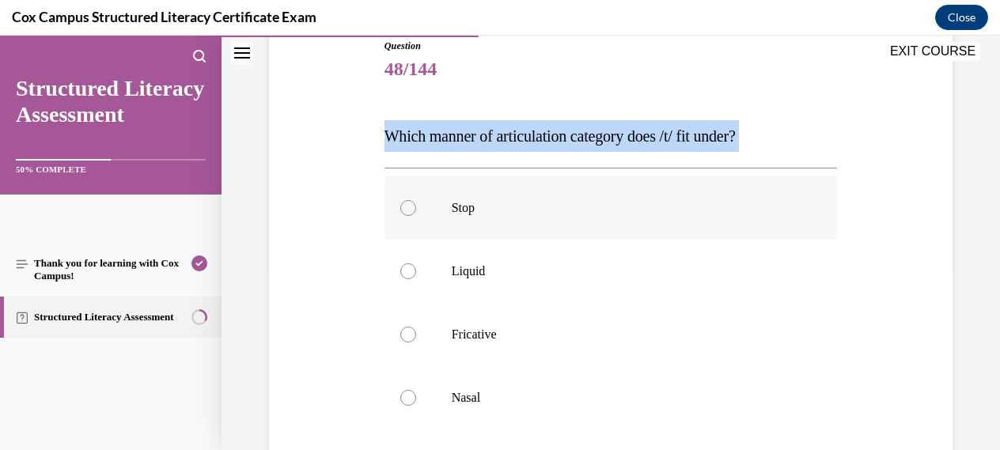
radio input "true"
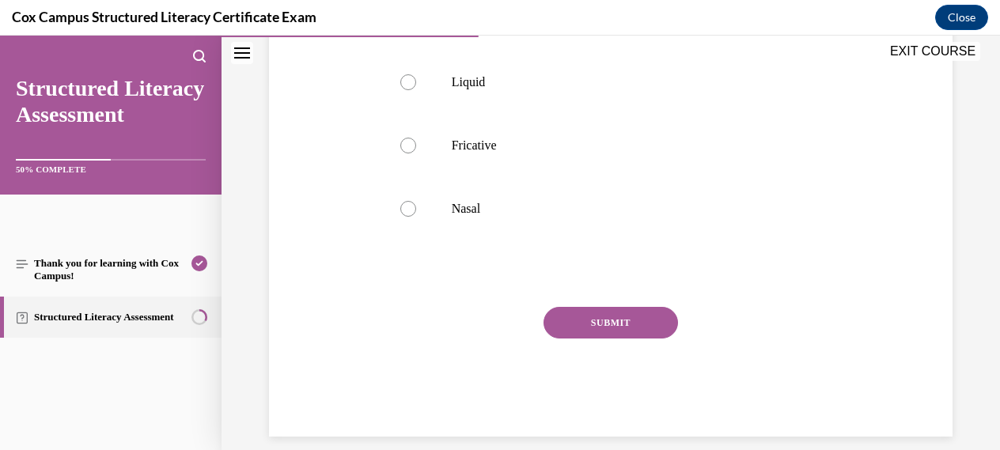
click at [600, 319] on button "SUBMIT" at bounding box center [610, 323] width 134 height 32
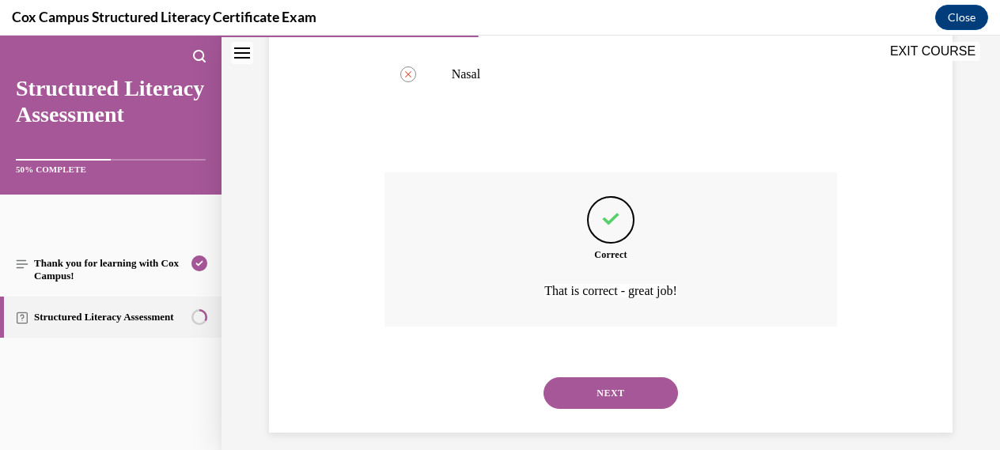
scroll to position [519, 0]
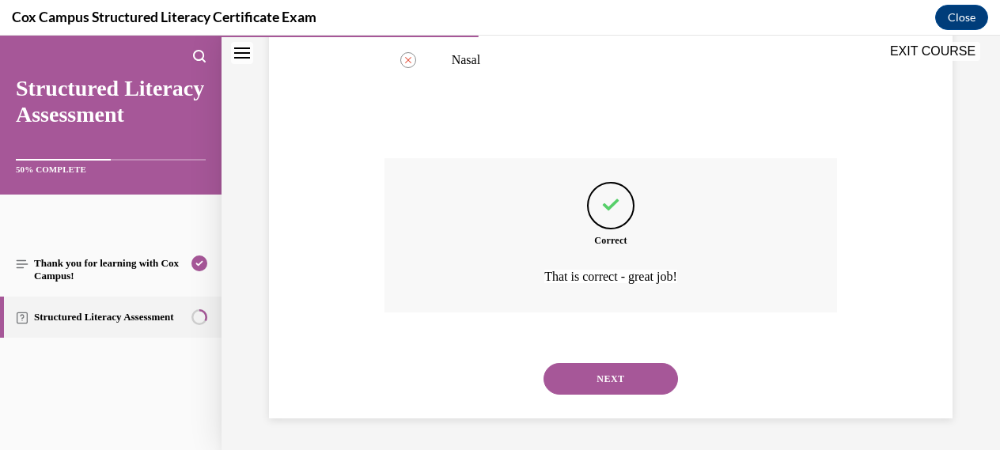
click at [601, 382] on button "NEXT" at bounding box center [610, 379] width 134 height 32
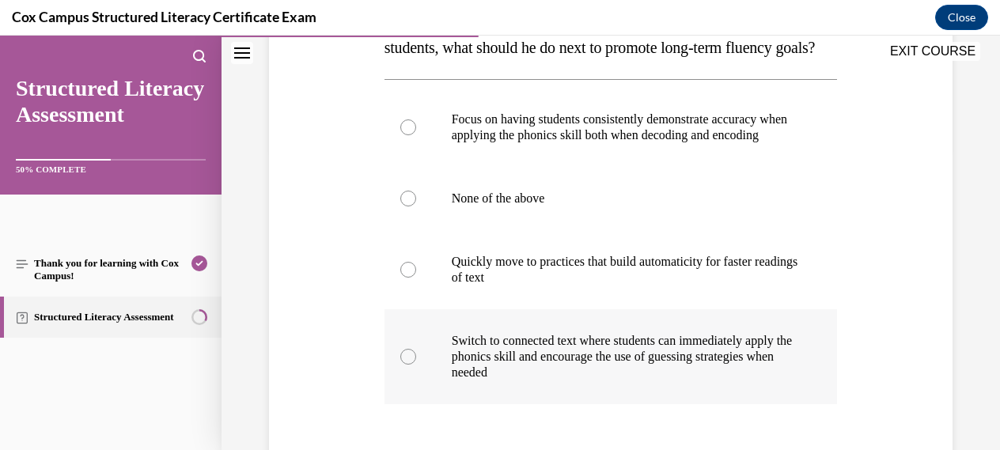
scroll to position [303, 0]
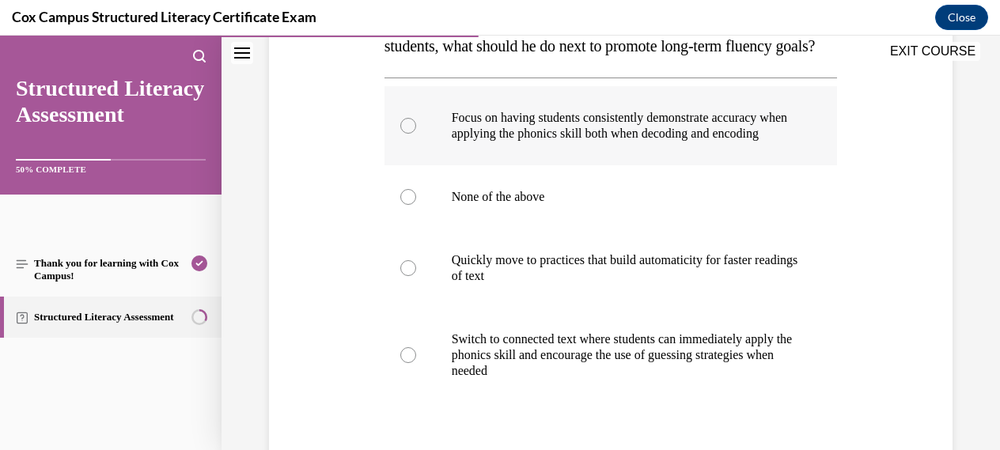
click at [409, 134] on div at bounding box center [408, 126] width 16 height 16
click at [409, 134] on input "Focus on having students consistently demonstrate accuracy when applying the ph…" at bounding box center [408, 126] width 16 height 16
radio input "true"
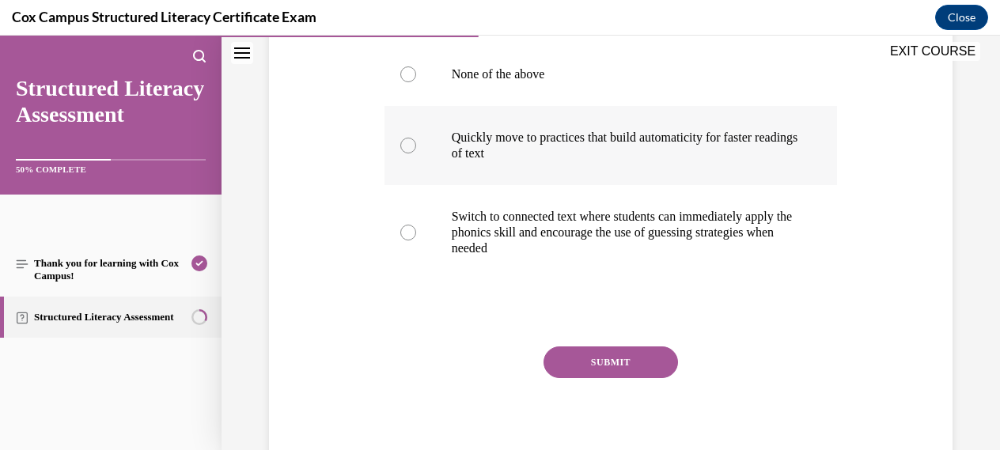
scroll to position [440, 0]
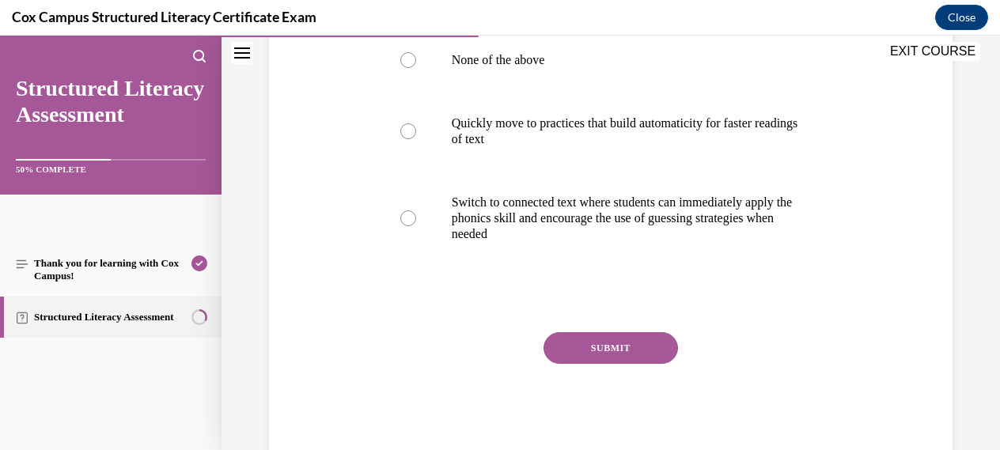
click at [607, 364] on button "SUBMIT" at bounding box center [610, 348] width 134 height 32
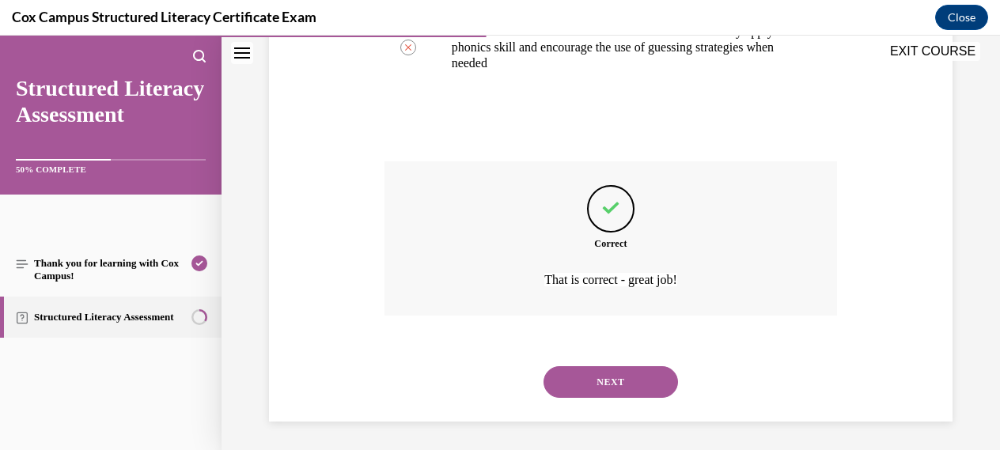
scroll to position [630, 0]
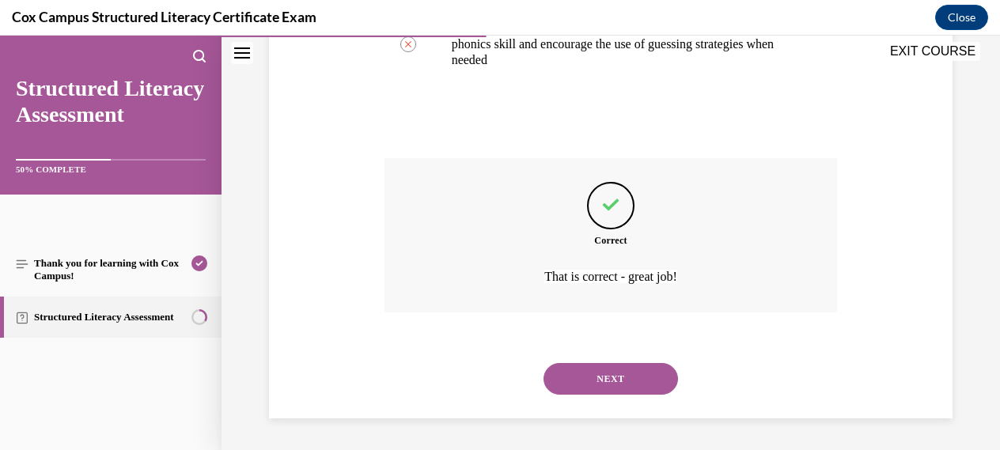
click at [606, 383] on button "NEXT" at bounding box center [610, 379] width 134 height 32
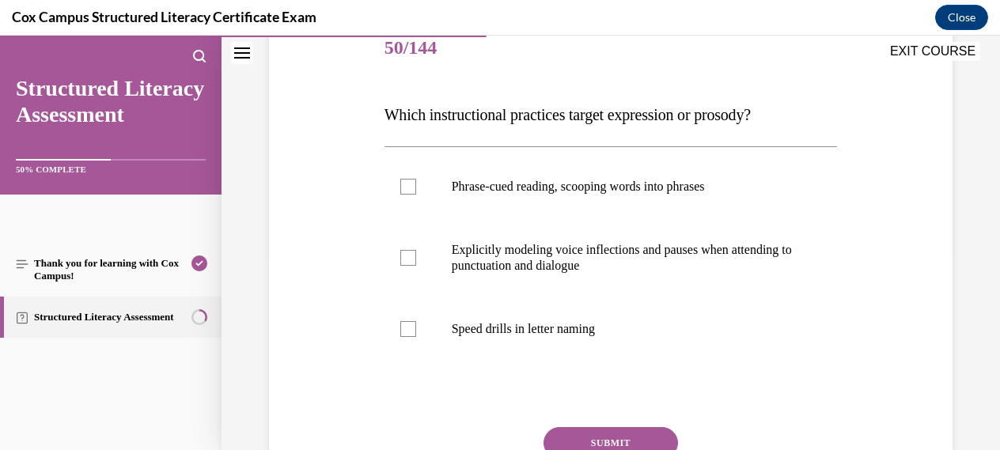
scroll to position [203, 0]
click at [403, 263] on div at bounding box center [408, 257] width 16 height 16
click at [403, 263] on input "Explicitly modeling voice inflections and pauses when attending to punctuation …" at bounding box center [408, 257] width 16 height 16
checkbox input "true"
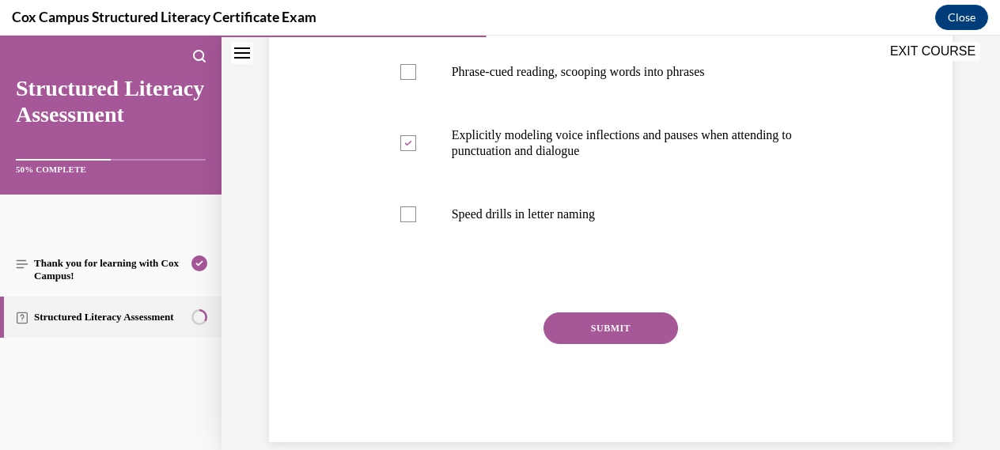
click at [615, 329] on button "SUBMIT" at bounding box center [610, 328] width 134 height 32
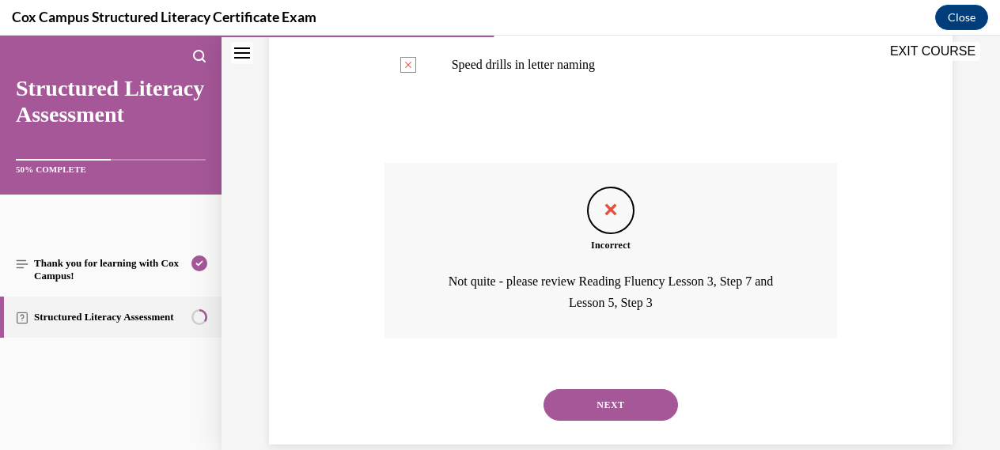
scroll to position [493, 0]
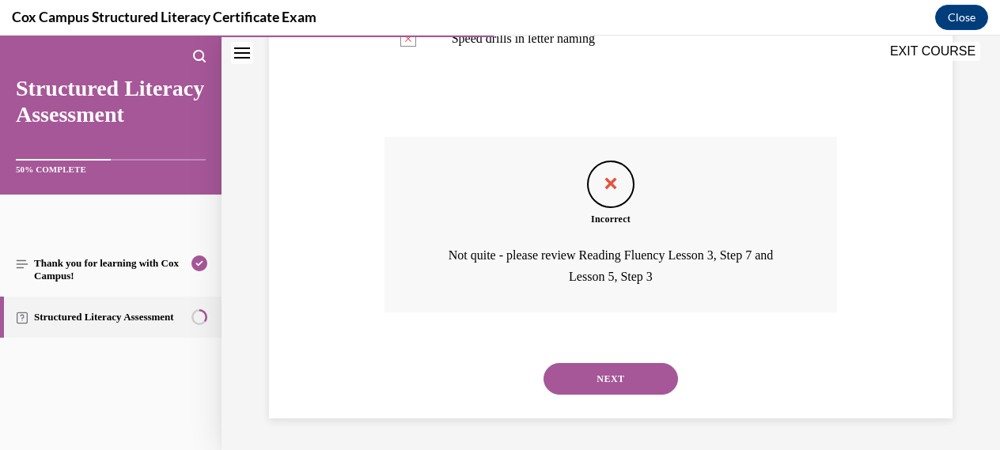
click at [609, 377] on button "NEXT" at bounding box center [610, 379] width 134 height 32
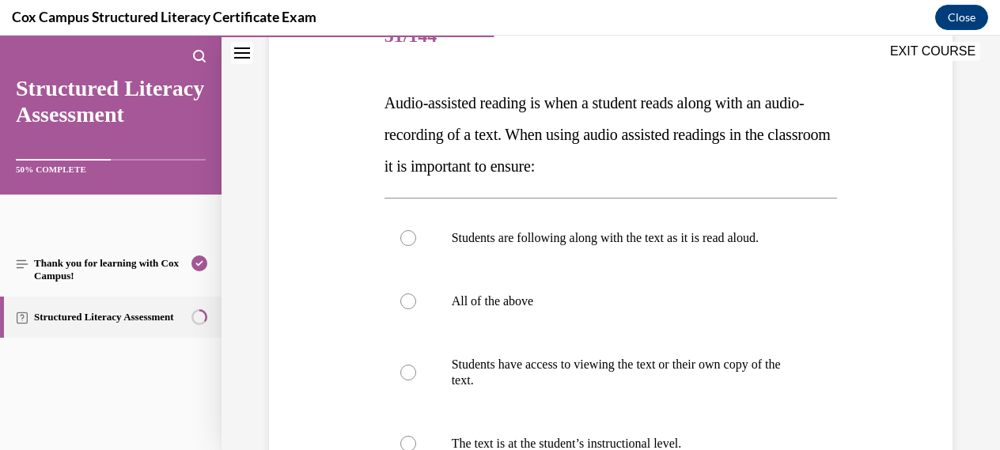
scroll to position [221, 0]
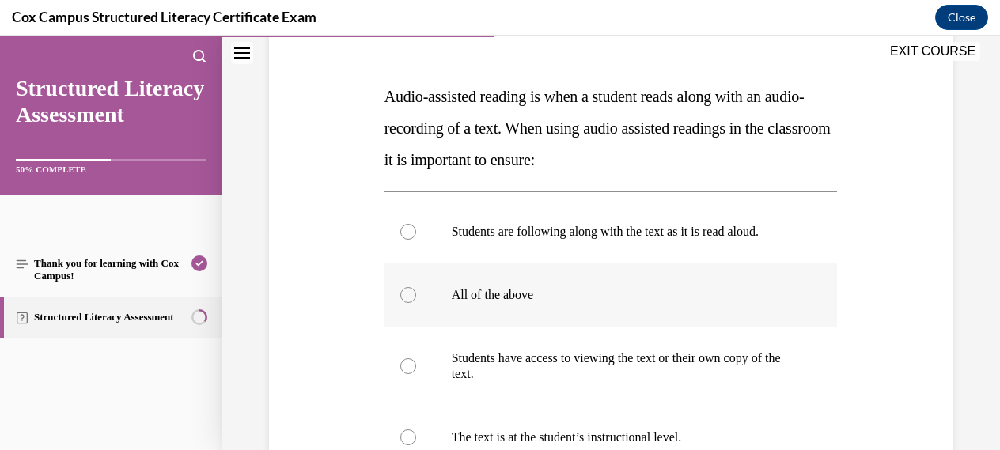
click at [409, 296] on div at bounding box center [408, 295] width 16 height 16
click at [409, 296] on input "All of the above" at bounding box center [408, 295] width 16 height 16
radio input "true"
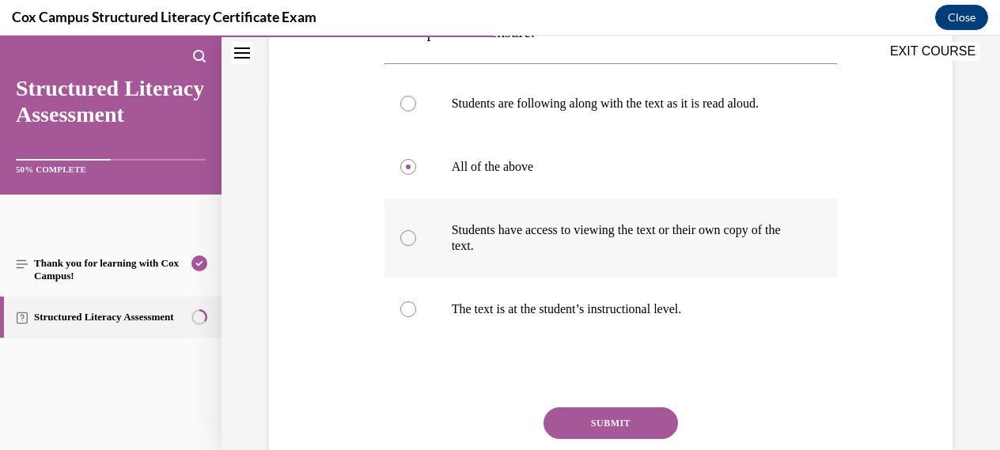
scroll to position [422, 0]
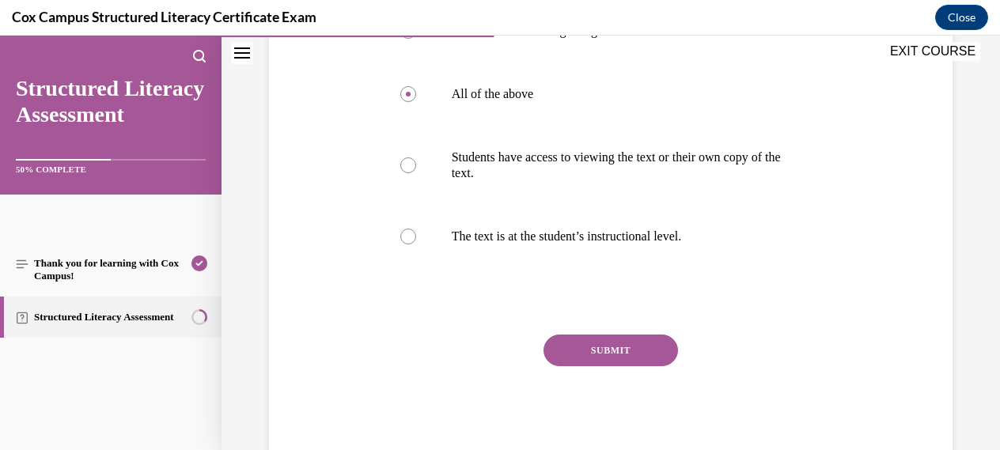
click at [600, 352] on button "SUBMIT" at bounding box center [610, 351] width 134 height 32
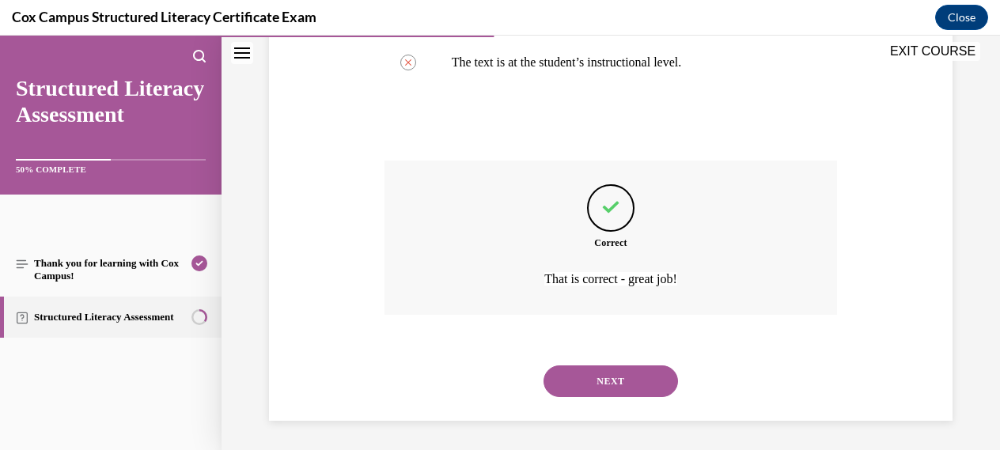
scroll to position [598, 0]
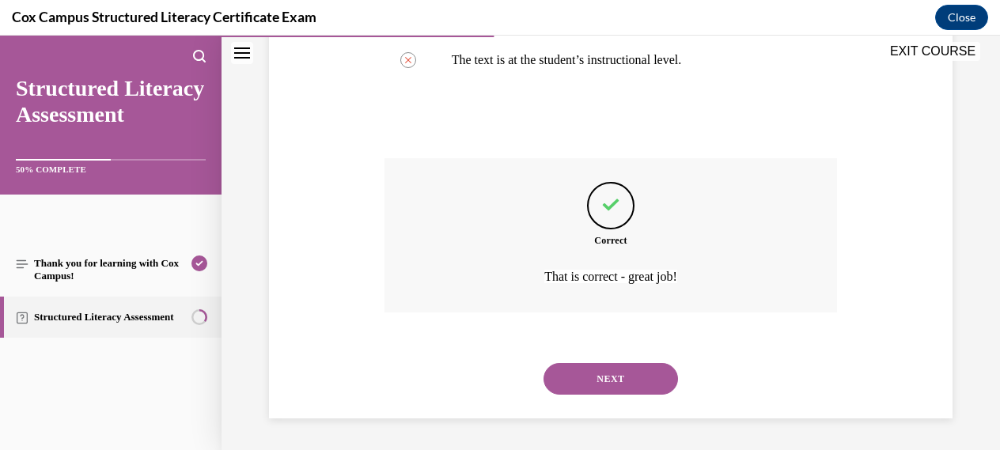
click at [602, 377] on button "NEXT" at bounding box center [610, 379] width 134 height 32
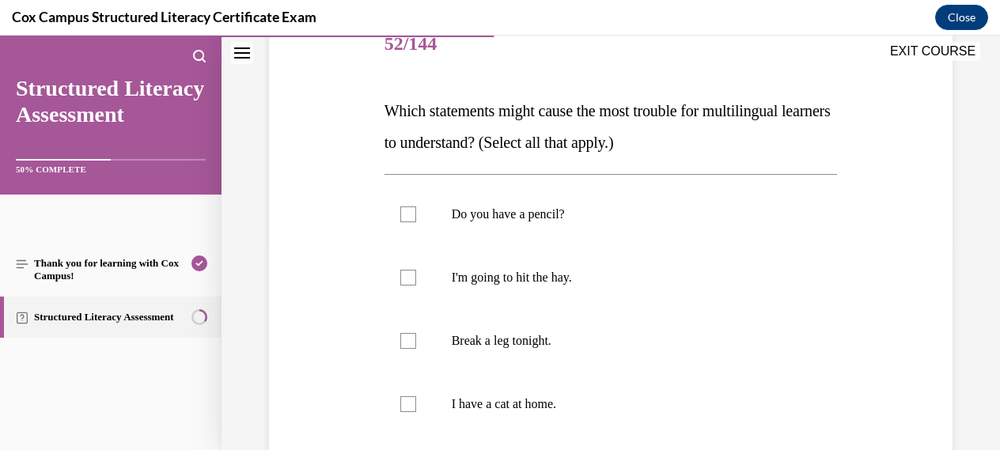
scroll to position [236, 0]
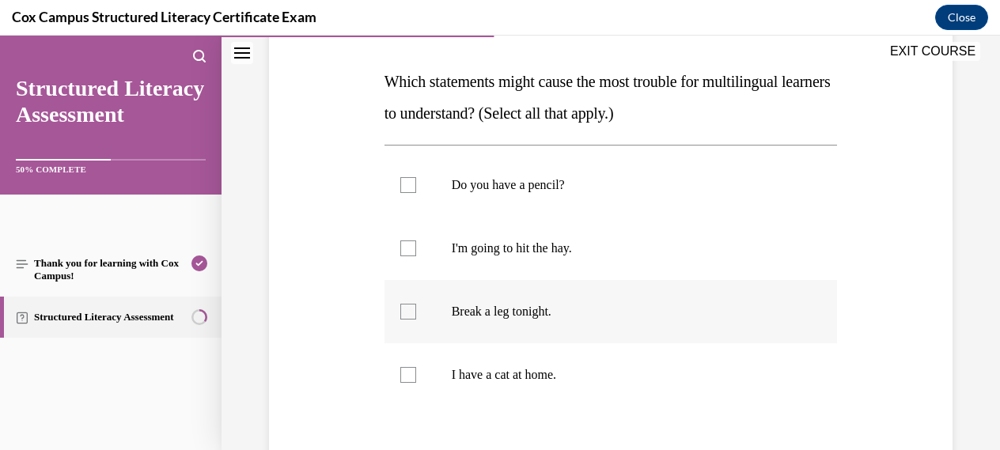
click at [413, 313] on div at bounding box center [408, 312] width 16 height 16
click at [413, 313] on input "Break a leg tonight." at bounding box center [408, 312] width 16 height 16
checkbox input "true"
click at [407, 251] on div at bounding box center [408, 248] width 16 height 16
click at [407, 251] on input "I'm going to hit the hay." at bounding box center [408, 248] width 16 height 16
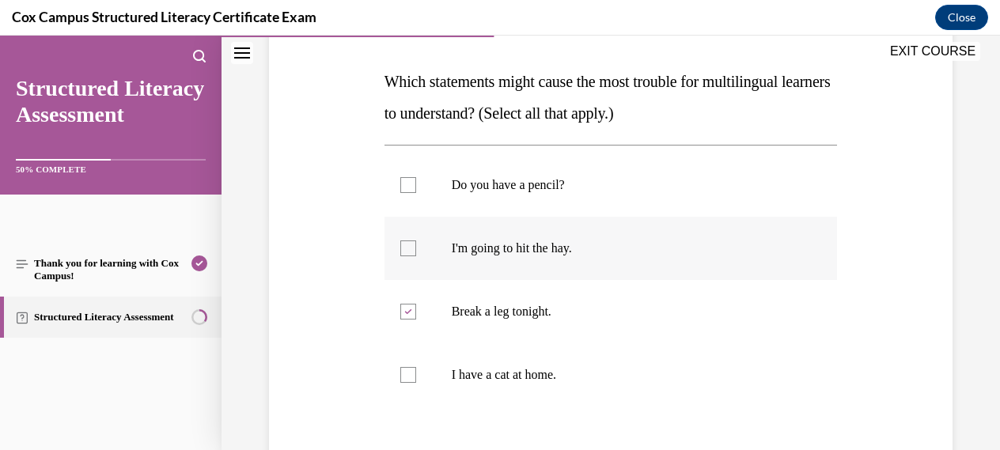
checkbox input "true"
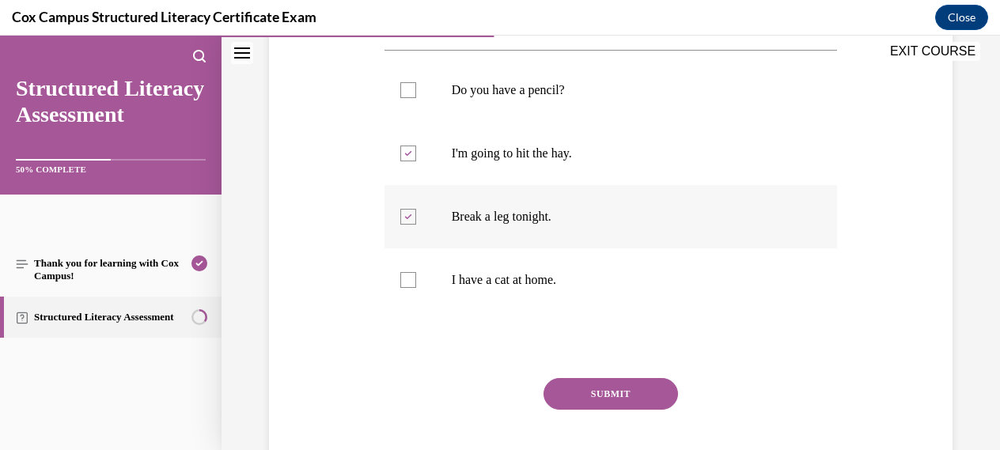
scroll to position [333, 0]
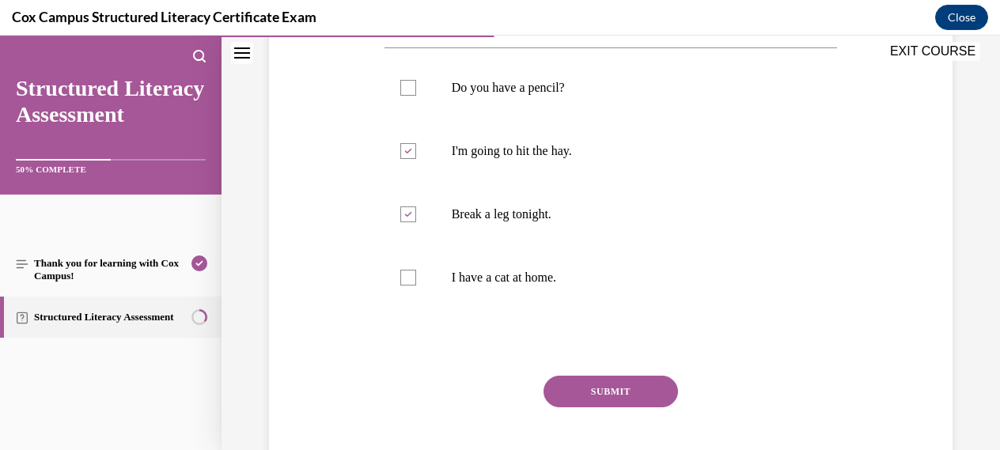
click at [607, 395] on button "SUBMIT" at bounding box center [610, 392] width 134 height 32
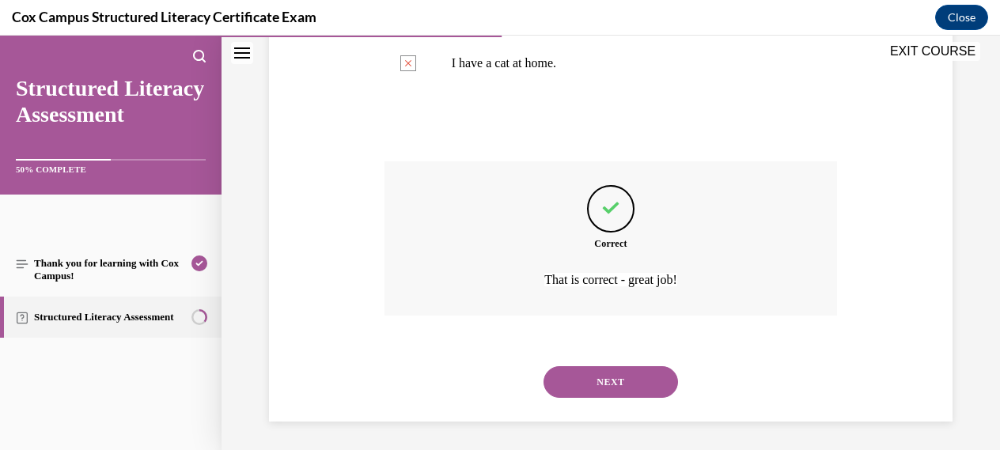
scroll to position [551, 0]
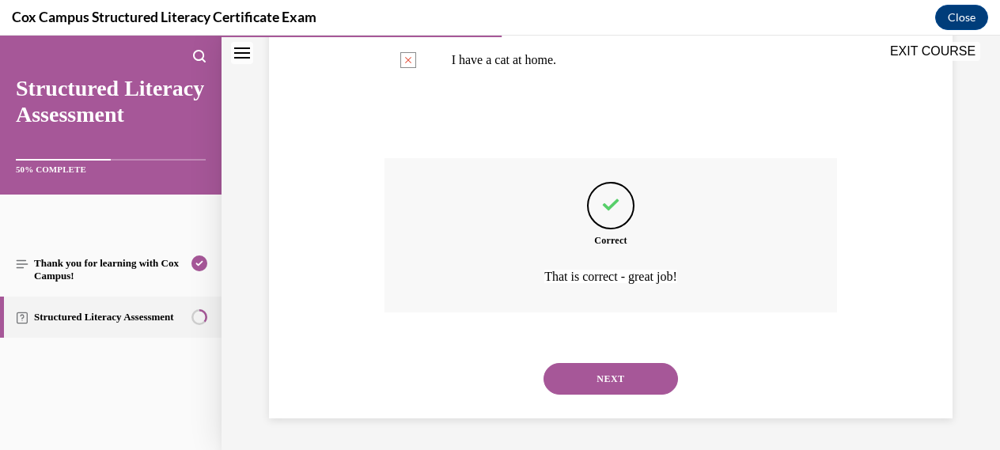
click at [607, 377] on button "NEXT" at bounding box center [610, 379] width 134 height 32
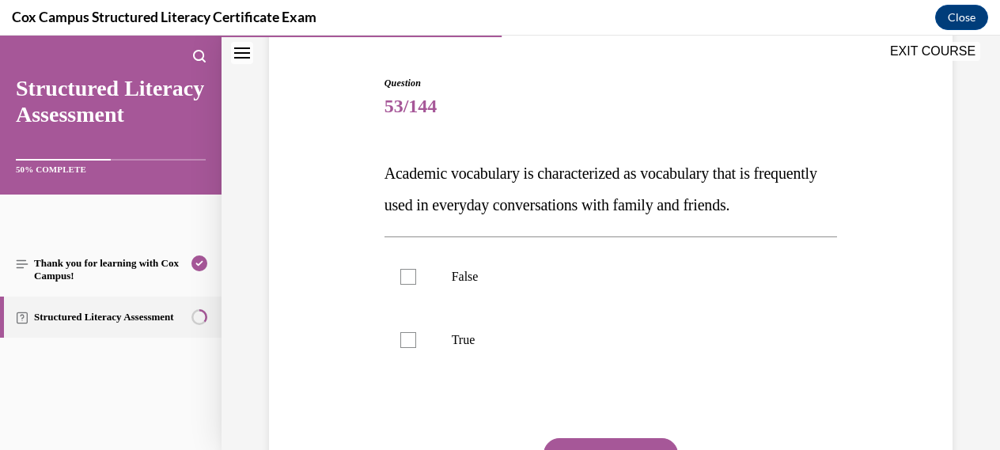
scroll to position [149, 0]
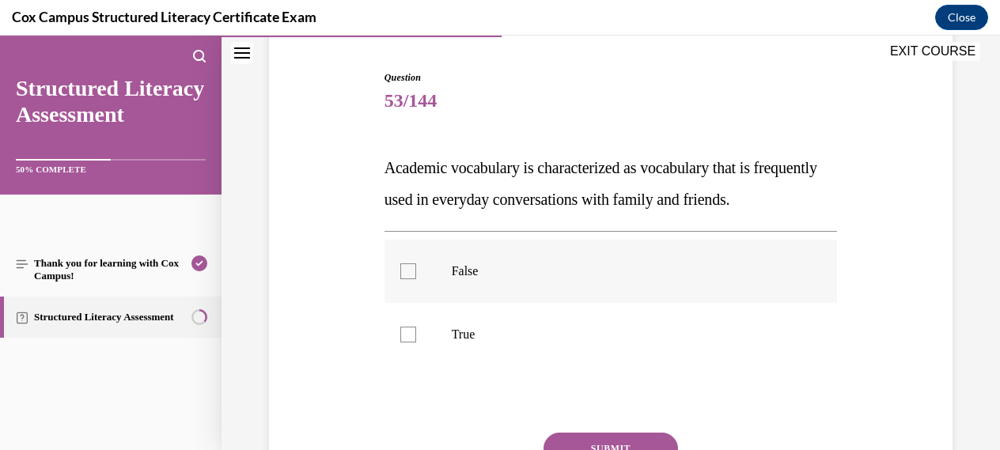
click at [410, 279] on div at bounding box center [408, 271] width 16 height 16
click at [410, 279] on input "False" at bounding box center [408, 271] width 16 height 16
checkbox input "true"
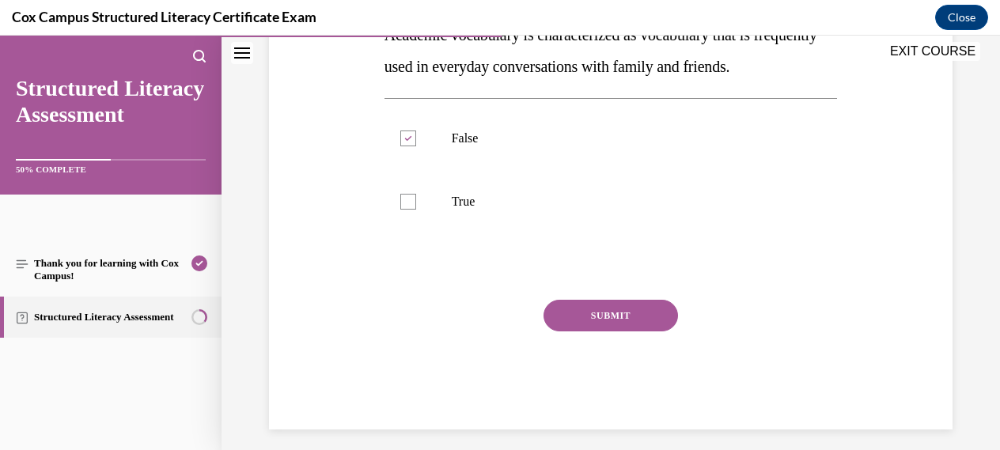
click at [611, 331] on button "SUBMIT" at bounding box center [610, 316] width 134 height 32
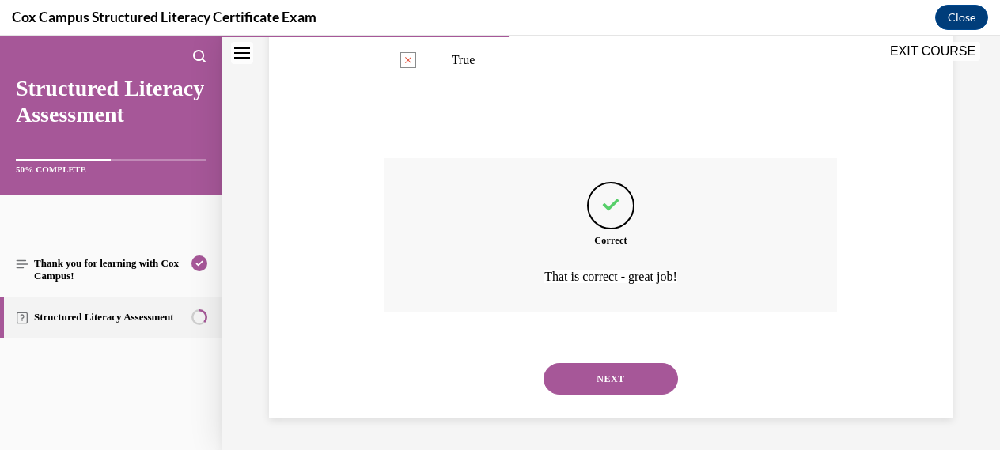
scroll to position [456, 0]
click at [607, 377] on button "NEXT" at bounding box center [610, 379] width 134 height 32
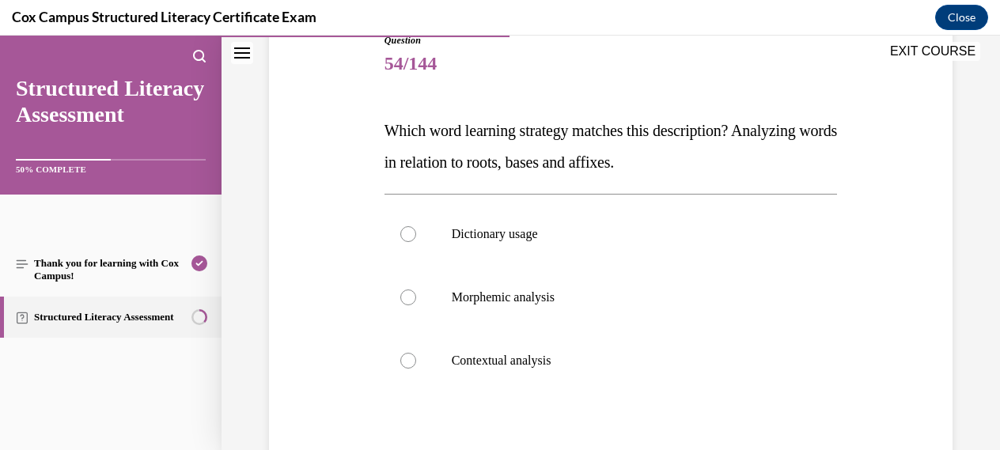
scroll to position [195, 0]
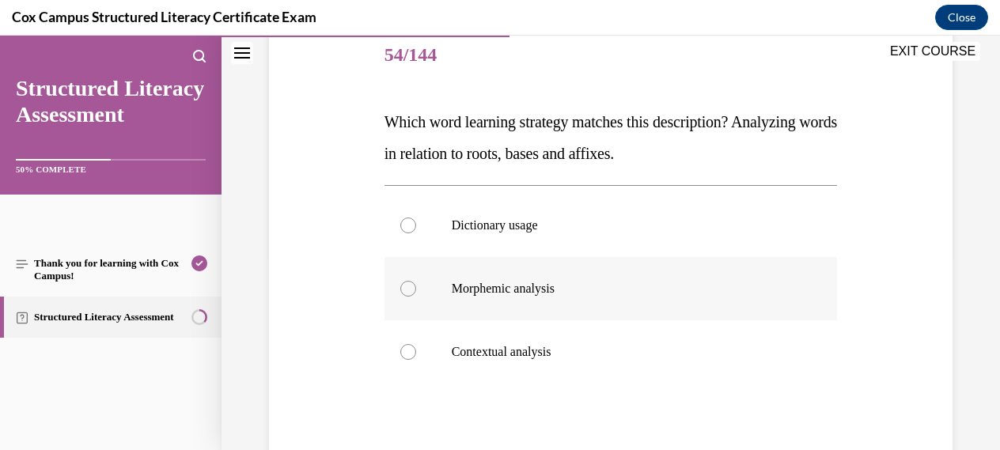
click at [406, 292] on div at bounding box center [408, 289] width 16 height 16
click at [406, 292] on input "Morphemic analysis" at bounding box center [408, 289] width 16 height 16
radio input "true"
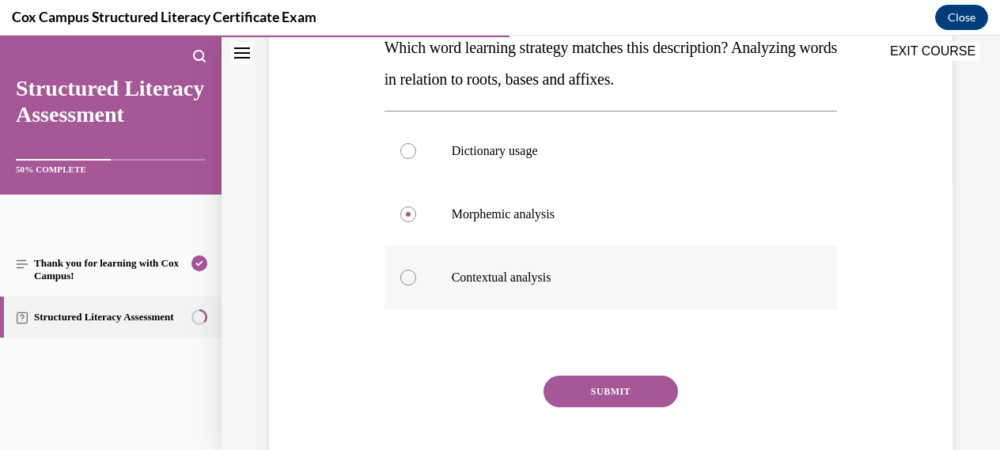
scroll to position [274, 0]
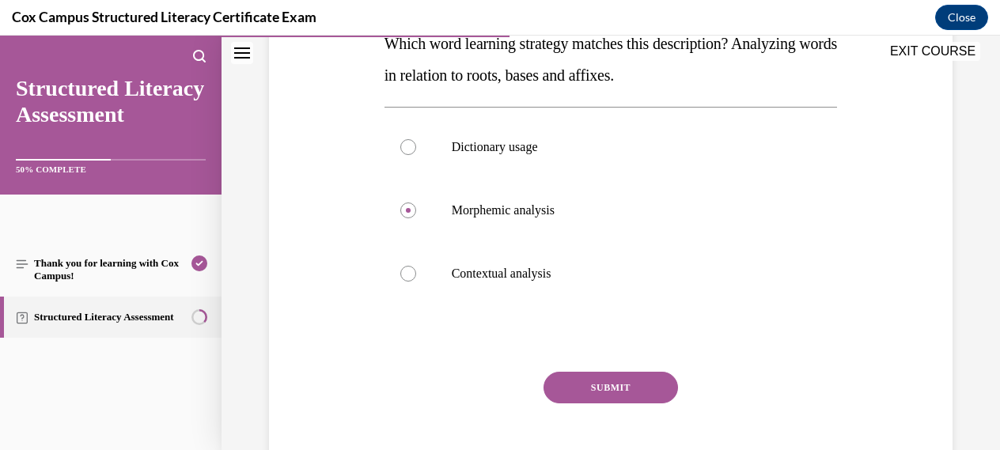
click at [607, 381] on button "SUBMIT" at bounding box center [610, 388] width 134 height 32
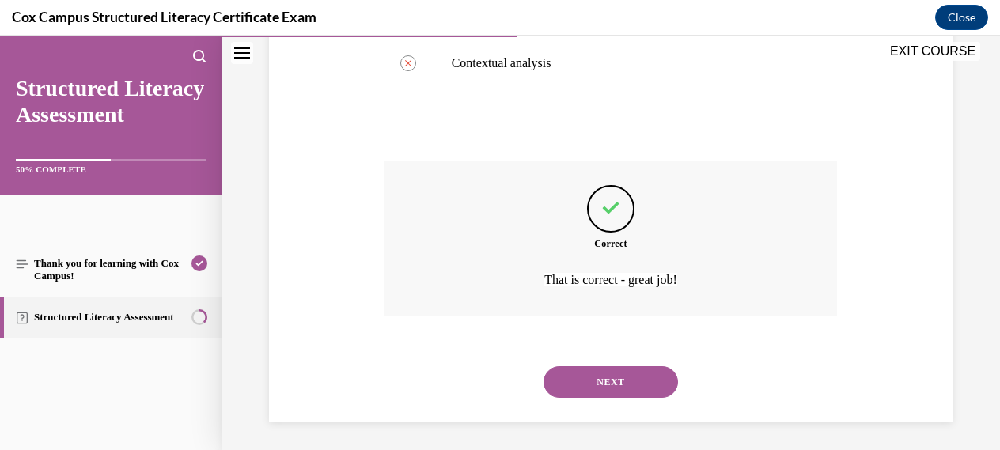
scroll to position [487, 0]
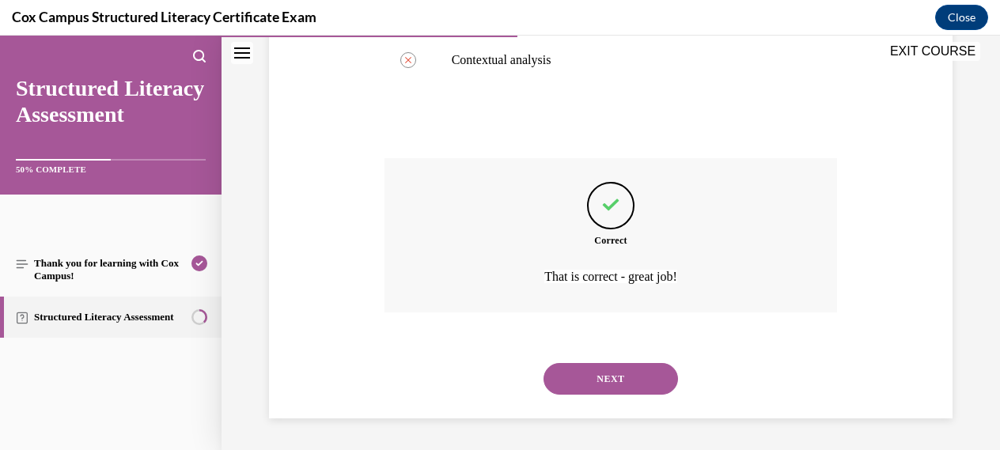
click at [608, 373] on button "NEXT" at bounding box center [610, 379] width 134 height 32
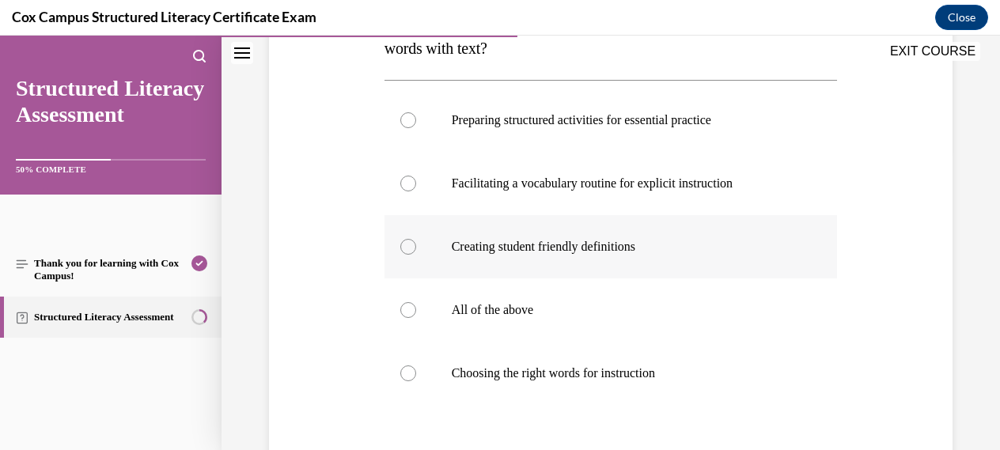
scroll to position [316, 0]
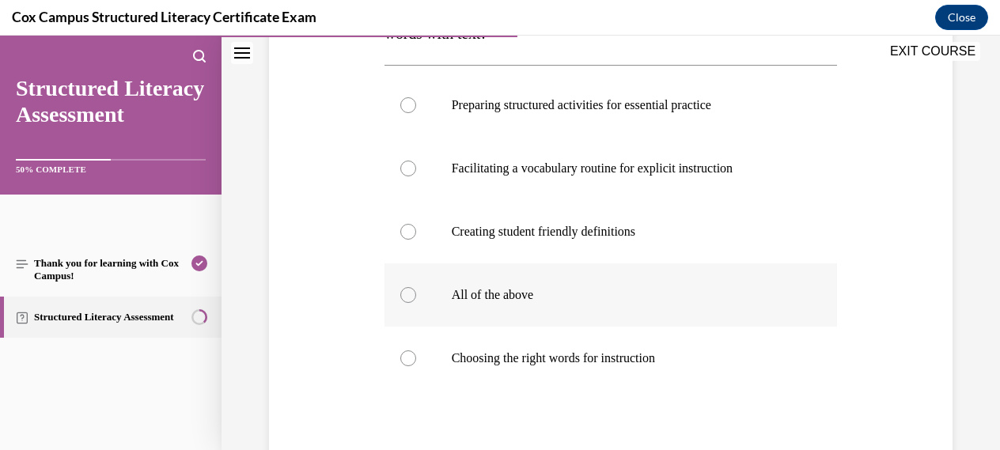
click at [403, 298] on div at bounding box center [408, 295] width 16 height 16
click at [403, 298] on input "All of the above" at bounding box center [408, 295] width 16 height 16
radio input "true"
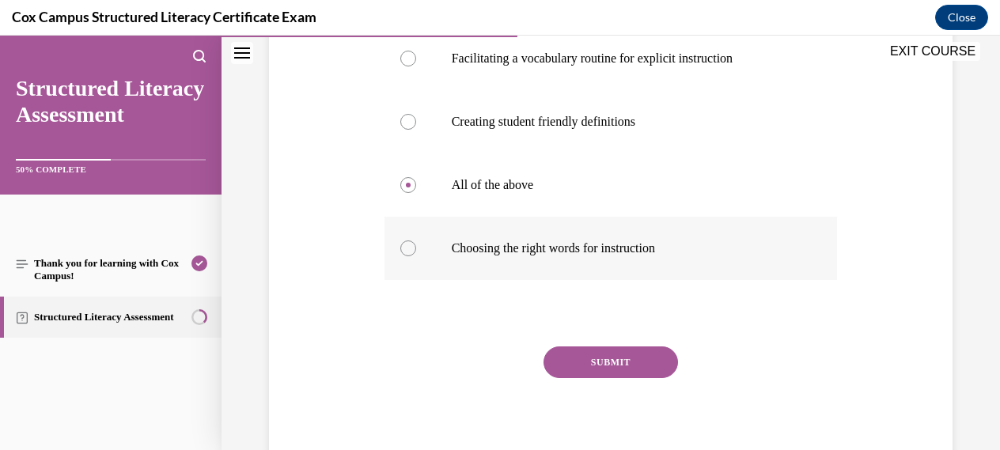
scroll to position [436, 0]
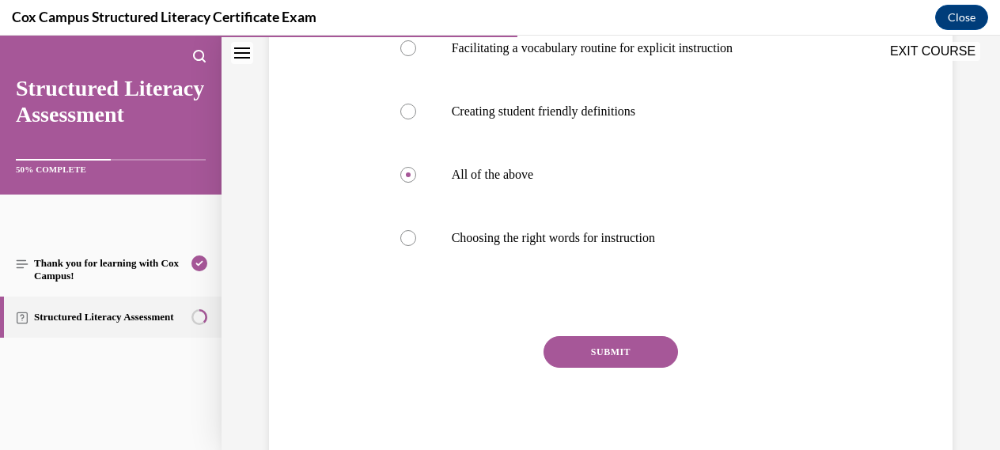
click at [618, 351] on button "SUBMIT" at bounding box center [610, 352] width 134 height 32
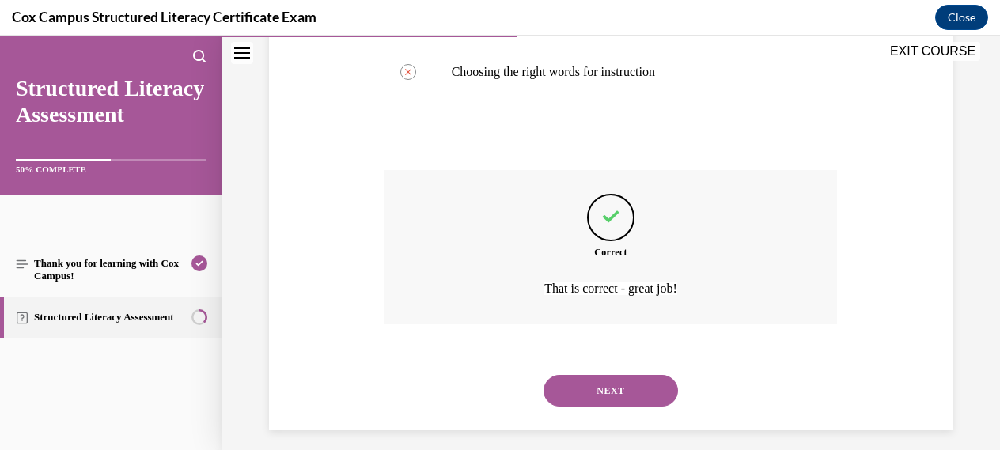
scroll to position [614, 0]
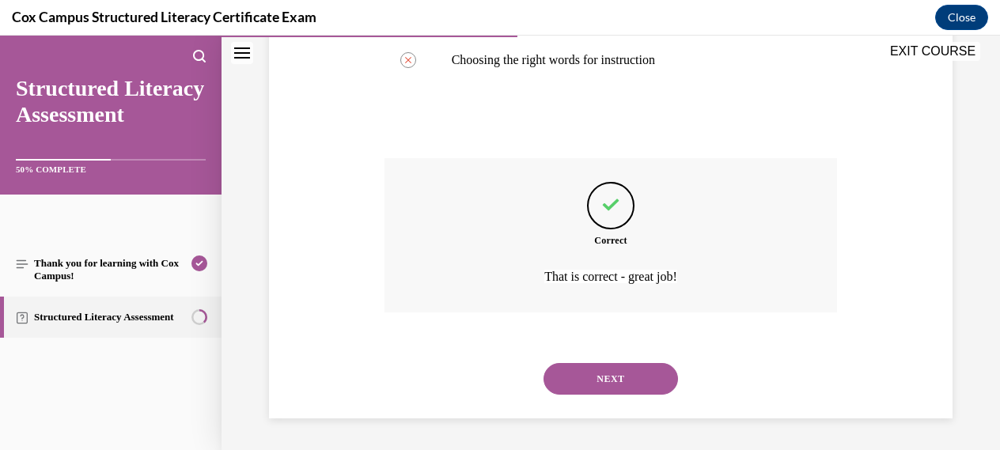
click at [601, 373] on button "NEXT" at bounding box center [610, 379] width 134 height 32
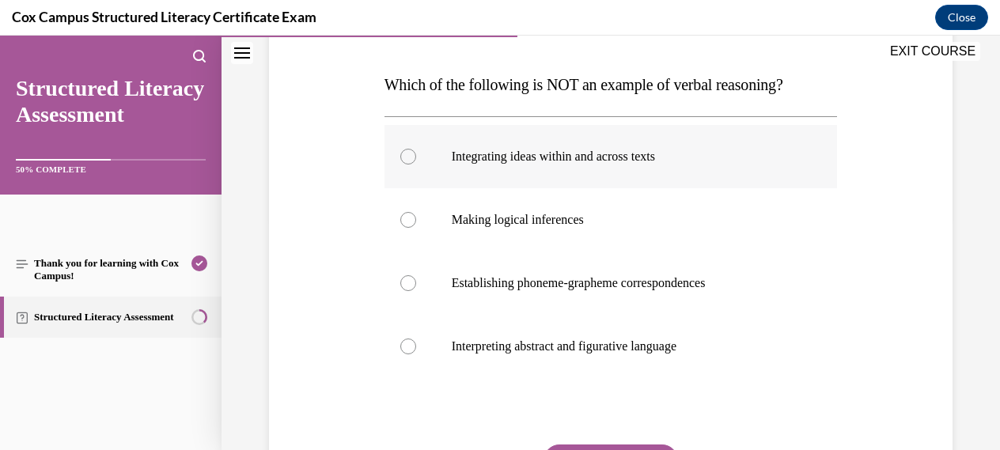
scroll to position [236, 0]
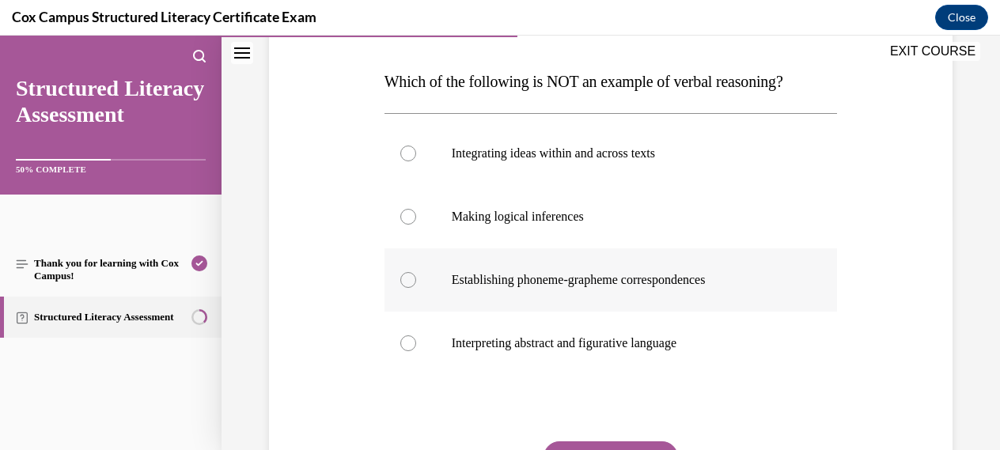
click at [412, 285] on div at bounding box center [408, 280] width 16 height 16
click at [412, 285] on input "Establishing phoneme-grapheme correspondences" at bounding box center [408, 280] width 16 height 16
radio input "true"
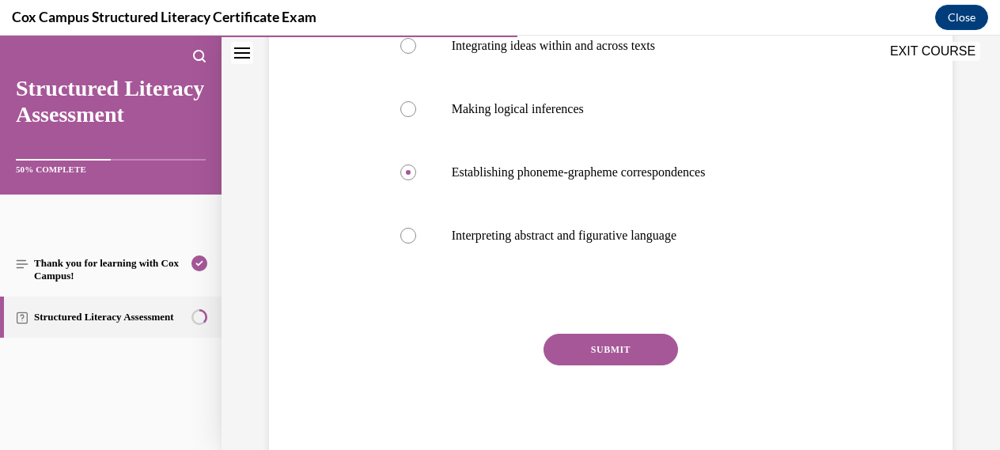
click at [622, 345] on button "SUBMIT" at bounding box center [610, 350] width 134 height 32
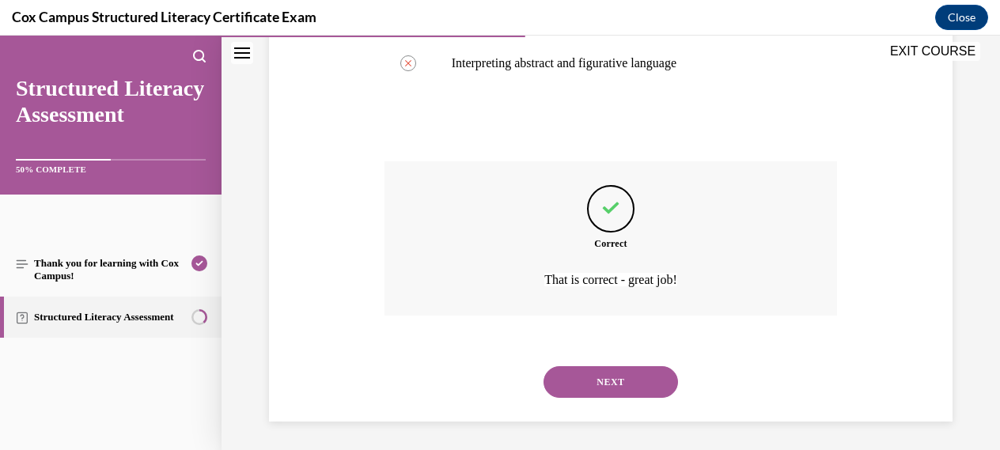
scroll to position [519, 0]
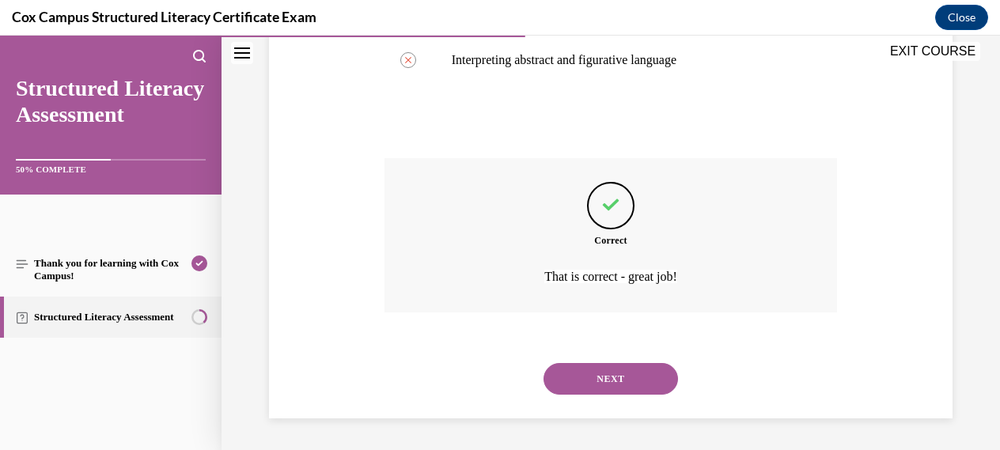
click at [611, 376] on button "NEXT" at bounding box center [610, 379] width 134 height 32
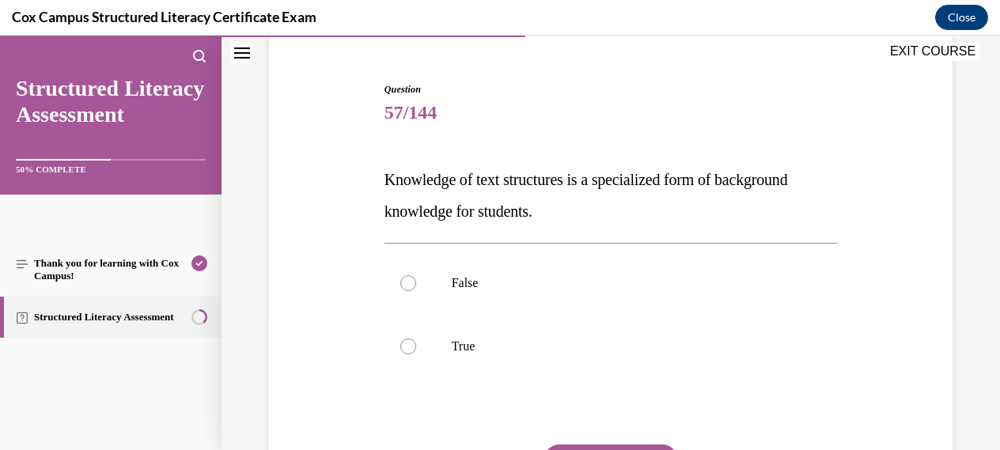
scroll to position [139, 0]
drag, startPoint x: 387, startPoint y: 180, endPoint x: 566, endPoint y: 199, distance: 179.8
click at [566, 199] on p "Knowledge of text structures is a specialized form of background knowledge for …" at bounding box center [610, 193] width 453 height 63
copy span "Knowledge of text structures is a specialized form of background knowledge for …"
click at [414, 340] on div at bounding box center [408, 345] width 16 height 16
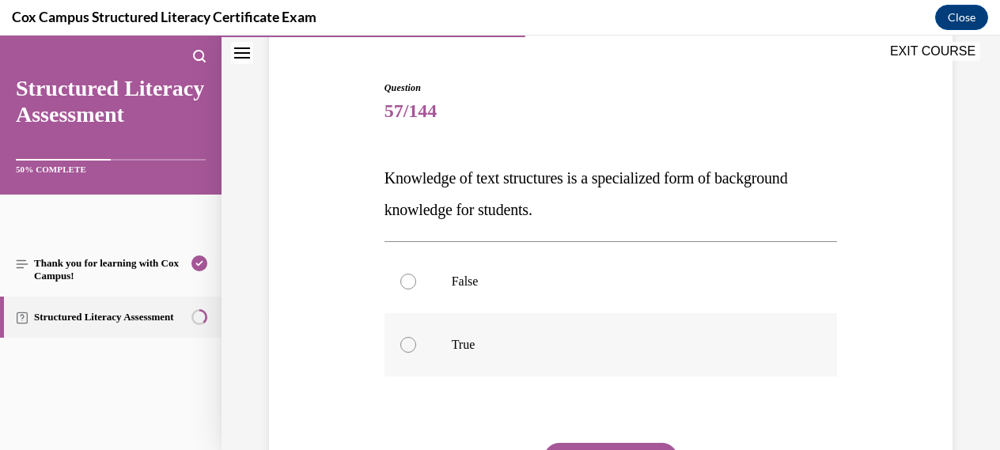
click at [414, 340] on input "True" at bounding box center [408, 345] width 16 height 16
radio input "true"
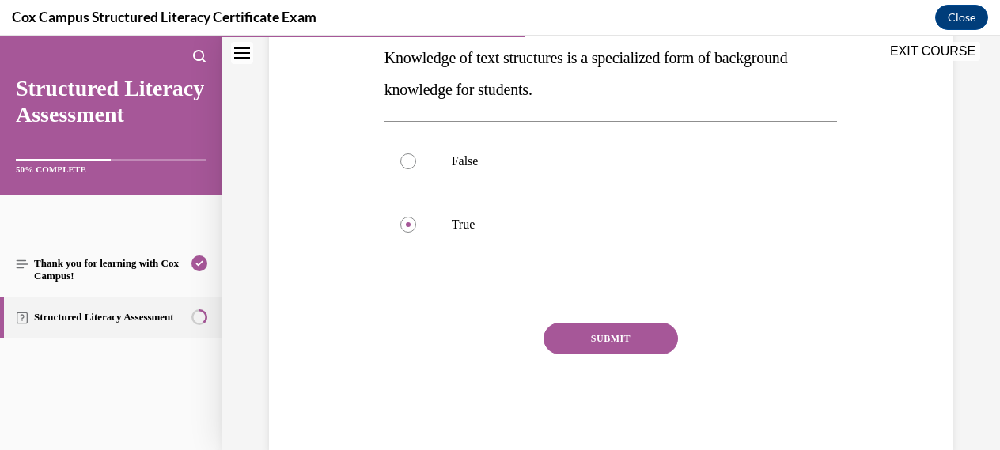
click at [611, 341] on button "SUBMIT" at bounding box center [610, 339] width 134 height 32
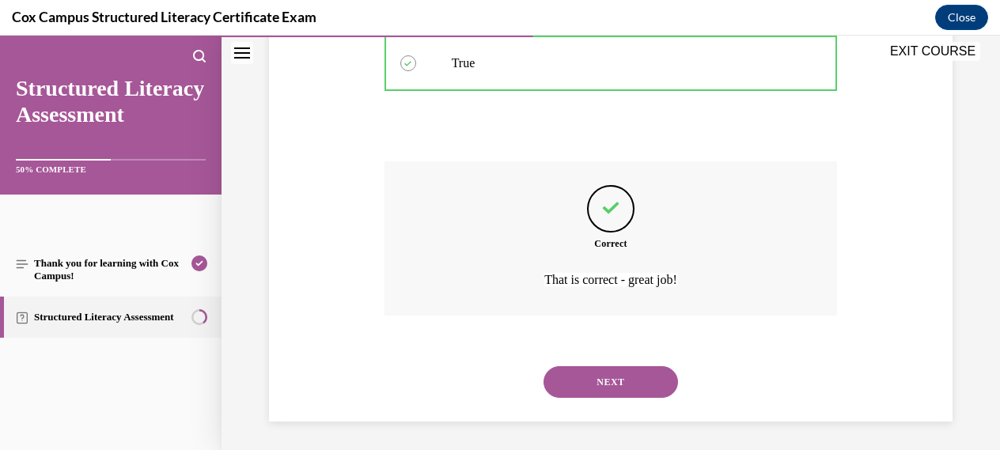
scroll to position [424, 0]
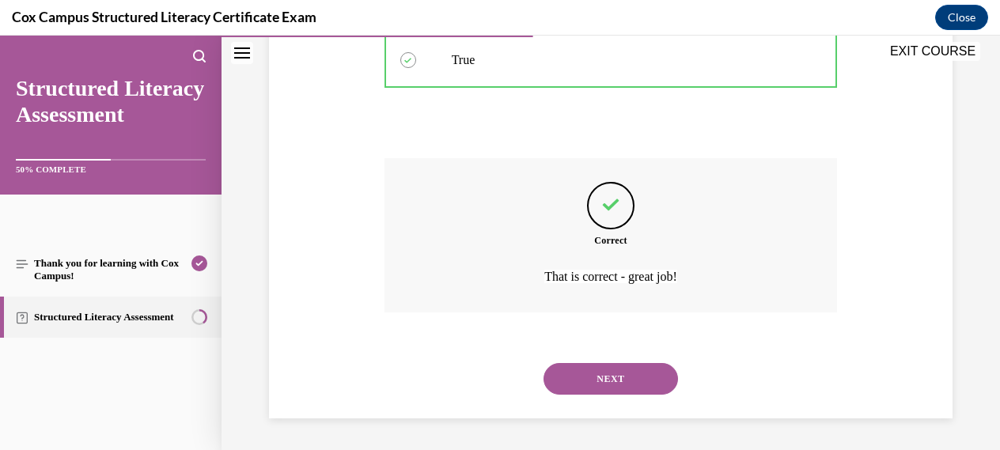
click at [607, 377] on button "NEXT" at bounding box center [610, 379] width 134 height 32
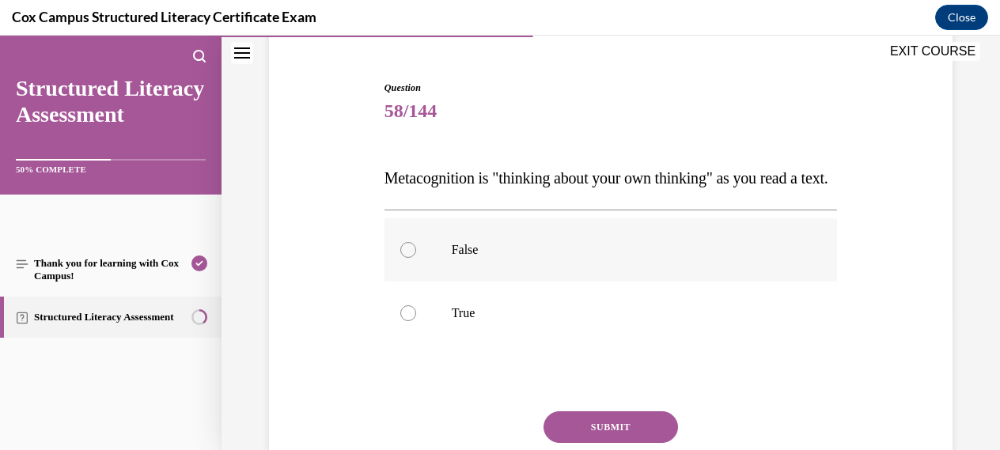
scroll to position [126, 0]
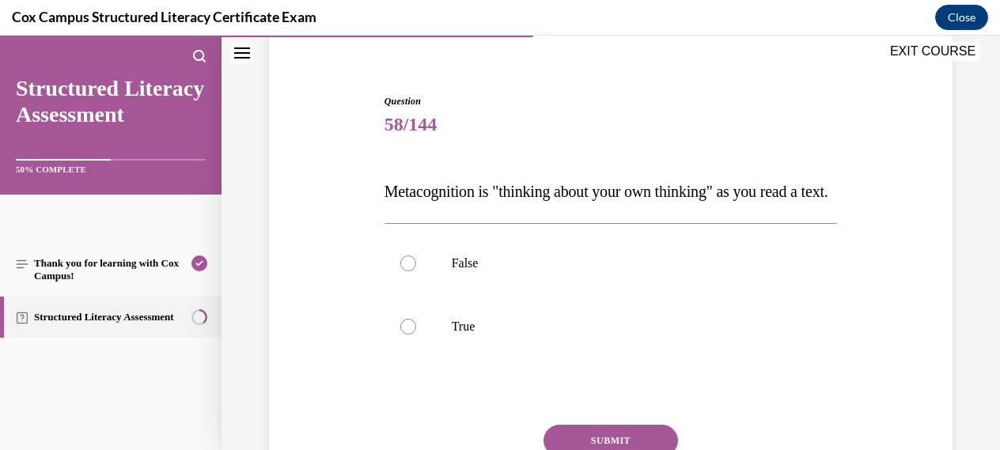
drag, startPoint x: 385, startPoint y: 193, endPoint x: 418, endPoint y: 225, distance: 45.3
click at [418, 200] on span "Metacognition is "thinking about your own thinking" as you read a text." at bounding box center [606, 191] width 444 height 17
copy span "Metacognition is "thinking about your own thinking" as you read a text."
click at [412, 335] on div at bounding box center [408, 327] width 16 height 16
click at [412, 335] on input "True" at bounding box center [408, 327] width 16 height 16
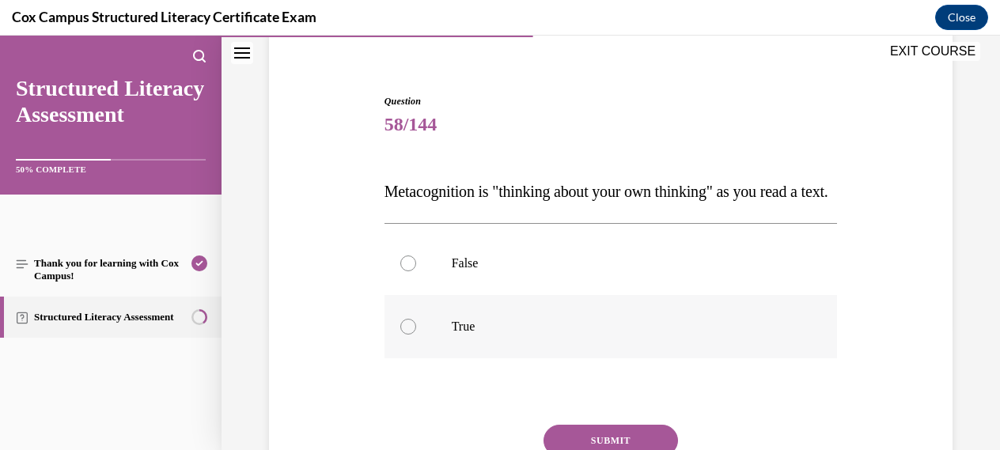
radio input "true"
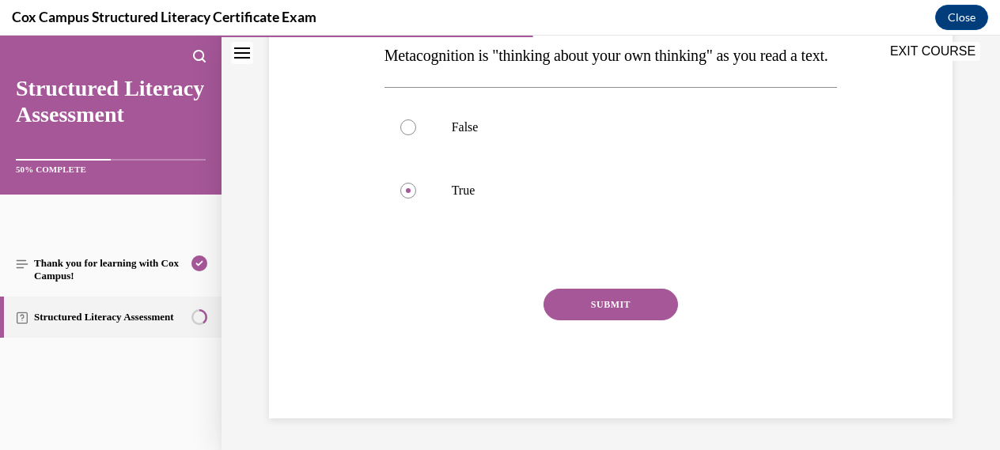
click at [626, 310] on button "SUBMIT" at bounding box center [610, 305] width 134 height 32
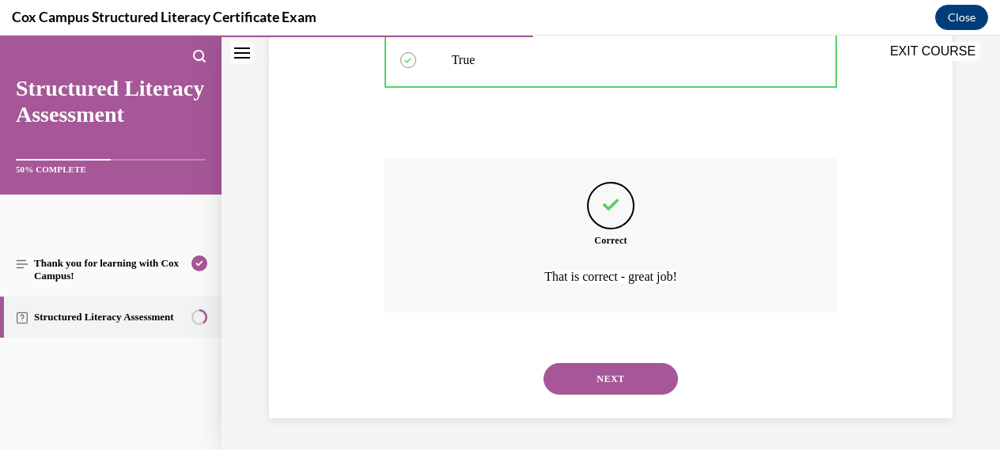
scroll to position [424, 0]
click at [605, 384] on button "NEXT" at bounding box center [610, 379] width 134 height 32
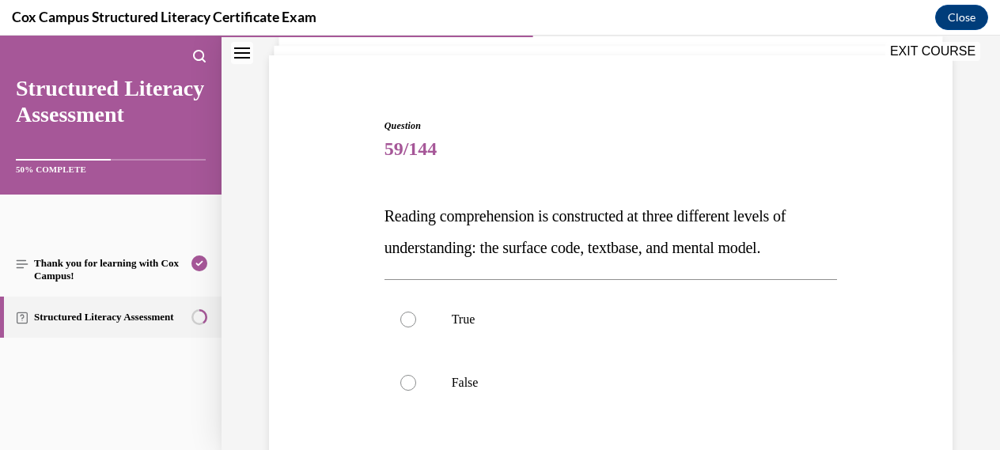
scroll to position [103, 0]
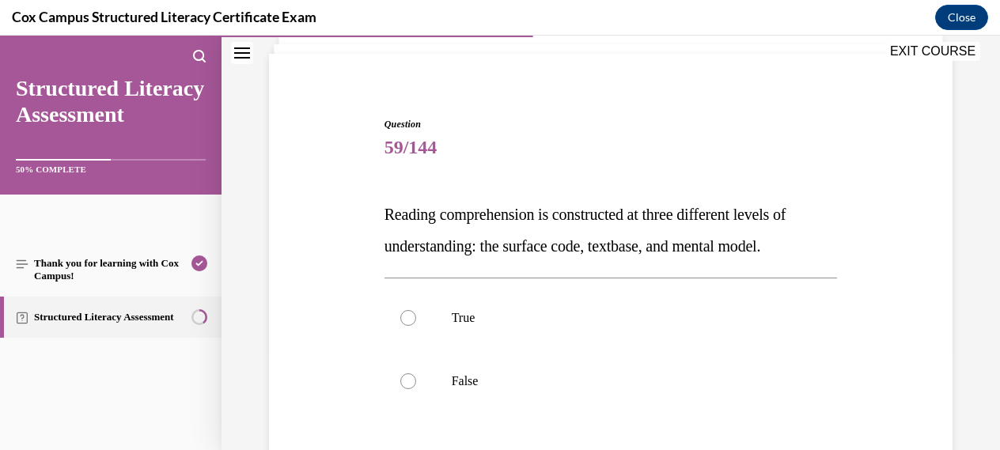
drag, startPoint x: 385, startPoint y: 213, endPoint x: 823, endPoint y: 256, distance: 440.4
click at [823, 256] on p "Reading comprehension is constructed at three different levels of understanding…" at bounding box center [610, 230] width 453 height 63
copy span "Reading comprehension is constructed at three different levels of understanding…"
click at [409, 316] on div at bounding box center [408, 318] width 16 height 16
click at [409, 316] on input "True" at bounding box center [408, 318] width 16 height 16
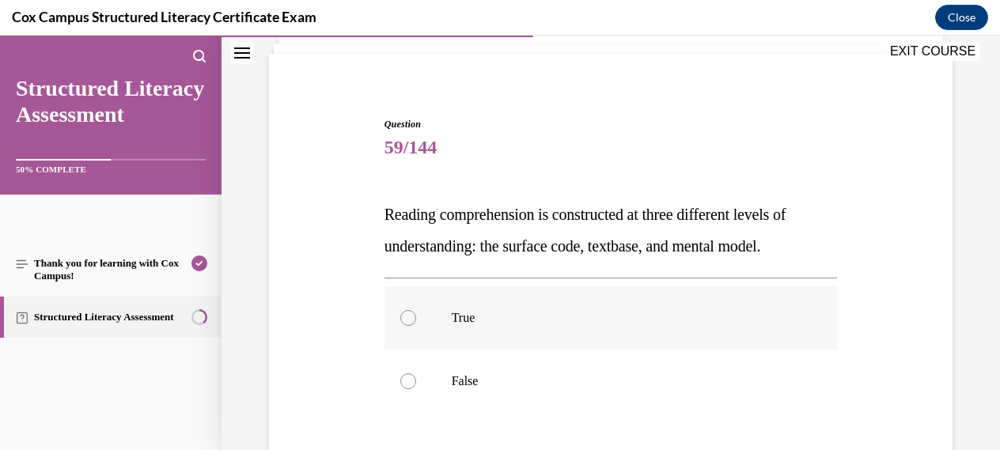
radio input "true"
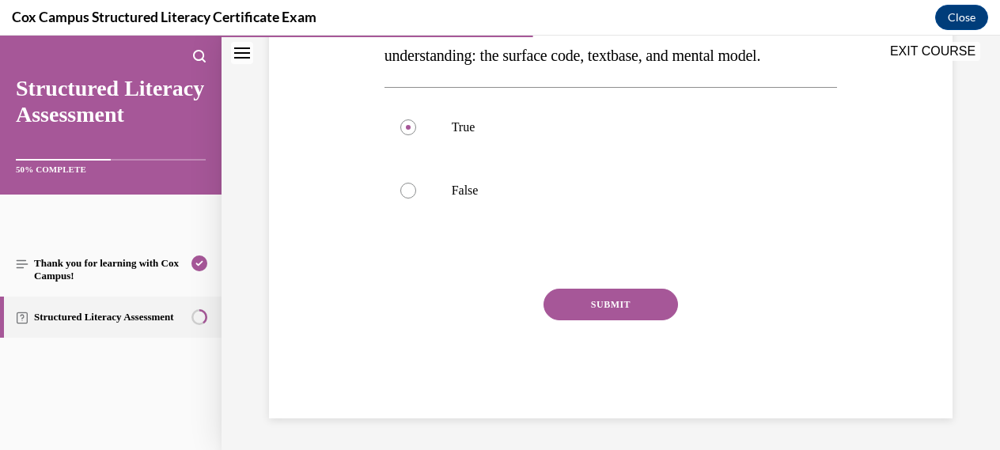
click at [610, 309] on button "SUBMIT" at bounding box center [610, 305] width 134 height 32
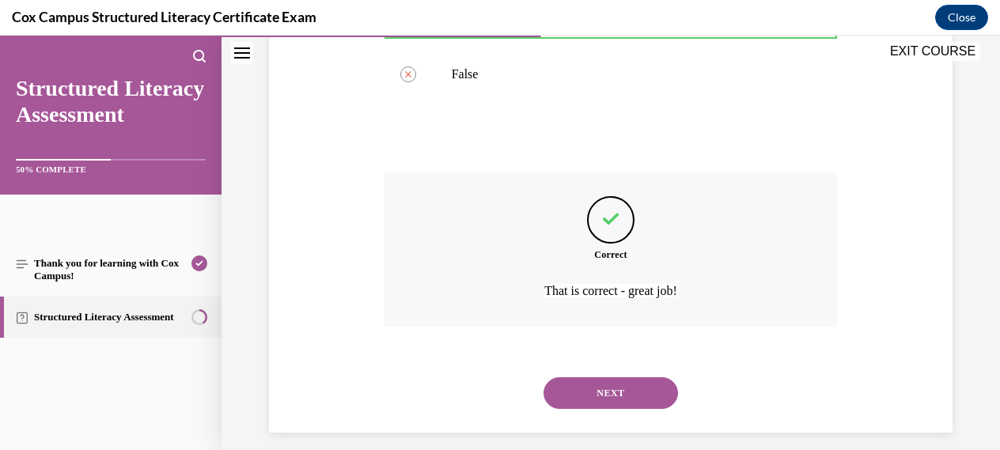
scroll to position [424, 0]
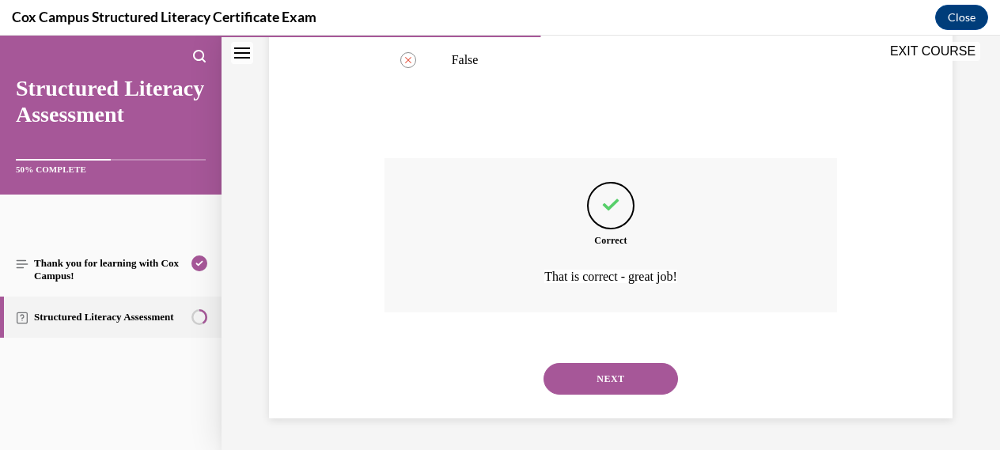
click at [607, 381] on button "NEXT" at bounding box center [610, 379] width 134 height 32
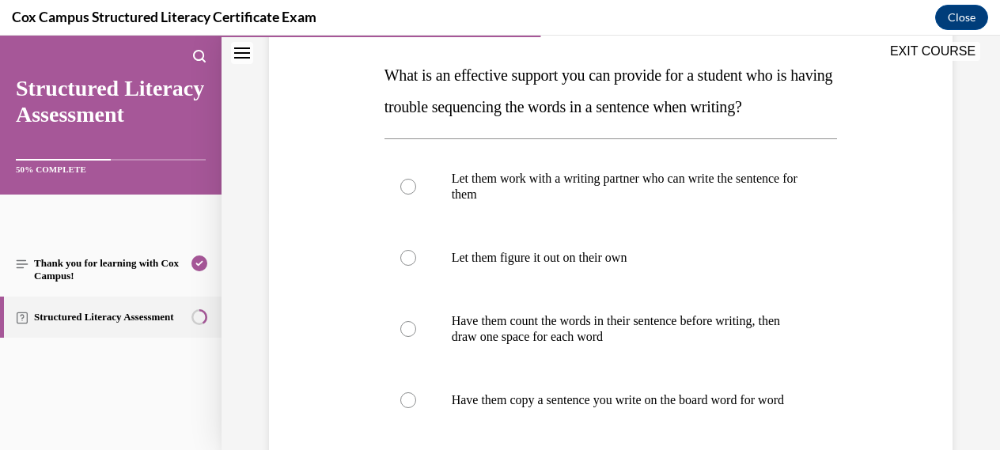
scroll to position [248, 0]
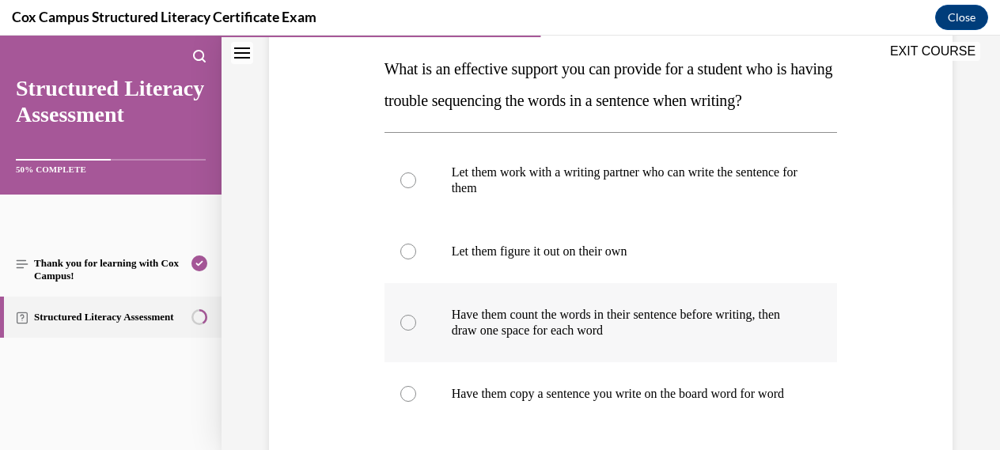
click at [409, 324] on div at bounding box center [408, 323] width 16 height 16
click at [409, 324] on input "Have them count the words in their sentence before writing, then draw one space…" at bounding box center [408, 323] width 16 height 16
radio input "true"
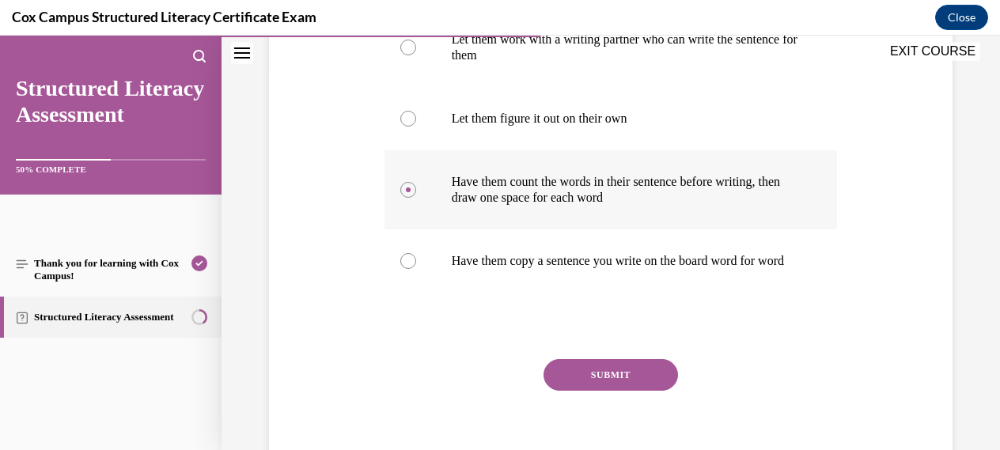
scroll to position [389, 0]
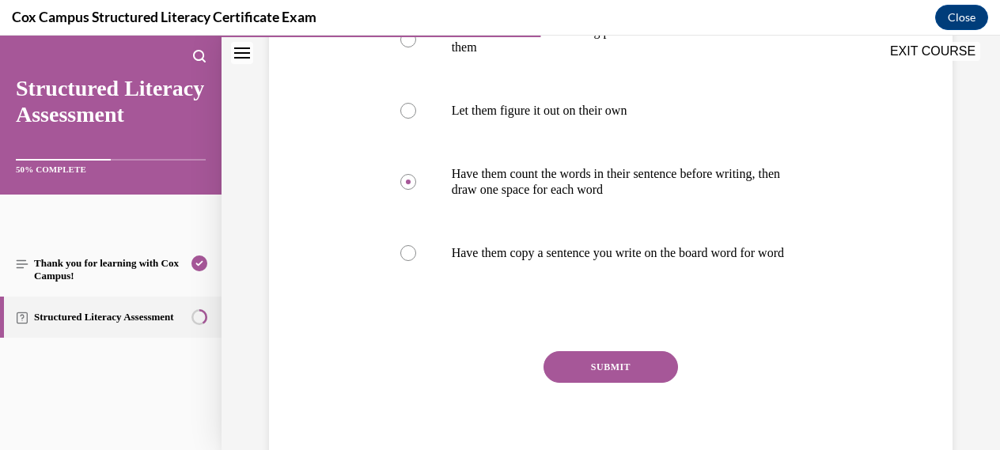
click at [596, 383] on button "SUBMIT" at bounding box center [610, 367] width 134 height 32
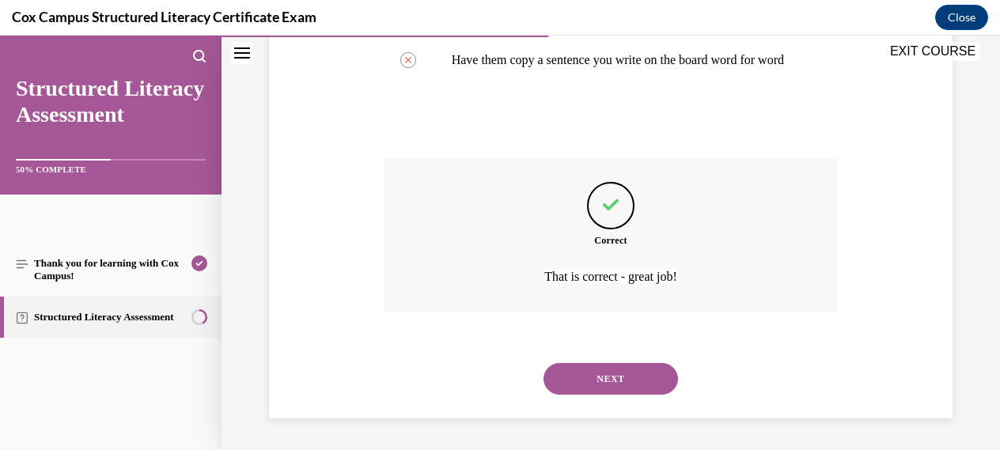
scroll to position [598, 0]
click at [606, 380] on button "NEXT" at bounding box center [610, 379] width 134 height 32
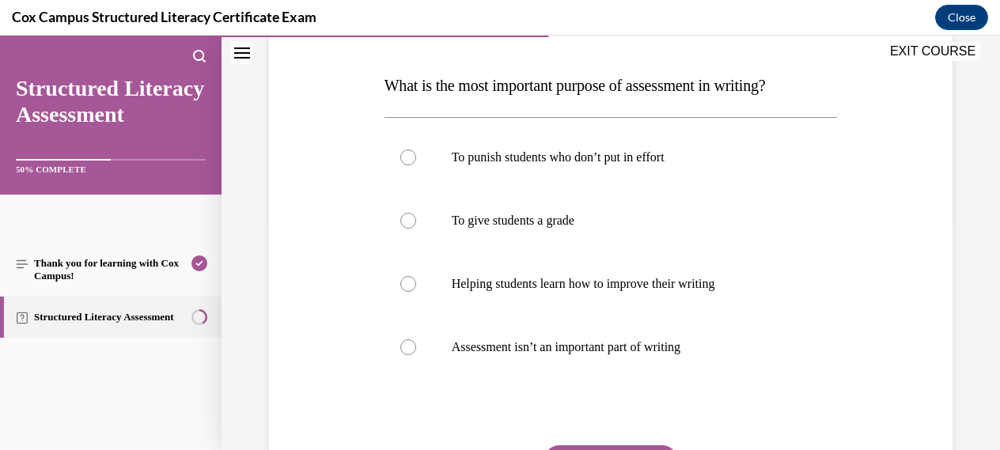
scroll to position [229, 0]
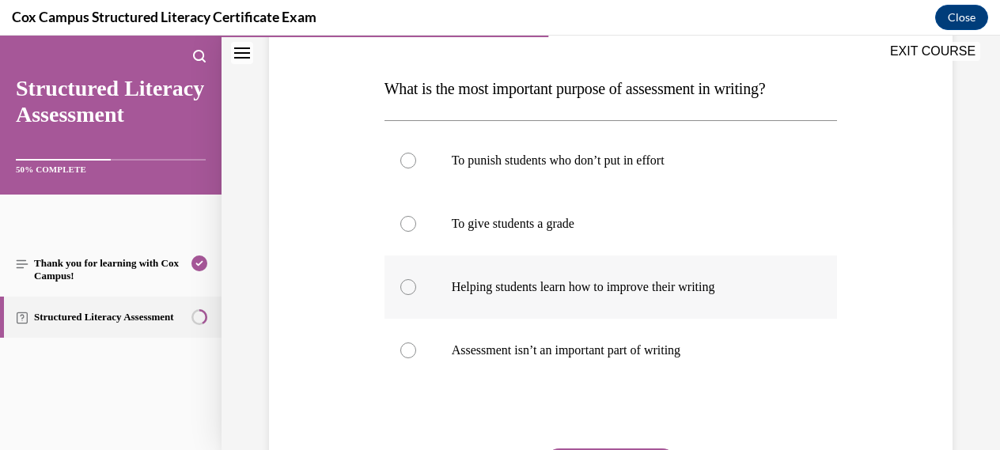
click at [411, 286] on div at bounding box center [408, 287] width 16 height 16
click at [411, 286] on input "Helping students learn how to improve their writing" at bounding box center [408, 287] width 16 height 16
radio input "true"
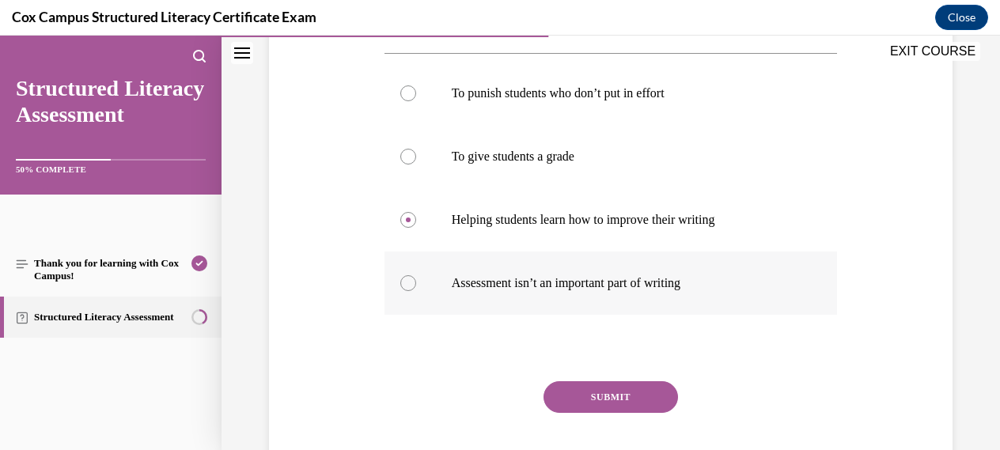
scroll to position [297, 0]
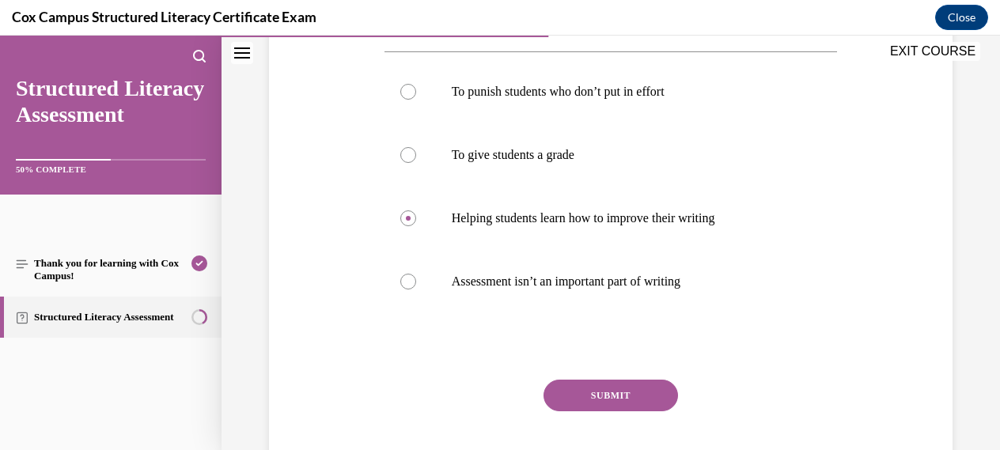
click at [615, 398] on button "SUBMIT" at bounding box center [610, 396] width 134 height 32
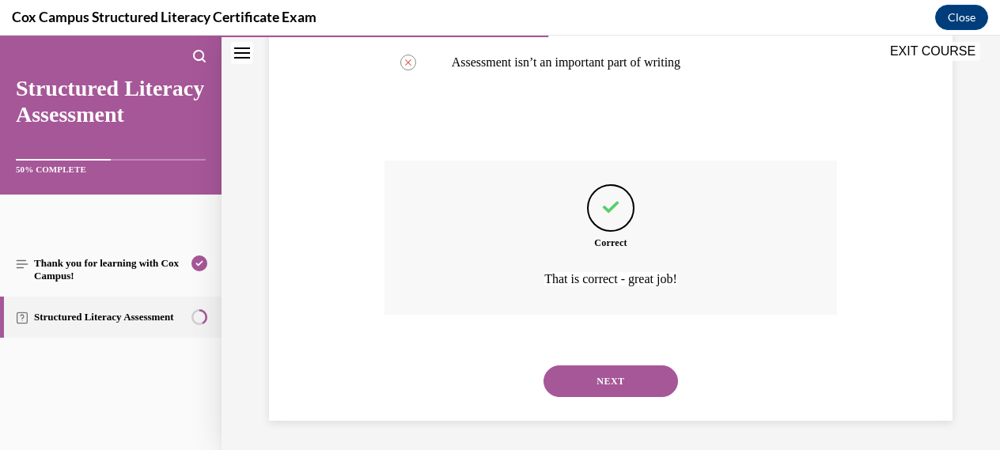
scroll to position [519, 0]
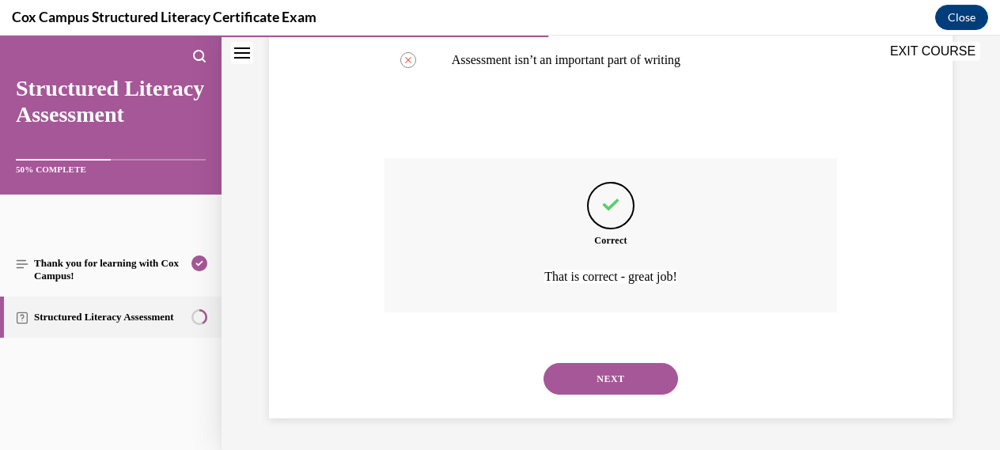
click at [623, 384] on button "NEXT" at bounding box center [610, 379] width 134 height 32
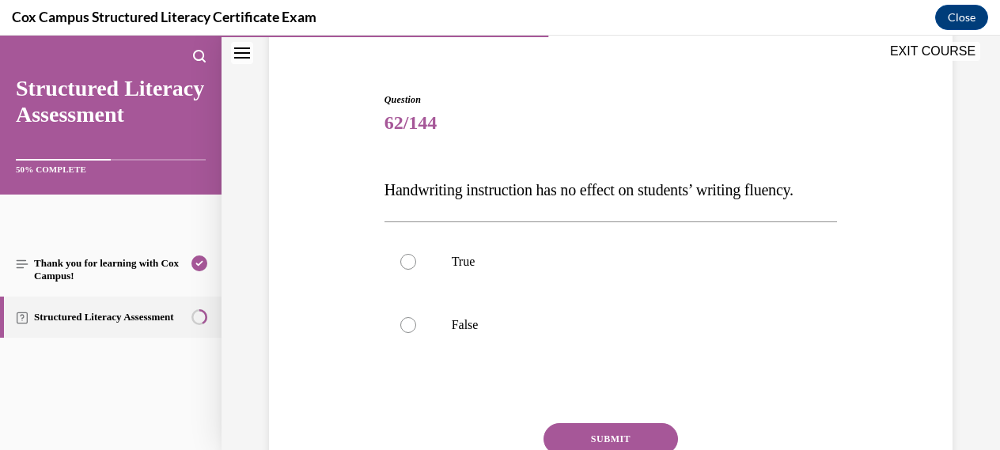
scroll to position [130, 0]
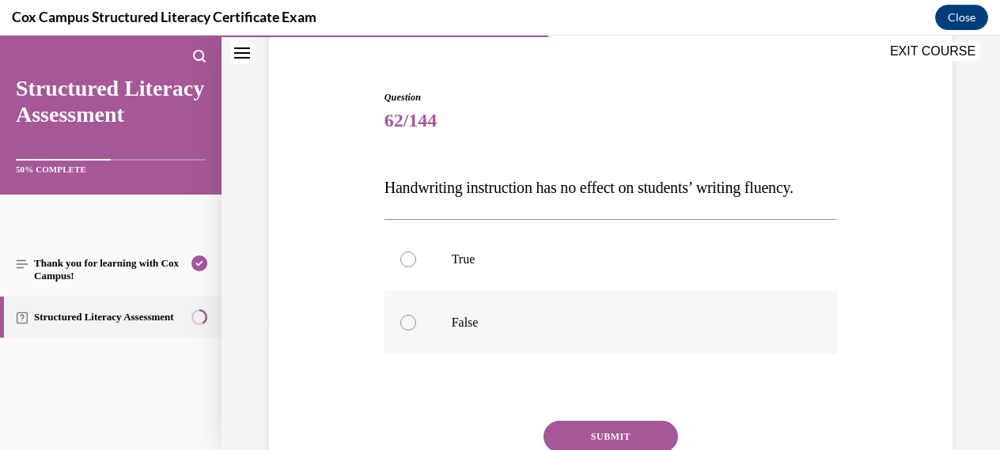
click at [411, 331] on div at bounding box center [408, 323] width 16 height 16
click at [411, 331] on input "False" at bounding box center [408, 323] width 16 height 16
radio input "true"
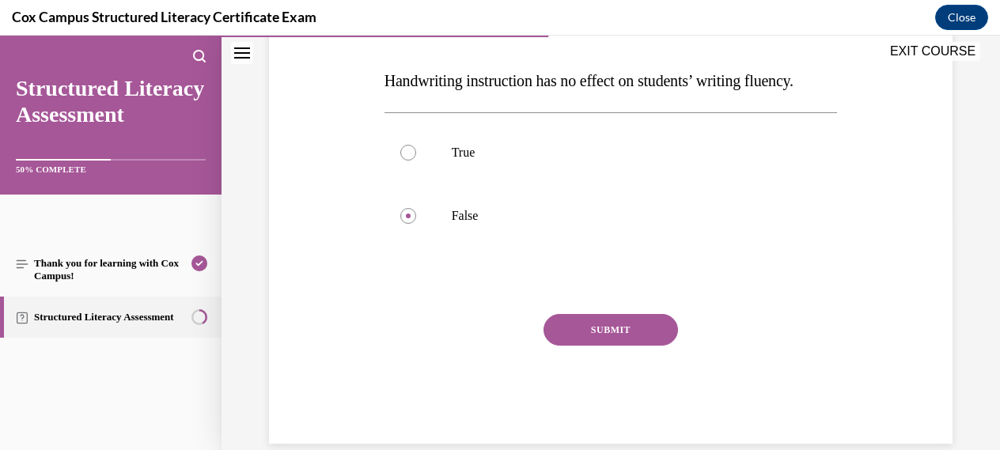
click at [627, 346] on button "SUBMIT" at bounding box center [610, 330] width 134 height 32
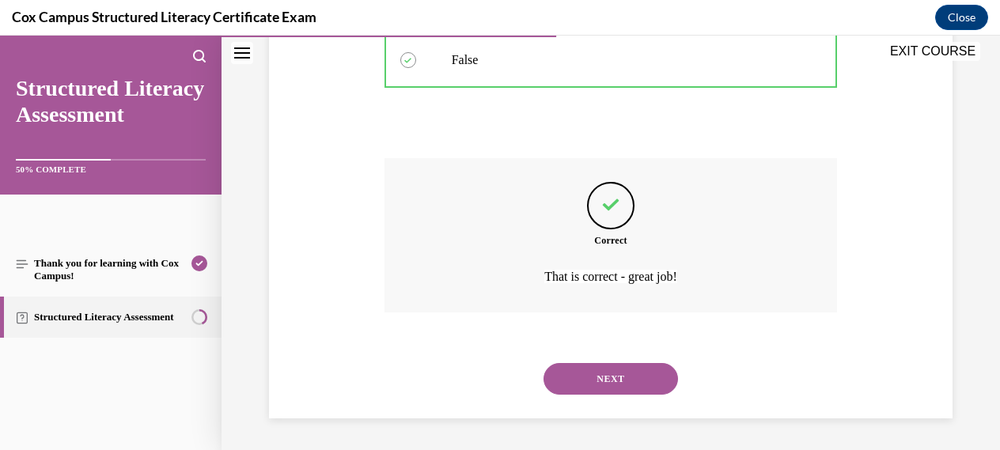
scroll to position [424, 0]
click at [616, 379] on button "NEXT" at bounding box center [610, 379] width 134 height 32
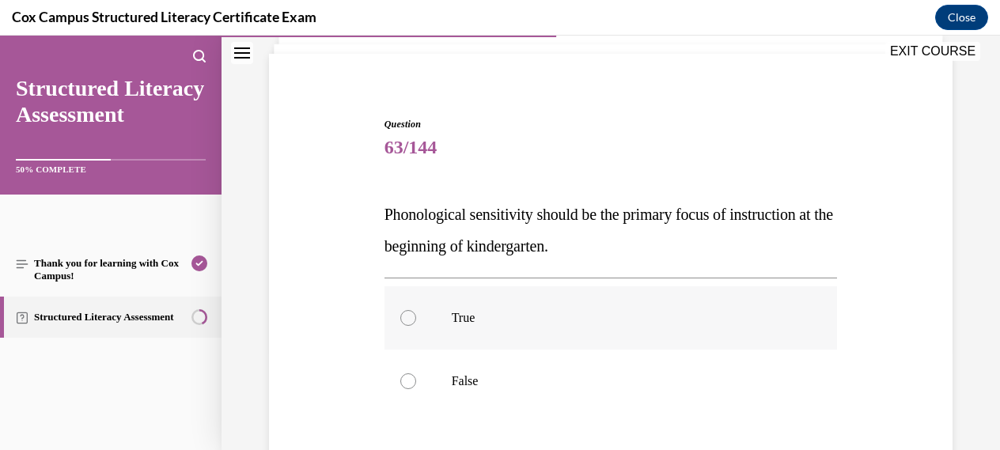
scroll to position [104, 0]
drag, startPoint x: 386, startPoint y: 212, endPoint x: 620, endPoint y: 251, distance: 237.3
click at [620, 251] on p "Phonological sensitivity should be the primary focus of instruction at the begi…" at bounding box center [610, 228] width 453 height 63
copy span "Phonological sensitivity should be the primary focus of instruction at the begi…"
click at [408, 380] on div at bounding box center [408, 380] width 16 height 16
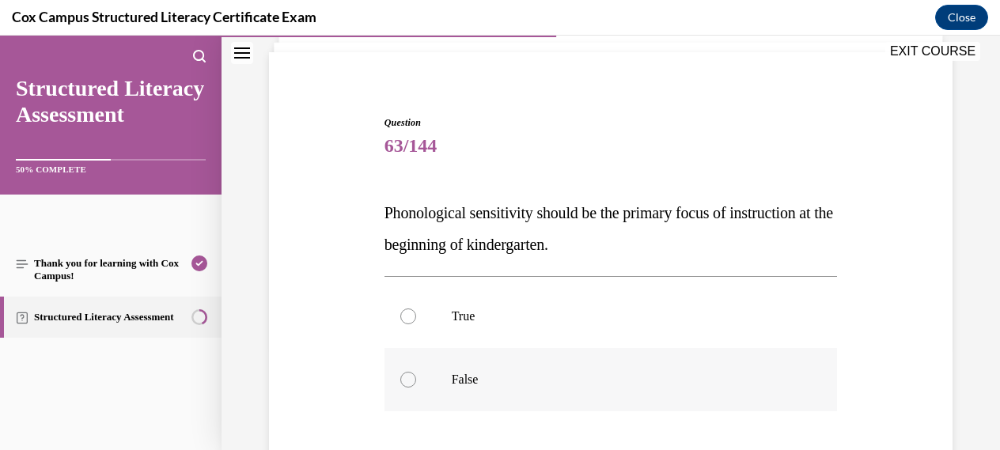
click at [408, 380] on input "False" at bounding box center [408, 380] width 16 height 16
radio input "true"
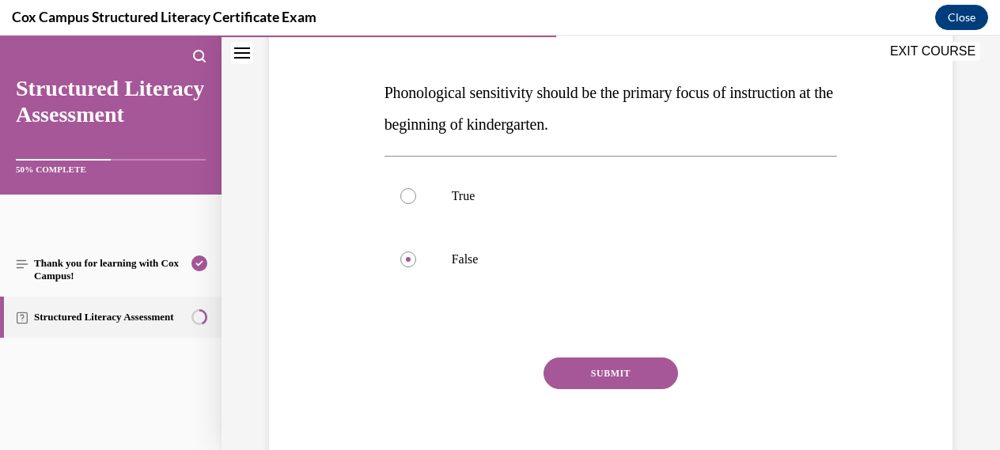
click at [618, 367] on button "SUBMIT" at bounding box center [610, 374] width 134 height 32
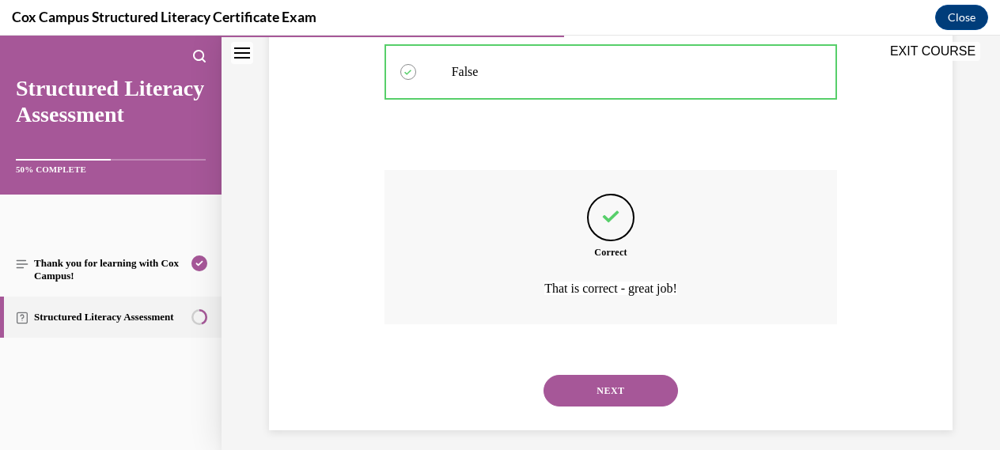
scroll to position [424, 0]
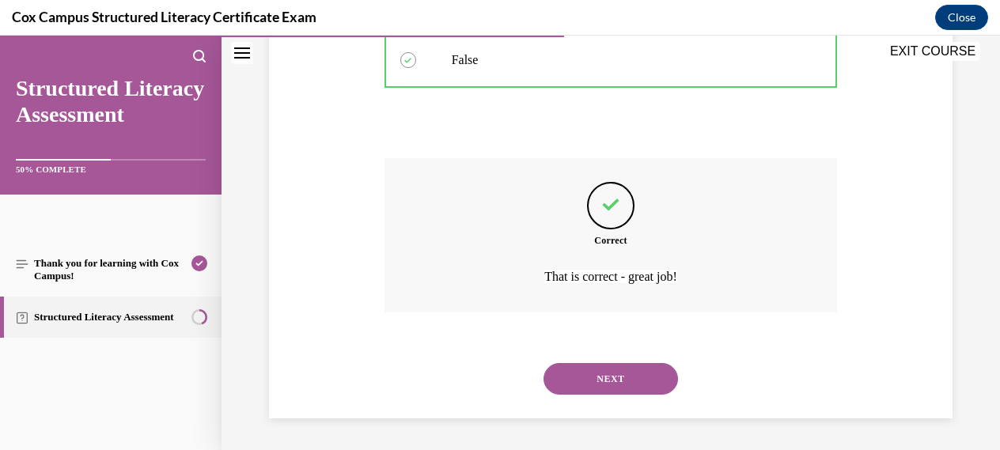
click at [601, 378] on button "NEXT" at bounding box center [610, 379] width 134 height 32
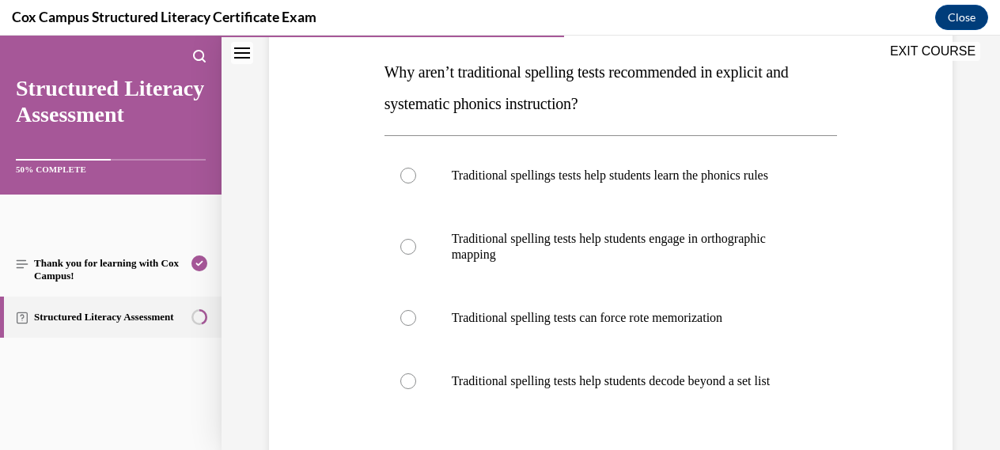
scroll to position [250, 0]
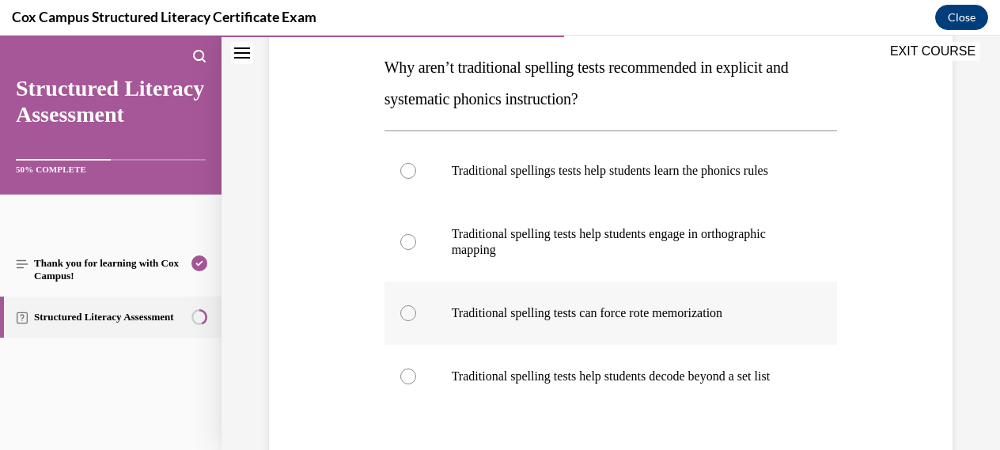
click at [405, 321] on div at bounding box center [408, 313] width 16 height 16
click at [405, 321] on input "Traditional spelling tests can force rote memorization" at bounding box center [408, 313] width 16 height 16
radio input "true"
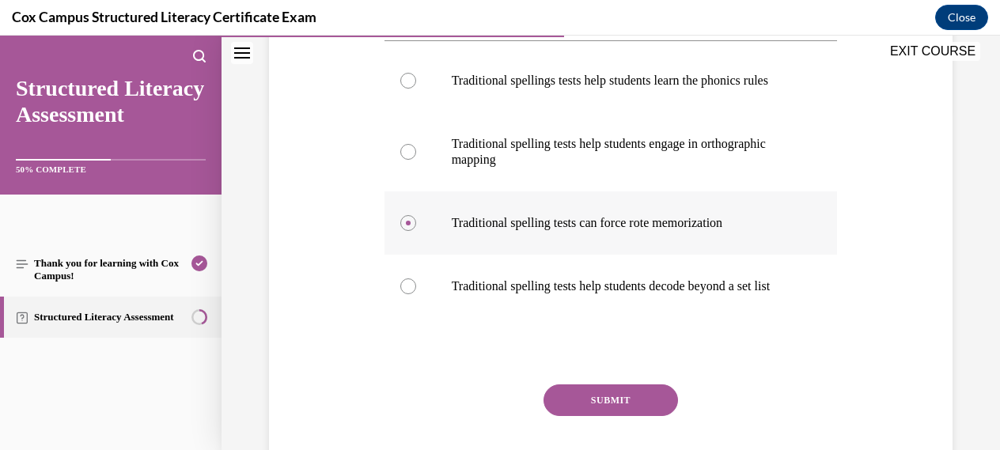
scroll to position [398, 0]
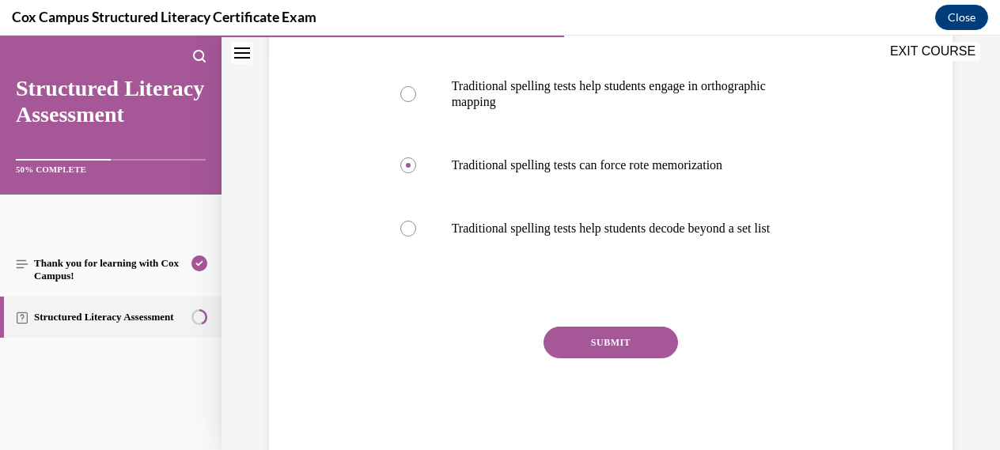
click at [619, 358] on button "SUBMIT" at bounding box center [610, 343] width 134 height 32
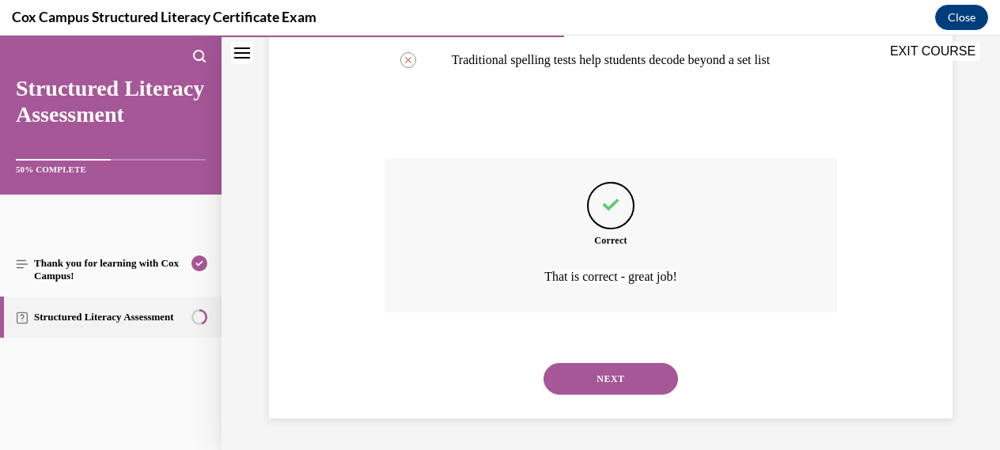
scroll to position [598, 0]
click at [615, 380] on button "NEXT" at bounding box center [610, 379] width 134 height 32
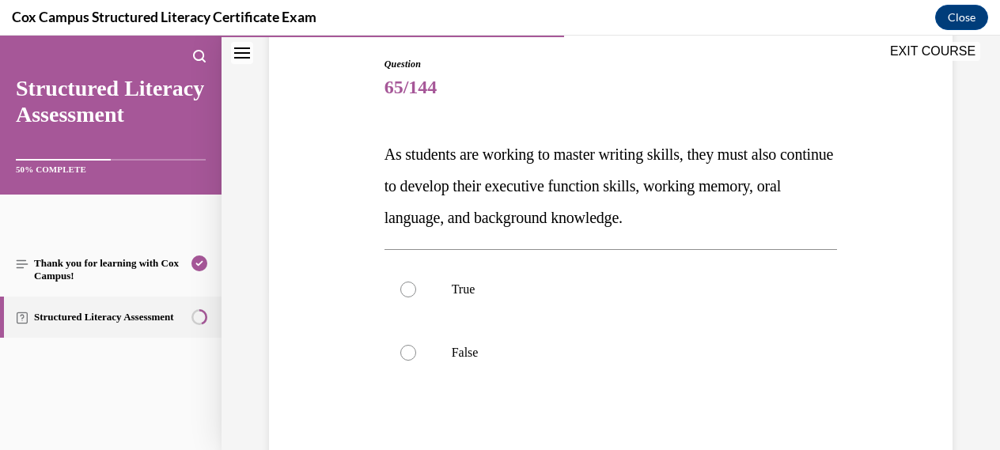
scroll to position [164, 0]
click at [414, 286] on div at bounding box center [408, 289] width 16 height 16
click at [414, 286] on input "True" at bounding box center [408, 289] width 16 height 16
radio input "true"
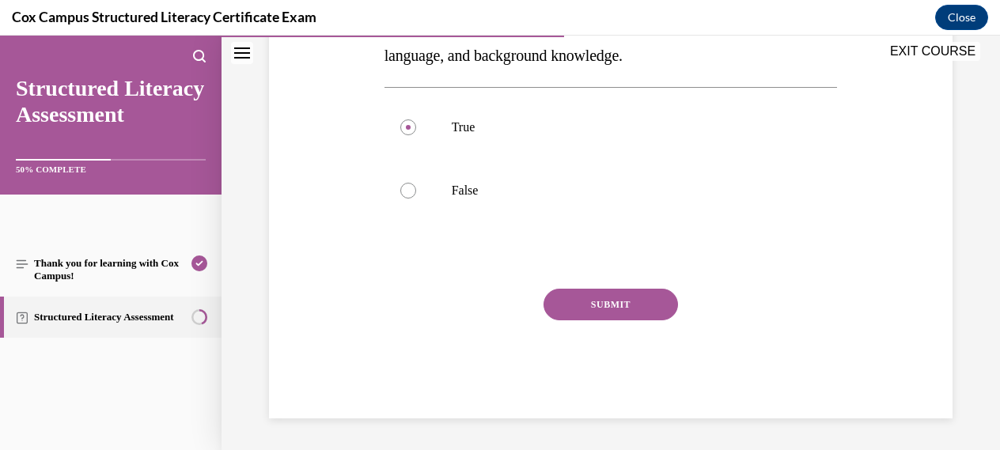
click at [602, 309] on button "SUBMIT" at bounding box center [610, 305] width 134 height 32
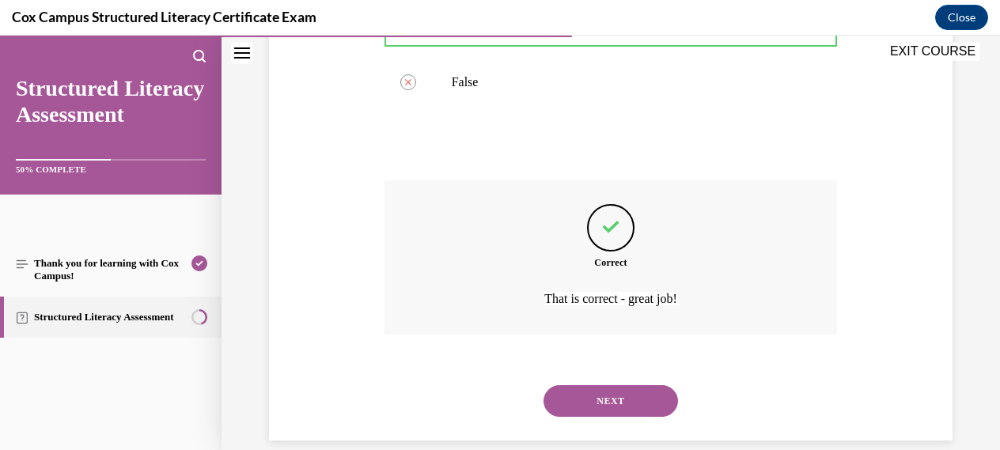
scroll to position [456, 0]
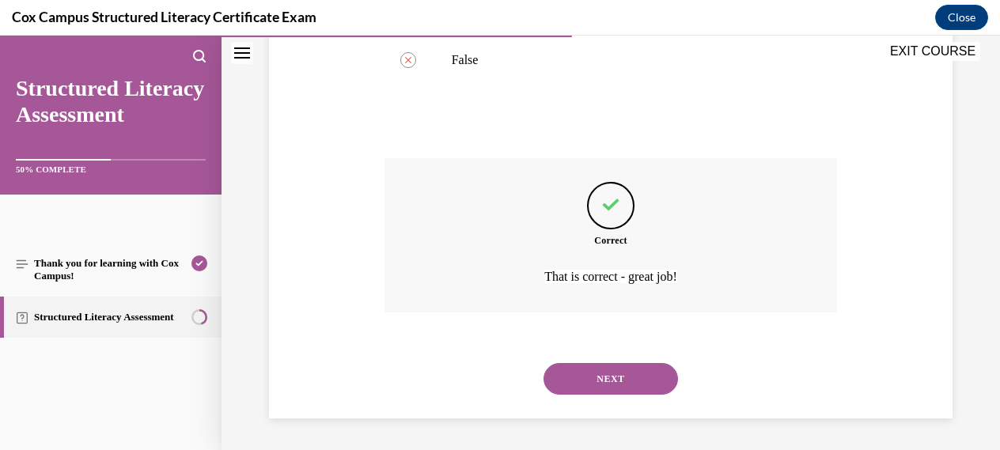
click at [605, 377] on button "NEXT" at bounding box center [610, 379] width 134 height 32
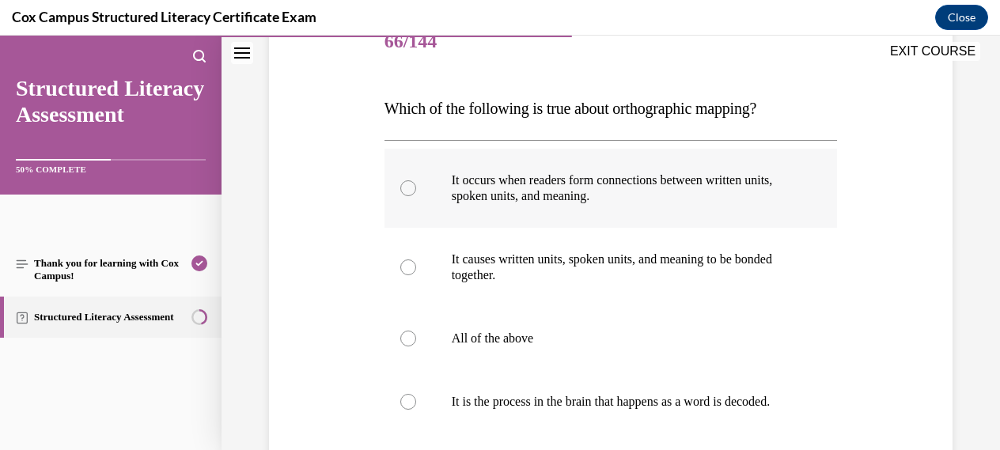
scroll to position [234, 0]
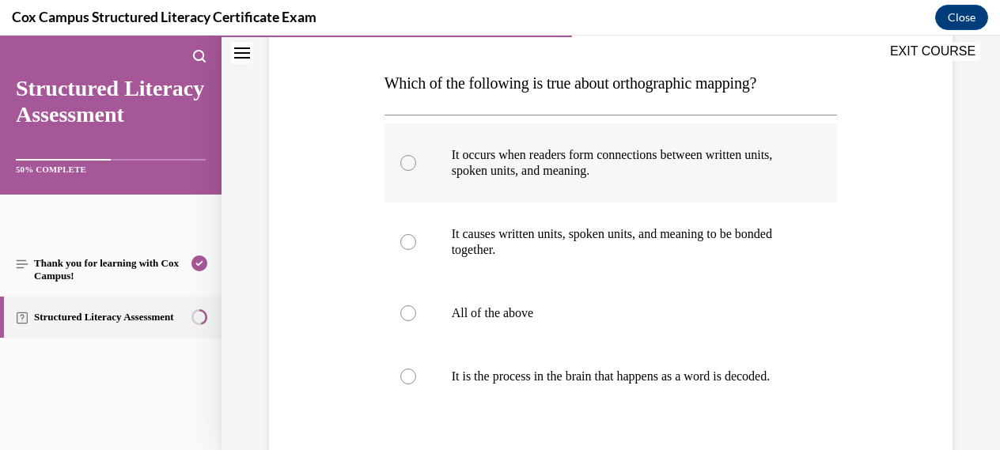
click at [408, 160] on div at bounding box center [408, 163] width 16 height 16
click at [408, 160] on input "It occurs when readers form connections between written units, spoken units, an…" at bounding box center [408, 163] width 16 height 16
radio input "true"
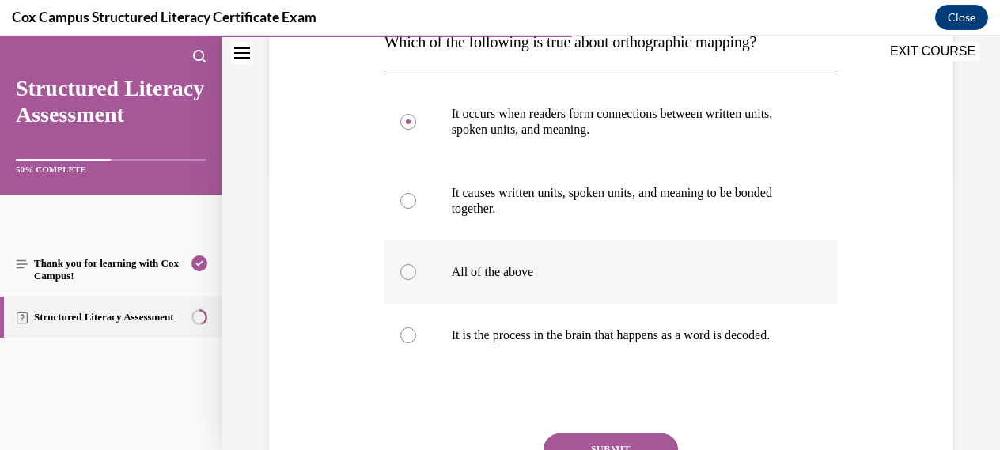
scroll to position [271, 0]
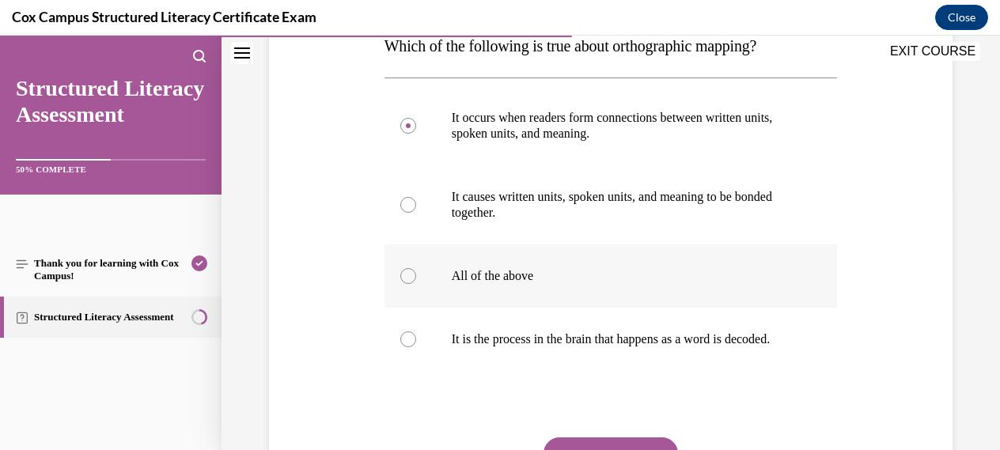
click at [407, 281] on div at bounding box center [408, 276] width 16 height 16
click at [407, 281] on input "All of the above" at bounding box center [408, 276] width 16 height 16
radio input "true"
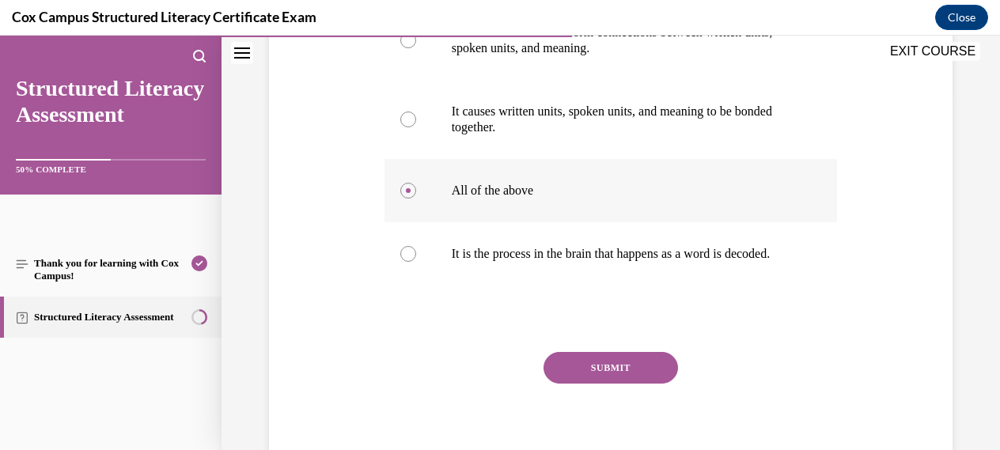
scroll to position [359, 0]
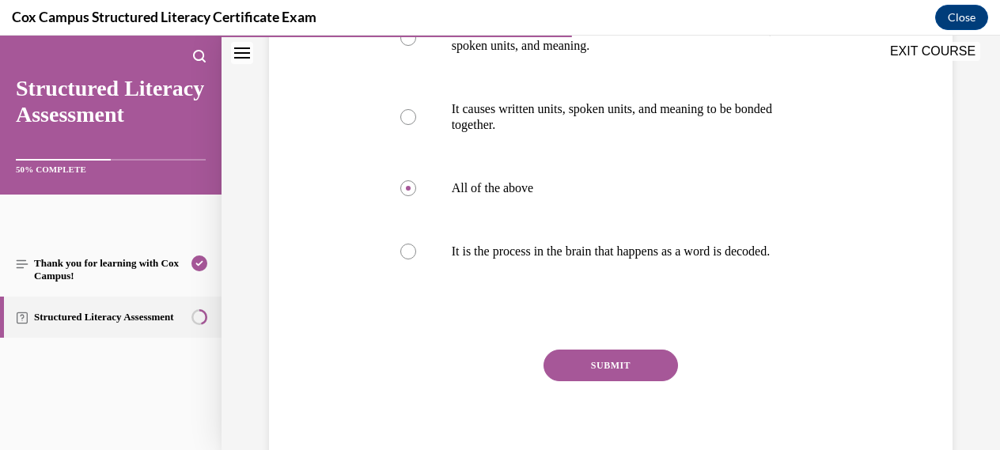
click at [599, 381] on button "SUBMIT" at bounding box center [610, 366] width 134 height 32
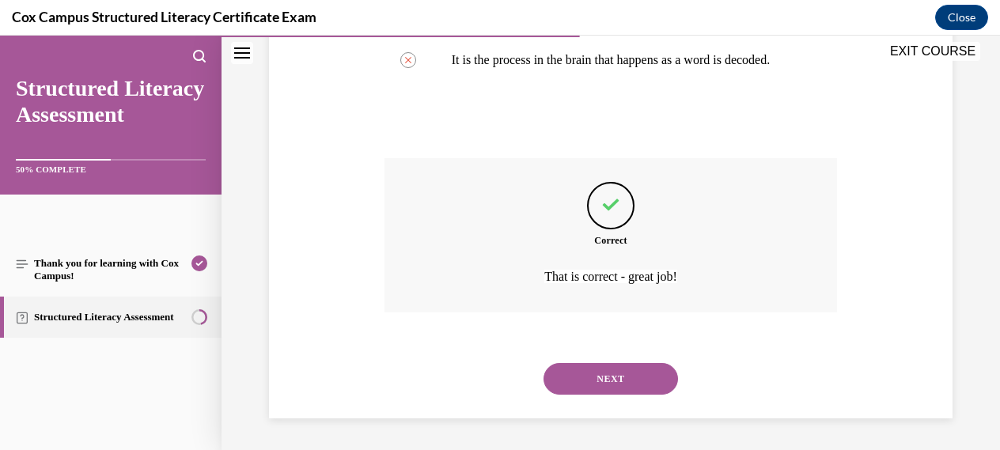
scroll to position [566, 0]
click at [613, 376] on button "NEXT" at bounding box center [610, 379] width 134 height 32
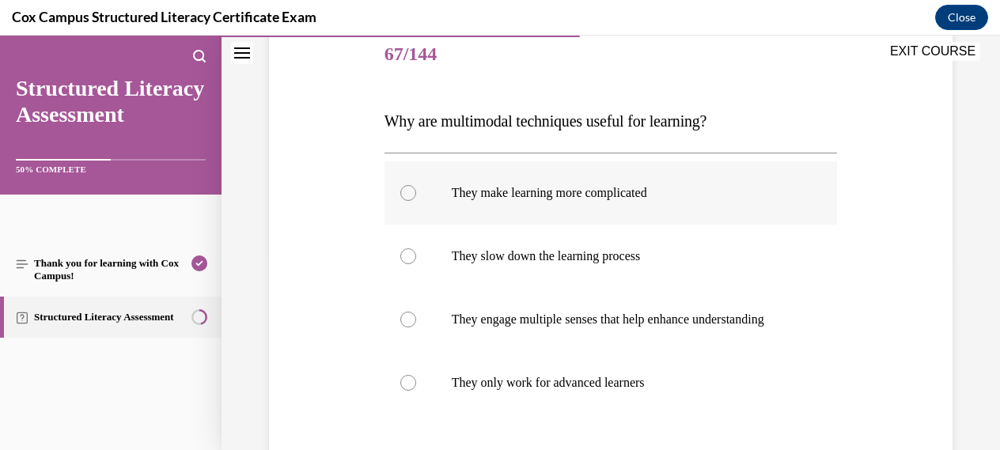
scroll to position [200, 0]
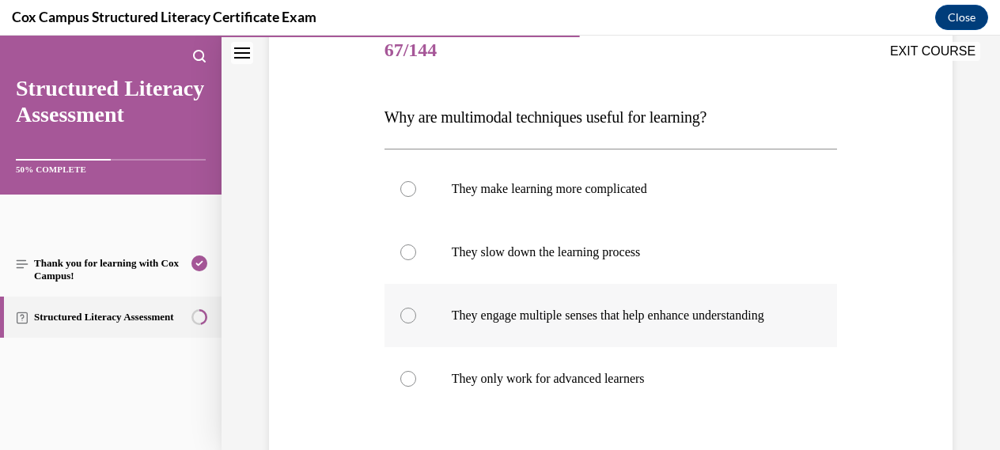
click at [409, 324] on div at bounding box center [408, 316] width 16 height 16
click at [409, 324] on input "They engage multiple senses that help enhance understanding" at bounding box center [408, 316] width 16 height 16
radio input "true"
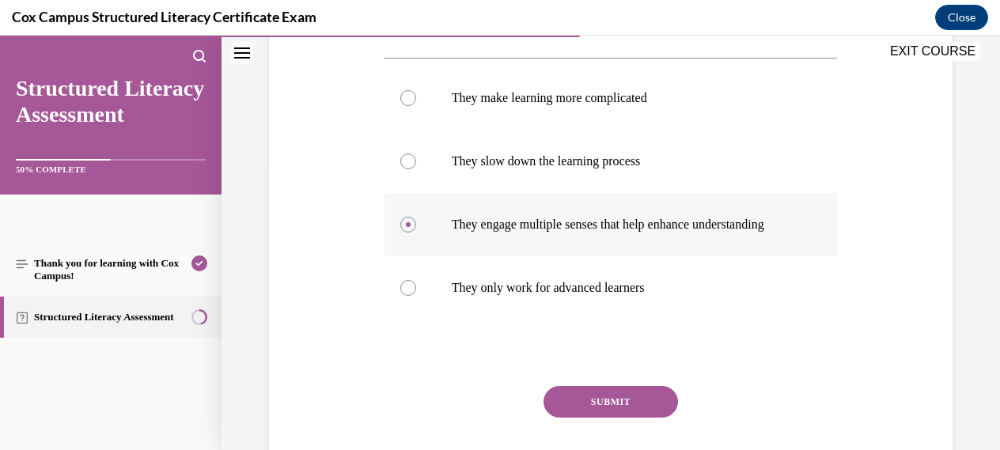
scroll to position [346, 0]
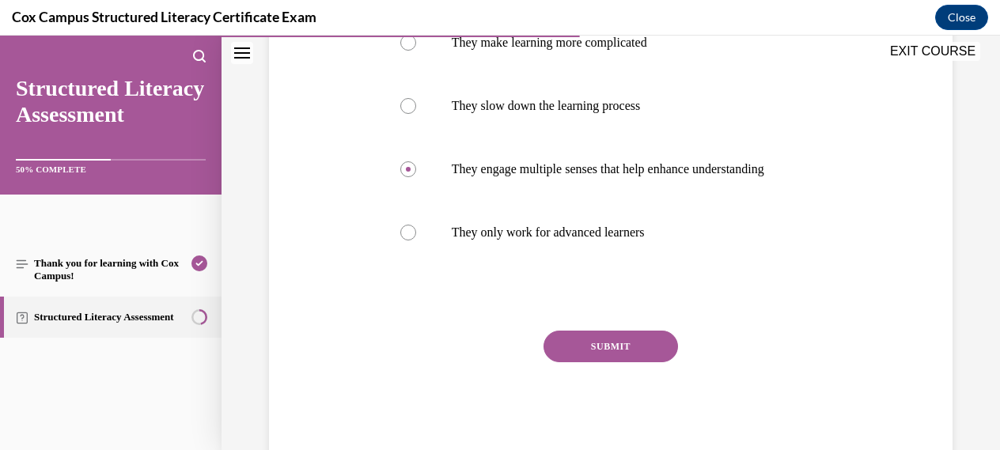
click at [626, 360] on button "SUBMIT" at bounding box center [610, 347] width 134 height 32
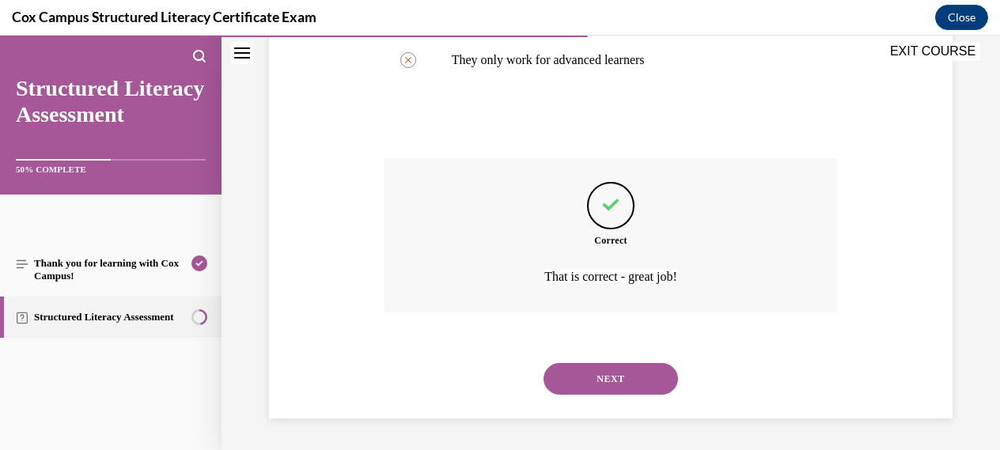
scroll to position [535, 0]
click at [608, 379] on button "NEXT" at bounding box center [610, 379] width 134 height 32
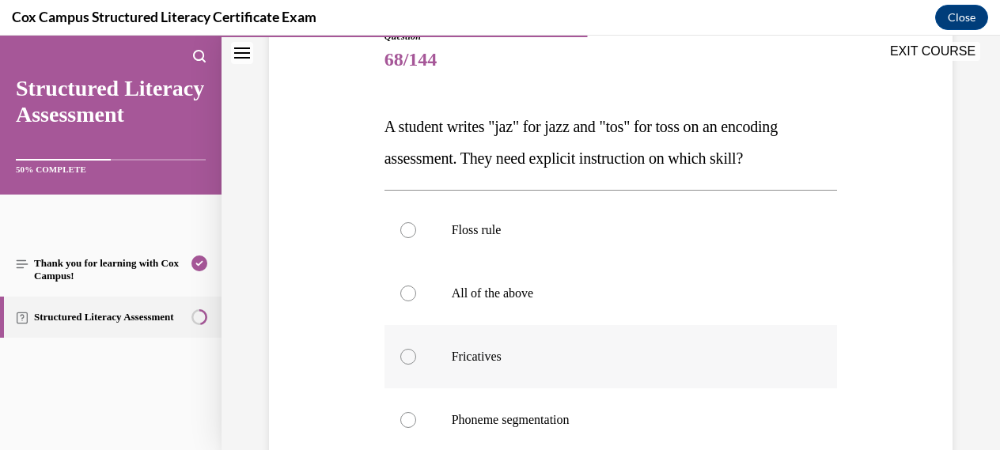
scroll to position [187, 0]
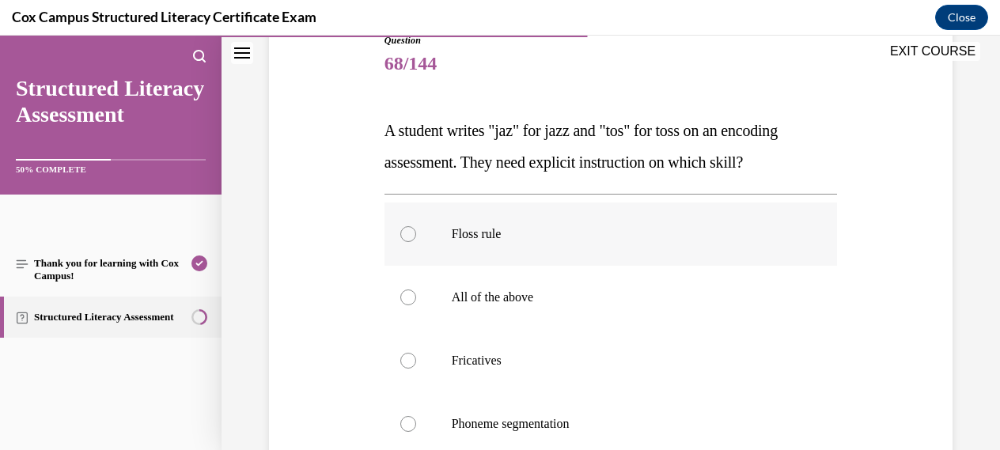
click at [411, 234] on div at bounding box center [408, 234] width 16 height 16
click at [411, 234] on input "Floss rule" at bounding box center [408, 234] width 16 height 16
radio input "true"
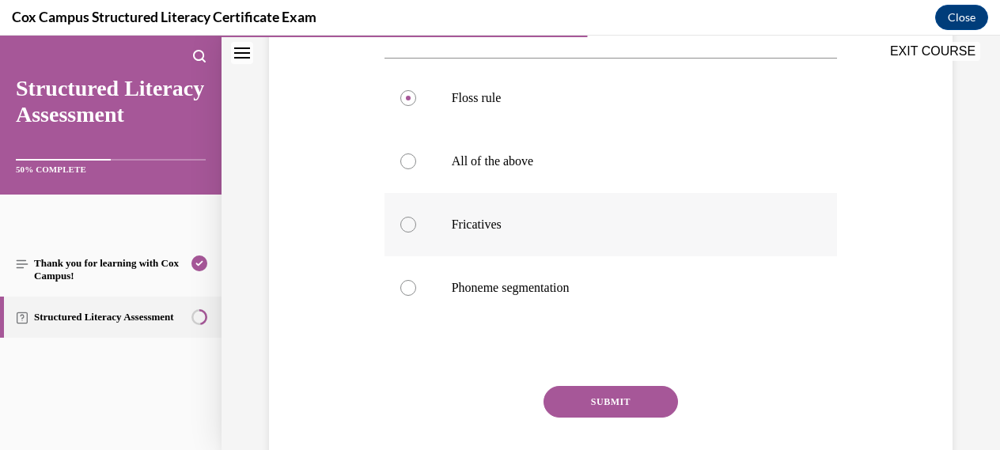
scroll to position [324, 0]
click at [623, 397] on button "SUBMIT" at bounding box center [610, 400] width 134 height 32
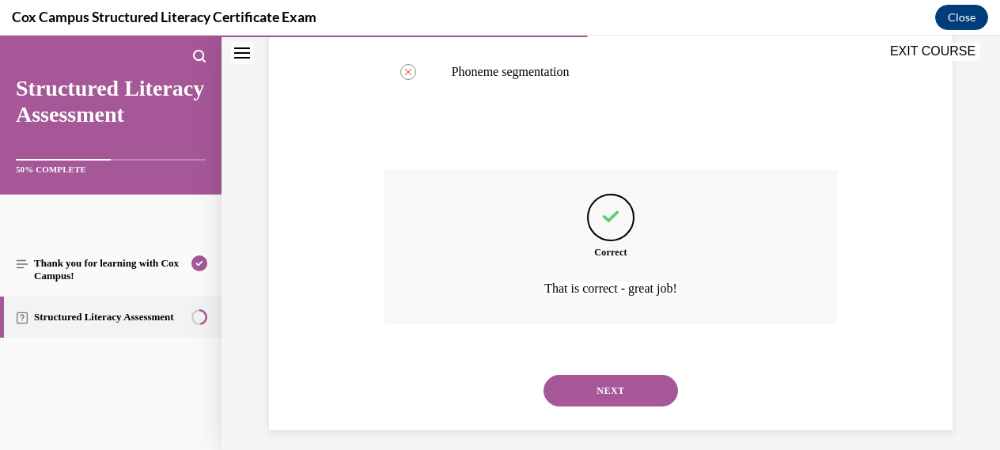
scroll to position [551, 0]
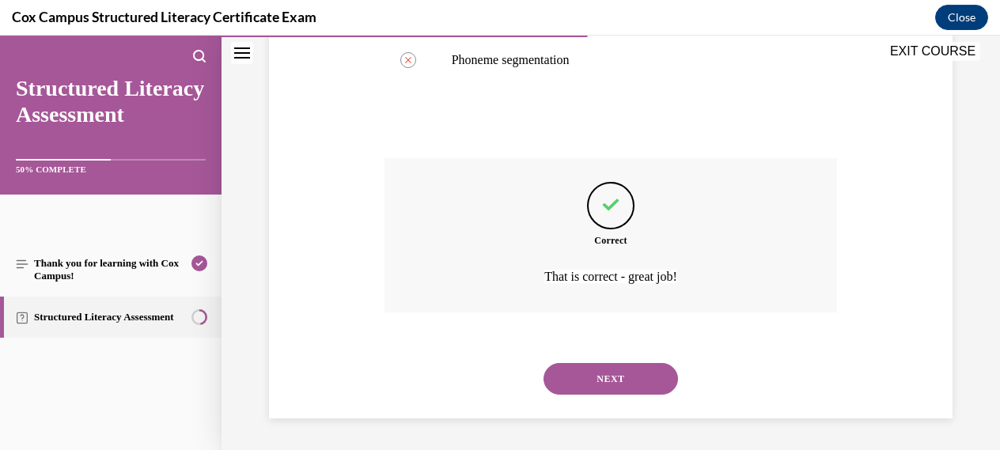
click at [611, 373] on button "NEXT" at bounding box center [610, 379] width 134 height 32
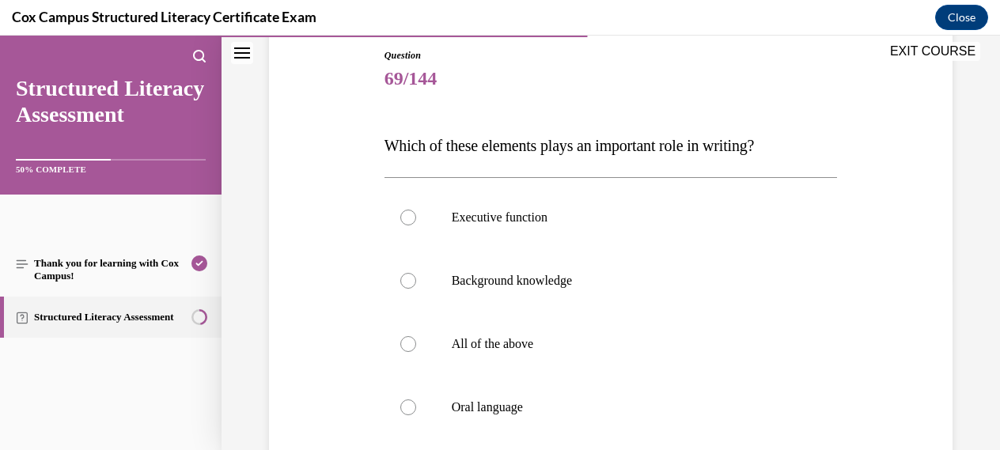
scroll to position [195, 0]
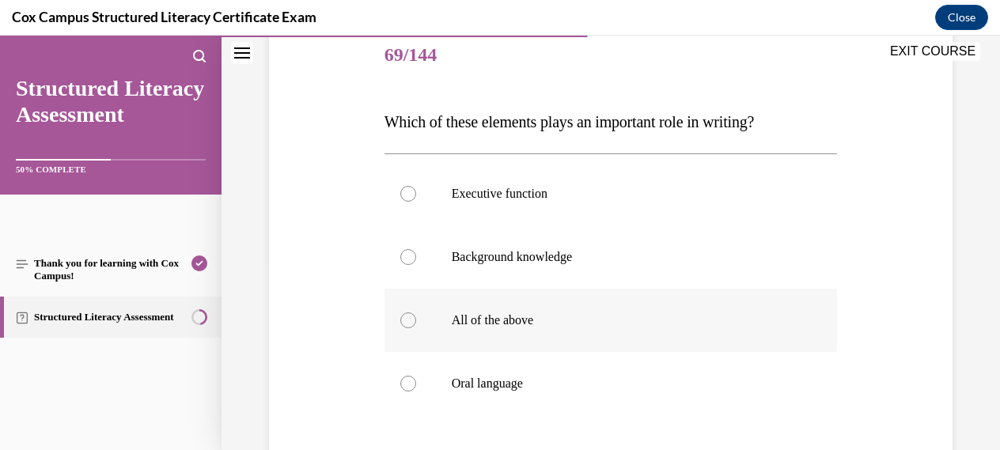
click at [405, 320] on div at bounding box center [408, 320] width 16 height 16
click at [405, 320] on input "All of the above" at bounding box center [408, 320] width 16 height 16
radio input "true"
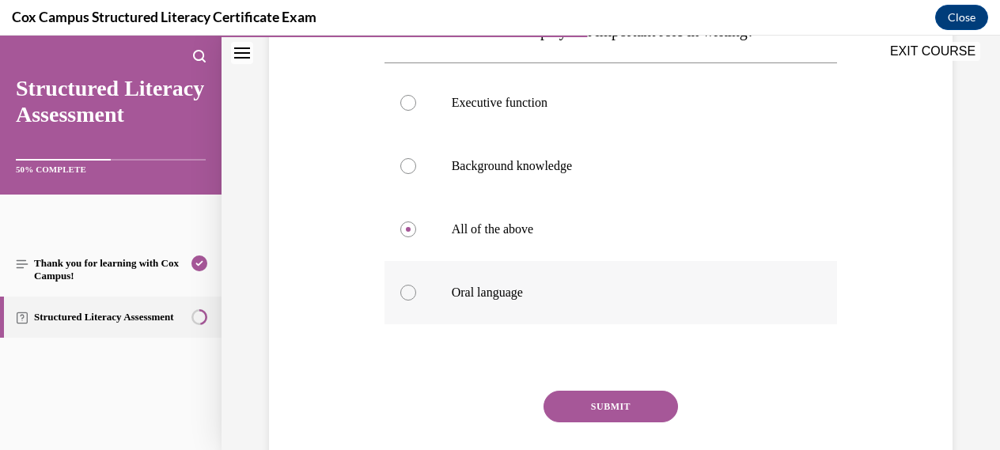
scroll to position [305, 0]
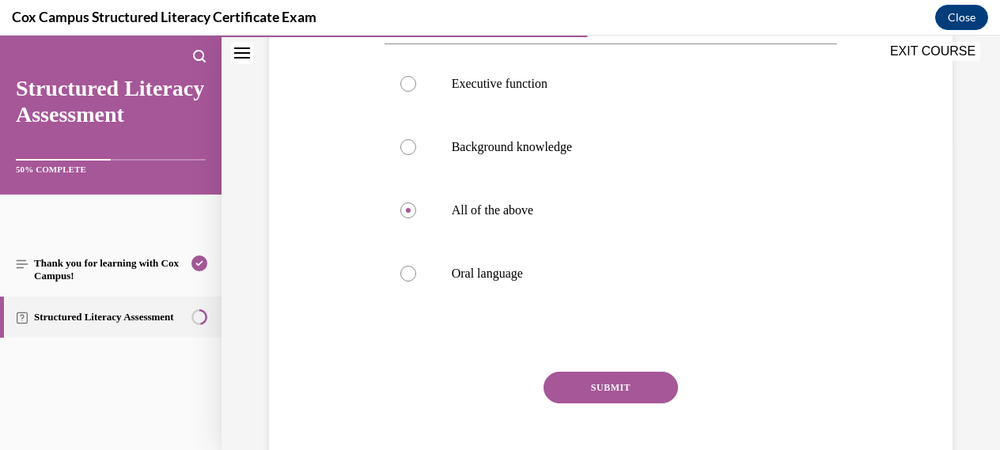
click at [615, 386] on button "SUBMIT" at bounding box center [610, 388] width 134 height 32
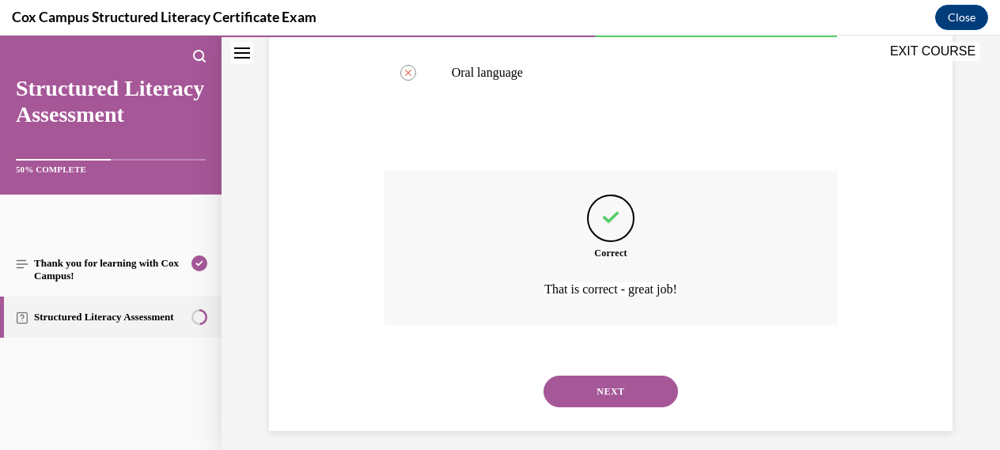
scroll to position [519, 0]
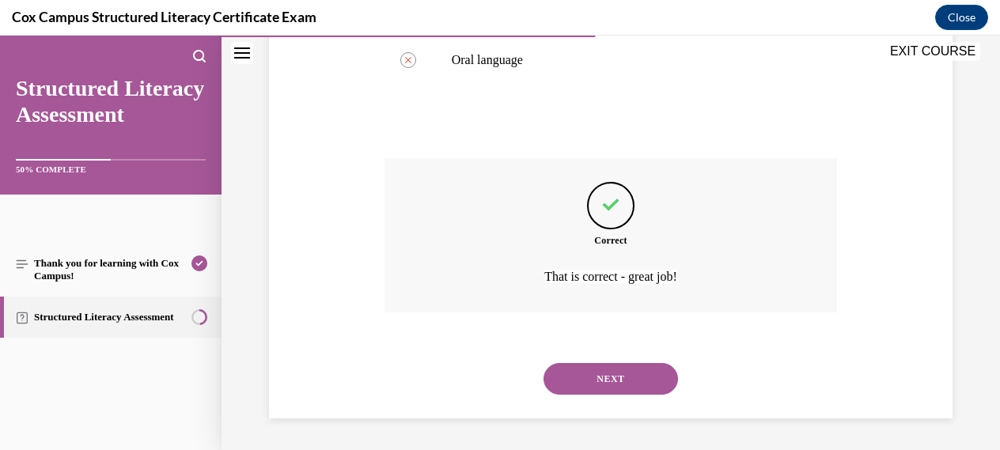
click at [611, 372] on button "NEXT" at bounding box center [610, 379] width 134 height 32
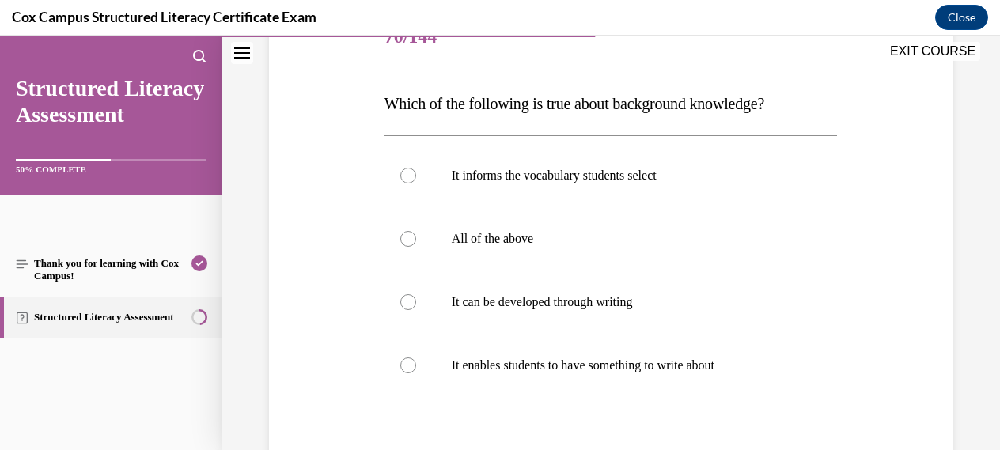
scroll to position [228, 0]
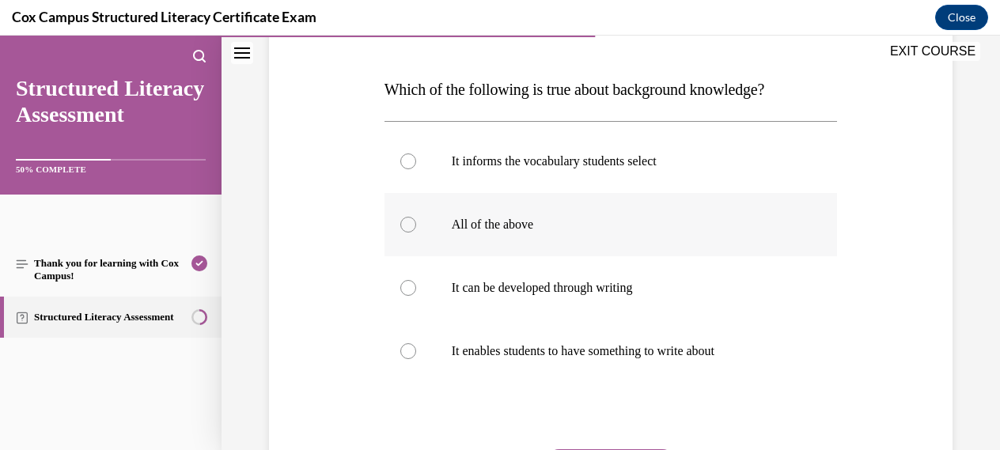
click at [410, 231] on div at bounding box center [408, 225] width 16 height 16
click at [410, 231] on input "All of the above" at bounding box center [408, 225] width 16 height 16
radio input "true"
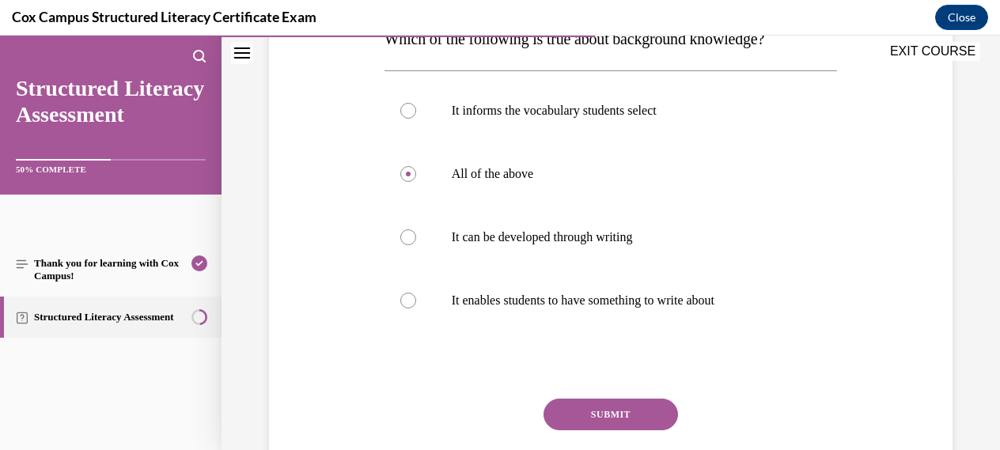
scroll to position [279, 0]
click at [615, 415] on button "SUBMIT" at bounding box center [610, 414] width 134 height 32
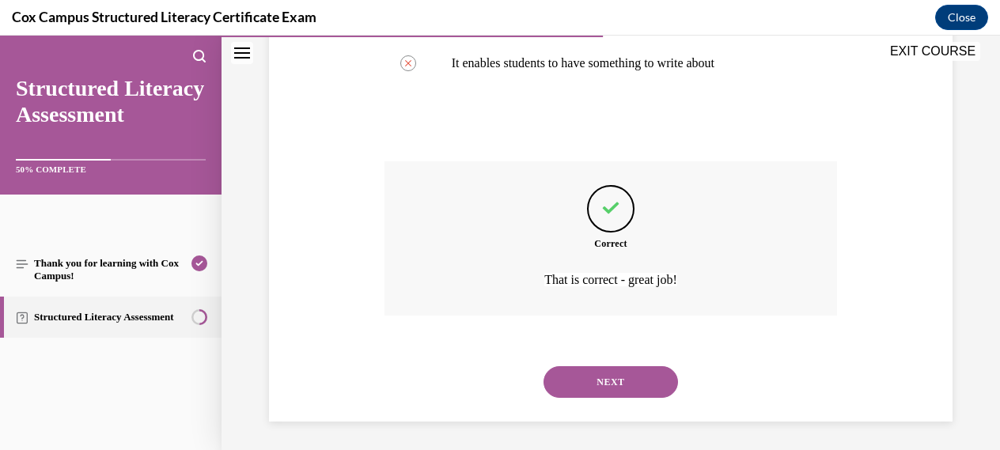
scroll to position [519, 0]
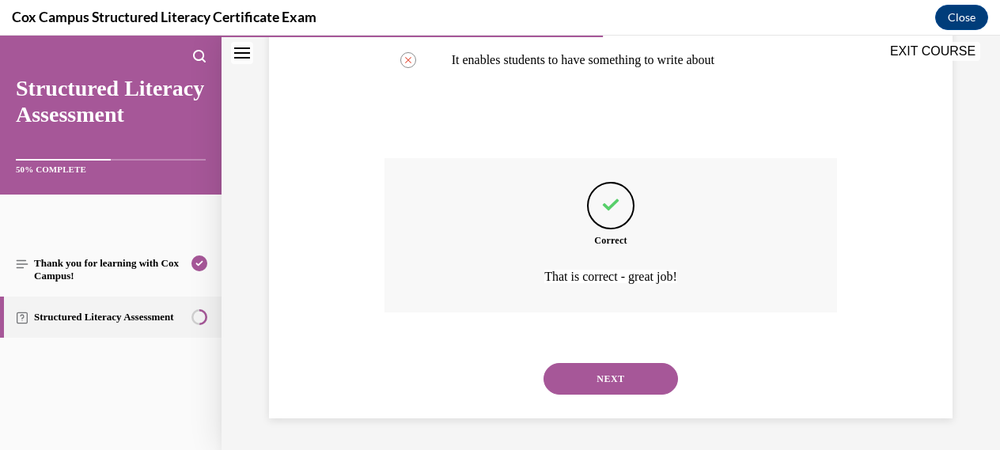
click at [612, 378] on button "NEXT" at bounding box center [610, 379] width 134 height 32
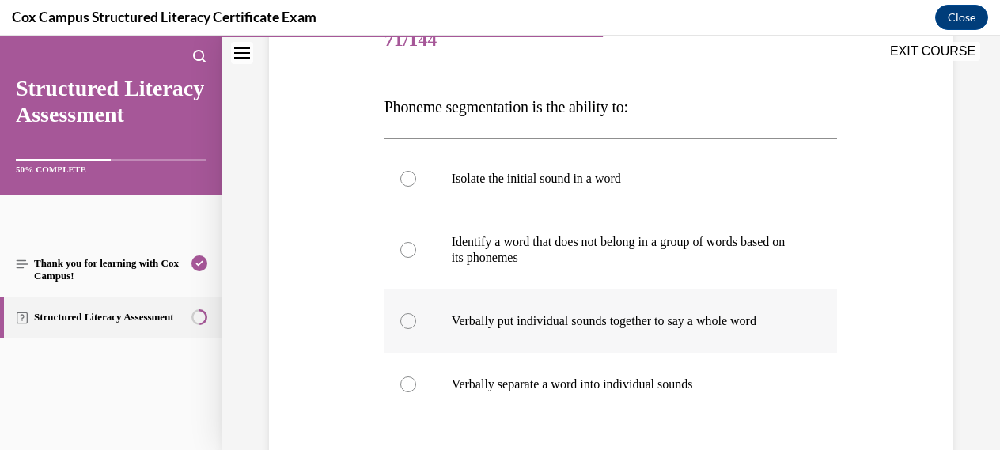
scroll to position [214, 0]
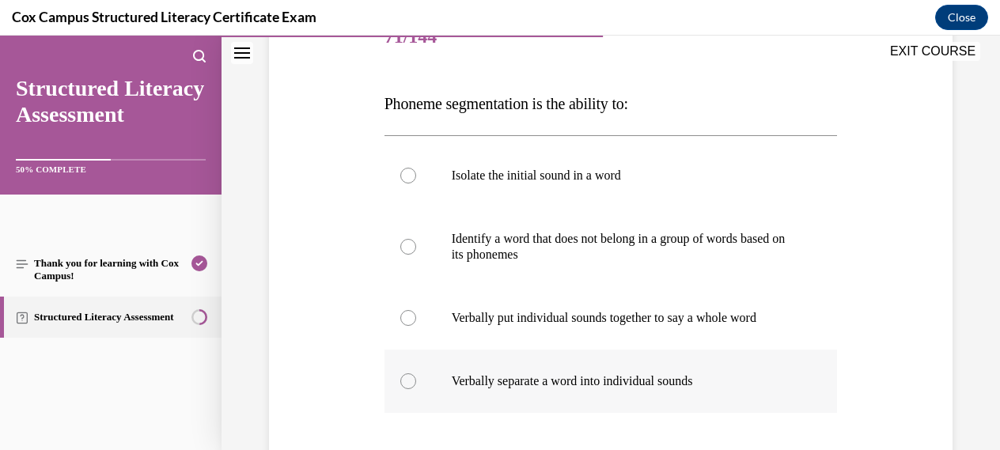
click at [410, 378] on div at bounding box center [408, 381] width 16 height 16
click at [410, 378] on input "Verbally separate a word into individual sounds" at bounding box center [408, 381] width 16 height 16
radio input "true"
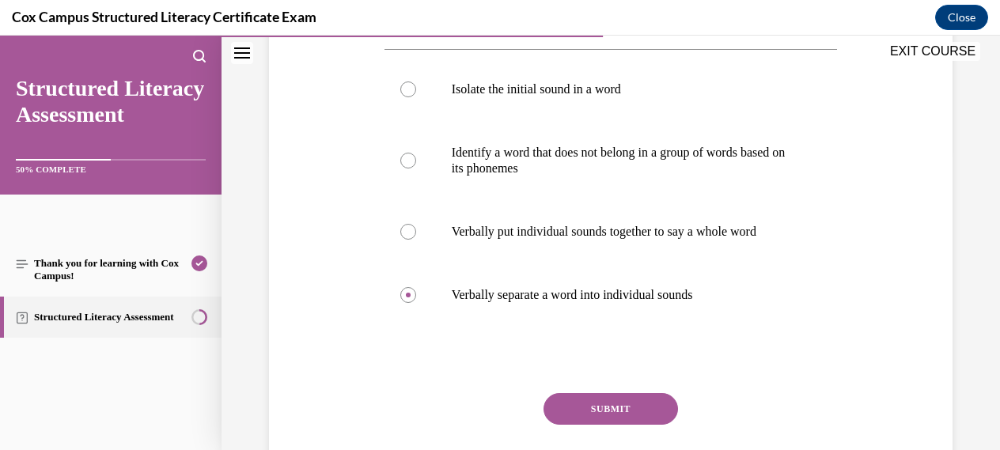
click at [605, 403] on button "SUBMIT" at bounding box center [610, 409] width 134 height 32
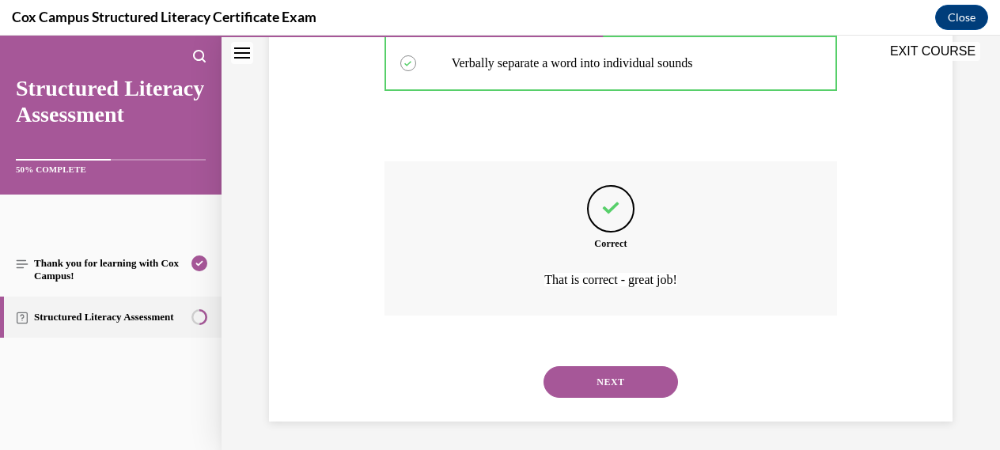
scroll to position [535, 0]
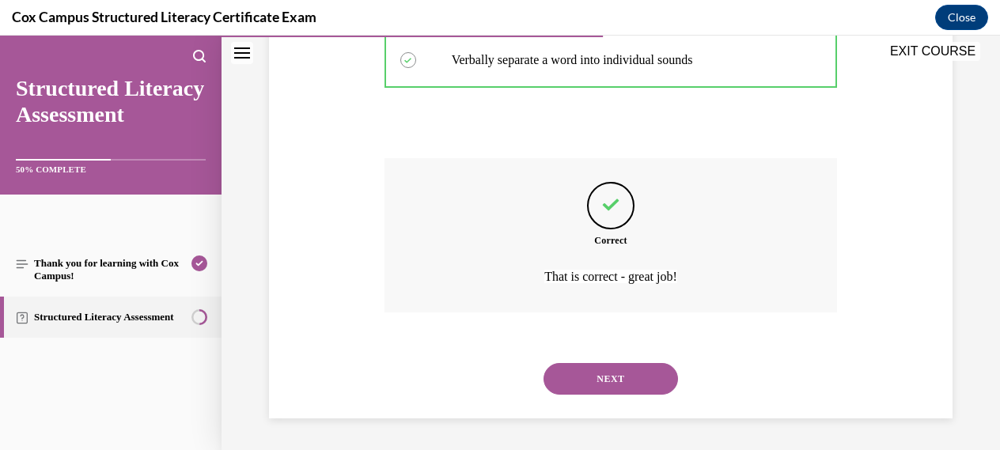
click at [610, 378] on button "NEXT" at bounding box center [610, 379] width 134 height 32
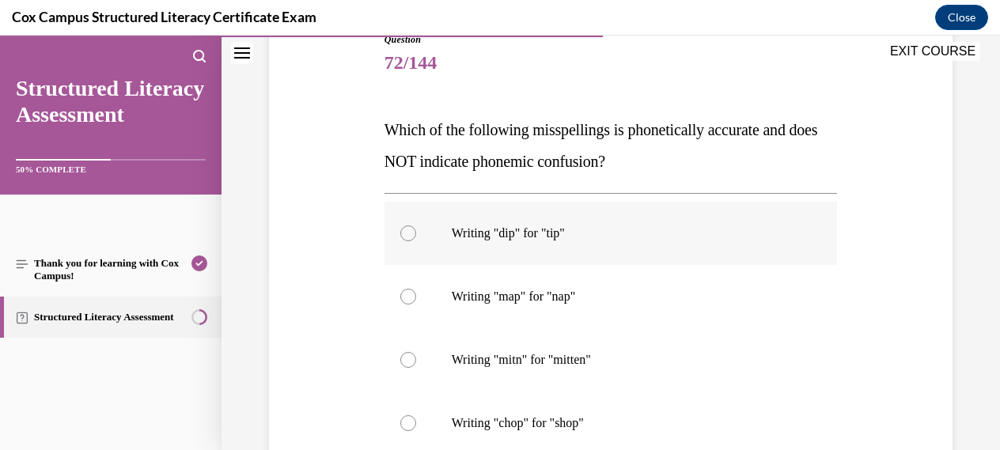
scroll to position [206, 0]
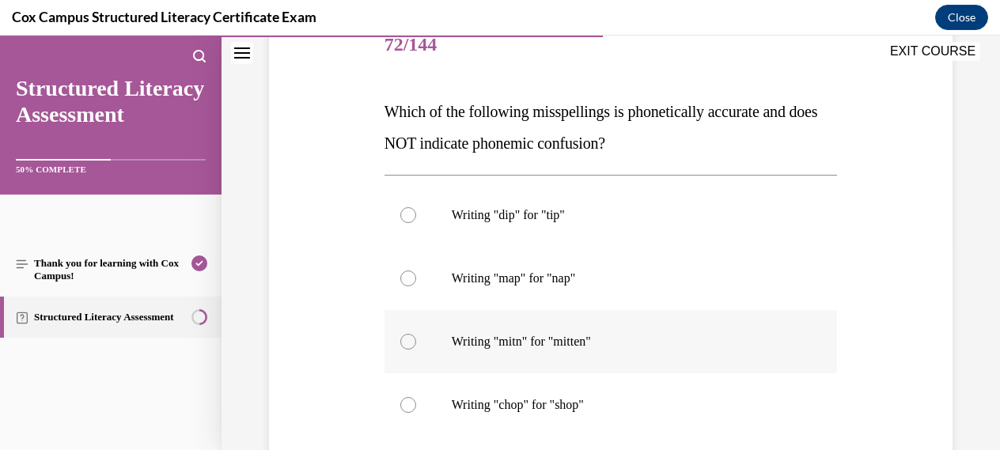
click at [411, 342] on div at bounding box center [408, 342] width 16 height 16
click at [411, 342] on input "Writing "mitn" for "mitten"" at bounding box center [408, 342] width 16 height 16
radio input "true"
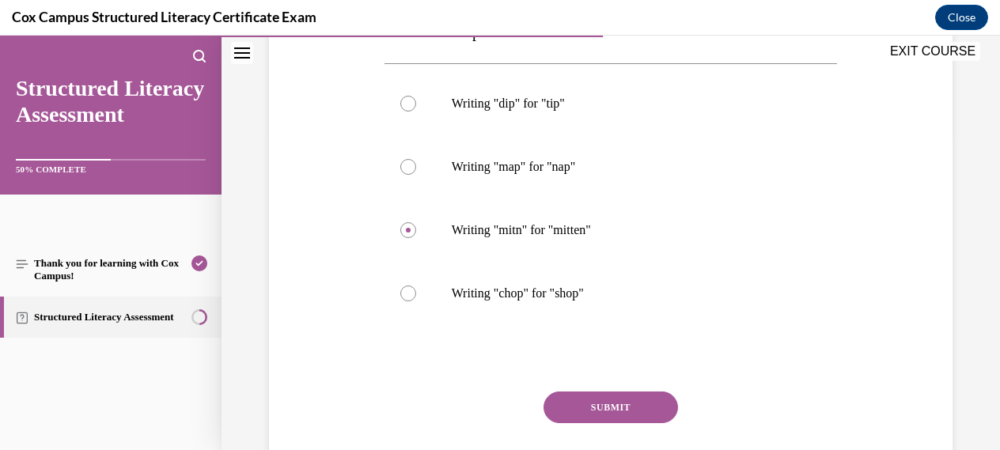
click at [618, 407] on button "SUBMIT" at bounding box center [610, 408] width 134 height 32
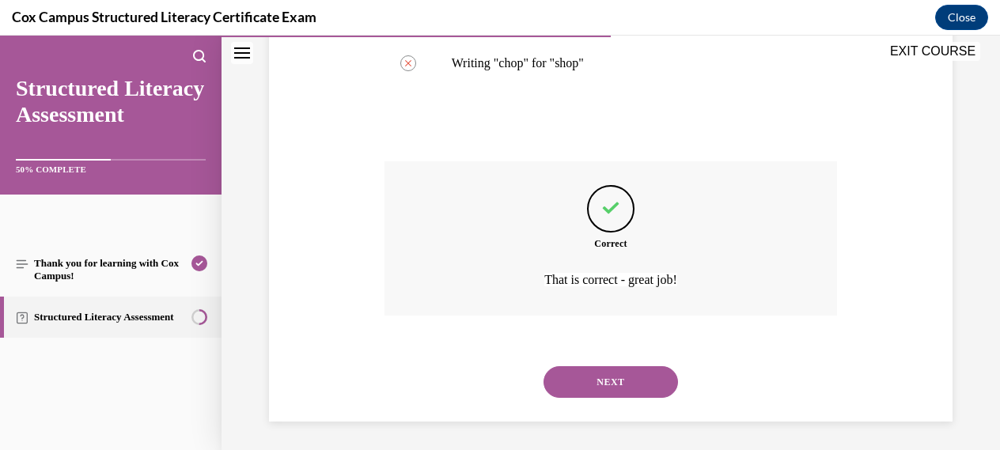
scroll to position [551, 0]
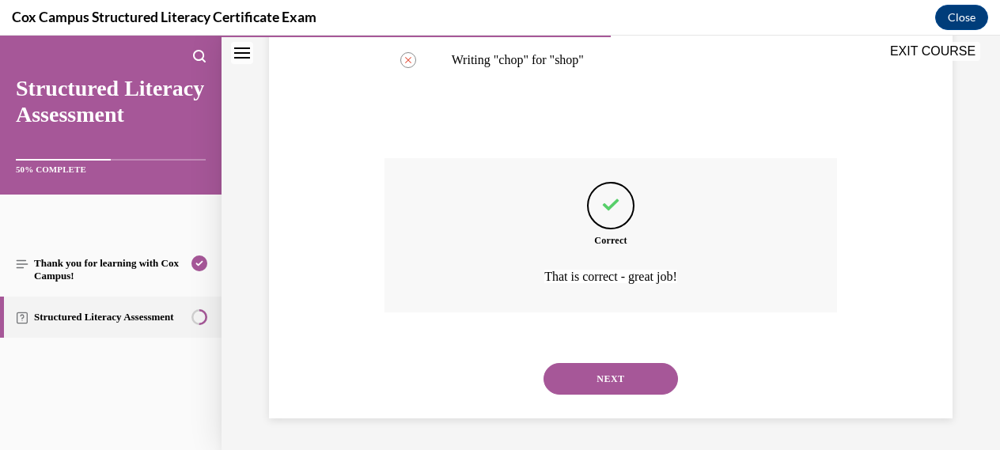
click at [611, 379] on button "NEXT" at bounding box center [610, 379] width 134 height 32
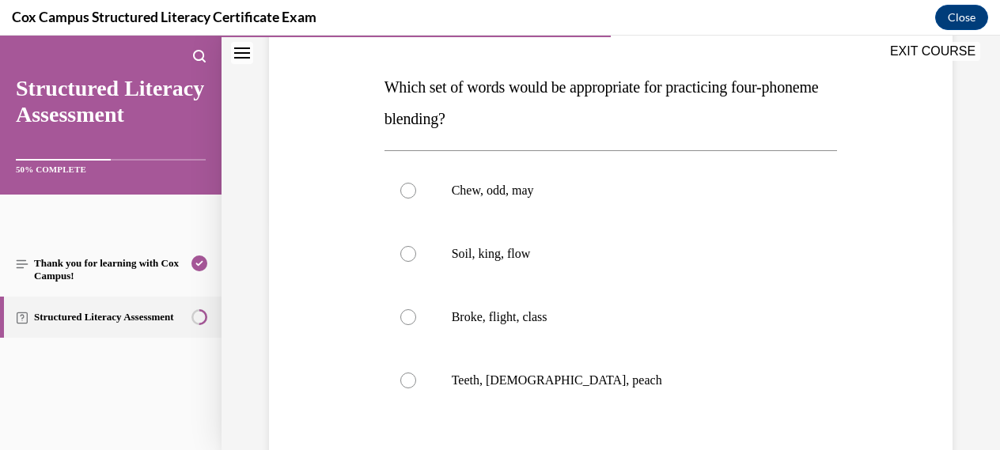
scroll to position [233, 0]
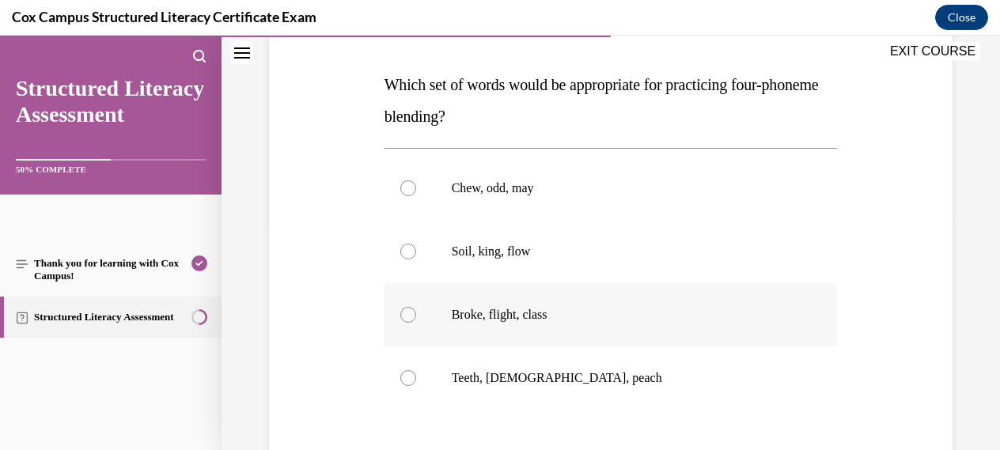
click at [410, 316] on div at bounding box center [408, 315] width 16 height 16
click at [410, 316] on input "Broke, flight, class" at bounding box center [408, 315] width 16 height 16
radio input "true"
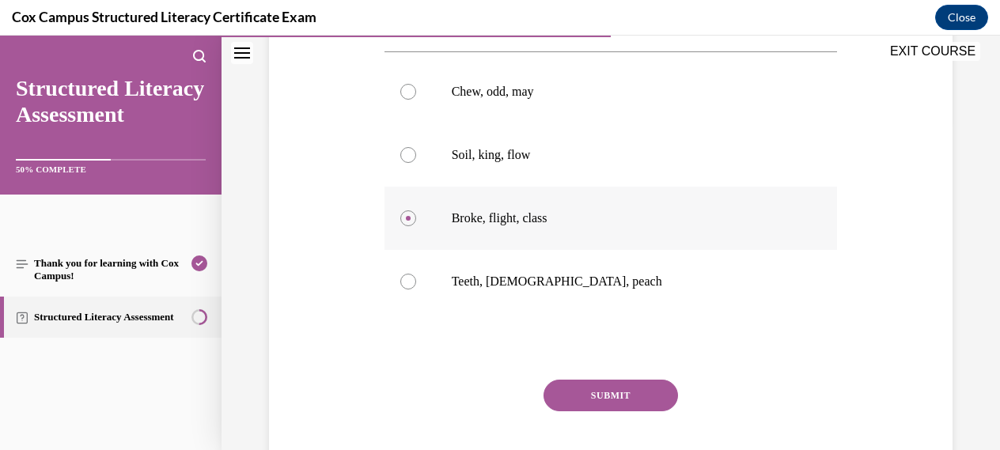
scroll to position [376, 0]
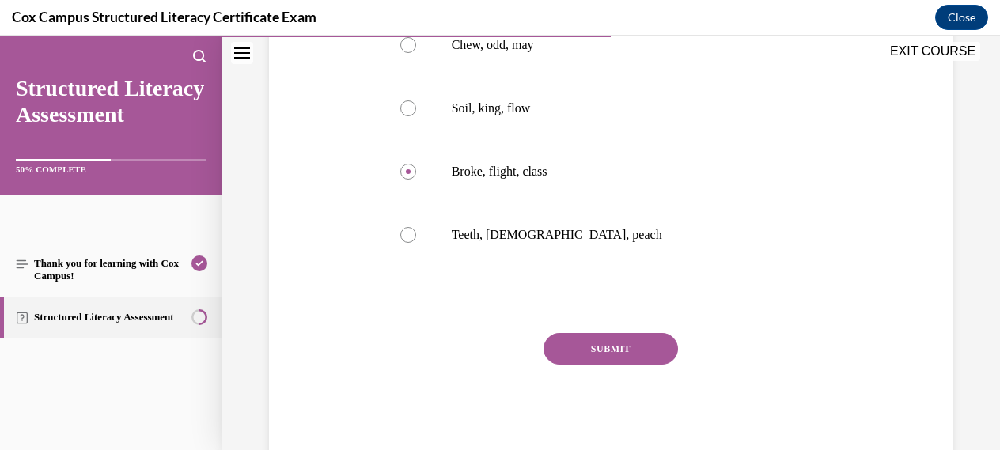
click at [615, 350] on button "SUBMIT" at bounding box center [610, 349] width 134 height 32
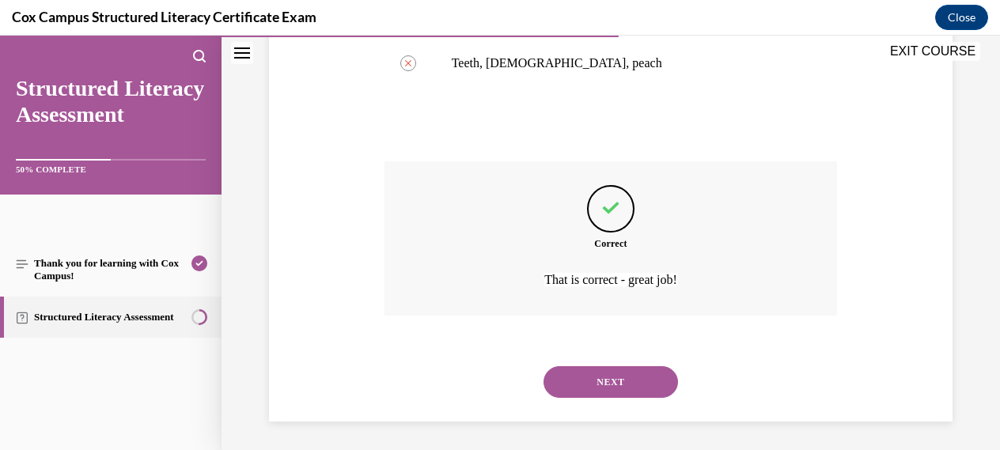
scroll to position [551, 0]
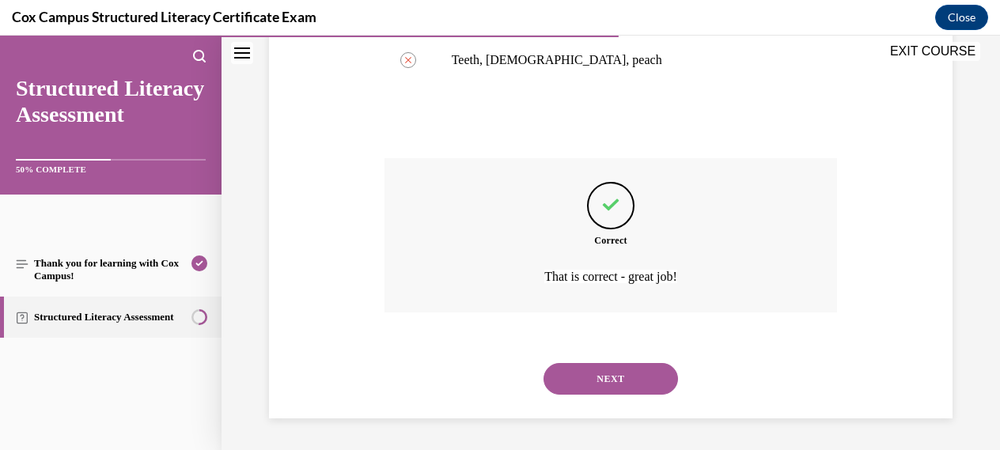
click at [615, 374] on button "NEXT" at bounding box center [610, 379] width 134 height 32
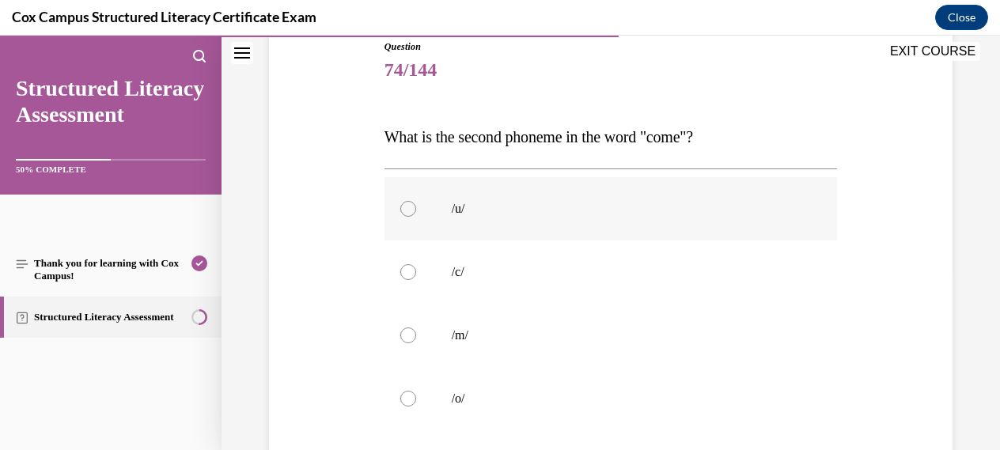
scroll to position [185, 0]
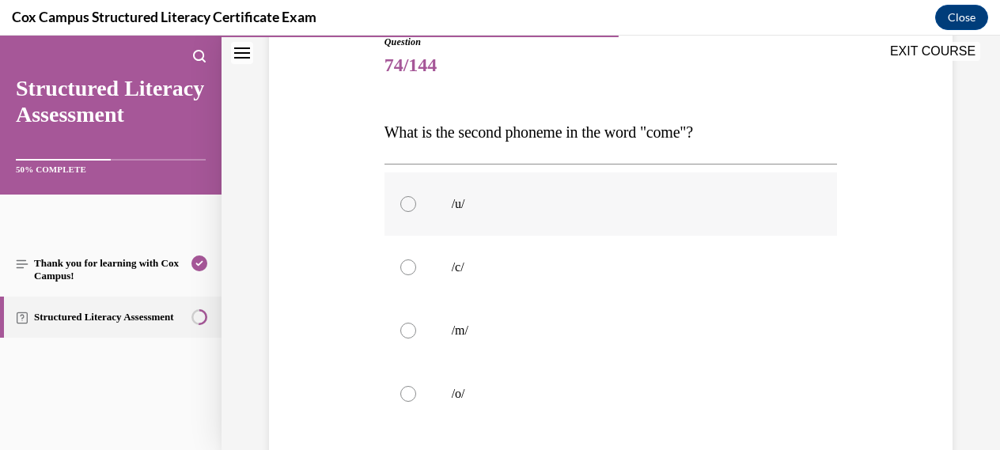
click at [407, 202] on div at bounding box center [408, 204] width 16 height 16
click at [407, 202] on input "/u/" at bounding box center [408, 204] width 16 height 16
radio input "true"
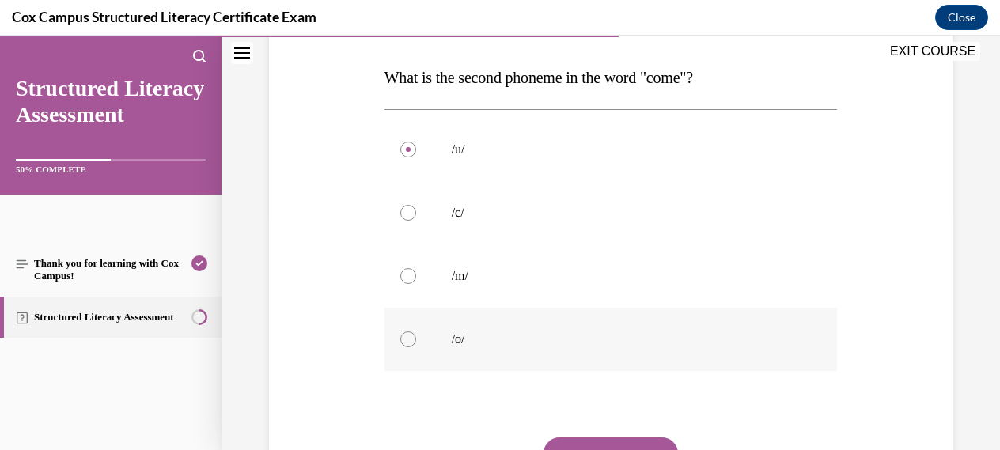
scroll to position [252, 0]
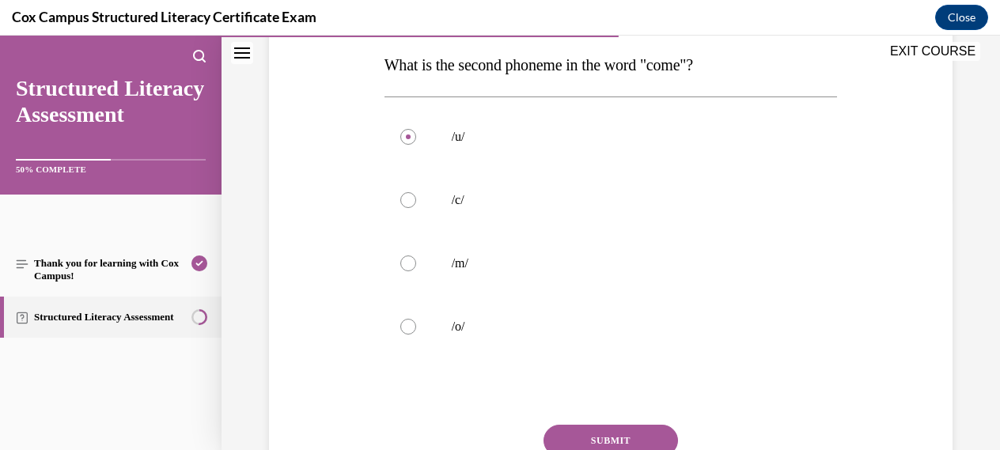
click at [623, 439] on button "SUBMIT" at bounding box center [610, 441] width 134 height 32
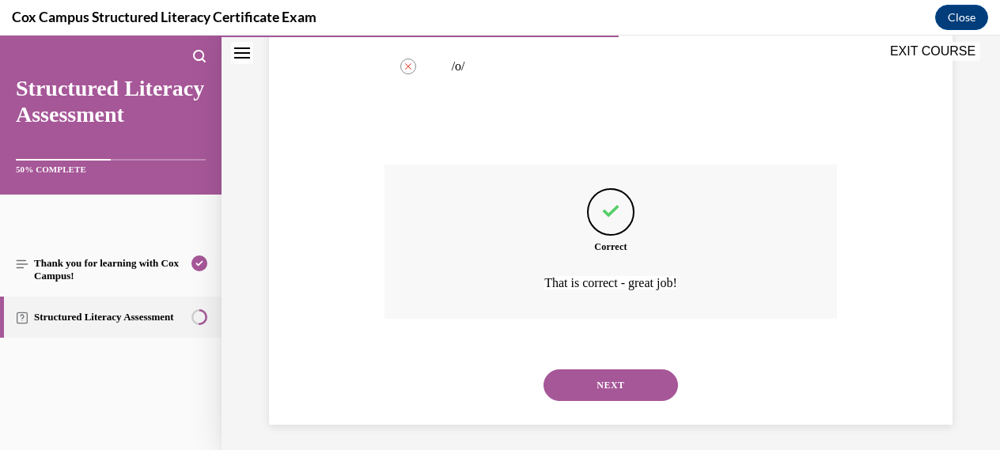
scroll to position [519, 0]
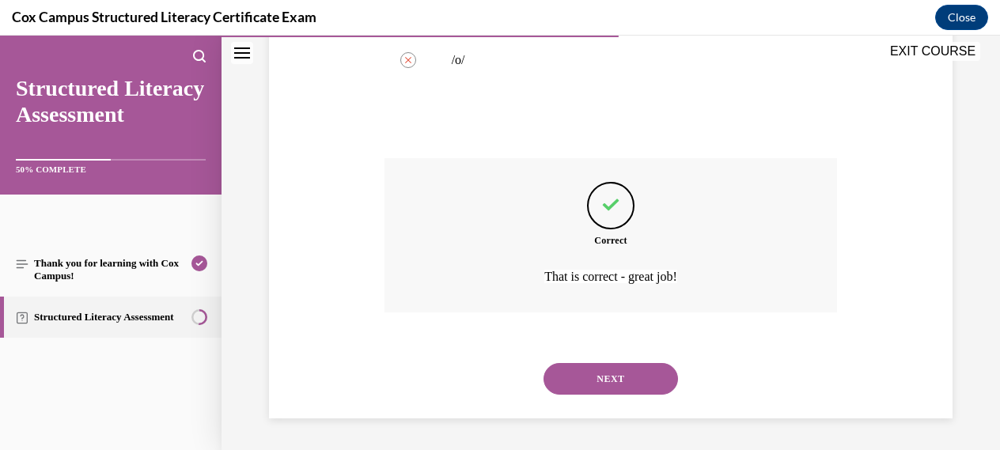
click at [613, 376] on button "NEXT" at bounding box center [610, 379] width 134 height 32
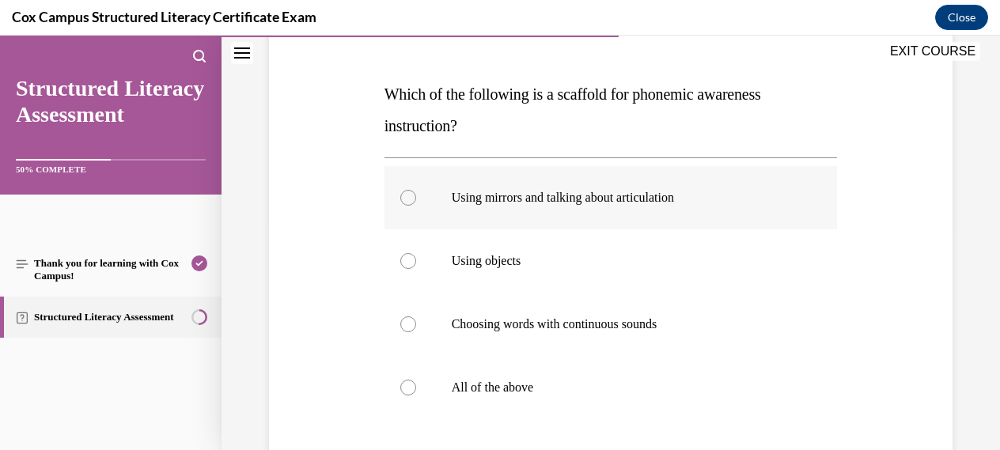
scroll to position [224, 0]
click at [413, 389] on div at bounding box center [408, 387] width 16 height 16
click at [413, 389] on input "All of the above" at bounding box center [408, 387] width 16 height 16
radio input "true"
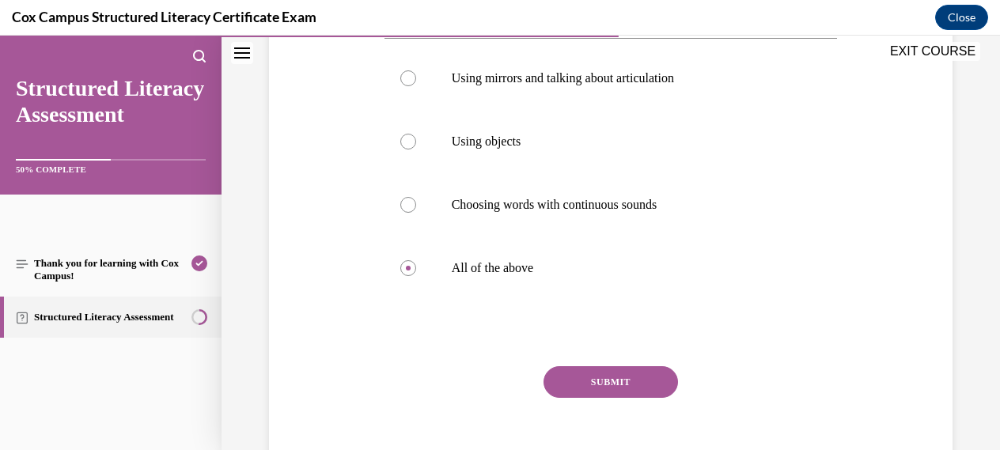
click at [636, 384] on button "SUBMIT" at bounding box center [610, 382] width 134 height 32
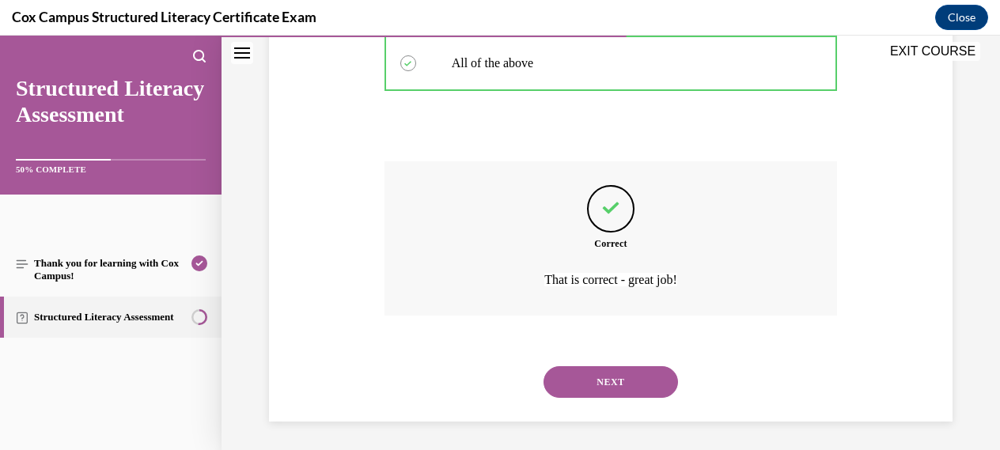
scroll to position [551, 0]
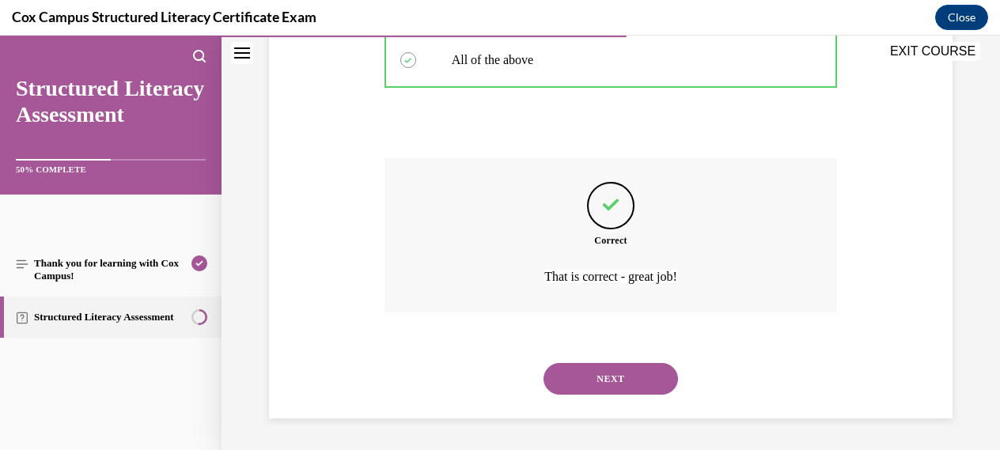
click at [631, 378] on button "NEXT" at bounding box center [610, 379] width 134 height 32
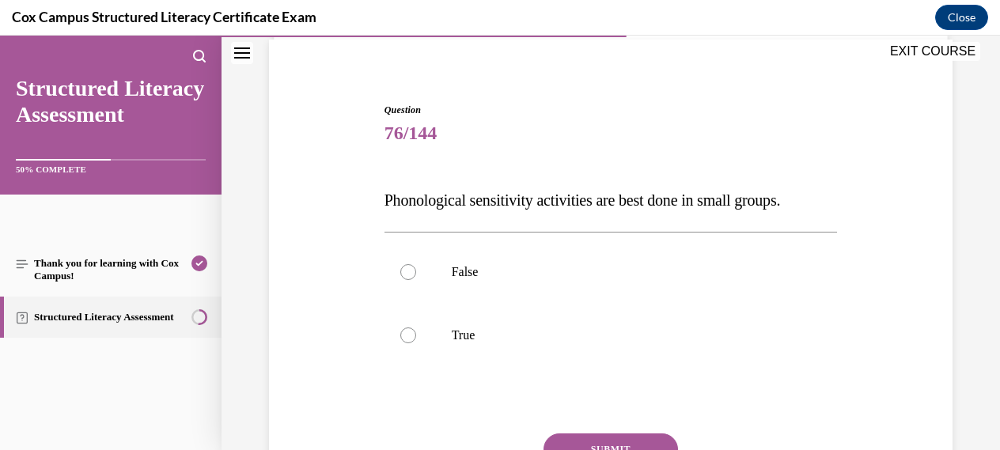
scroll to position [123, 0]
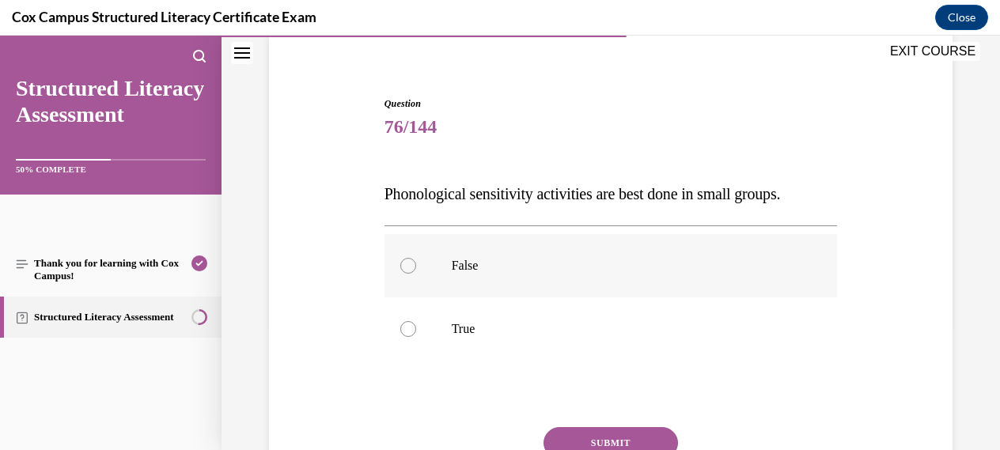
click at [405, 263] on div at bounding box center [408, 266] width 16 height 16
click at [405, 263] on input "False" at bounding box center [408, 266] width 16 height 16
radio input "true"
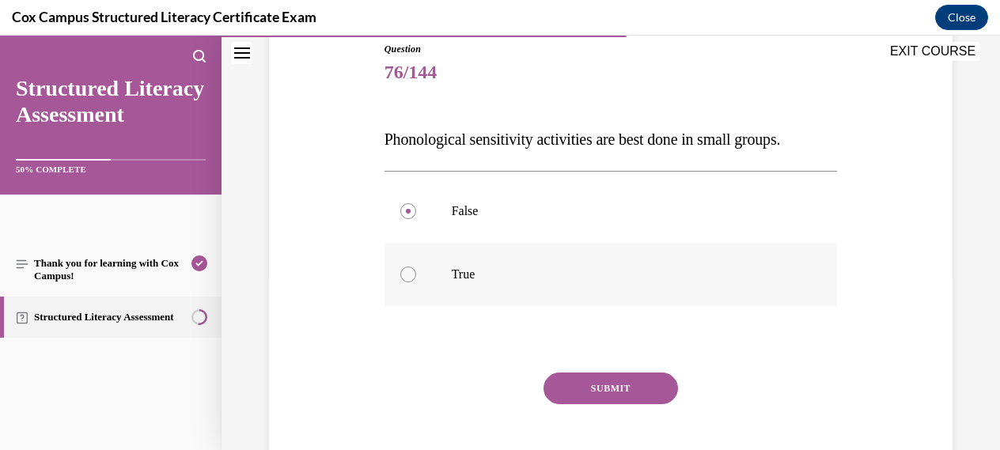
scroll to position [187, 0]
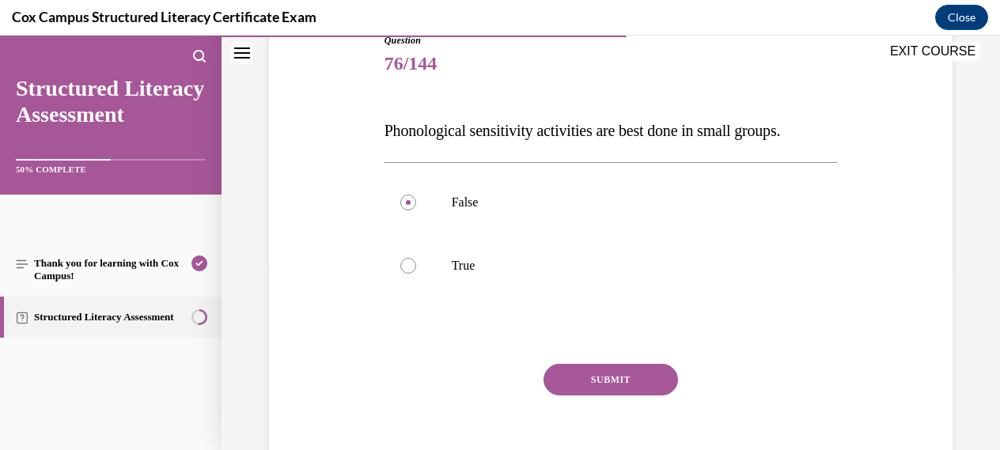
click at [601, 377] on button "SUBMIT" at bounding box center [610, 380] width 134 height 32
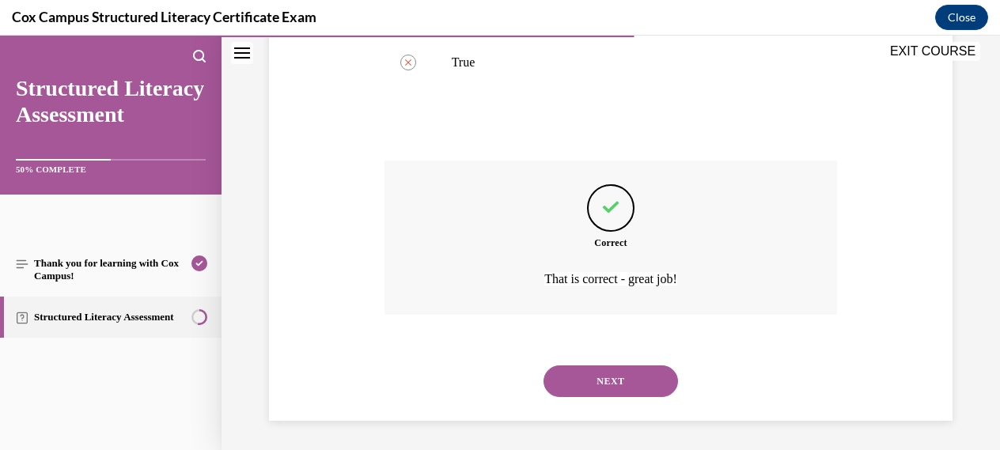
scroll to position [392, 0]
click at [602, 377] on button "NEXT" at bounding box center [610, 379] width 134 height 32
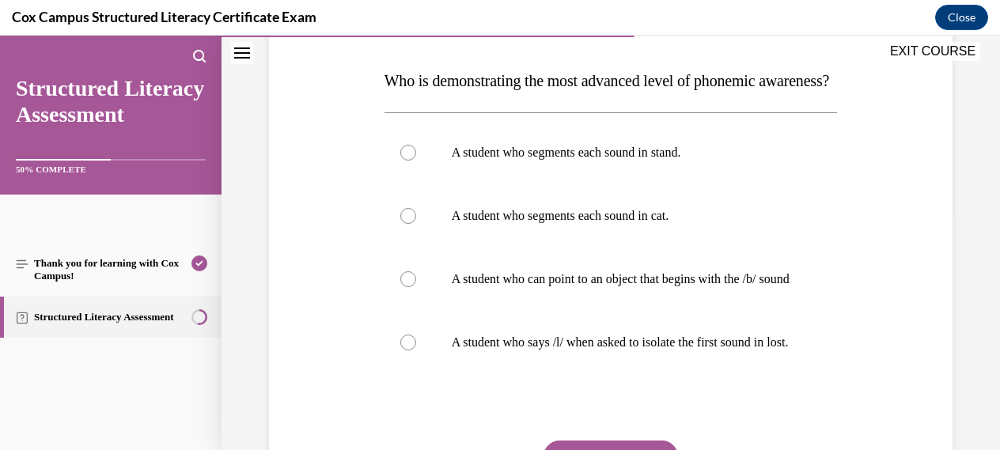
scroll to position [242, 0]
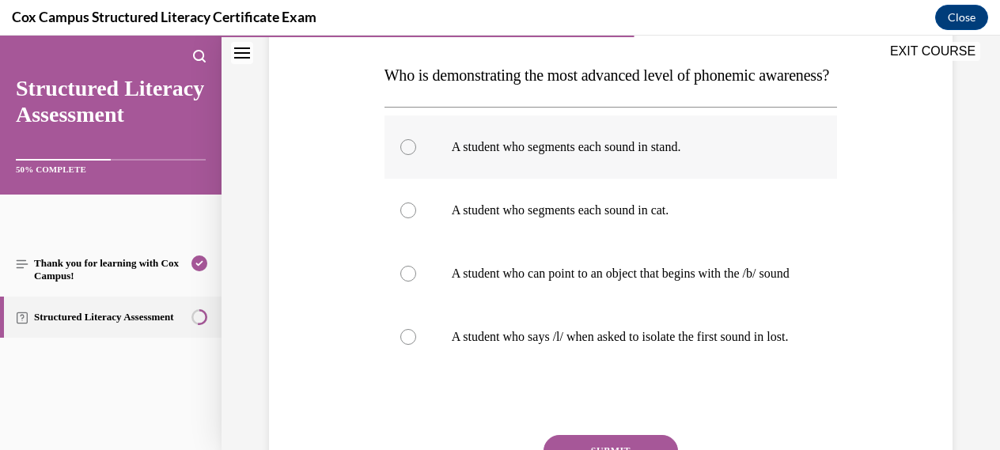
click at [405, 155] on div at bounding box center [408, 147] width 16 height 16
click at [405, 155] on input "A student who segments each sound in stand." at bounding box center [408, 147] width 16 height 16
radio input "true"
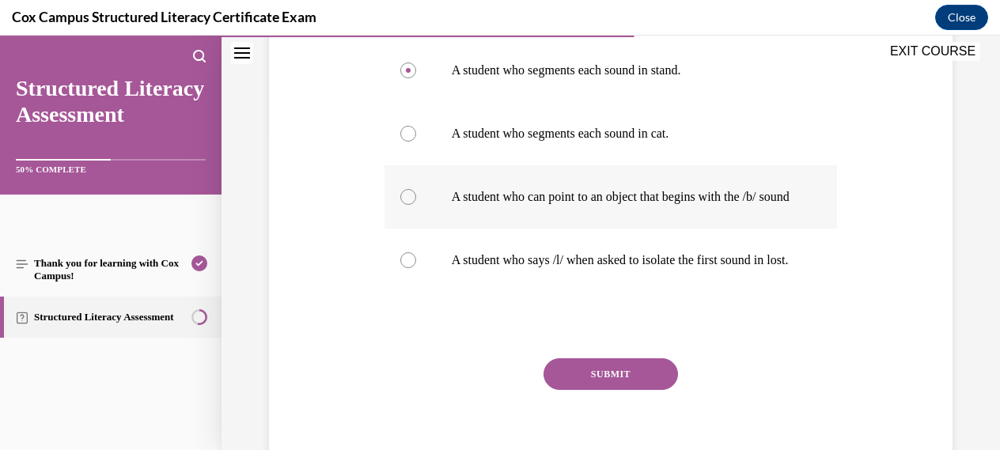
scroll to position [320, 0]
click at [622, 388] on button "SUBMIT" at bounding box center [610, 373] width 134 height 32
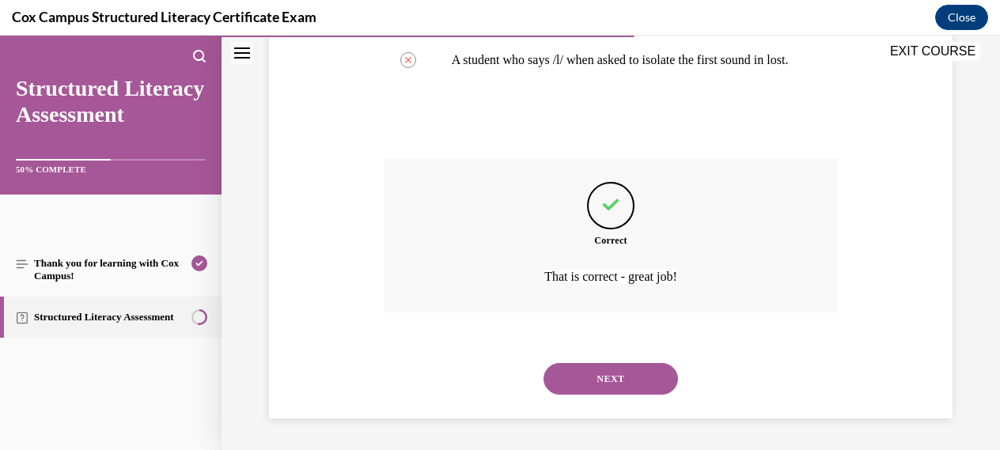
scroll to position [582, 0]
click at [613, 376] on button "NEXT" at bounding box center [610, 379] width 134 height 32
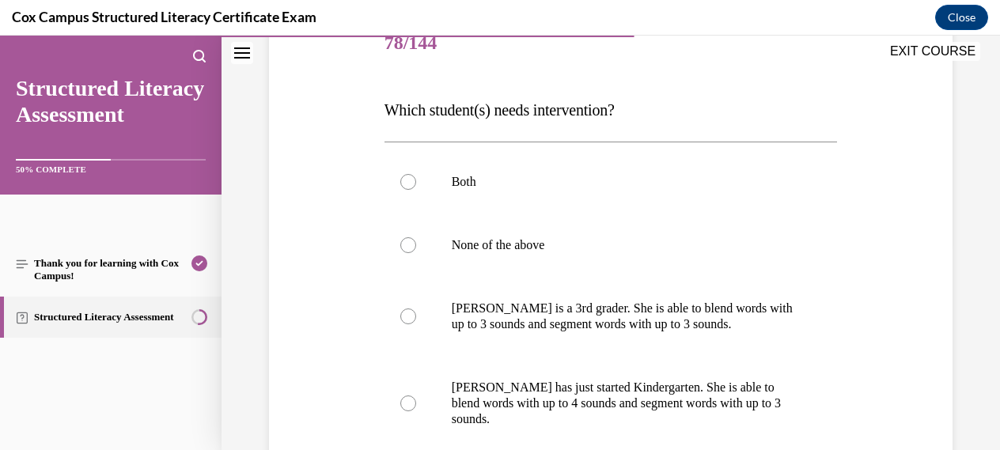
scroll to position [213, 0]
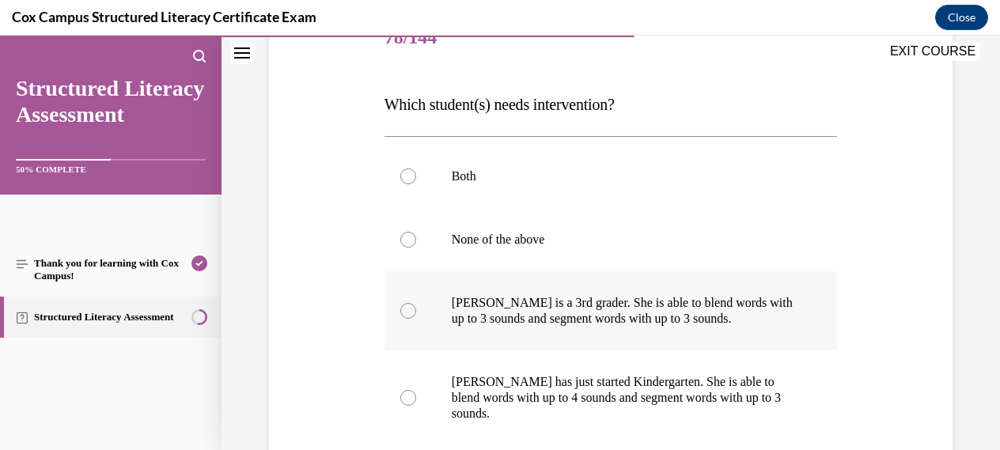
click at [406, 308] on div at bounding box center [408, 311] width 16 height 16
click at [406, 308] on input "[PERSON_NAME] is a 3rd grader. She is able to blend words with up to 3 sounds a…" at bounding box center [408, 311] width 16 height 16
radio input "true"
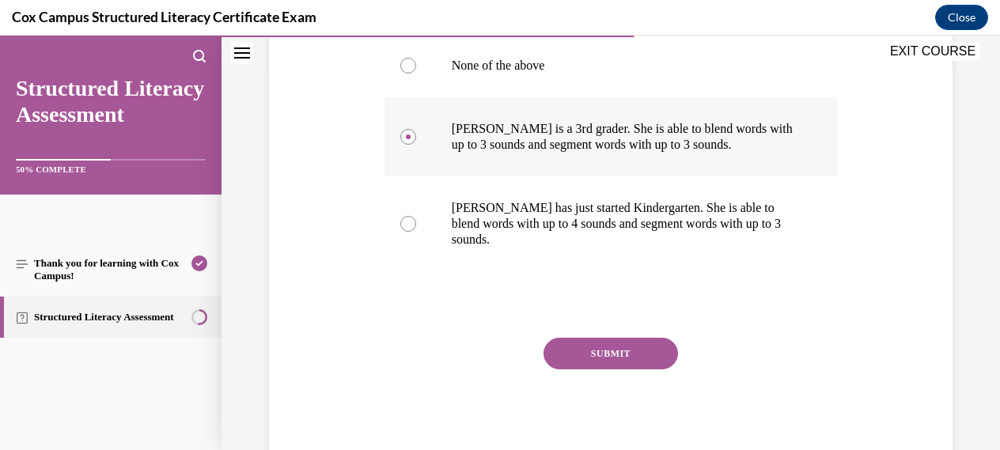
scroll to position [420, 0]
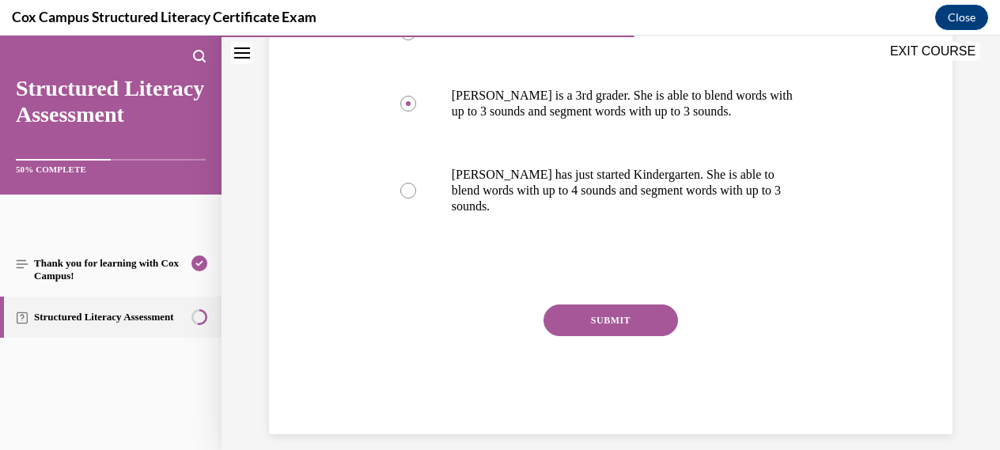
click at [601, 305] on button "SUBMIT" at bounding box center [610, 321] width 134 height 32
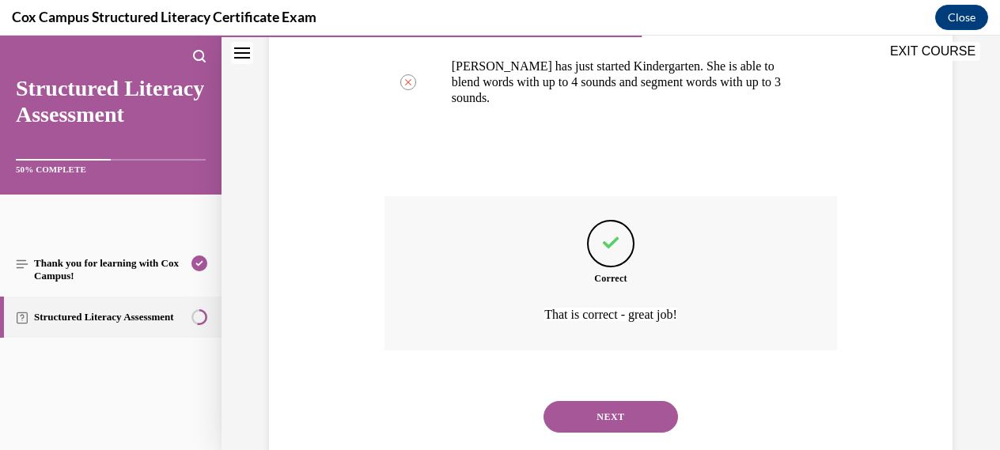
scroll to position [551, 0]
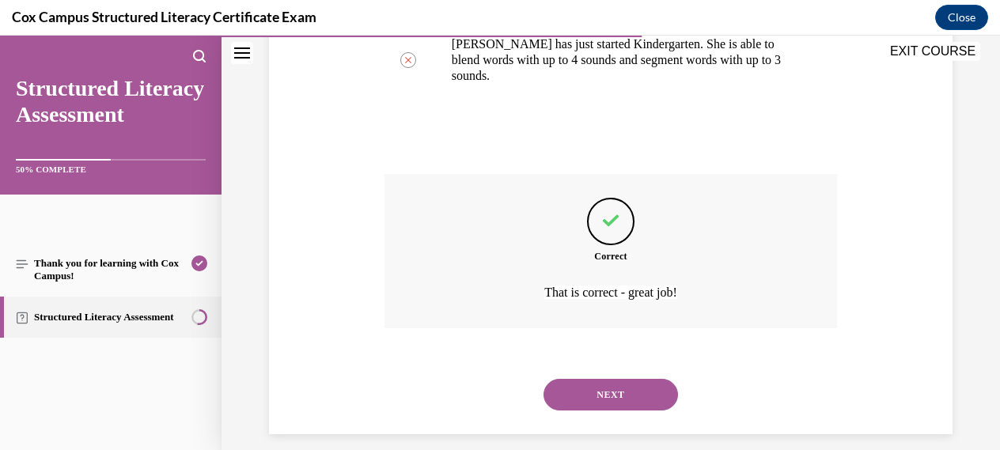
click at [599, 379] on button "NEXT" at bounding box center [610, 395] width 134 height 32
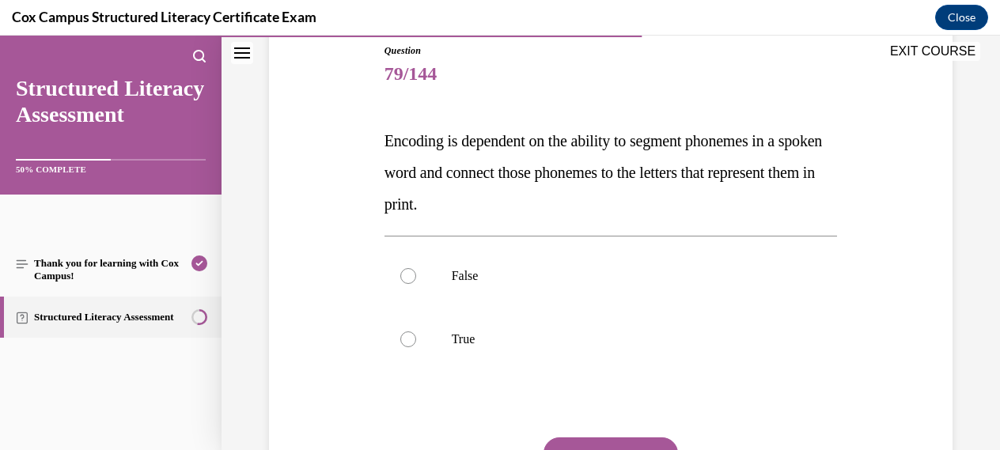
scroll to position [165, 0]
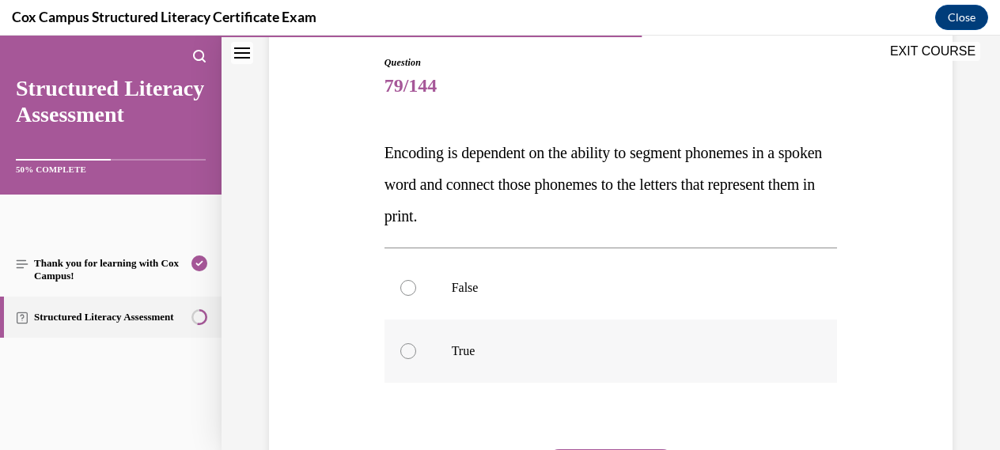
click at [411, 358] on label "True" at bounding box center [610, 351] width 453 height 63
click at [411, 358] on input "True" at bounding box center [408, 351] width 16 height 16
radio input "true"
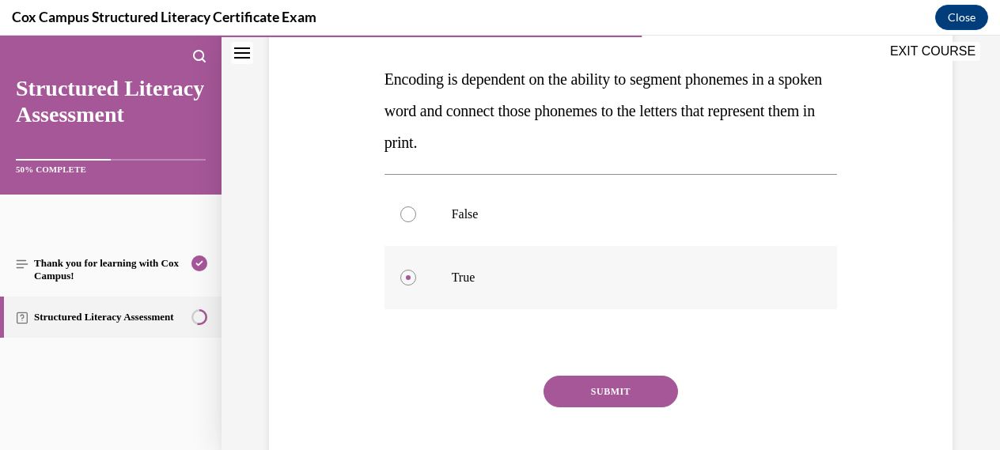
scroll to position [250, 0]
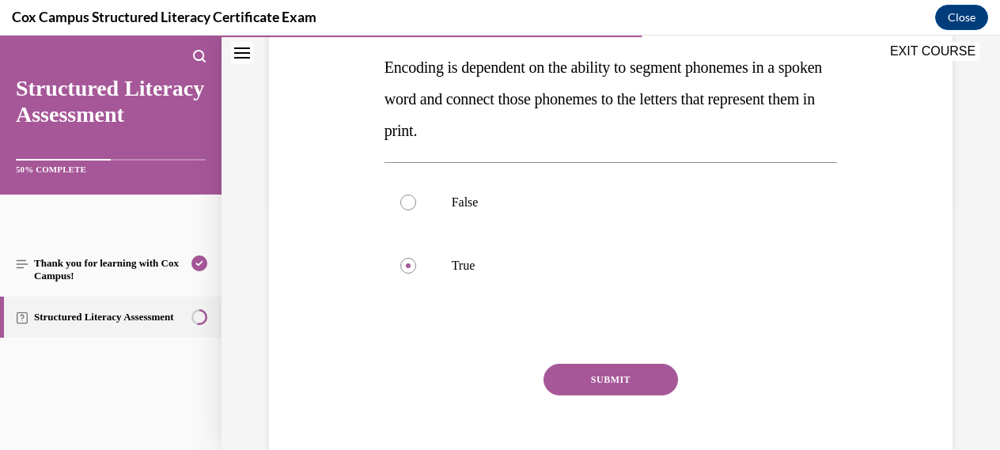
click at [591, 380] on button "SUBMIT" at bounding box center [610, 380] width 134 height 32
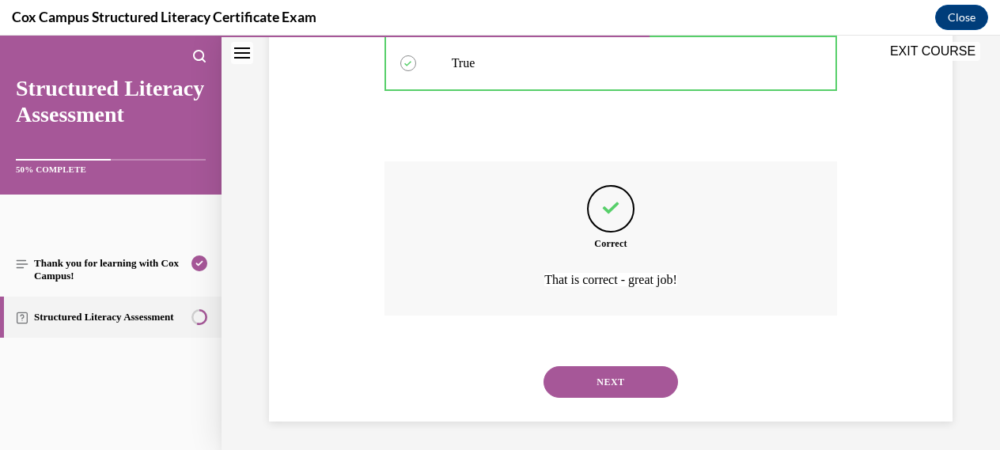
scroll to position [456, 0]
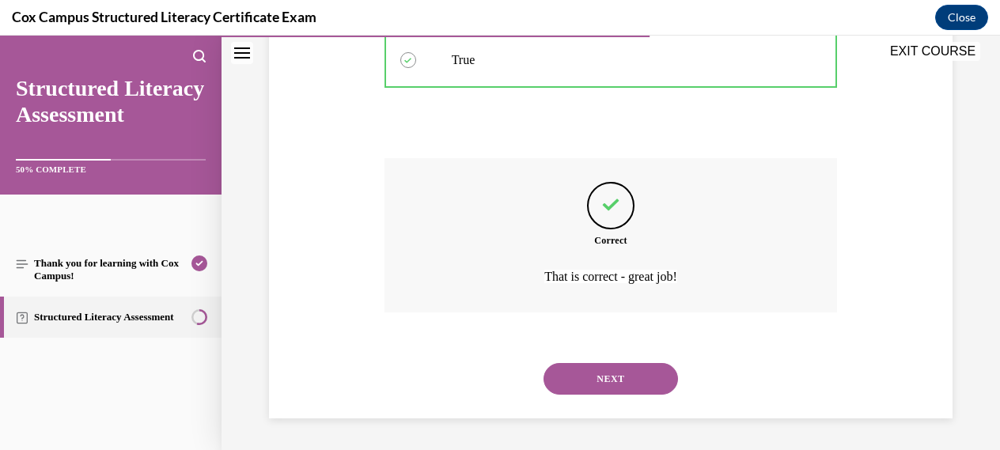
click at [606, 381] on button "NEXT" at bounding box center [610, 379] width 134 height 32
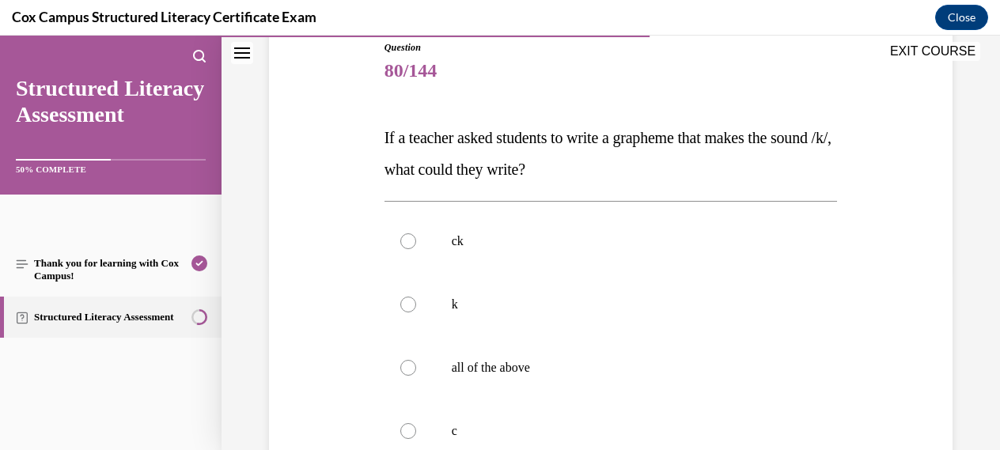
scroll to position [187, 0]
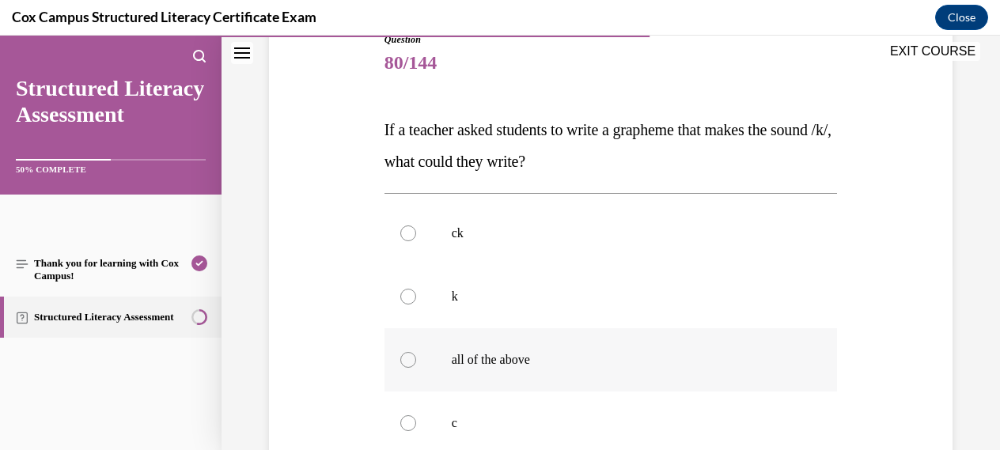
click at [408, 366] on div at bounding box center [408, 360] width 16 height 16
click at [408, 366] on input "all of the above" at bounding box center [408, 360] width 16 height 16
radio input "true"
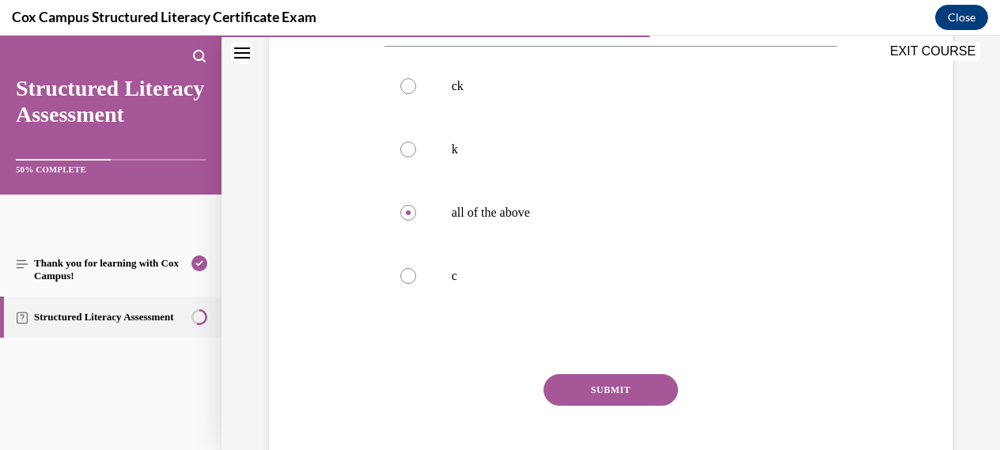
click at [612, 402] on button "SUBMIT" at bounding box center [610, 390] width 134 height 32
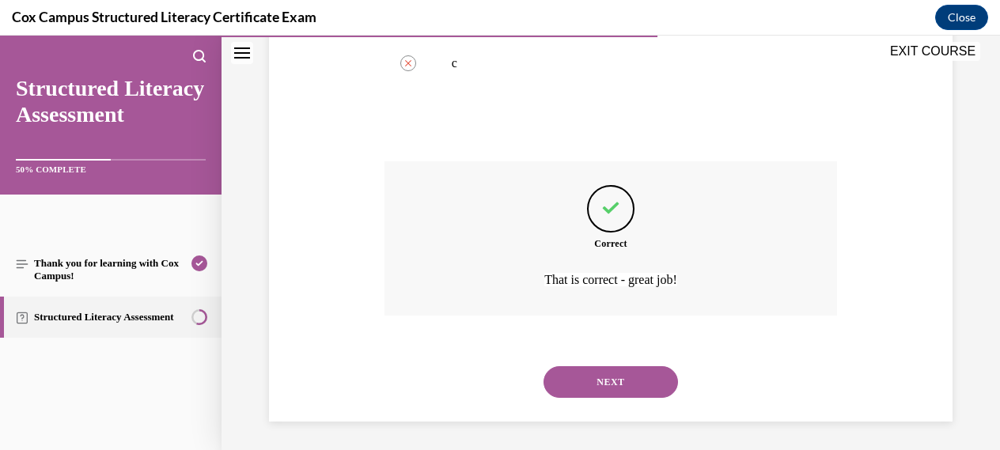
scroll to position [551, 0]
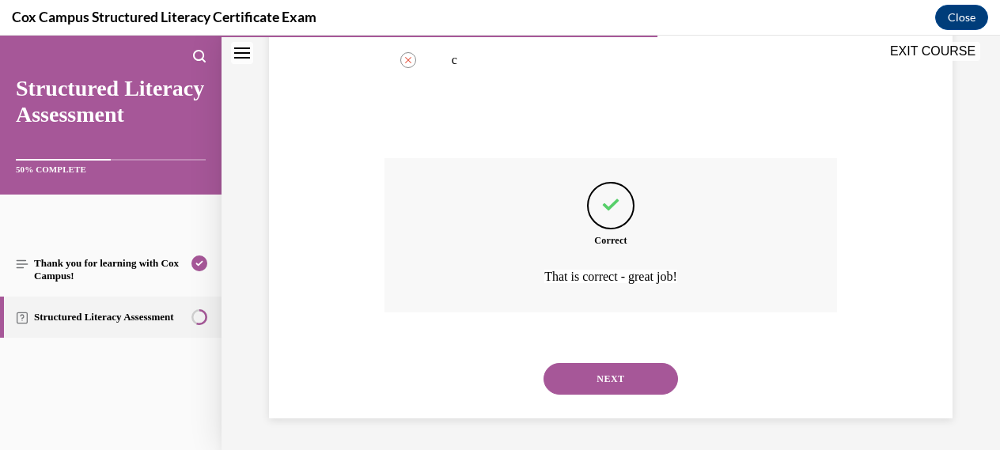
click at [609, 379] on button "NEXT" at bounding box center [610, 379] width 134 height 32
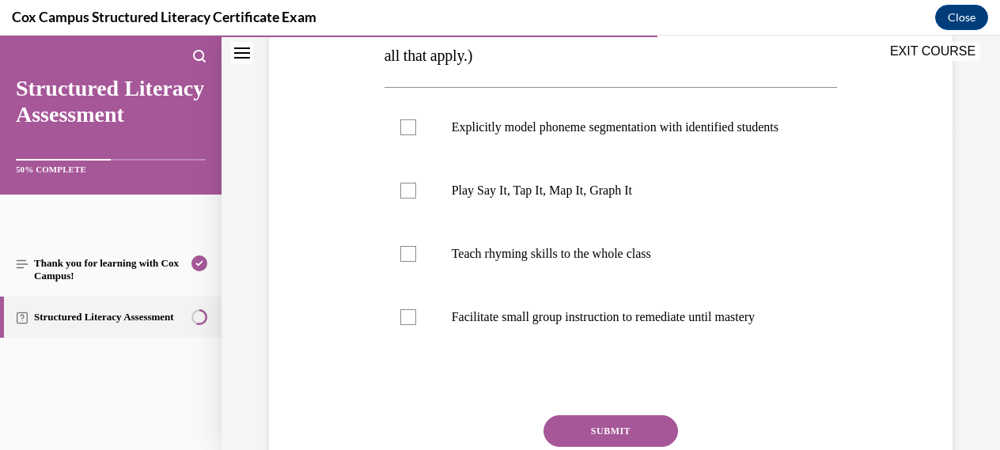
scroll to position [318, 0]
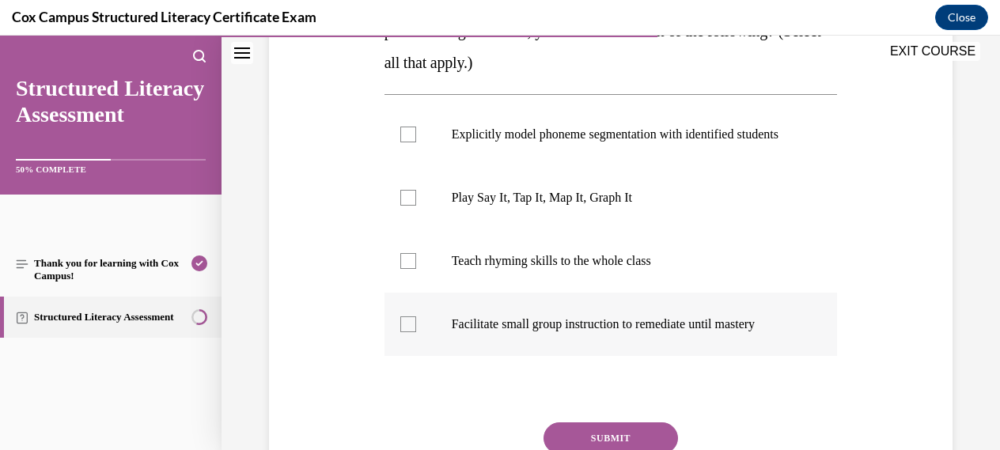
click at [405, 332] on div at bounding box center [408, 324] width 16 height 16
click at [405, 332] on input "Facilitate small group instruction to remediate until mastery" at bounding box center [408, 324] width 16 height 16
checkbox input "true"
click at [407, 142] on div at bounding box center [408, 135] width 16 height 16
click at [407, 142] on input "Explicitly model phoneme segmentation with identified students" at bounding box center [408, 135] width 16 height 16
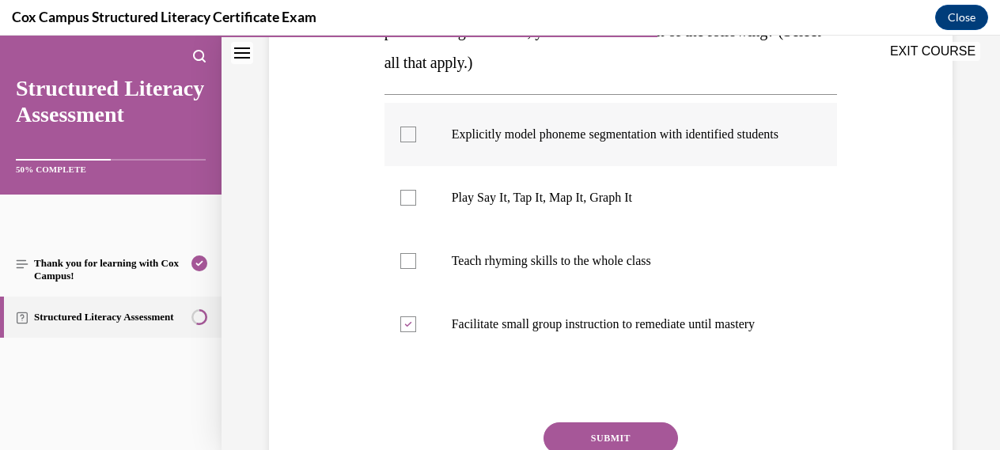
checkbox input "true"
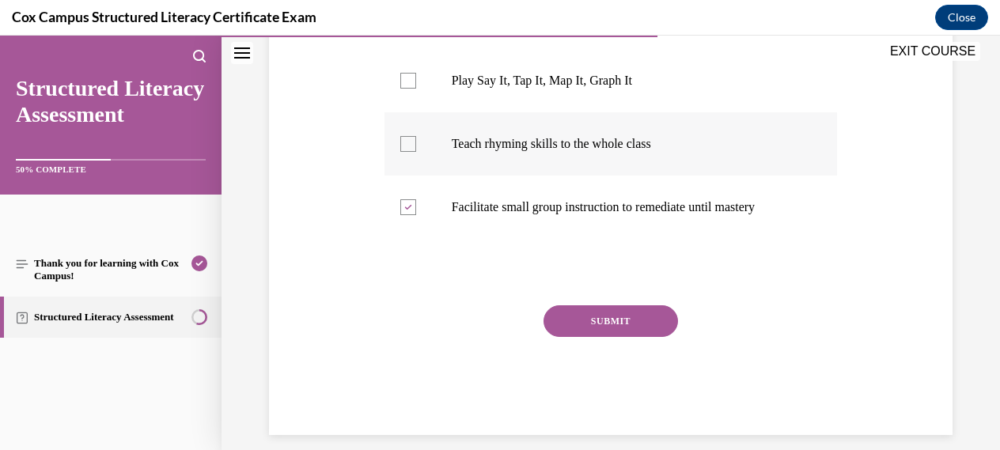
scroll to position [467, 0]
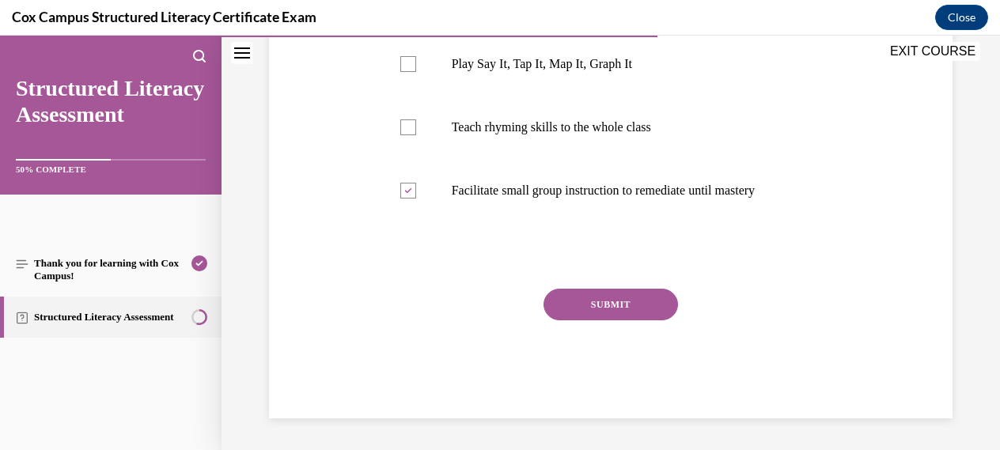
click at [603, 305] on button "SUBMIT" at bounding box center [610, 305] width 134 height 32
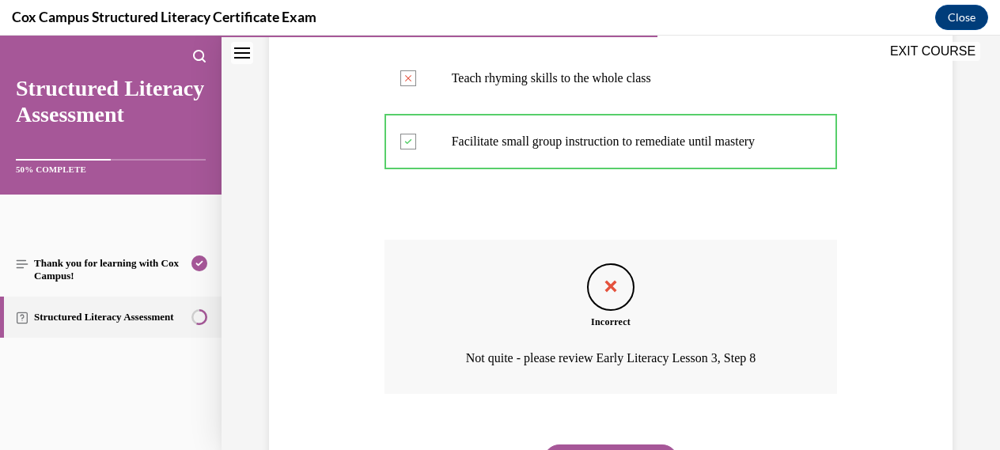
scroll to position [598, 0]
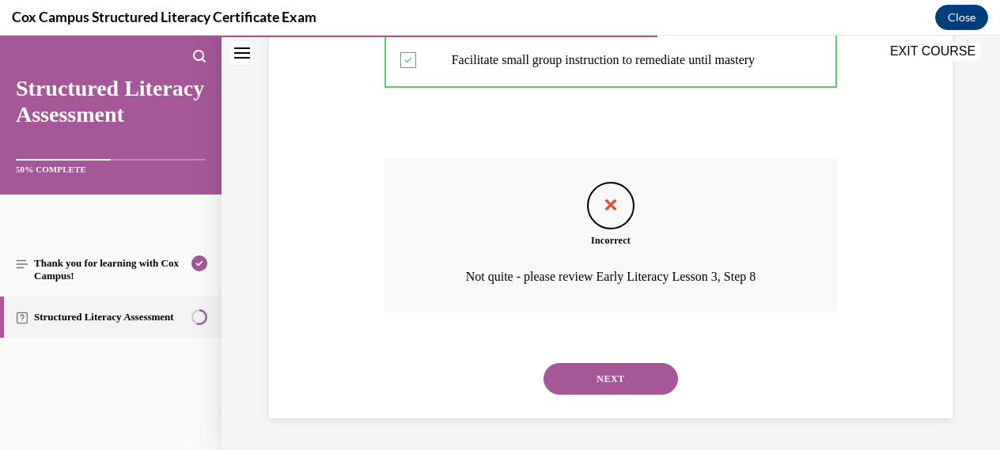
click at [603, 380] on button "NEXT" at bounding box center [610, 379] width 134 height 32
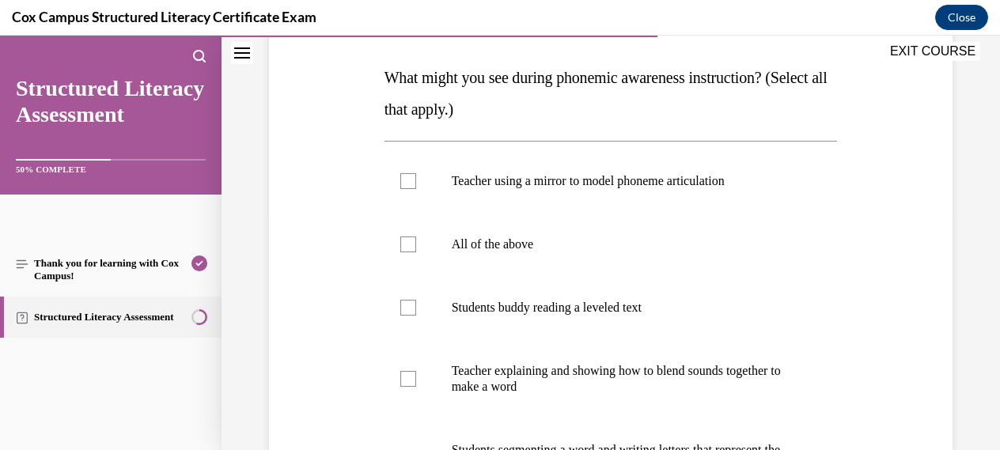
scroll to position [242, 0]
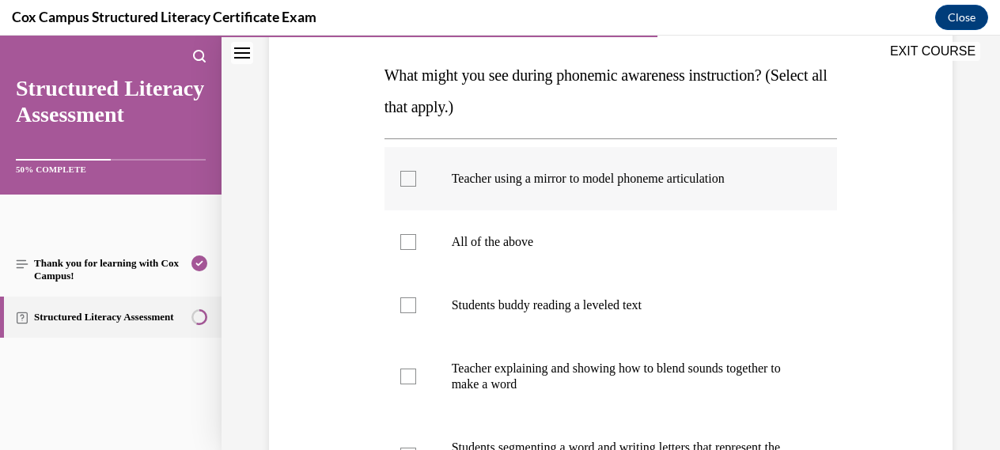
click at [403, 184] on div at bounding box center [408, 179] width 16 height 16
click at [403, 184] on input "Teacher using a mirror to model phoneme articulation" at bounding box center [408, 179] width 16 height 16
checkbox input "true"
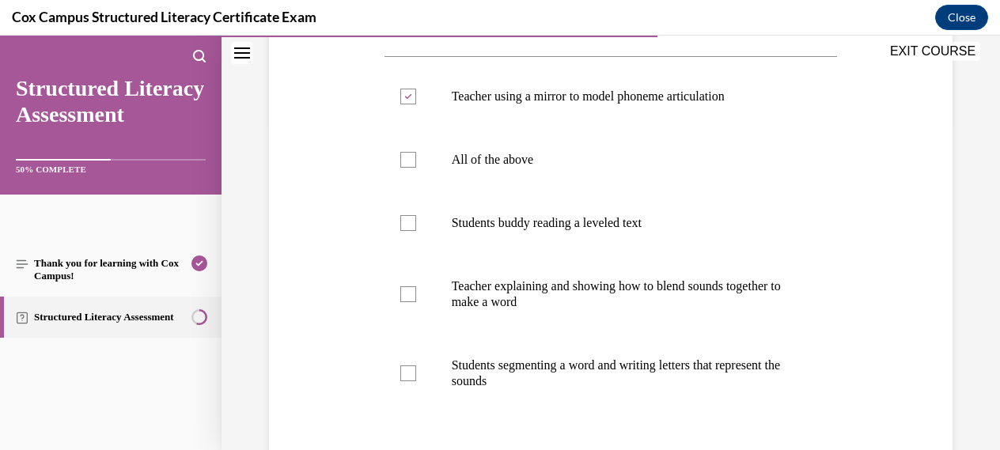
scroll to position [327, 0]
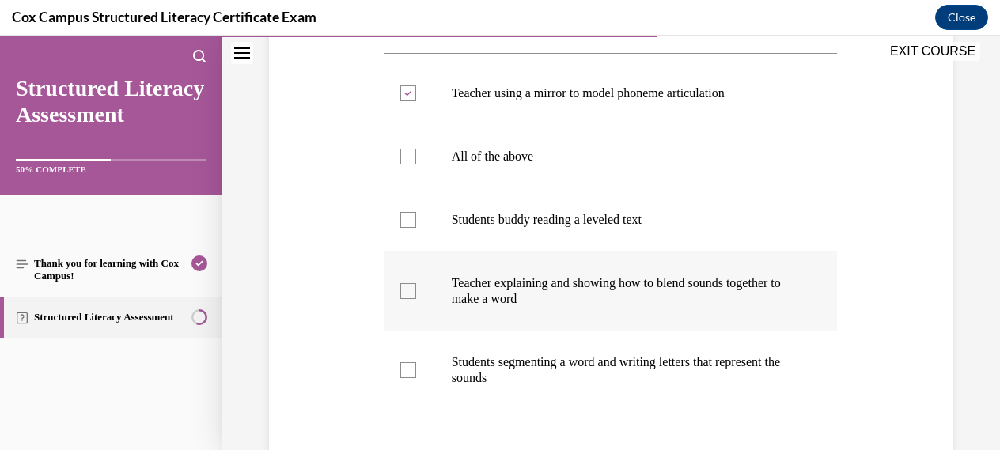
click at [408, 293] on div at bounding box center [408, 291] width 16 height 16
click at [408, 293] on input "Teacher explaining and showing how to blend sounds together to make a word" at bounding box center [408, 291] width 16 height 16
checkbox input "true"
click at [414, 373] on div at bounding box center [408, 370] width 16 height 16
click at [414, 373] on input "Students segmenting a word and writing letters that represent the sounds" at bounding box center [408, 370] width 16 height 16
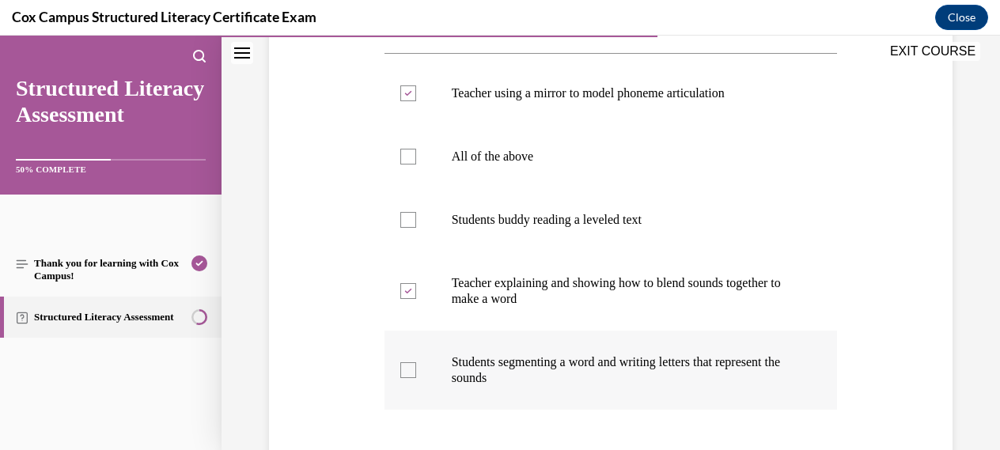
checkbox input "true"
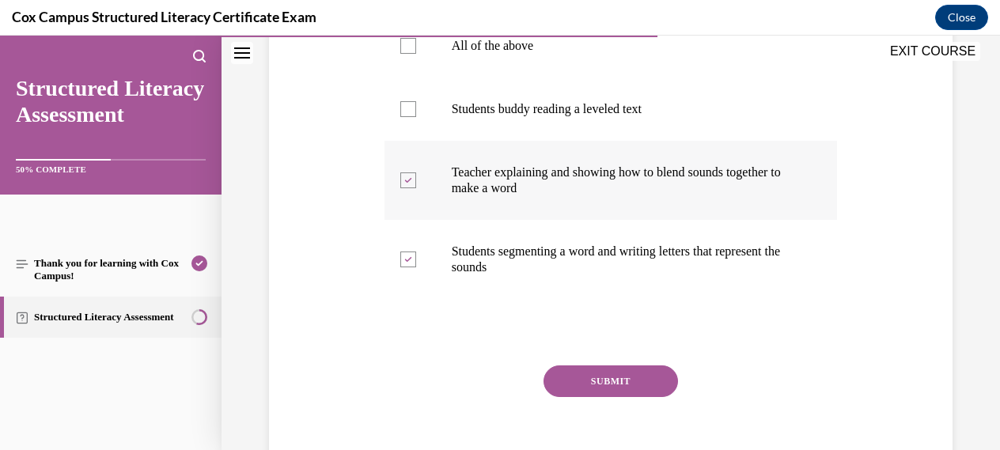
scroll to position [439, 0]
click at [608, 379] on button "SUBMIT" at bounding box center [610, 381] width 134 height 32
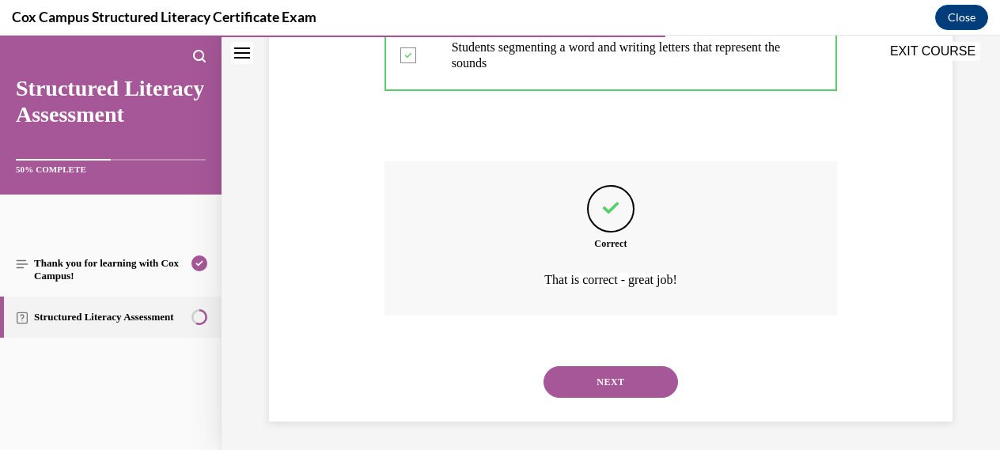
scroll to position [645, 0]
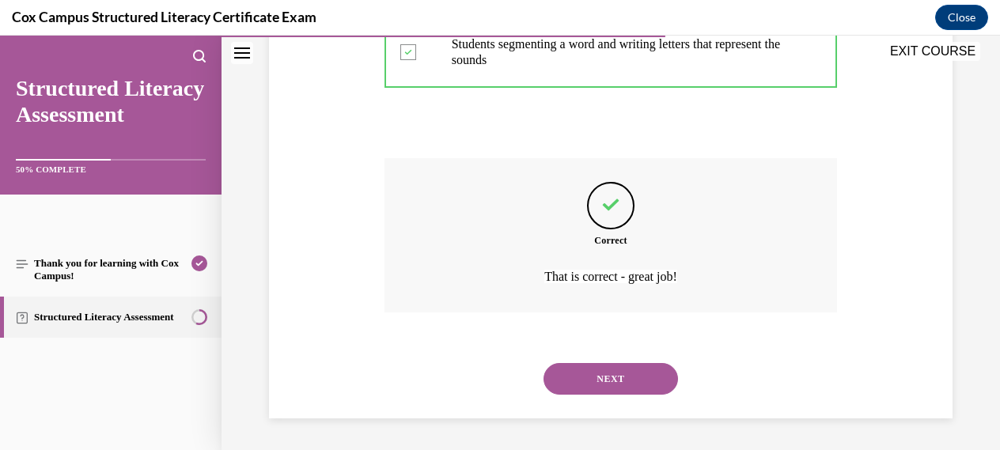
click at [603, 377] on button "NEXT" at bounding box center [610, 379] width 134 height 32
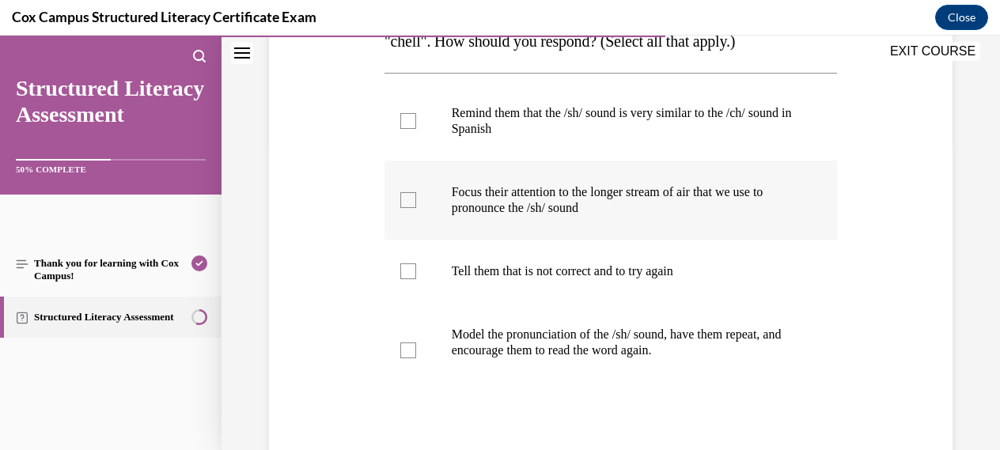
scroll to position [312, 0]
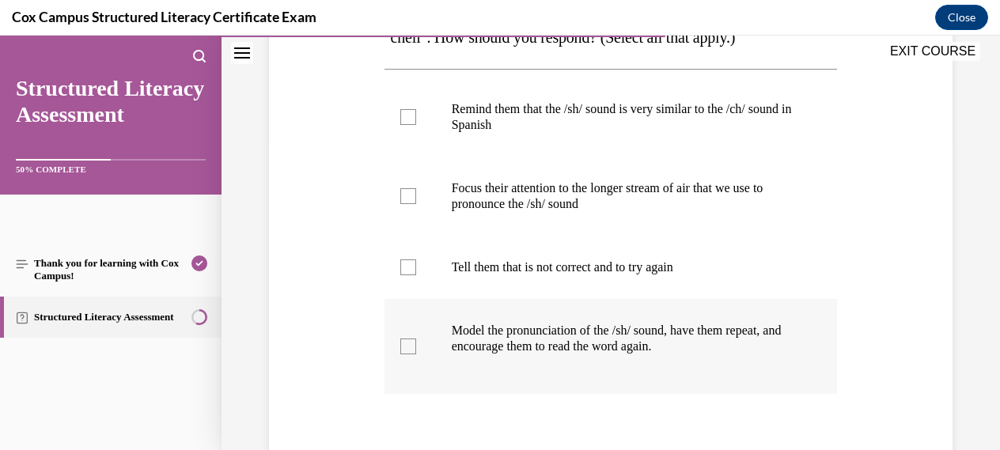
click at [411, 349] on div at bounding box center [408, 347] width 16 height 16
click at [411, 349] on input "Model the pronunciation of the /sh/ sound, have them repeat, and encourage them…" at bounding box center [408, 347] width 16 height 16
checkbox input "true"
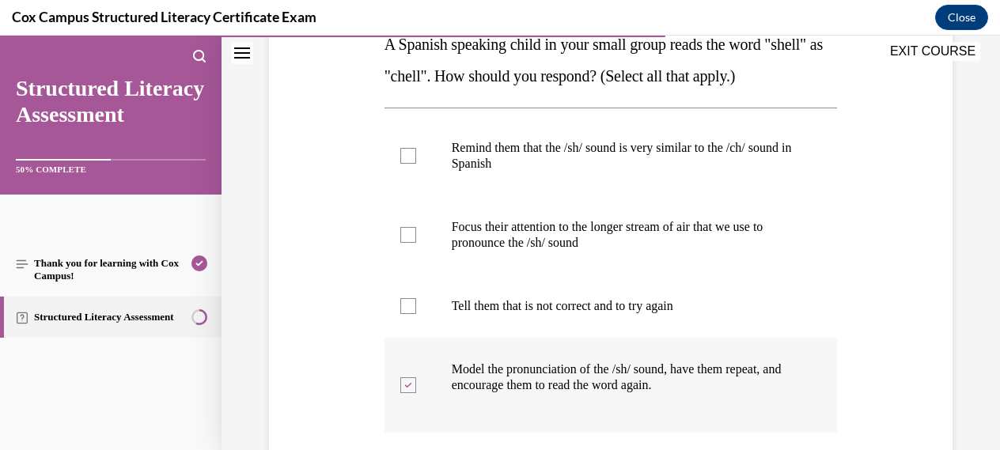
scroll to position [266, 0]
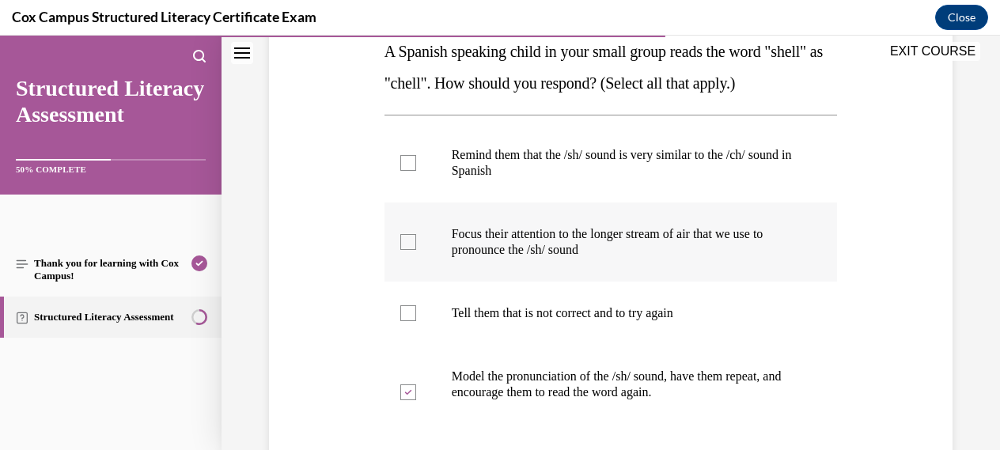
click at [401, 244] on div at bounding box center [408, 242] width 16 height 16
click at [401, 244] on input "Focus their attention to the longer stream of air that we use to pronounce the …" at bounding box center [408, 242] width 16 height 16
checkbox input "true"
click at [409, 159] on div at bounding box center [408, 163] width 16 height 16
click at [409, 159] on input "Remind them that the /sh/ sound is very similar to the /ch/ sound in Spanish" at bounding box center [408, 163] width 16 height 16
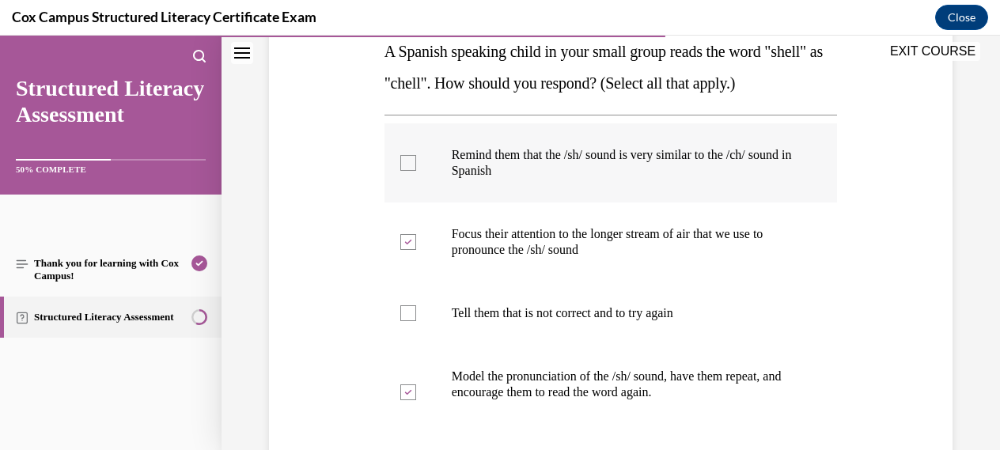
checkbox input "true"
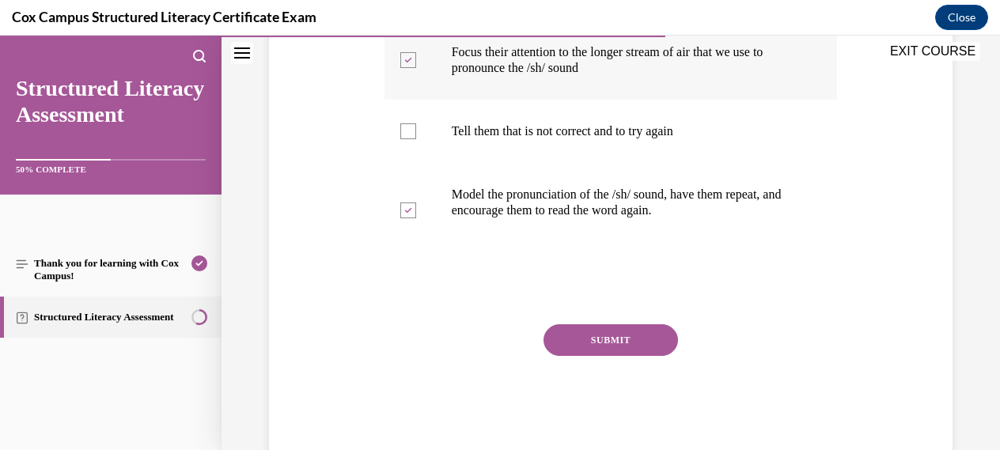
scroll to position [463, 0]
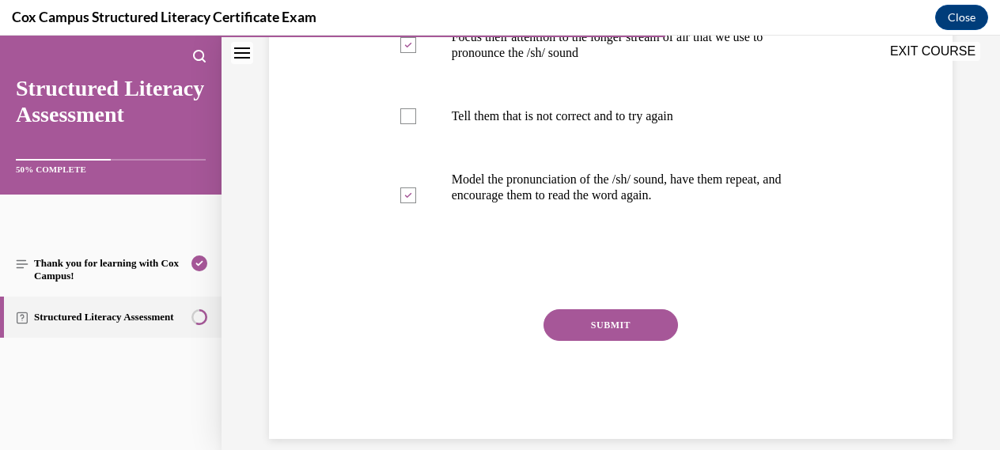
click at [602, 324] on button "SUBMIT" at bounding box center [610, 325] width 134 height 32
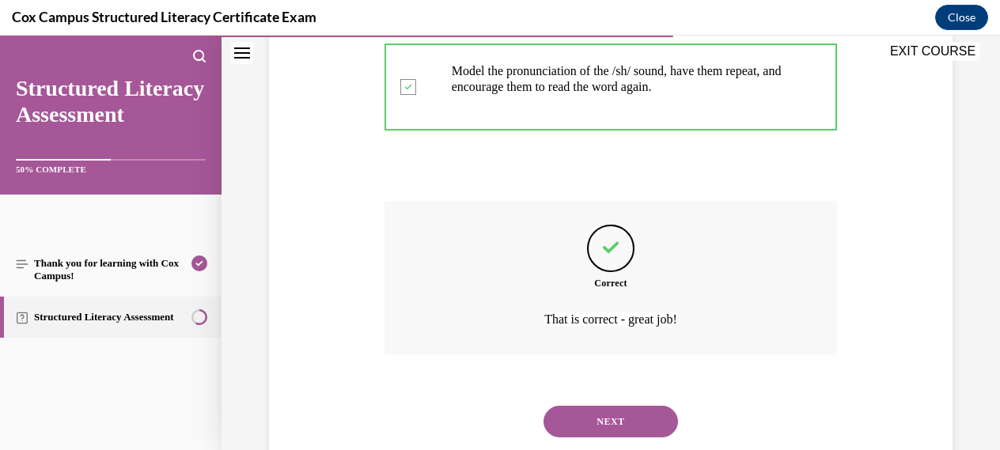
scroll to position [614, 0]
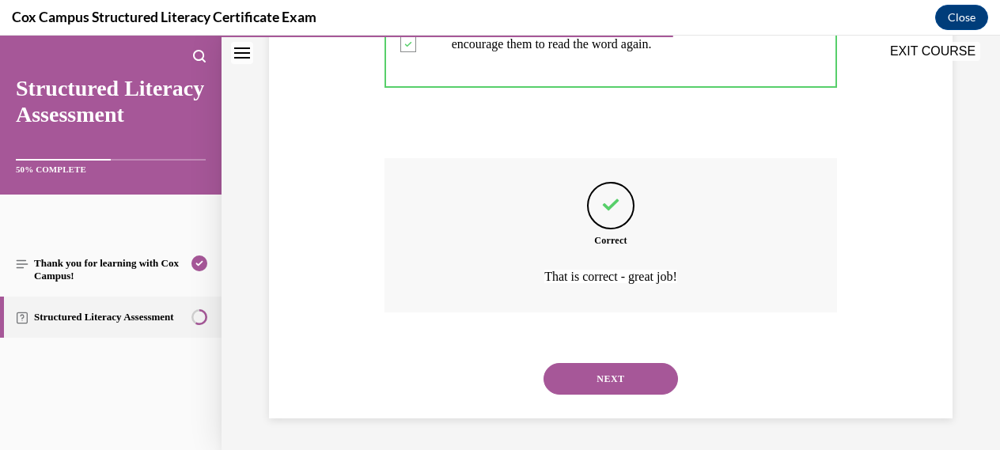
click at [597, 376] on button "NEXT" at bounding box center [610, 379] width 134 height 32
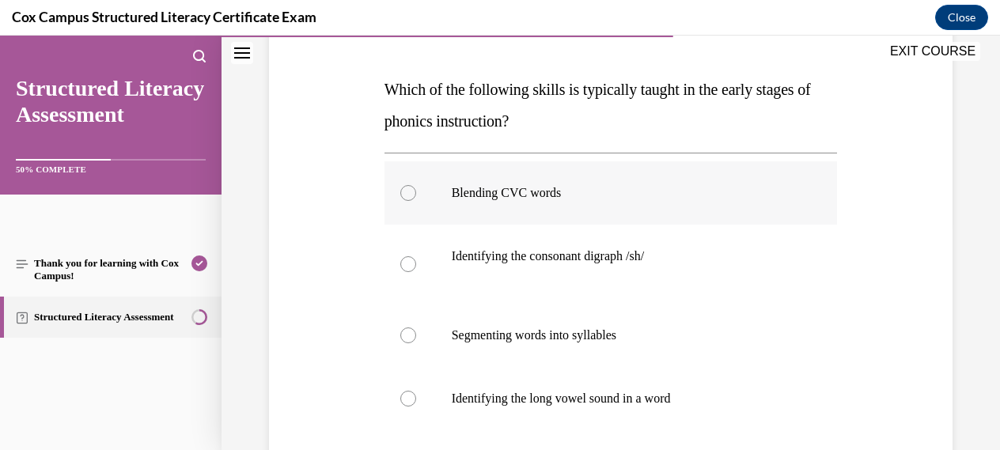
scroll to position [218, 0]
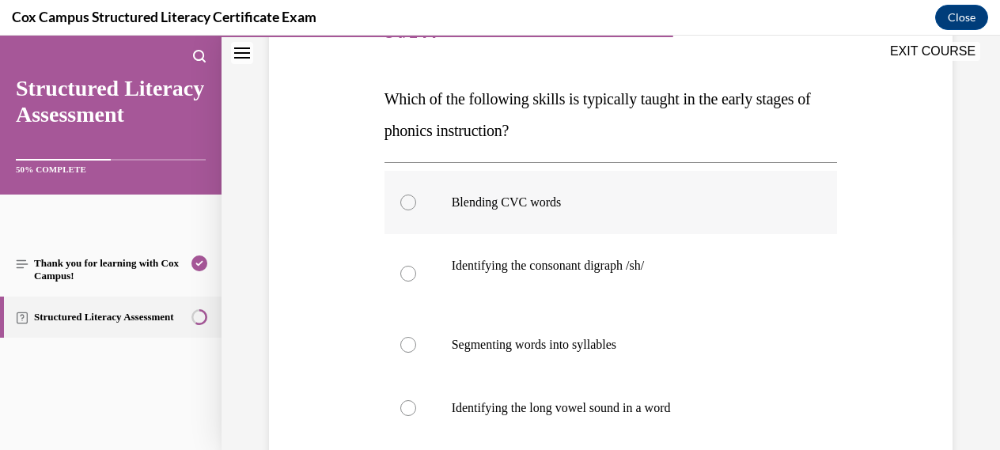
click at [405, 200] on div at bounding box center [408, 203] width 16 height 16
click at [405, 200] on input "Blending CVC words" at bounding box center [408, 203] width 16 height 16
radio input "true"
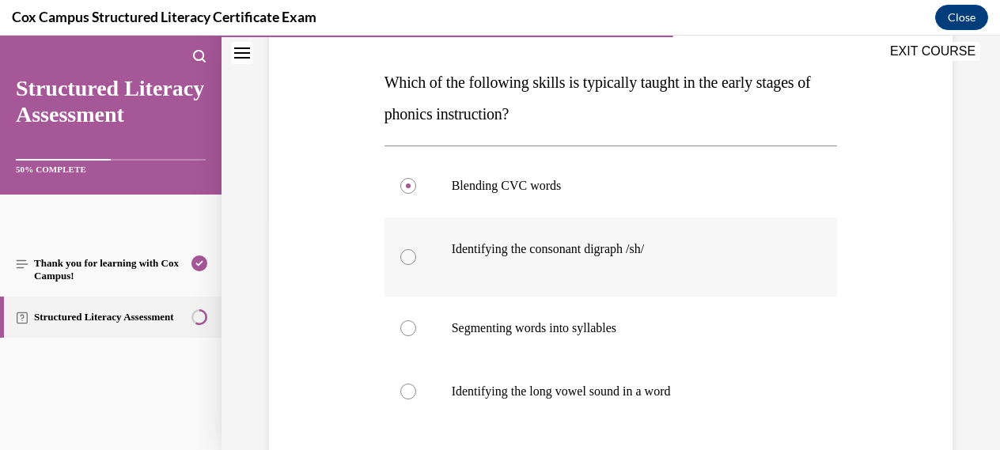
scroll to position [242, 0]
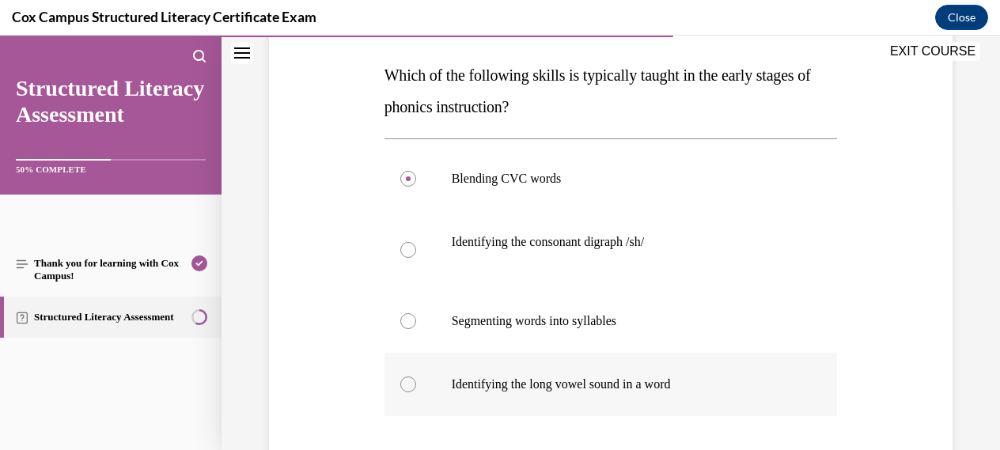
click at [414, 388] on div at bounding box center [408, 385] width 16 height 16
click at [414, 388] on input "Identifying the long vowel sound in a word" at bounding box center [408, 385] width 16 height 16
radio input "true"
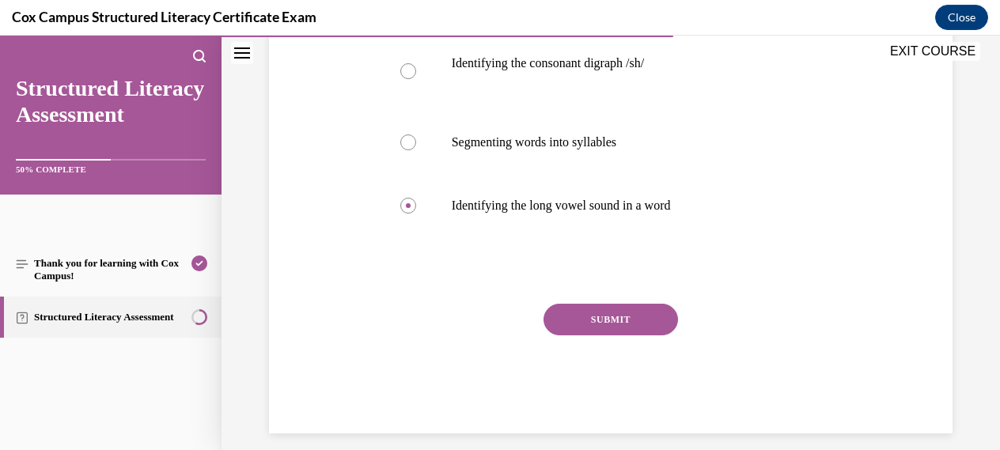
click at [601, 320] on button "SUBMIT" at bounding box center [610, 320] width 134 height 32
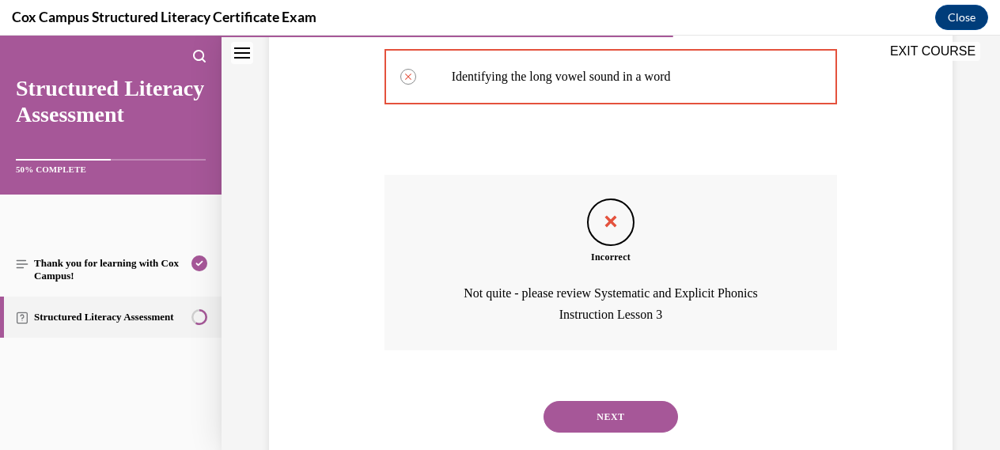
scroll to position [555, 0]
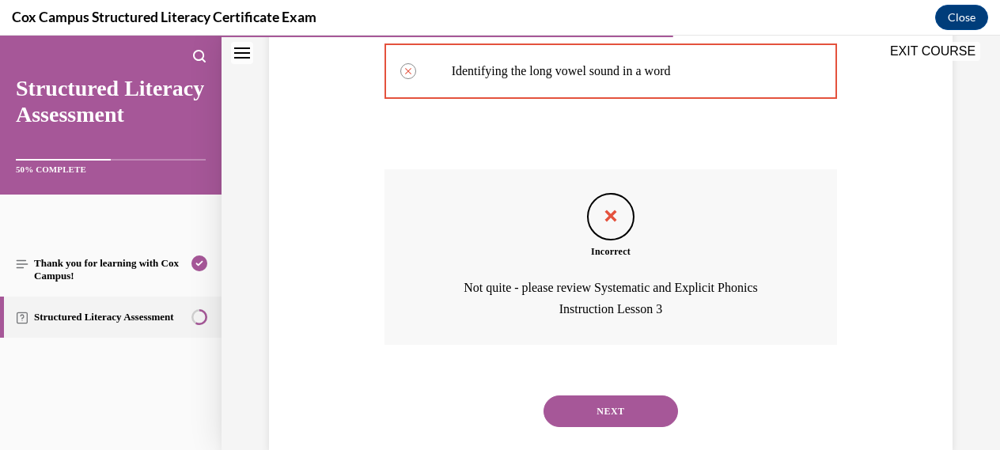
click at [604, 407] on button "NEXT" at bounding box center [610, 411] width 134 height 32
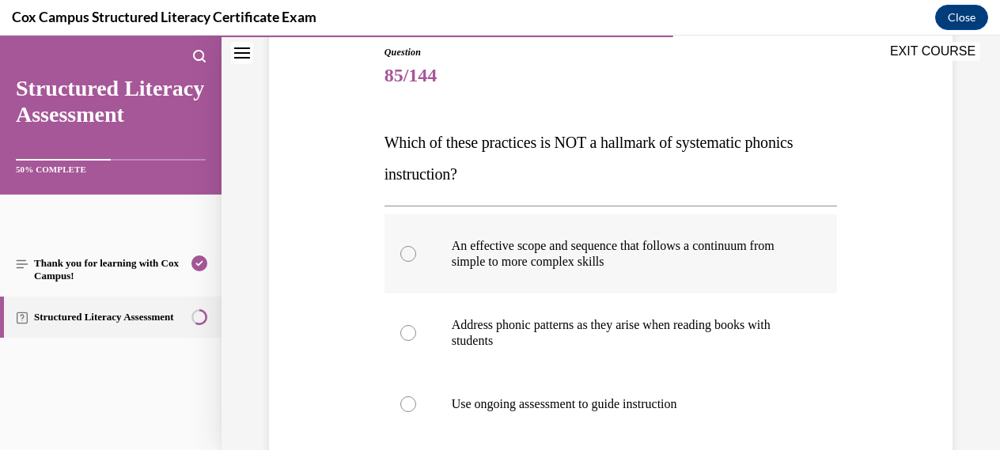
scroll to position [179, 0]
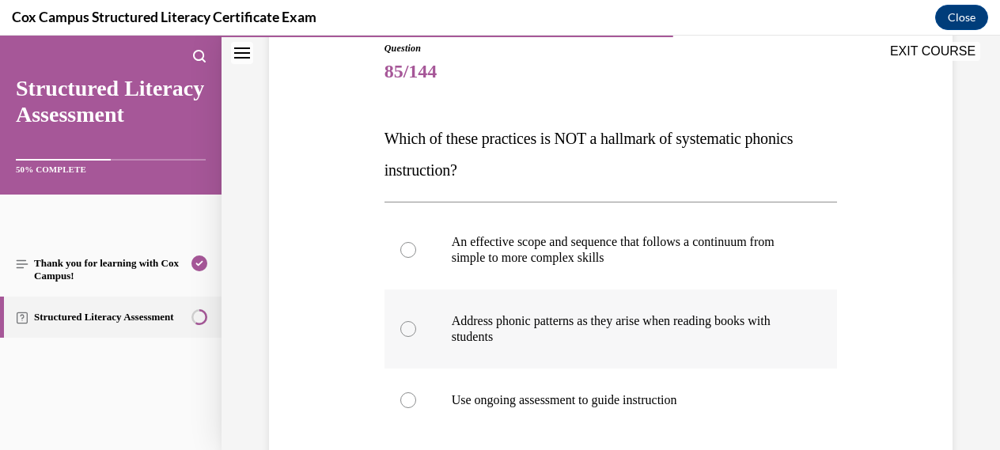
click at [414, 333] on div at bounding box center [408, 329] width 16 height 16
click at [414, 333] on input "Address phonic patterns as they arise when reading books with students" at bounding box center [408, 329] width 16 height 16
radio input "true"
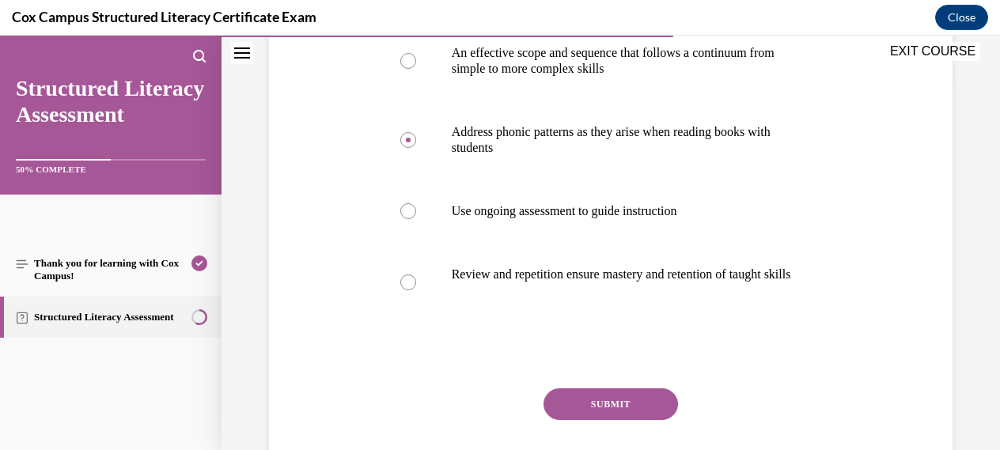
click at [615, 418] on button "SUBMIT" at bounding box center [610, 404] width 134 height 32
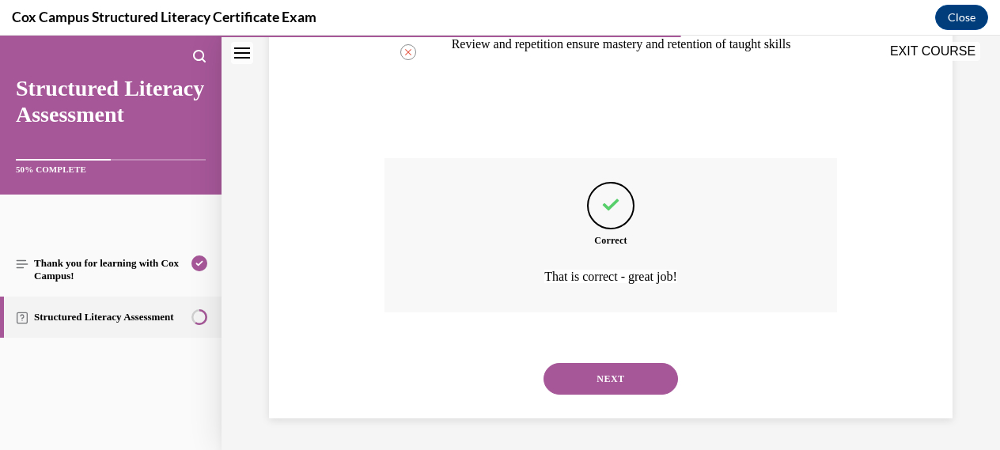
scroll to position [614, 0]
click at [626, 373] on button "NEXT" at bounding box center [610, 379] width 134 height 32
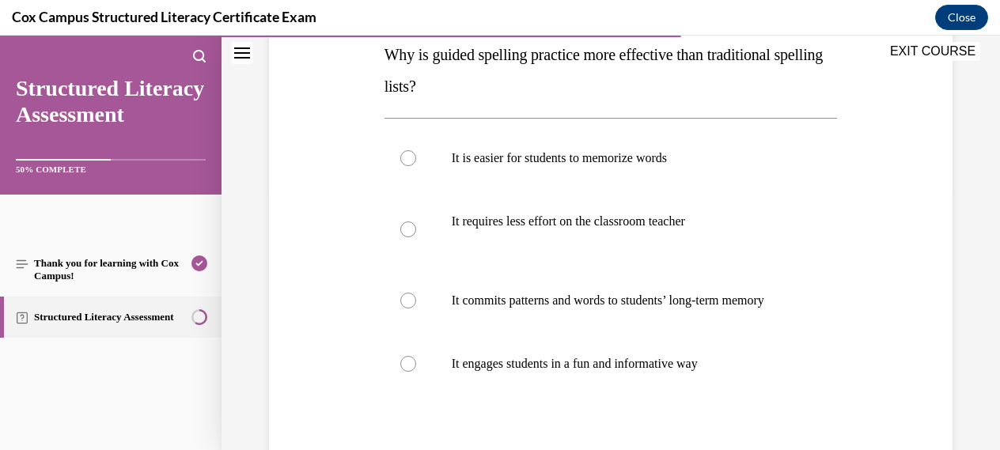
scroll to position [267, 0]
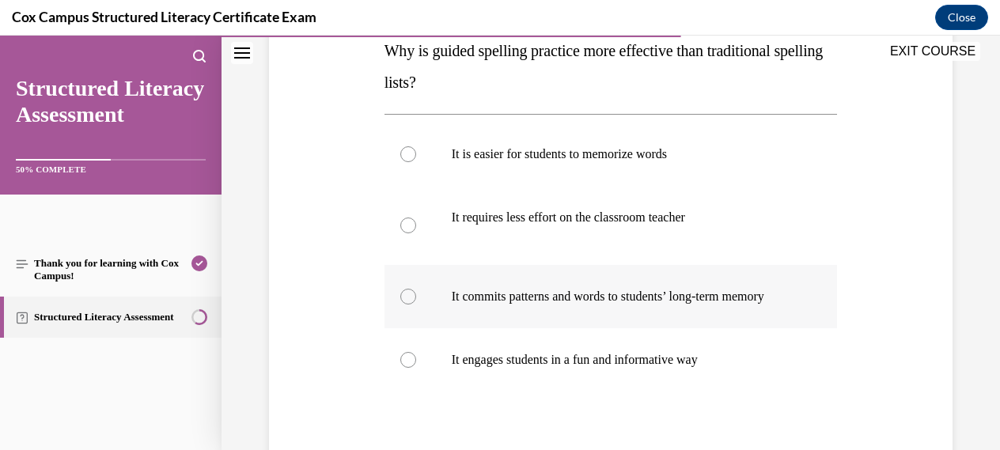
click at [413, 305] on div at bounding box center [408, 297] width 16 height 16
click at [413, 305] on input "It commits patterns and words to students’ long-term memory" at bounding box center [408, 297] width 16 height 16
radio input "true"
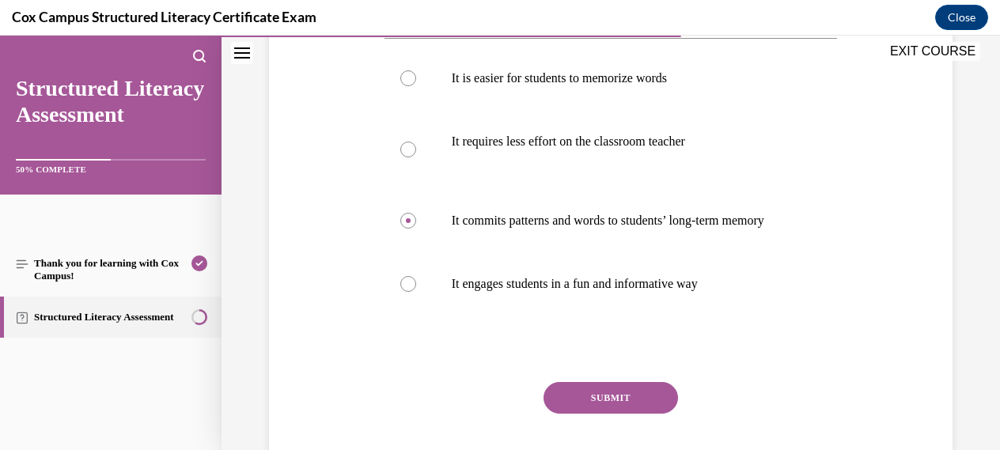
click at [608, 414] on button "SUBMIT" at bounding box center [610, 398] width 134 height 32
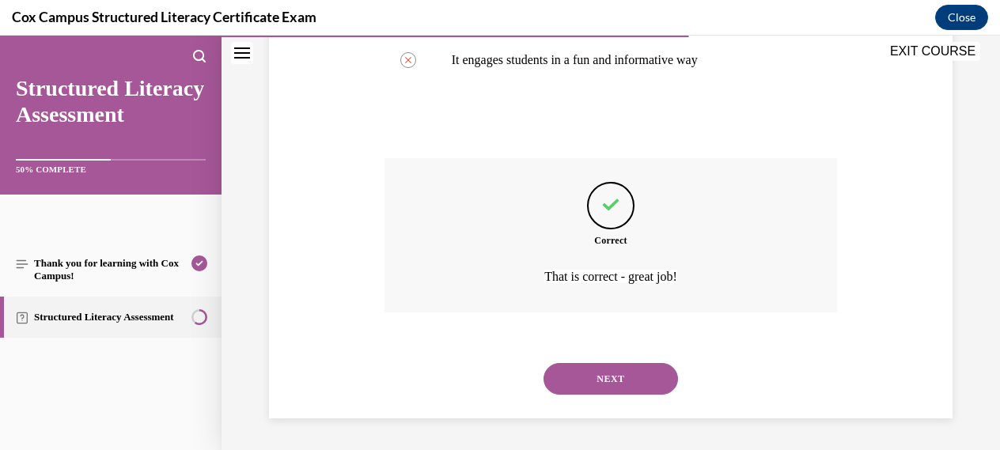
scroll to position [582, 0]
click at [605, 381] on button "NEXT" at bounding box center [610, 379] width 134 height 32
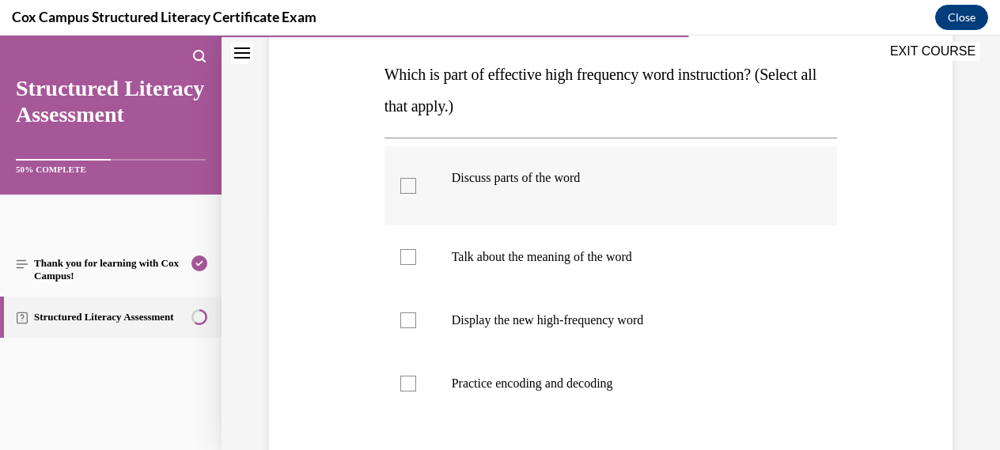
scroll to position [231, 0]
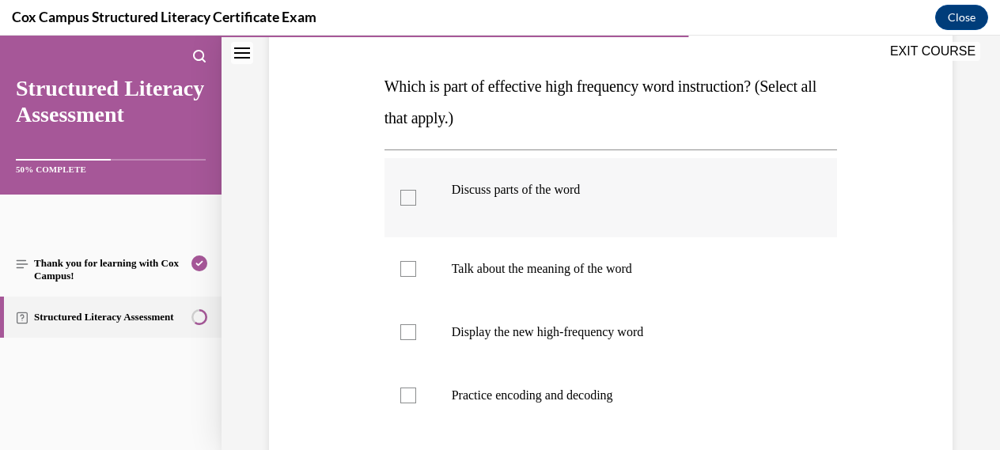
click at [409, 199] on div at bounding box center [408, 198] width 16 height 16
click at [409, 199] on input "Discuss parts of the word" at bounding box center [408, 198] width 16 height 16
checkbox input "true"
click at [411, 267] on div at bounding box center [408, 269] width 16 height 16
click at [411, 267] on input "Talk about the meaning of the word" at bounding box center [408, 269] width 16 height 16
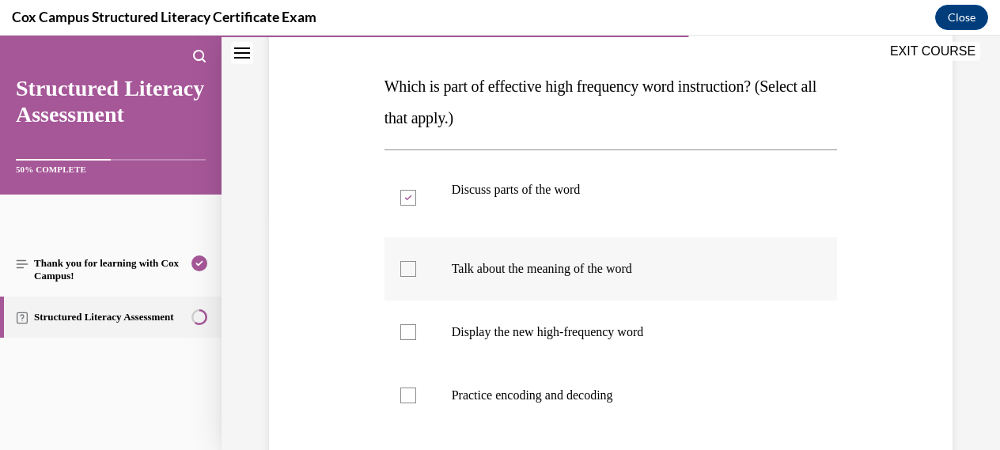
checkbox input "true"
click at [405, 329] on div at bounding box center [408, 332] width 16 height 16
click at [405, 329] on input "Display the new high-frequency word" at bounding box center [408, 332] width 16 height 16
checkbox input "true"
click at [412, 398] on div at bounding box center [408, 396] width 16 height 16
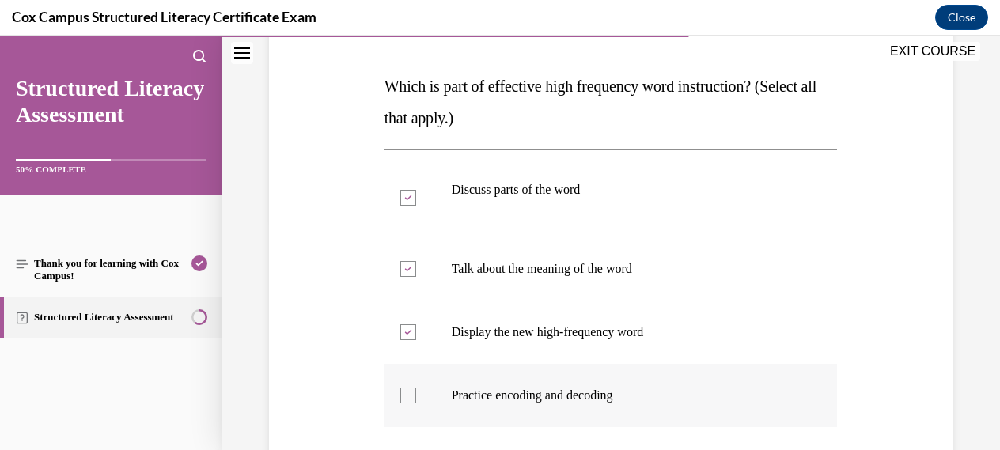
click at [412, 398] on input "Practice encoding and decoding" at bounding box center [408, 396] width 16 height 16
checkbox input "true"
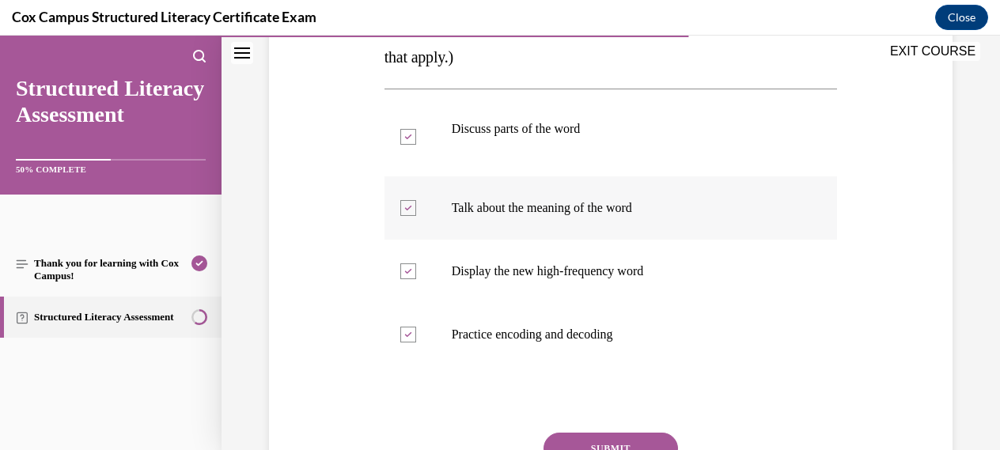
scroll to position [298, 0]
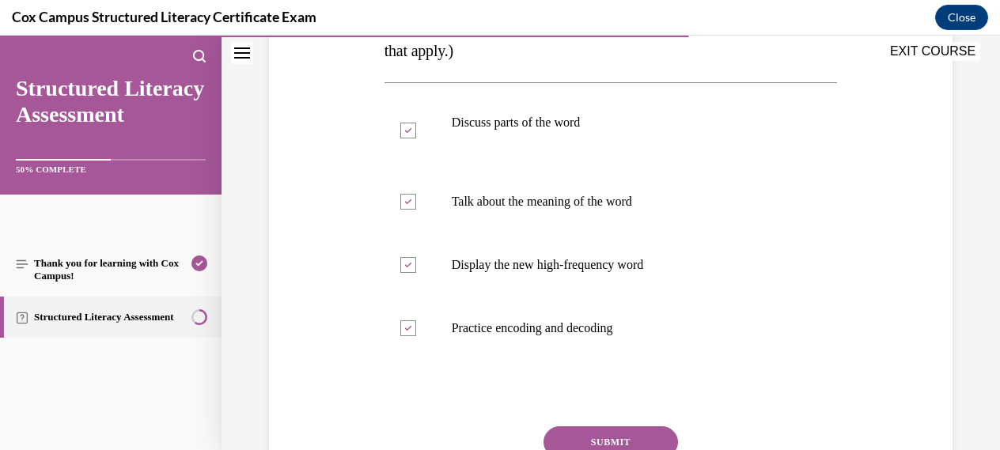
click at [612, 436] on button "SUBMIT" at bounding box center [610, 442] width 134 height 32
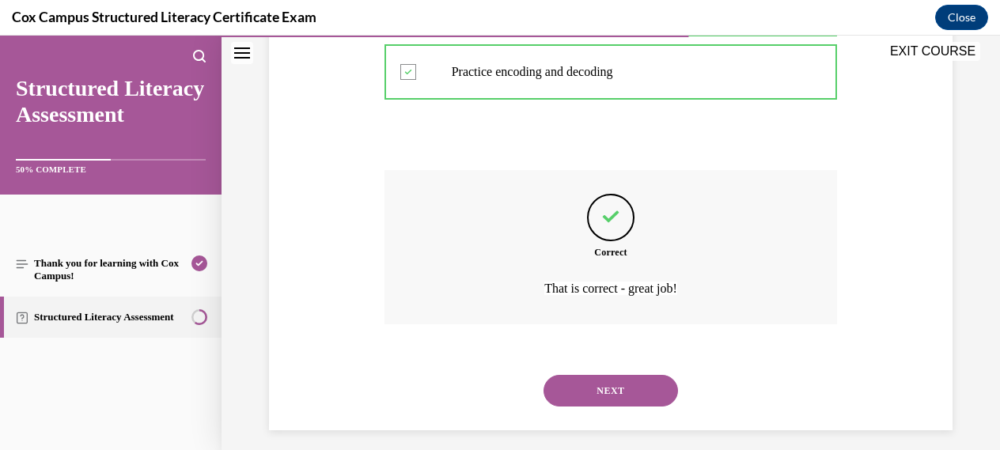
scroll to position [566, 0]
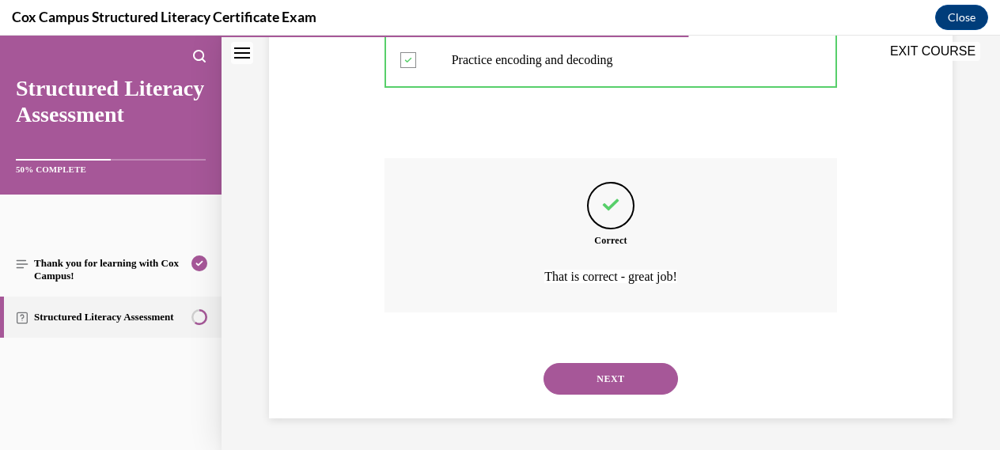
click at [595, 377] on button "NEXT" at bounding box center [610, 379] width 134 height 32
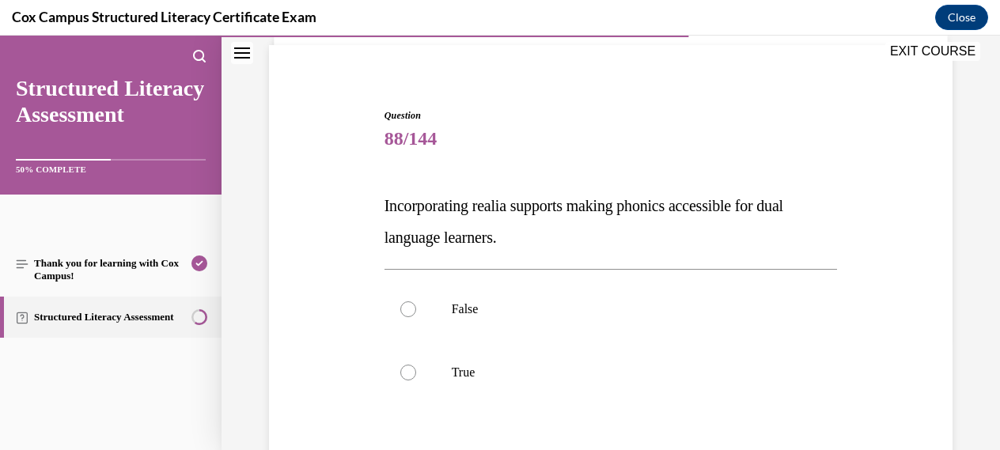
scroll to position [133, 0]
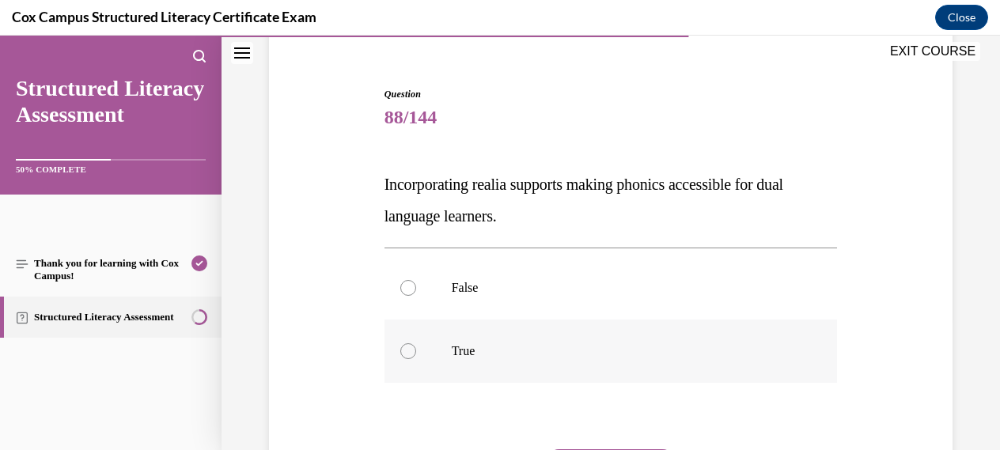
click at [406, 352] on div at bounding box center [408, 351] width 16 height 16
click at [406, 352] on input "True" at bounding box center [408, 351] width 16 height 16
radio input "true"
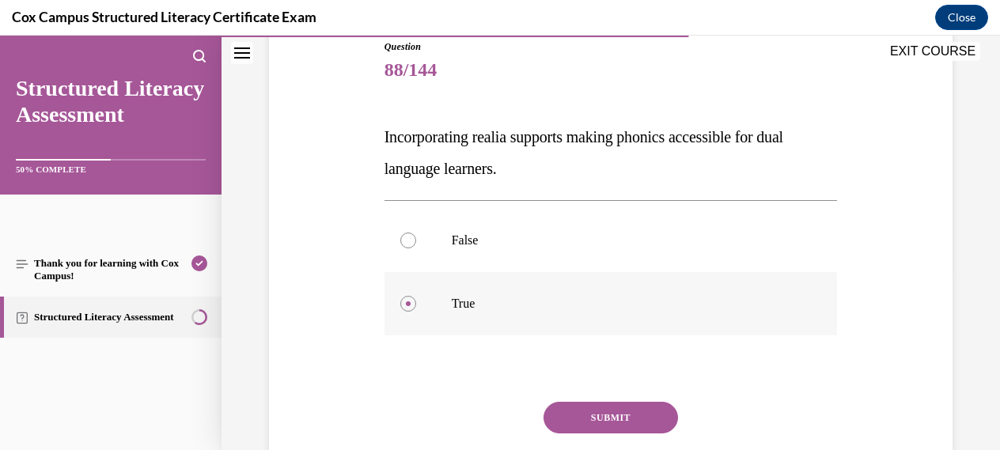
scroll to position [184, 0]
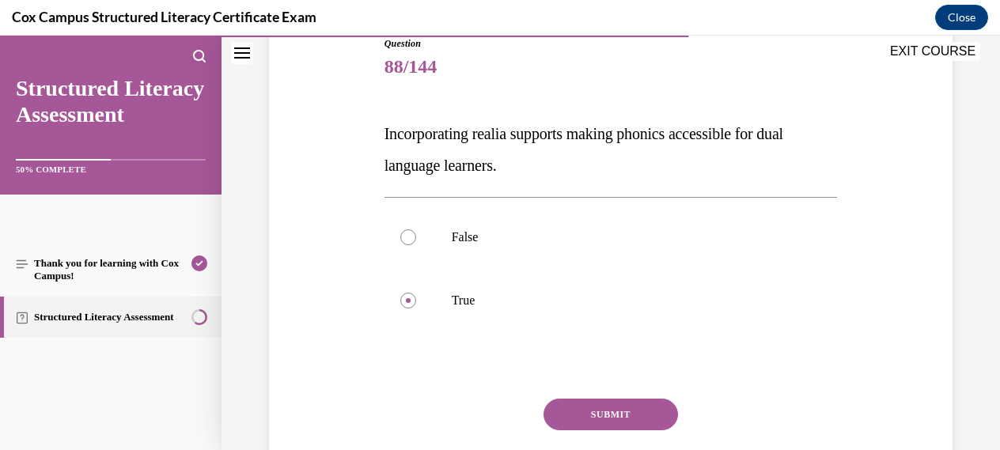
click at [591, 414] on button "SUBMIT" at bounding box center [610, 415] width 134 height 32
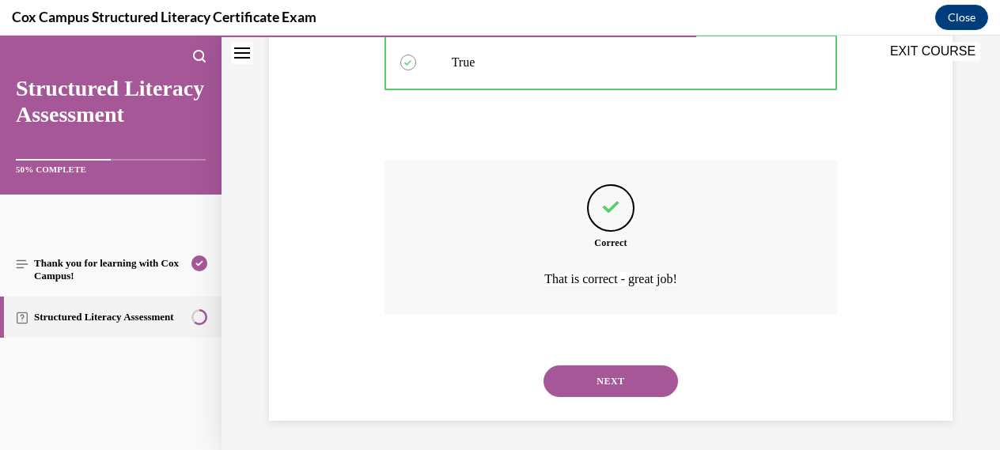
scroll to position [424, 0]
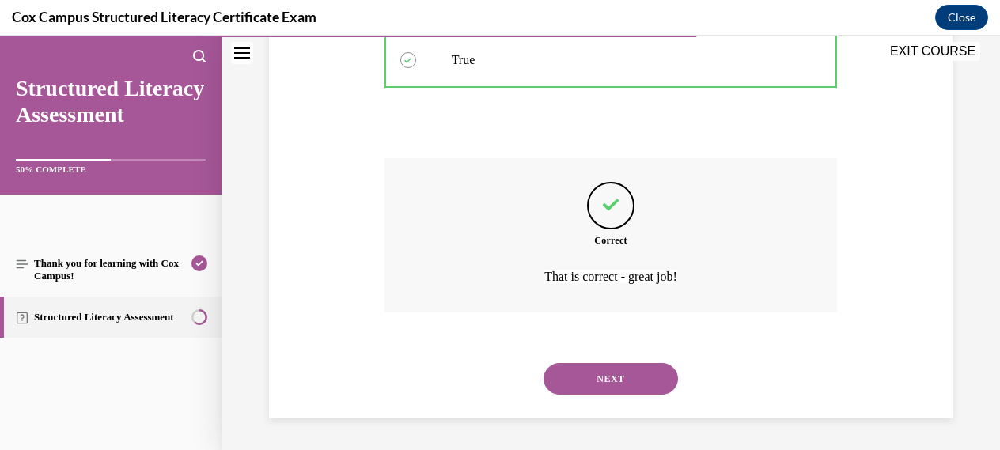
click at [606, 377] on button "NEXT" at bounding box center [610, 379] width 134 height 32
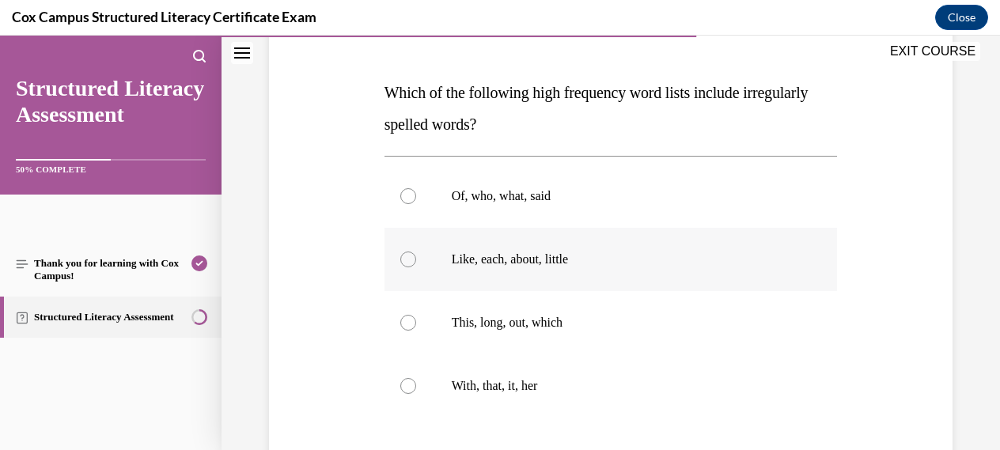
scroll to position [229, 0]
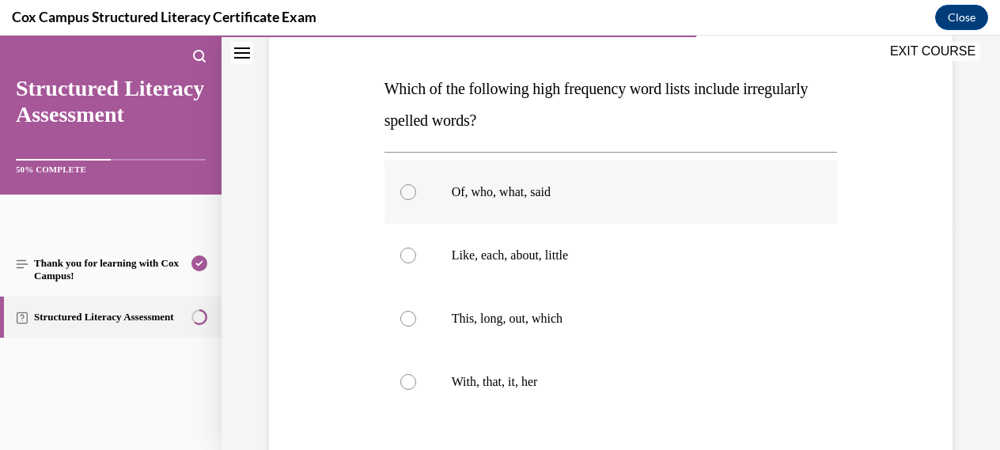
click at [411, 192] on div at bounding box center [408, 192] width 16 height 16
click at [411, 192] on input "Of, who, what, said" at bounding box center [408, 192] width 16 height 16
radio input "true"
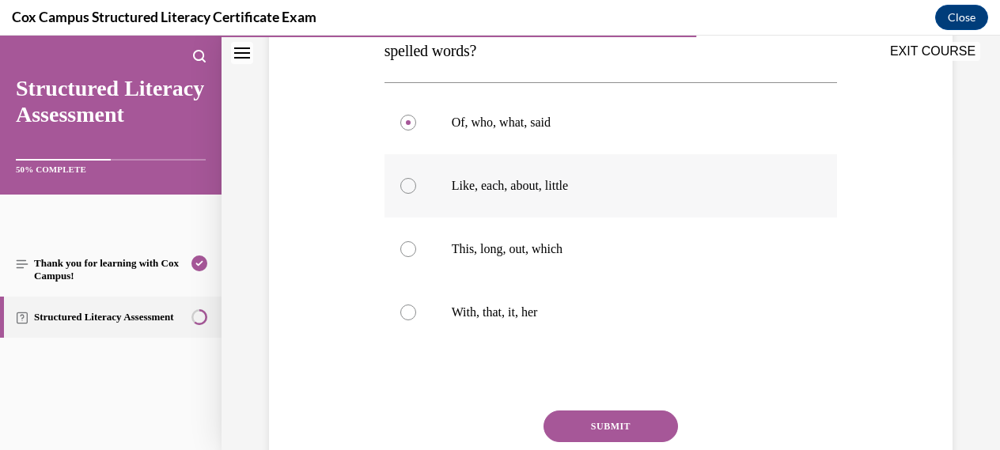
scroll to position [299, 0]
click at [597, 426] on button "SUBMIT" at bounding box center [610, 426] width 134 height 32
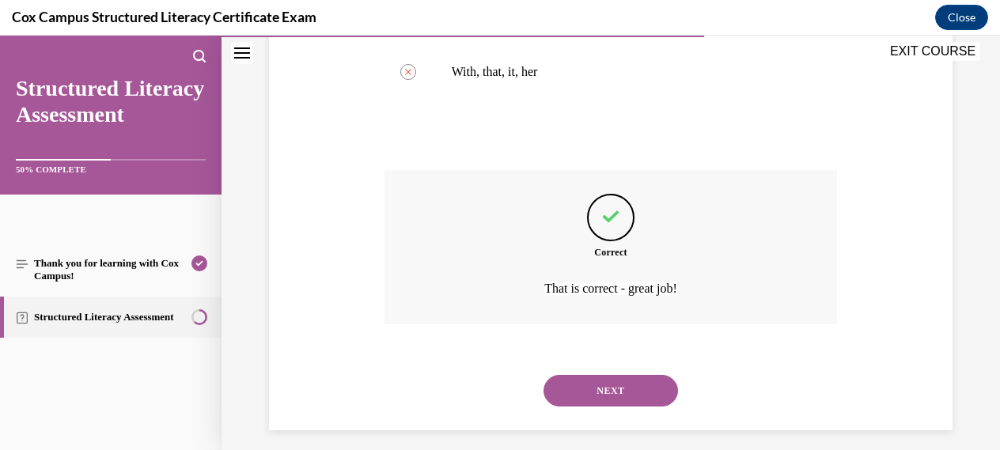
scroll to position [551, 0]
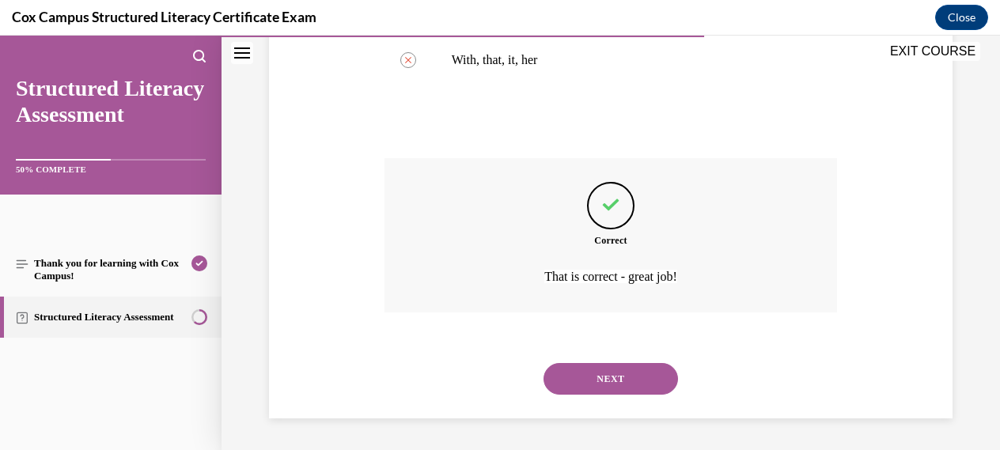
click at [604, 376] on button "NEXT" at bounding box center [610, 379] width 134 height 32
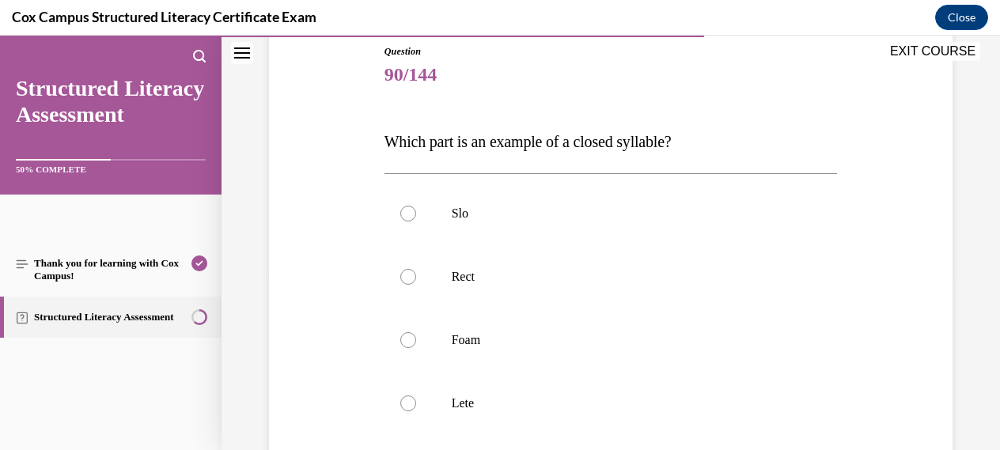
scroll to position [180, 0]
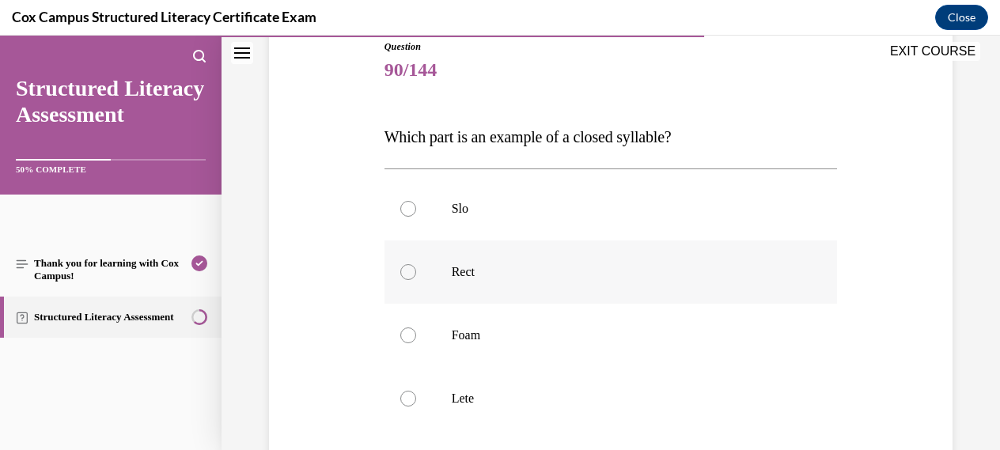
click at [407, 269] on div at bounding box center [408, 272] width 16 height 16
click at [407, 269] on input "Rect" at bounding box center [408, 272] width 16 height 16
radio input "true"
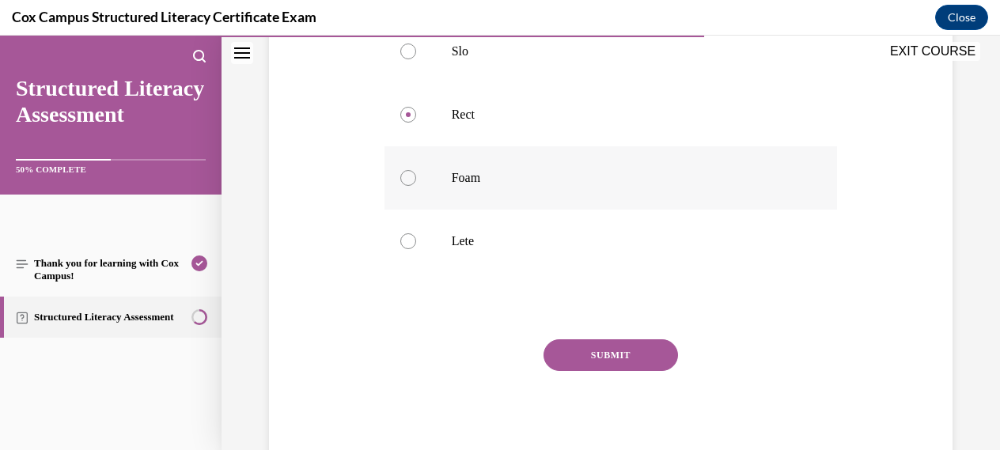
scroll to position [342, 0]
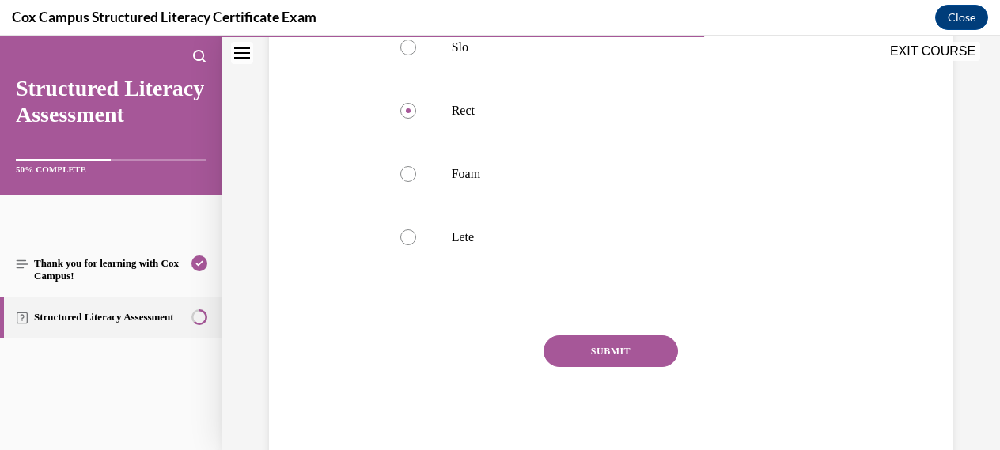
click at [622, 351] on button "SUBMIT" at bounding box center [610, 351] width 134 height 32
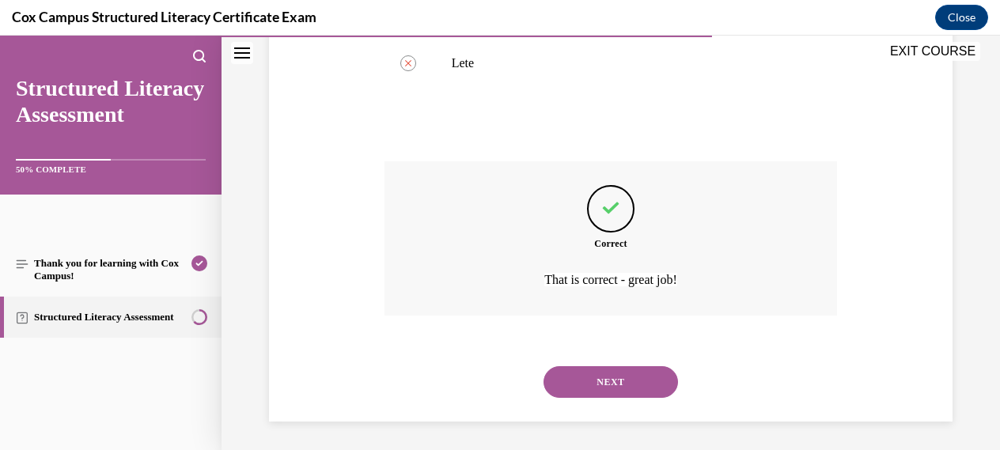
scroll to position [519, 0]
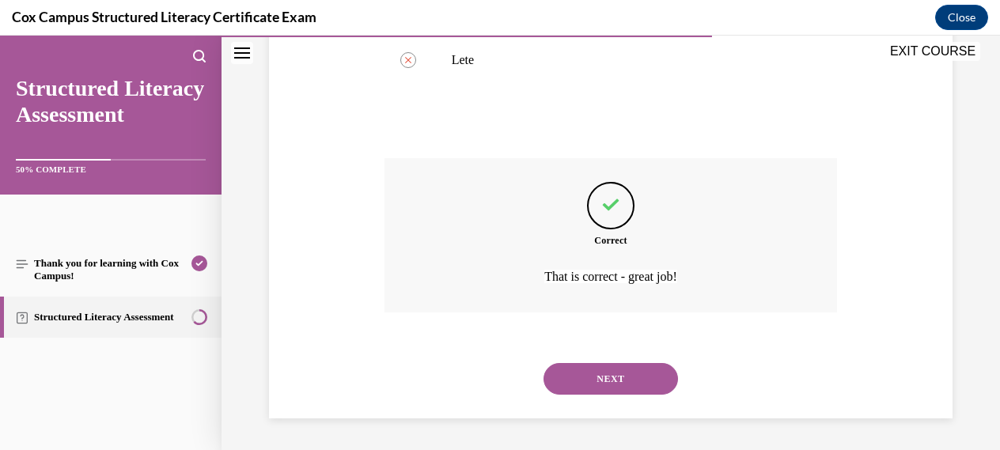
click at [613, 378] on button "NEXT" at bounding box center [610, 379] width 134 height 32
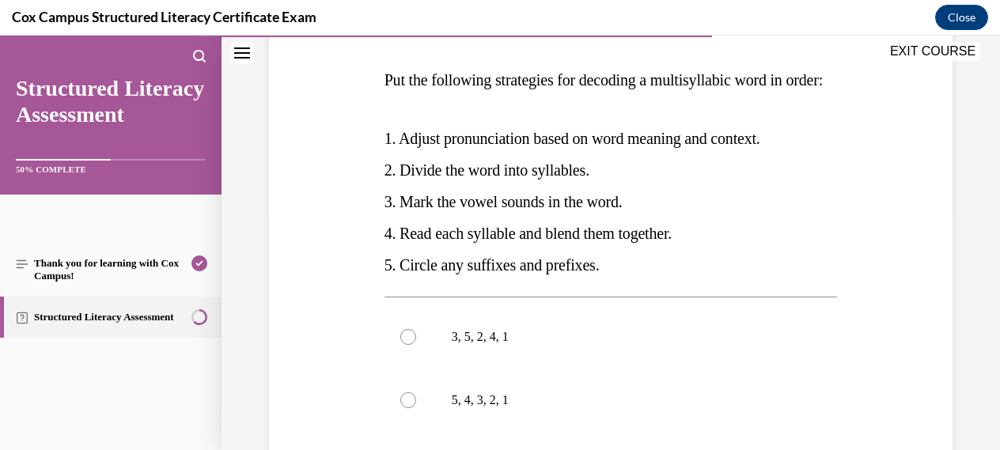
scroll to position [221, 0]
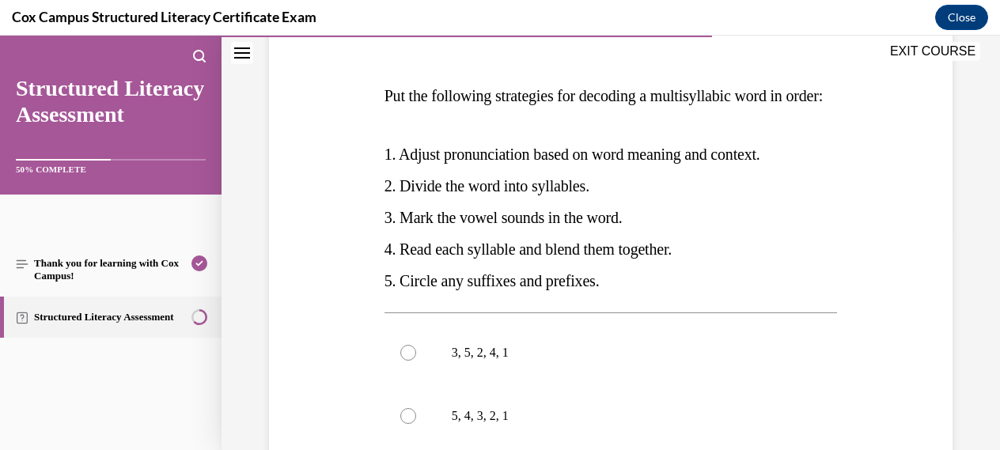
drag, startPoint x: 505, startPoint y: 98, endPoint x: 549, endPoint y: 142, distance: 62.1
click at [549, 112] on p "Put the following strategies for decoding a multisyllabic word in order:" at bounding box center [610, 96] width 453 height 32
copy span "strategies for decoding a multisyllabic word in order:"
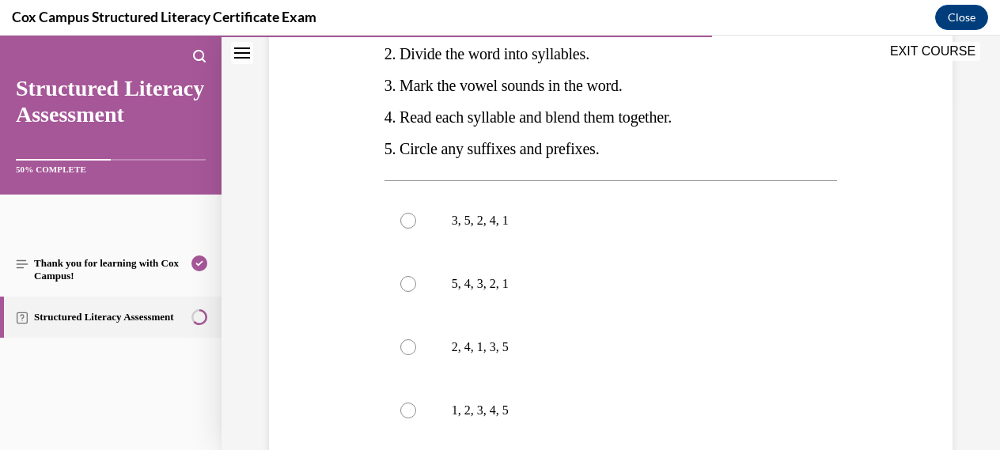
scroll to position [343, 0]
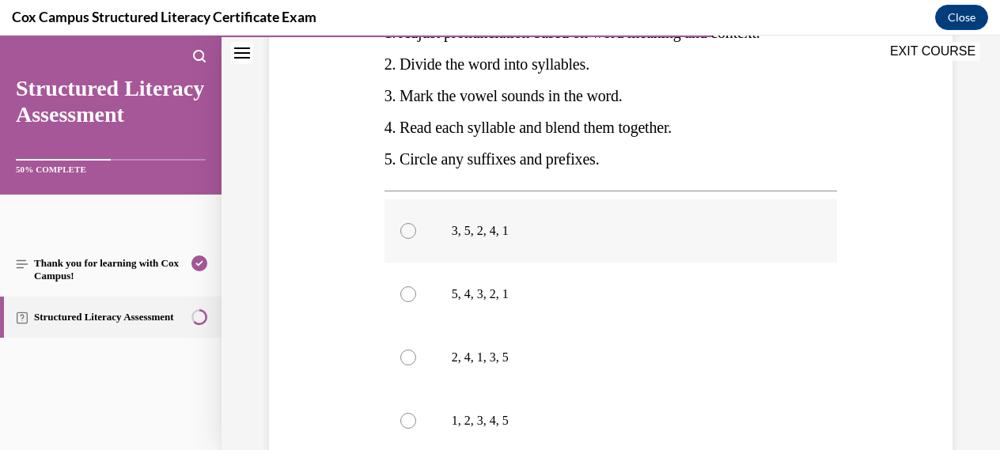
click at [409, 239] on div at bounding box center [408, 231] width 16 height 16
click at [409, 239] on input "3, 5, 2, 4, 1" at bounding box center [408, 231] width 16 height 16
radio input "true"
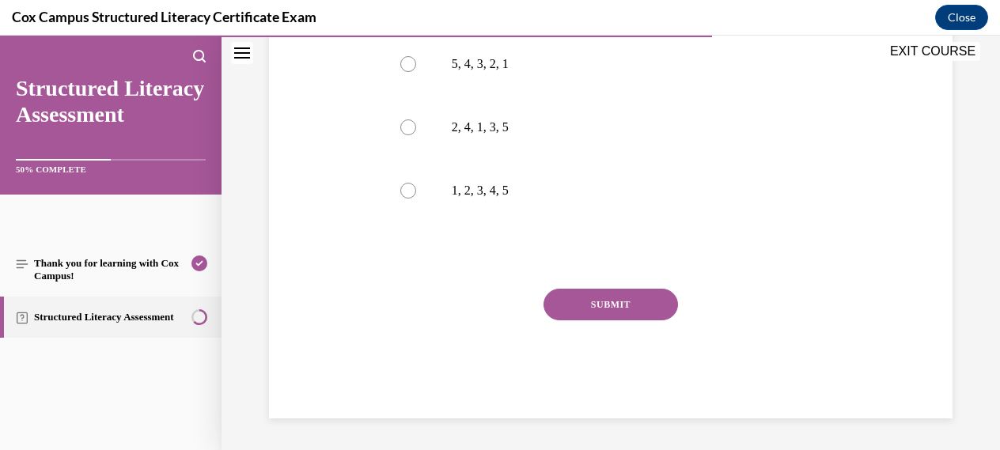
click at [620, 320] on button "SUBMIT" at bounding box center [610, 305] width 134 height 32
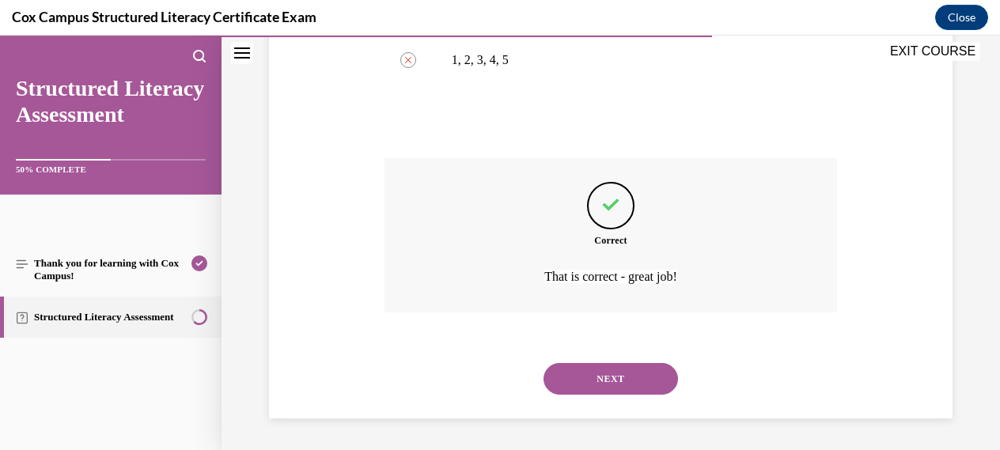
scroll to position [736, 0]
click at [600, 380] on button "NEXT" at bounding box center [610, 379] width 134 height 32
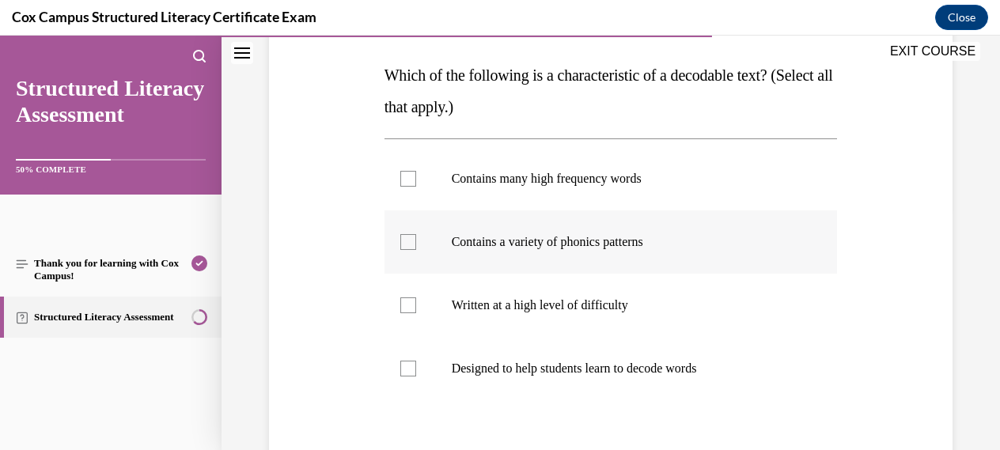
scroll to position [244, 0]
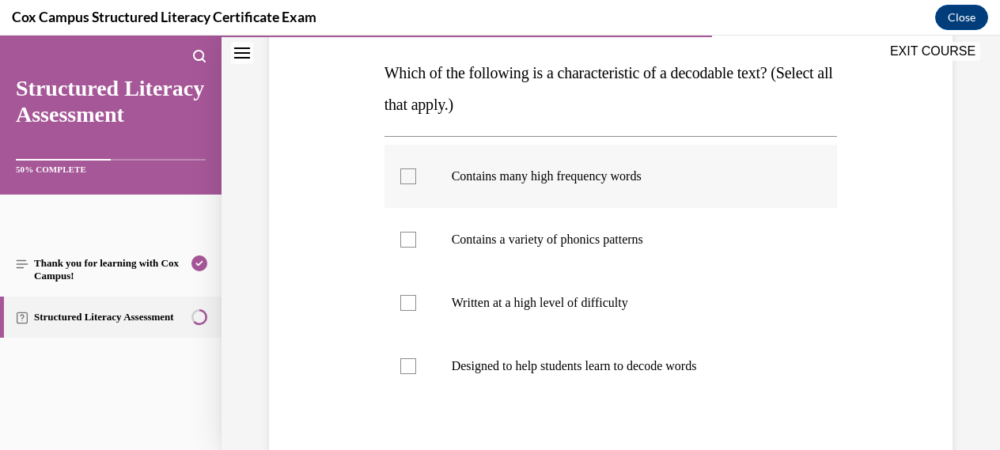
click at [411, 181] on div at bounding box center [408, 176] width 16 height 16
click at [411, 181] on input "Contains many high frequency words" at bounding box center [408, 176] width 16 height 16
checkbox input "true"
click at [409, 365] on div at bounding box center [408, 366] width 16 height 16
click at [409, 365] on input "Designed to help students learn to decode words" at bounding box center [408, 366] width 16 height 16
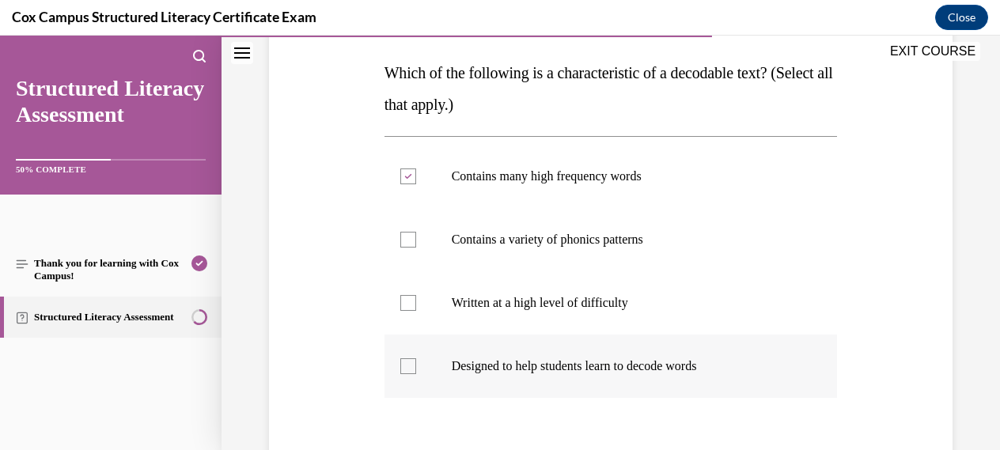
checkbox input "true"
click at [405, 243] on div at bounding box center [408, 240] width 16 height 16
click at [405, 243] on input "Contains a variety of phonics patterns" at bounding box center [408, 240] width 16 height 16
checkbox input "true"
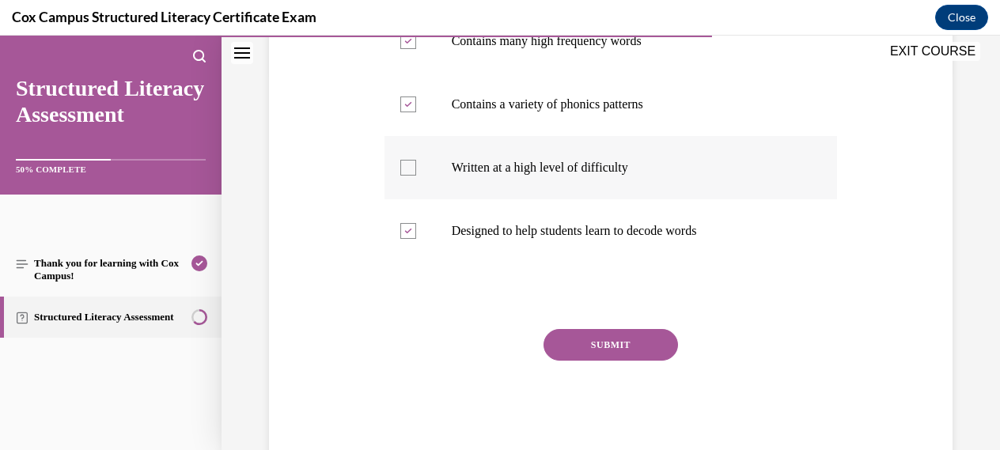
scroll to position [383, 0]
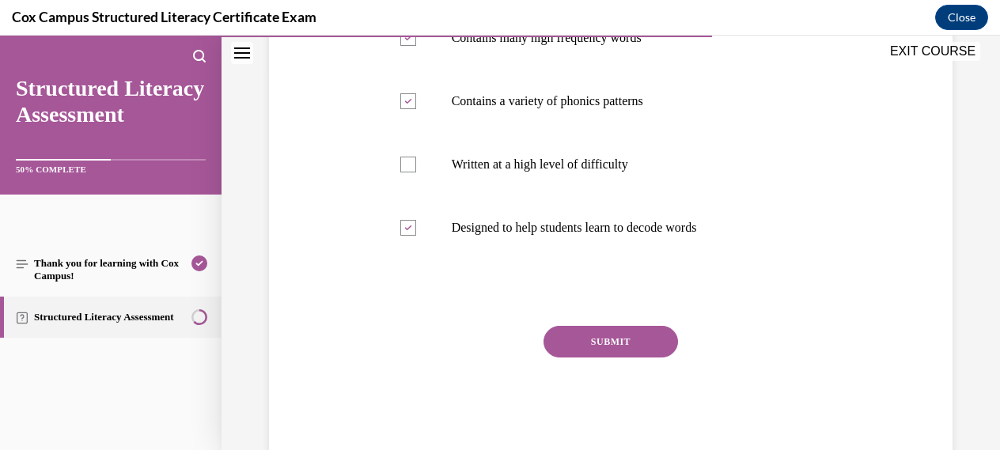
click at [602, 340] on button "SUBMIT" at bounding box center [610, 342] width 134 height 32
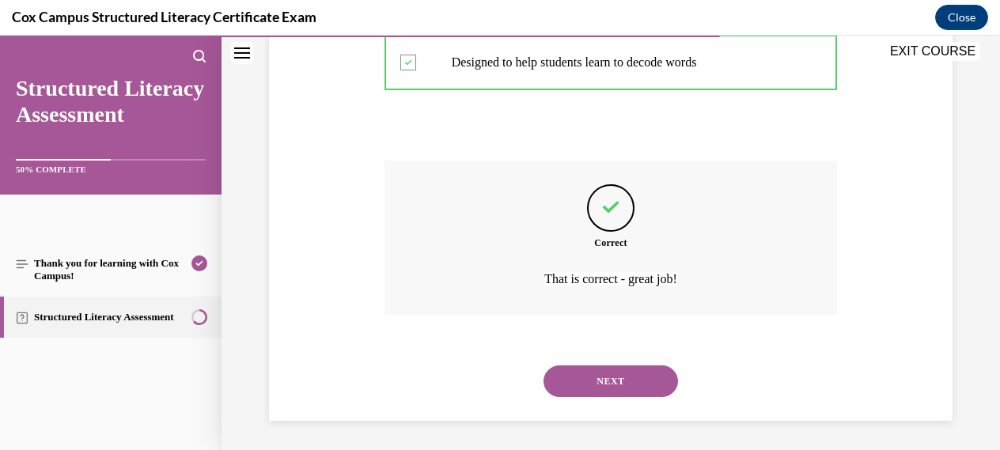
scroll to position [551, 0]
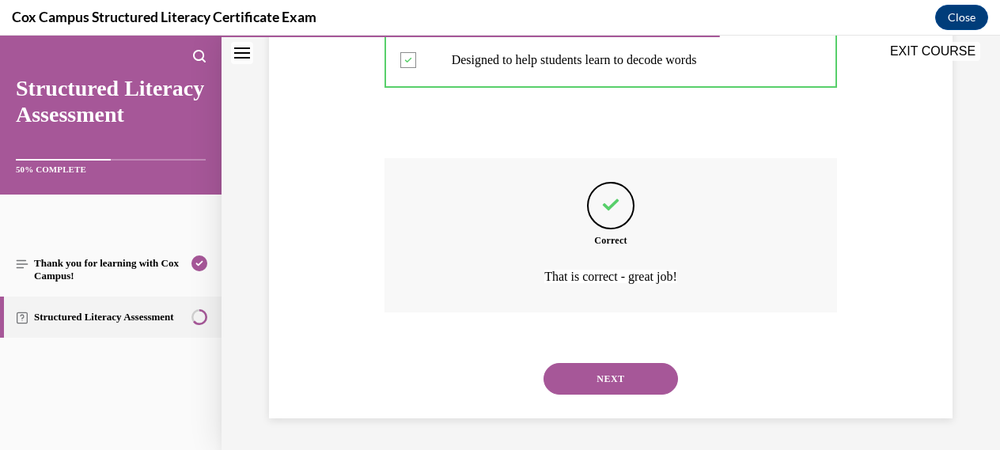
click at [604, 382] on button "NEXT" at bounding box center [610, 379] width 134 height 32
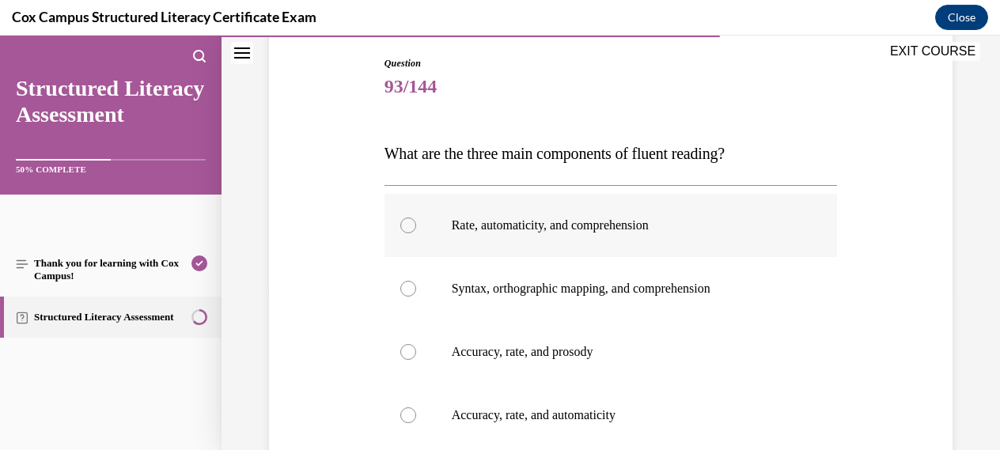
scroll to position [177, 0]
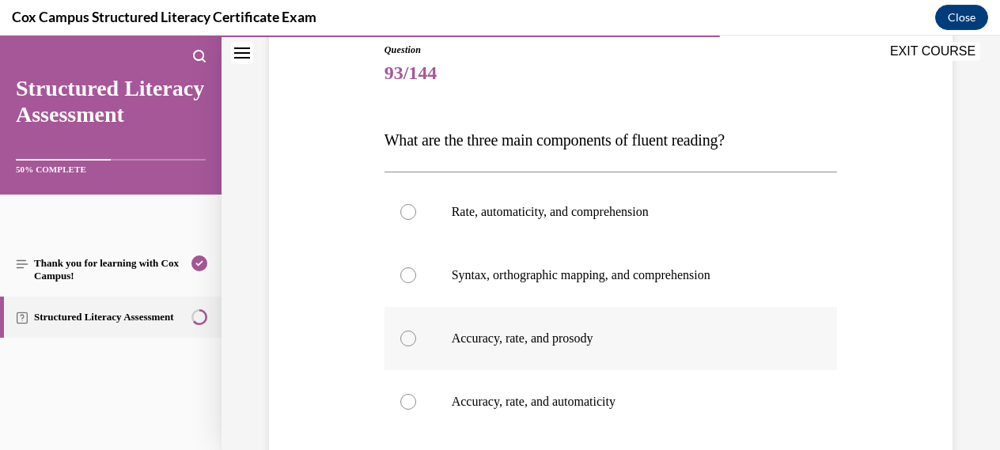
click at [409, 340] on div at bounding box center [408, 339] width 16 height 16
click at [409, 340] on input "Accuracy, rate, and prosody" at bounding box center [408, 339] width 16 height 16
radio input "true"
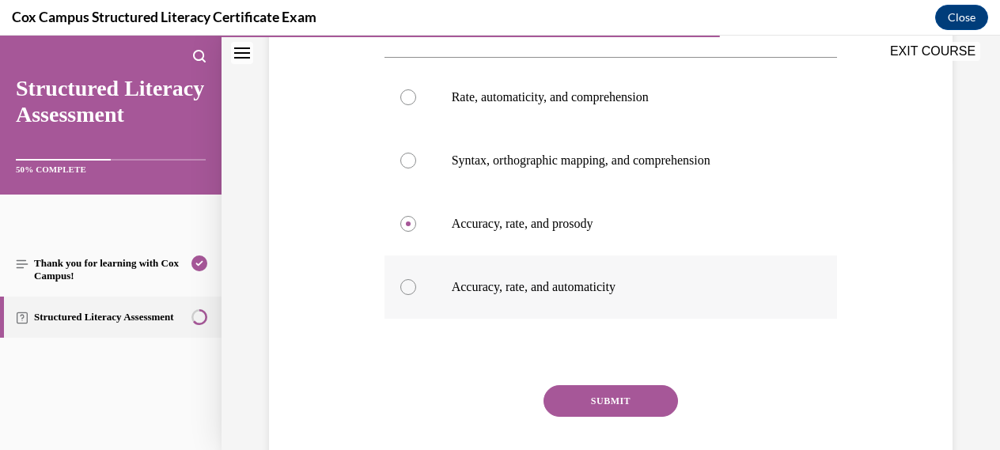
scroll to position [293, 0]
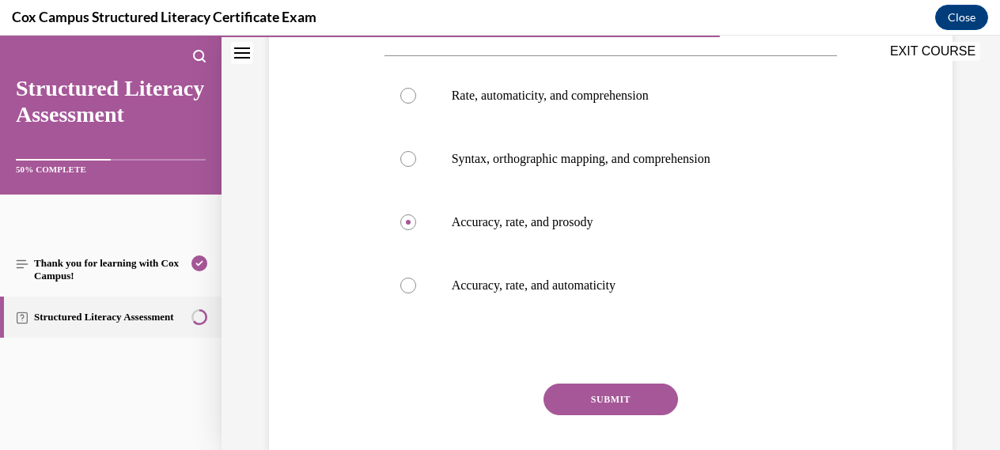
click at [614, 399] on button "SUBMIT" at bounding box center [610, 400] width 134 height 32
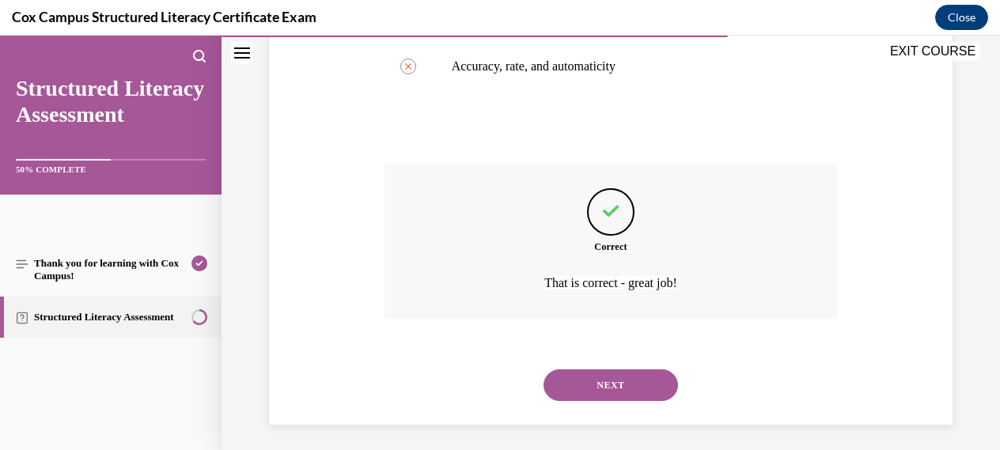
scroll to position [519, 0]
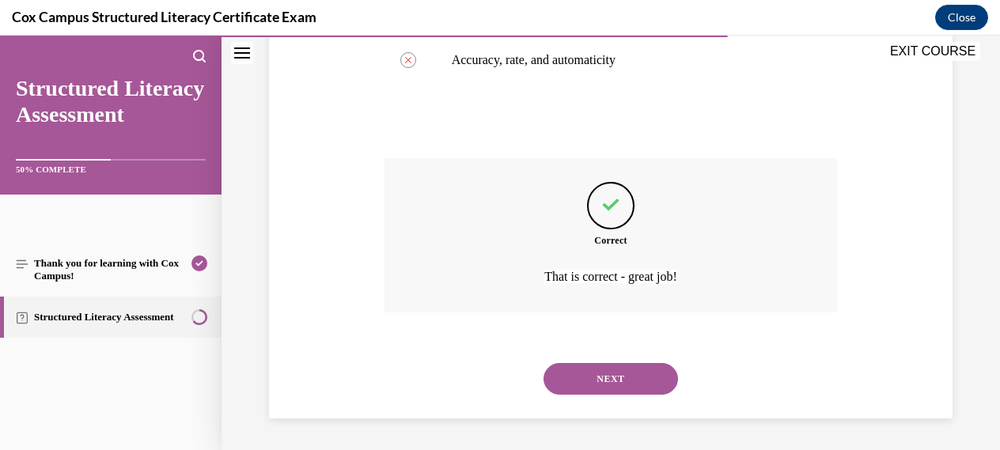
click at [622, 379] on button "NEXT" at bounding box center [610, 379] width 134 height 32
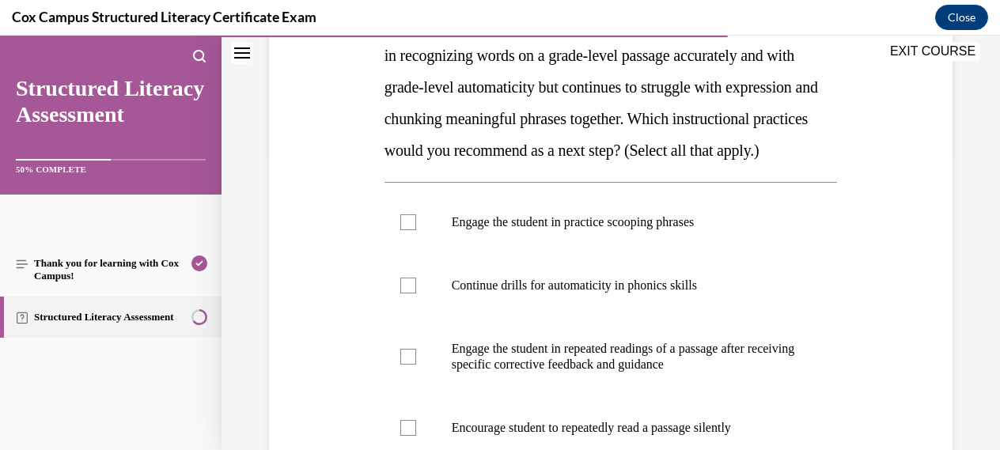
scroll to position [293, 0]
click at [402, 231] on div at bounding box center [408, 223] width 16 height 16
click at [402, 231] on input "Engage the student in practice scooping phrases" at bounding box center [408, 223] width 16 height 16
checkbox input "true"
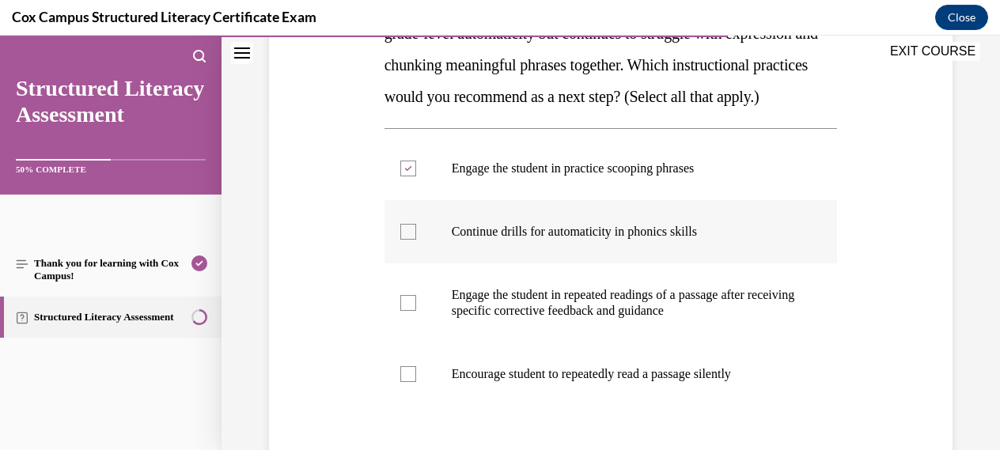
scroll to position [350, 0]
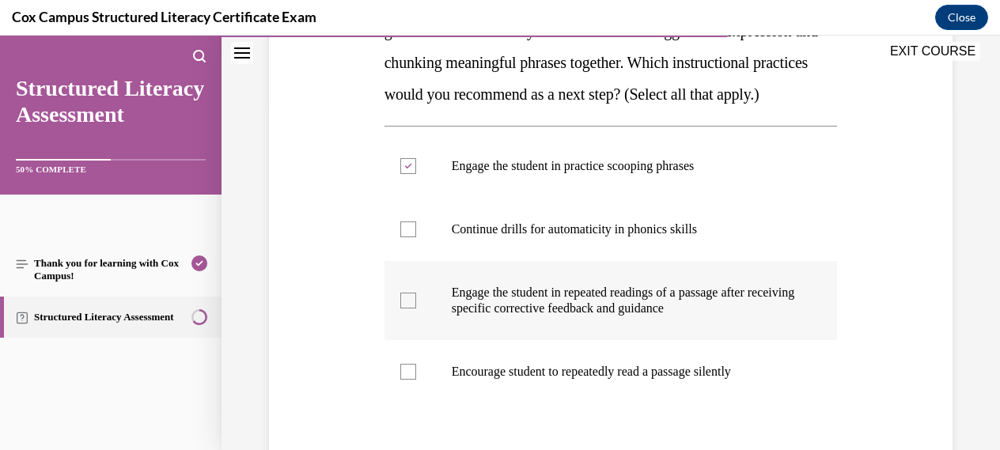
click at [410, 308] on div at bounding box center [408, 301] width 16 height 16
click at [410, 308] on input "Engage the student in repeated readings of a passage after receiving specific c…" at bounding box center [408, 301] width 16 height 16
checkbox input "true"
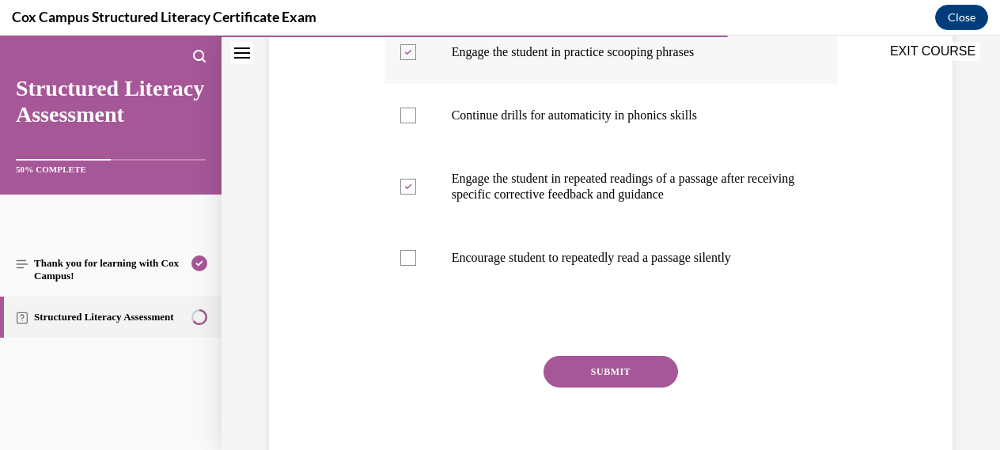
scroll to position [477, 0]
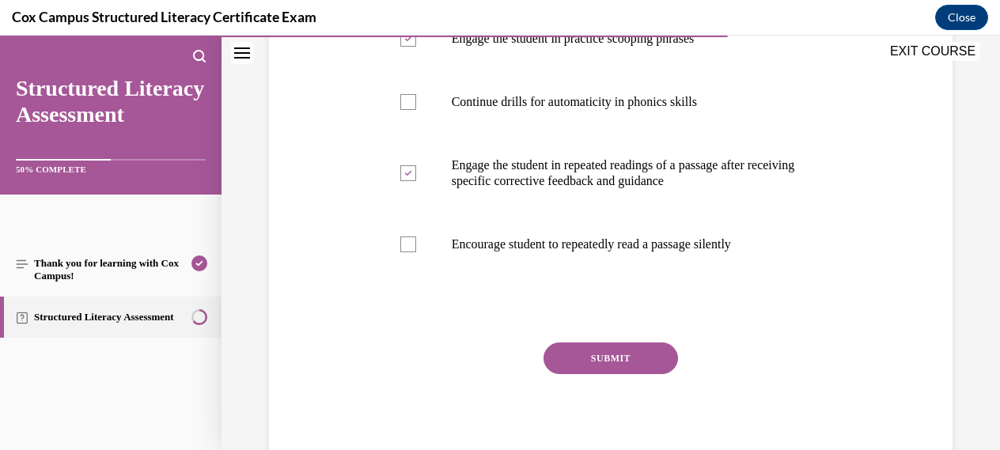
click at [624, 374] on button "SUBMIT" at bounding box center [610, 358] width 134 height 32
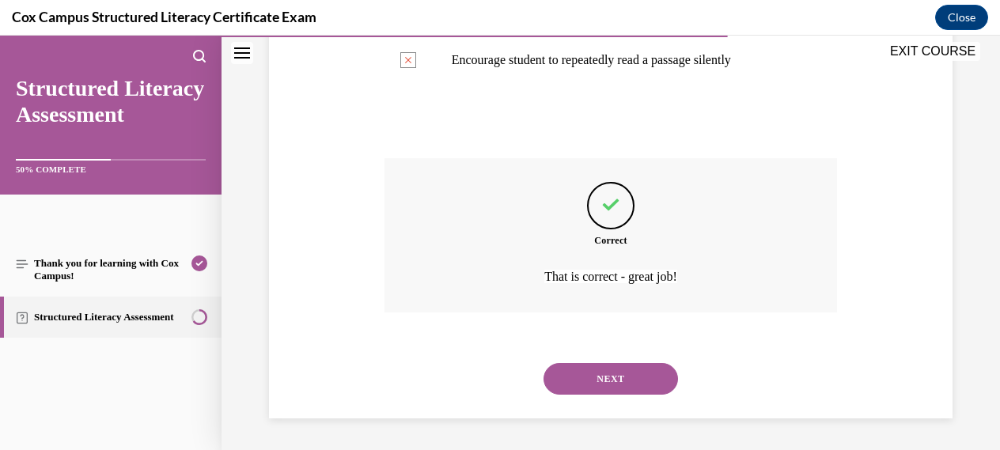
scroll to position [693, 0]
click at [611, 379] on button "NEXT" at bounding box center [610, 379] width 134 height 32
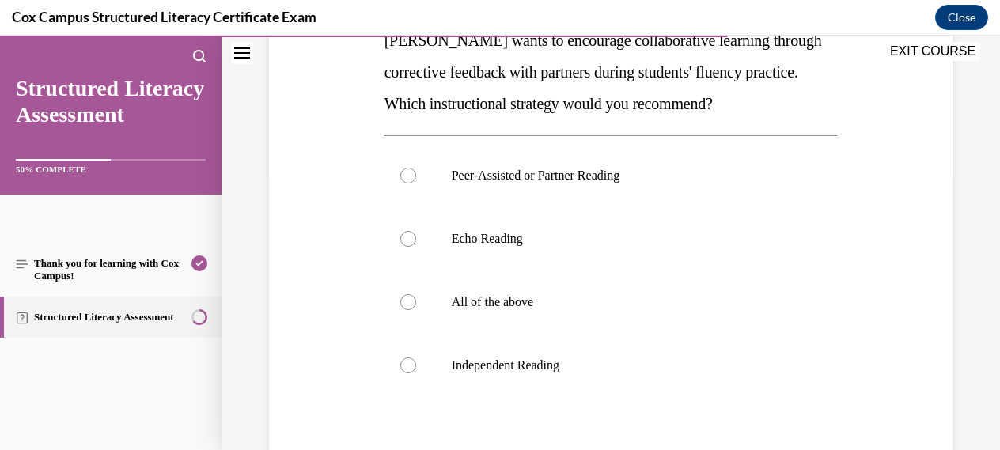
scroll to position [283, 0]
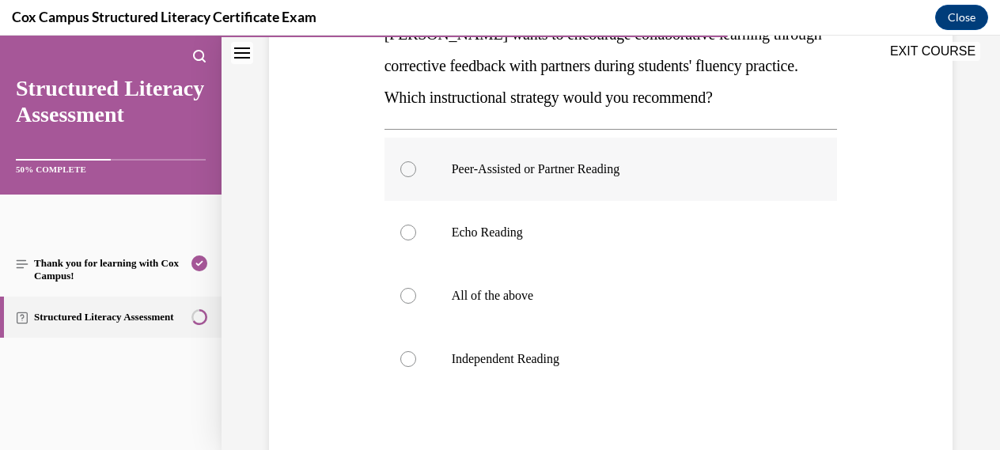
click at [402, 171] on div at bounding box center [408, 169] width 16 height 16
click at [402, 171] on input "Peer-Assisted or Partner Reading" at bounding box center [408, 169] width 16 height 16
radio input "true"
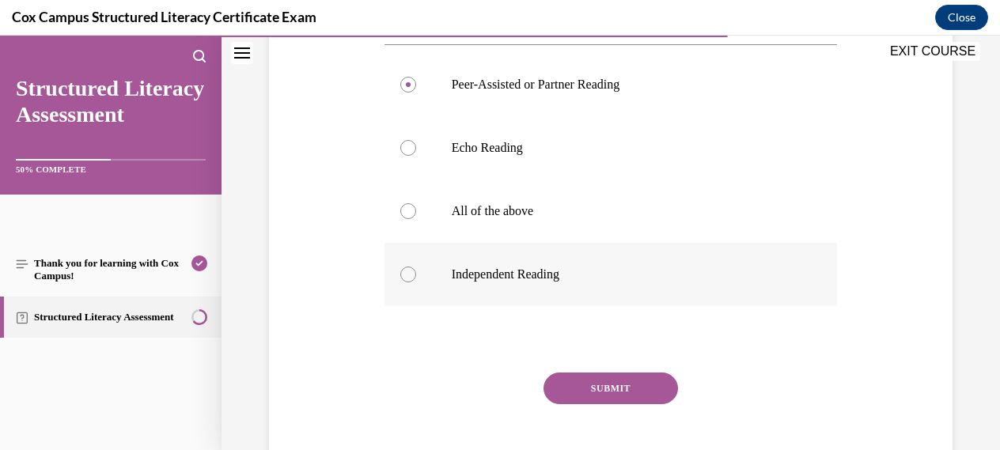
scroll to position [383, 0]
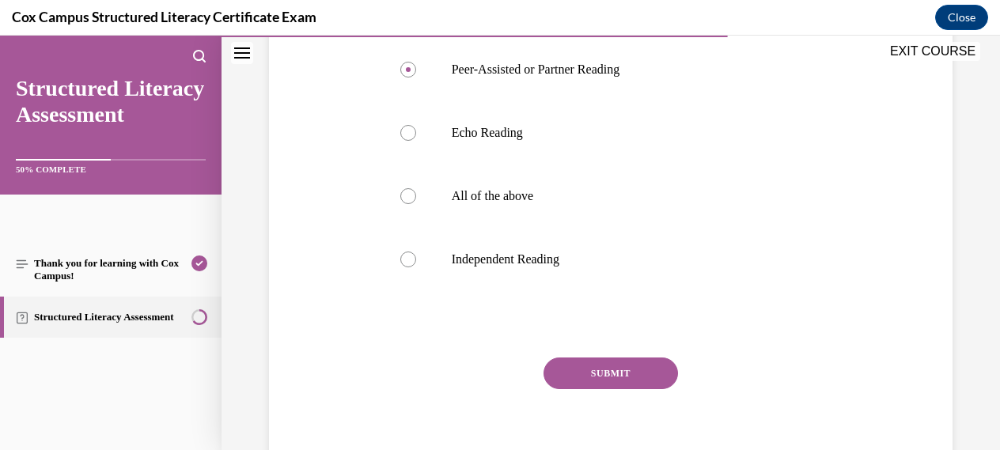
click at [605, 371] on button "SUBMIT" at bounding box center [610, 374] width 134 height 32
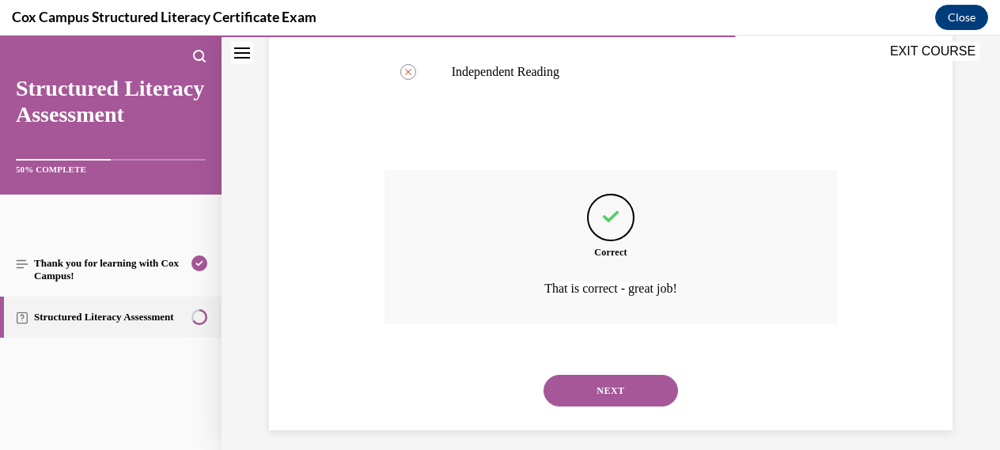
scroll to position [582, 0]
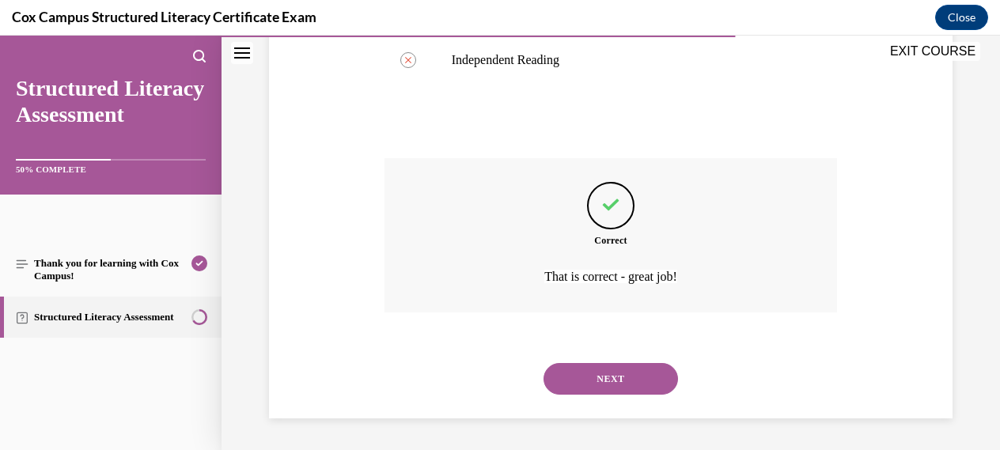
click at [603, 378] on button "NEXT" at bounding box center [610, 379] width 134 height 32
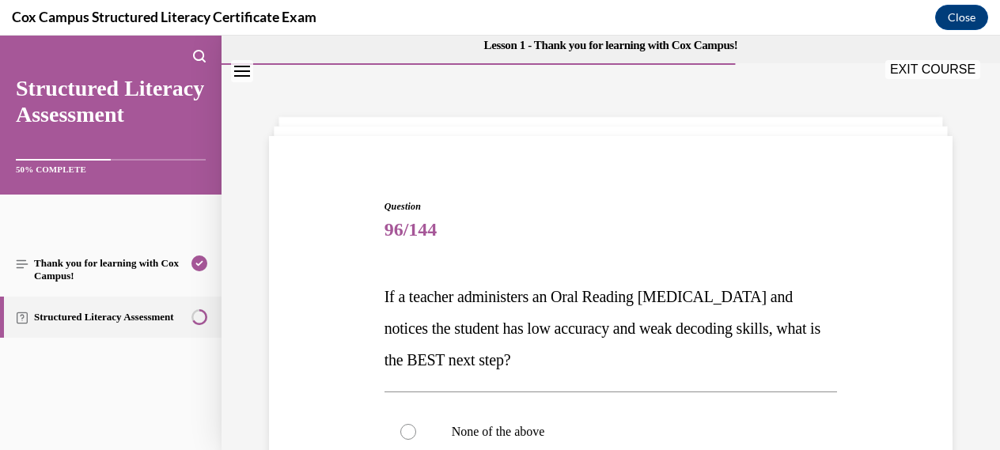
scroll to position [0, 0]
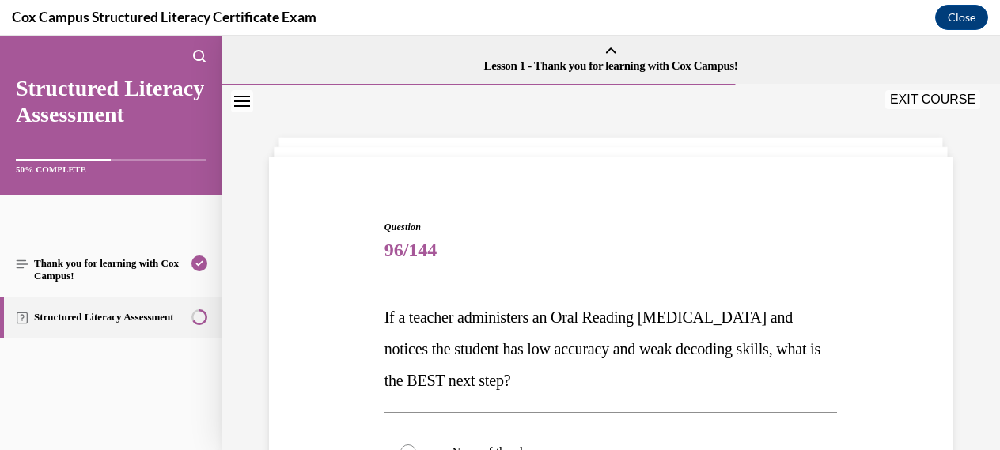
click at [921, 100] on button "EXIT COURSE" at bounding box center [932, 99] width 95 height 19
